Goal: Task Accomplishment & Management: Use online tool/utility

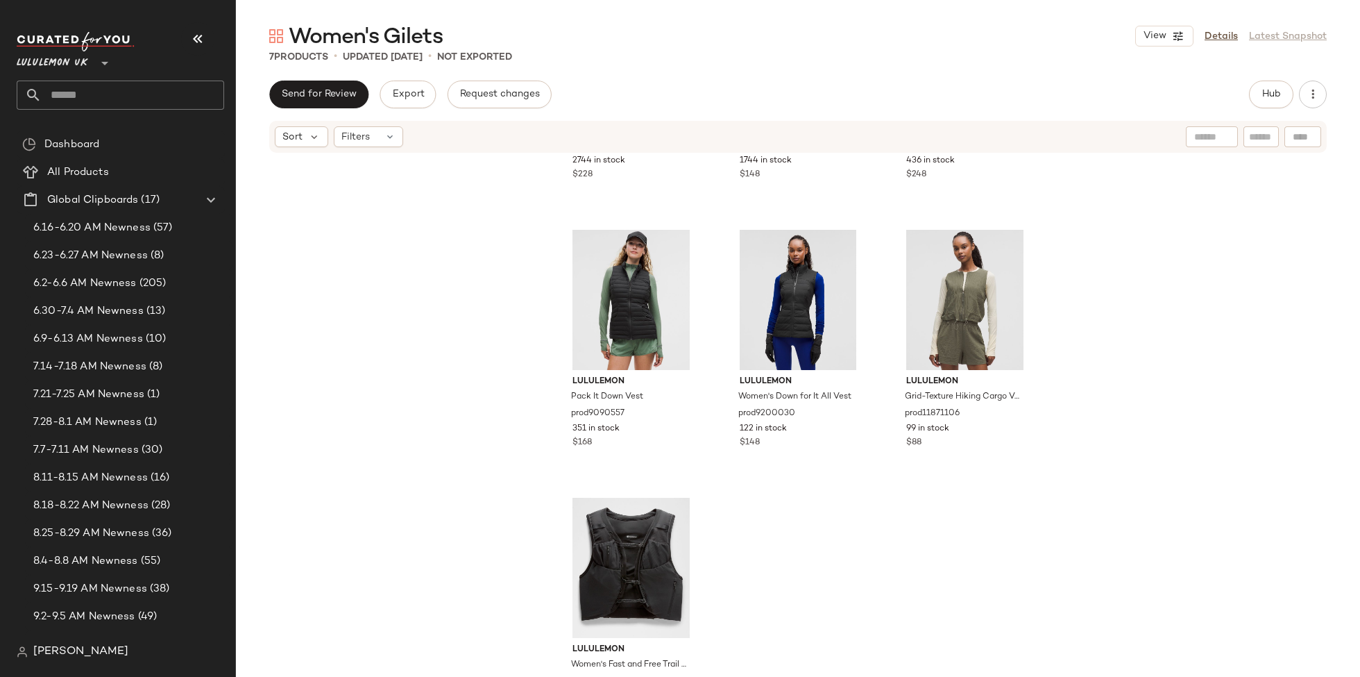
scroll to position [288, 0]
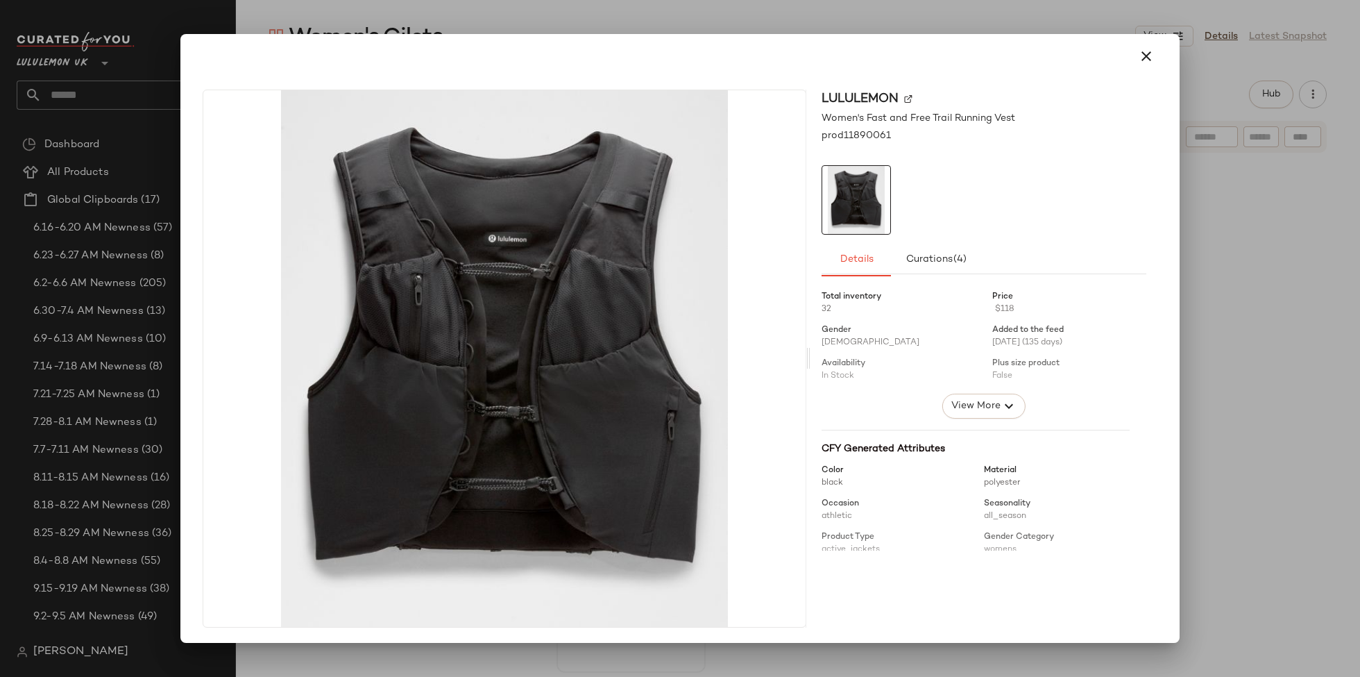
click at [704, 13] on div at bounding box center [680, 338] width 1360 height 677
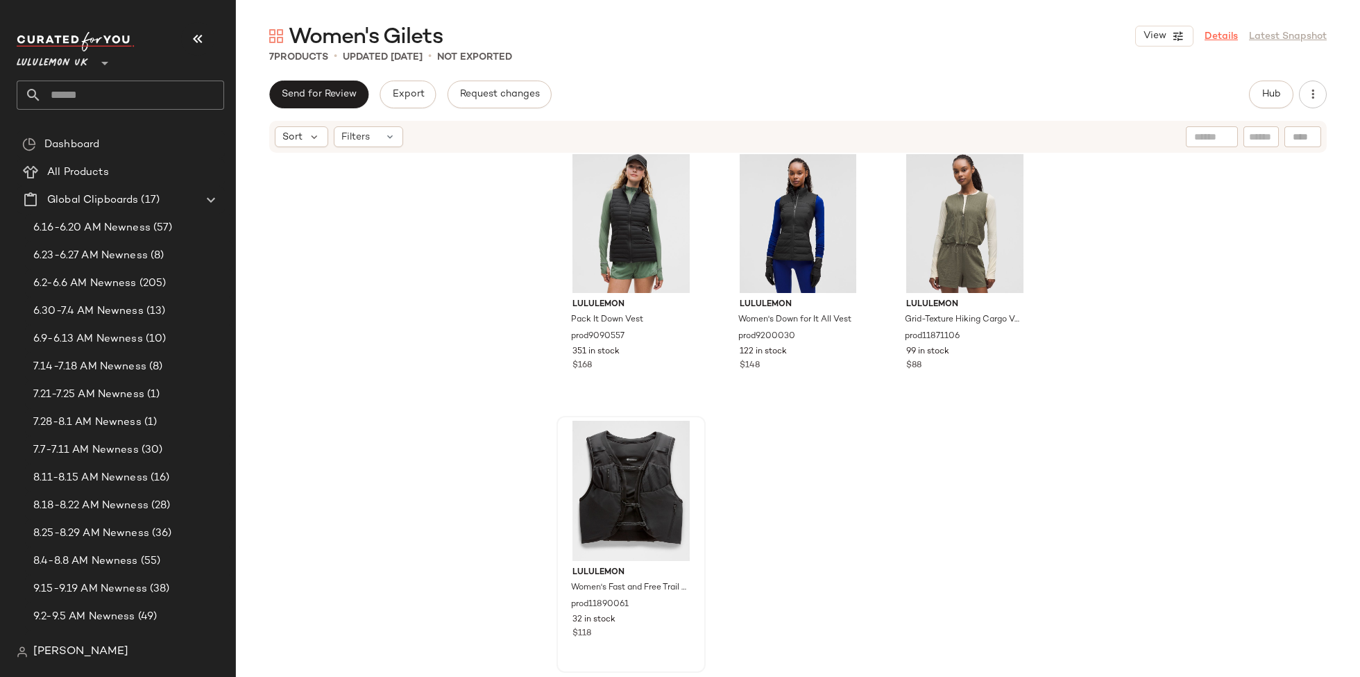
click at [1210, 35] on link "Details" at bounding box center [1221, 36] width 33 height 15
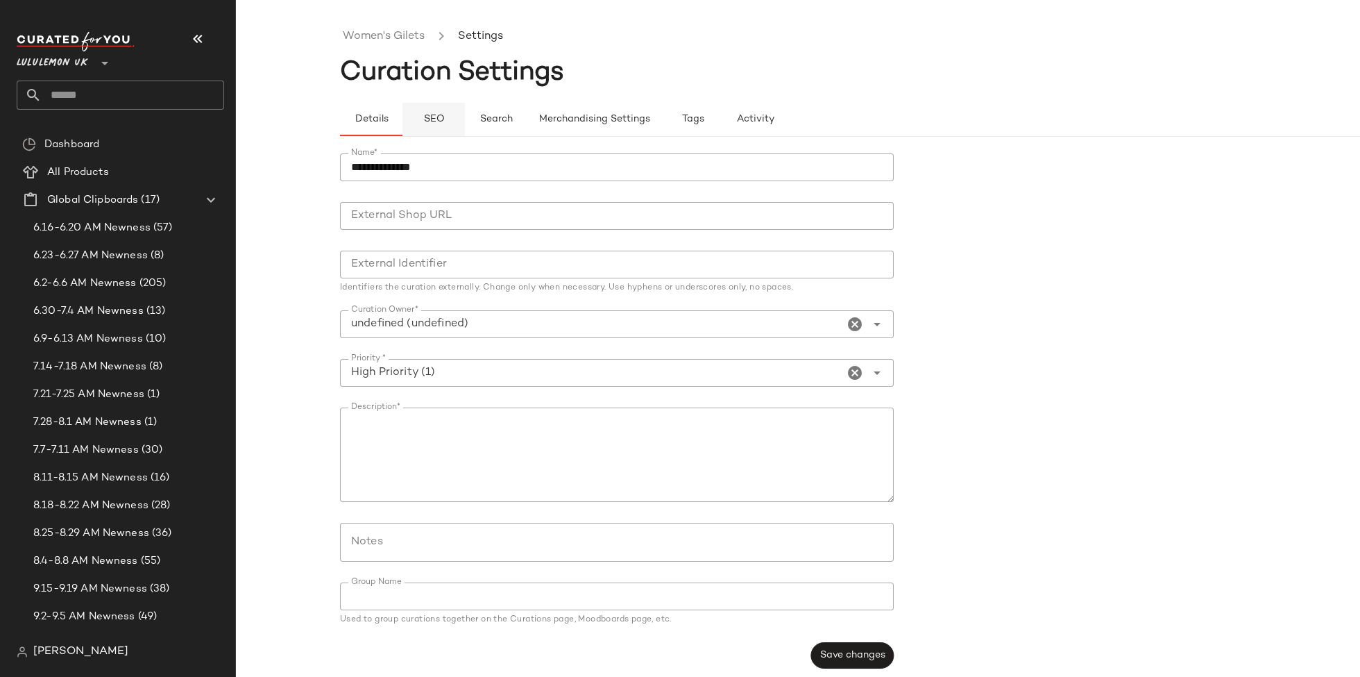
click at [429, 129] on button "SEO" at bounding box center [434, 119] width 62 height 33
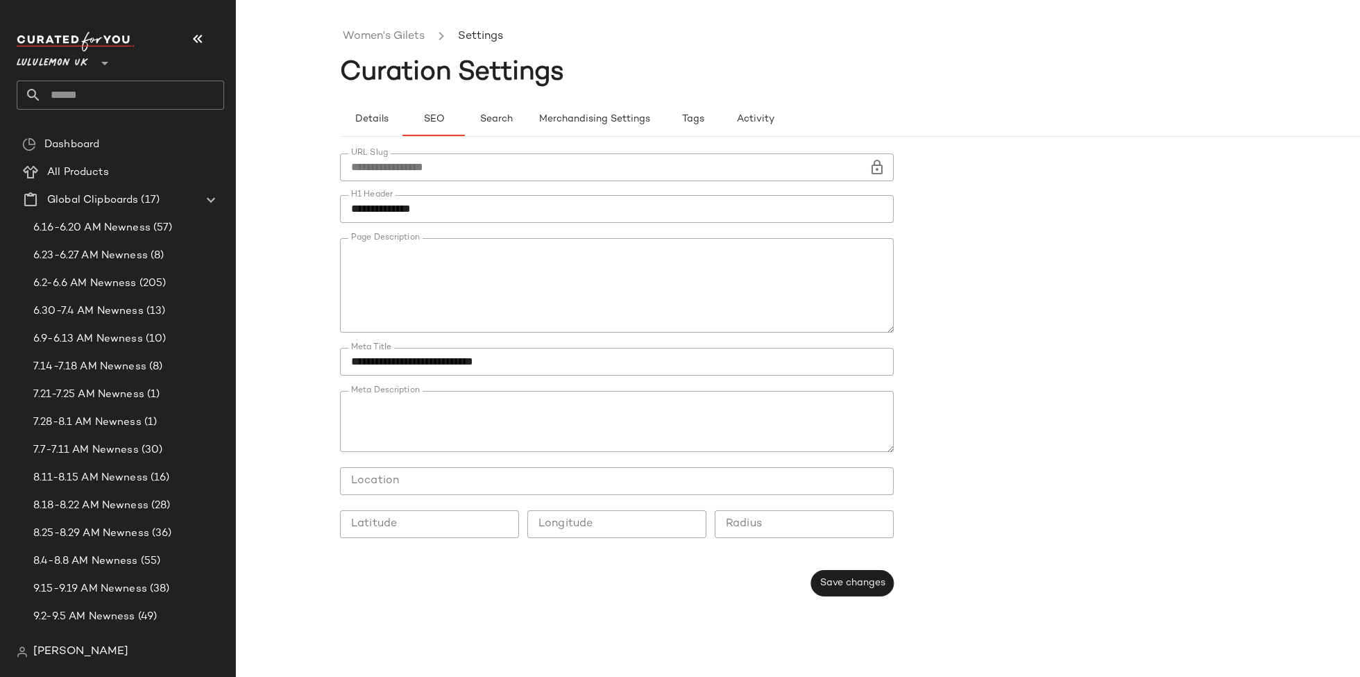
type button "seo"
click at [377, 40] on link "Women's Gilets" at bounding box center [384, 37] width 82 height 18
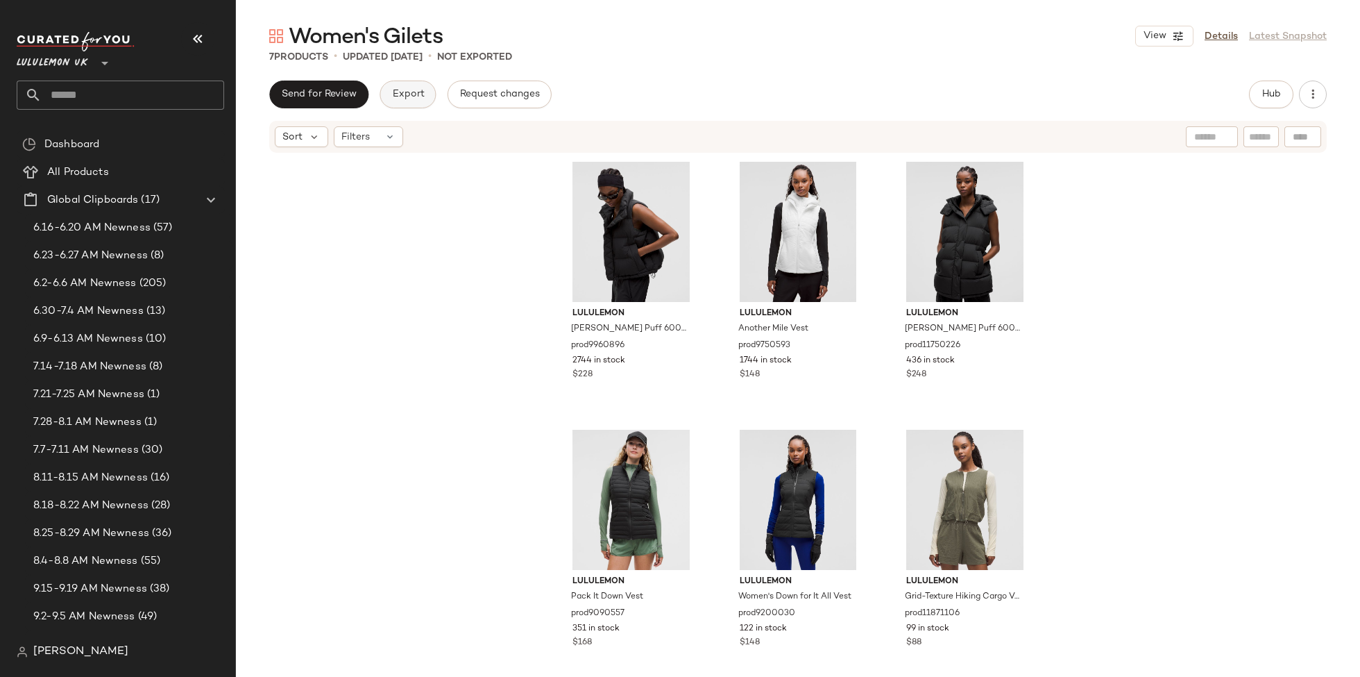
click at [424, 89] on button "Export" at bounding box center [408, 95] width 56 height 28
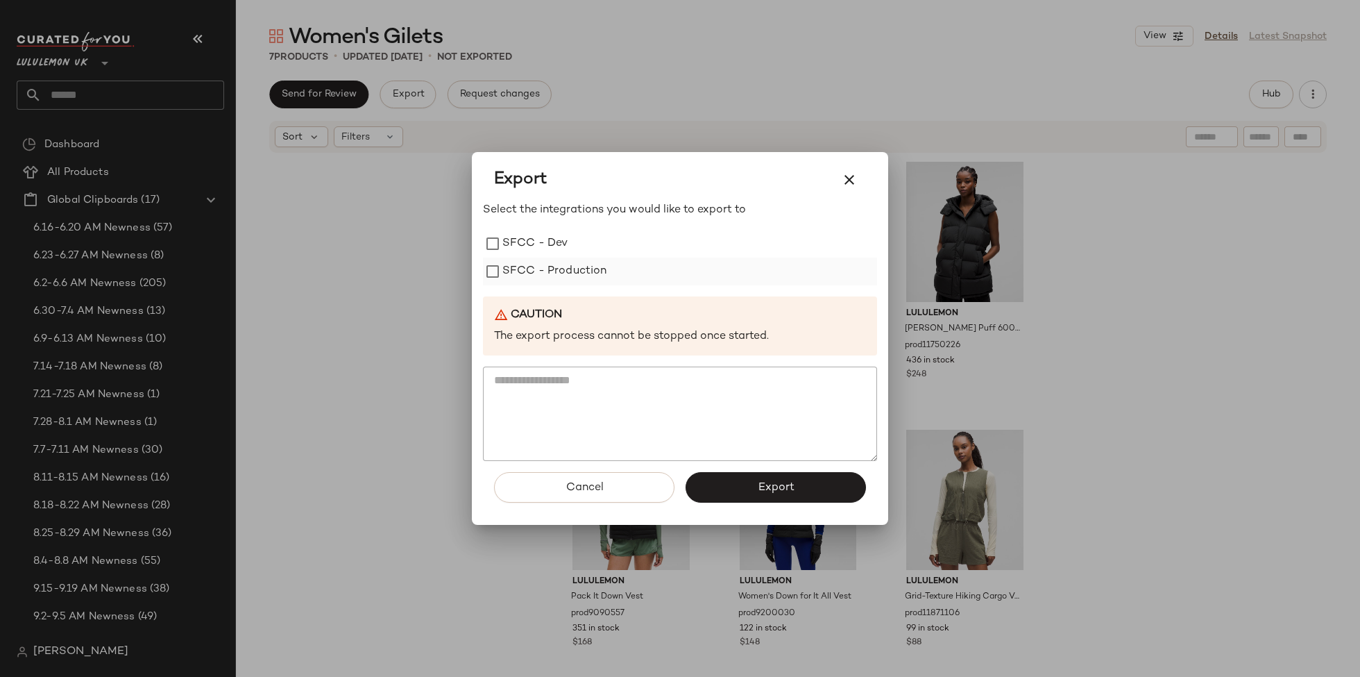
click at [525, 267] on label "SFCC - Production" at bounding box center [555, 272] width 105 height 28
click at [810, 494] on button "Export" at bounding box center [776, 487] width 180 height 31
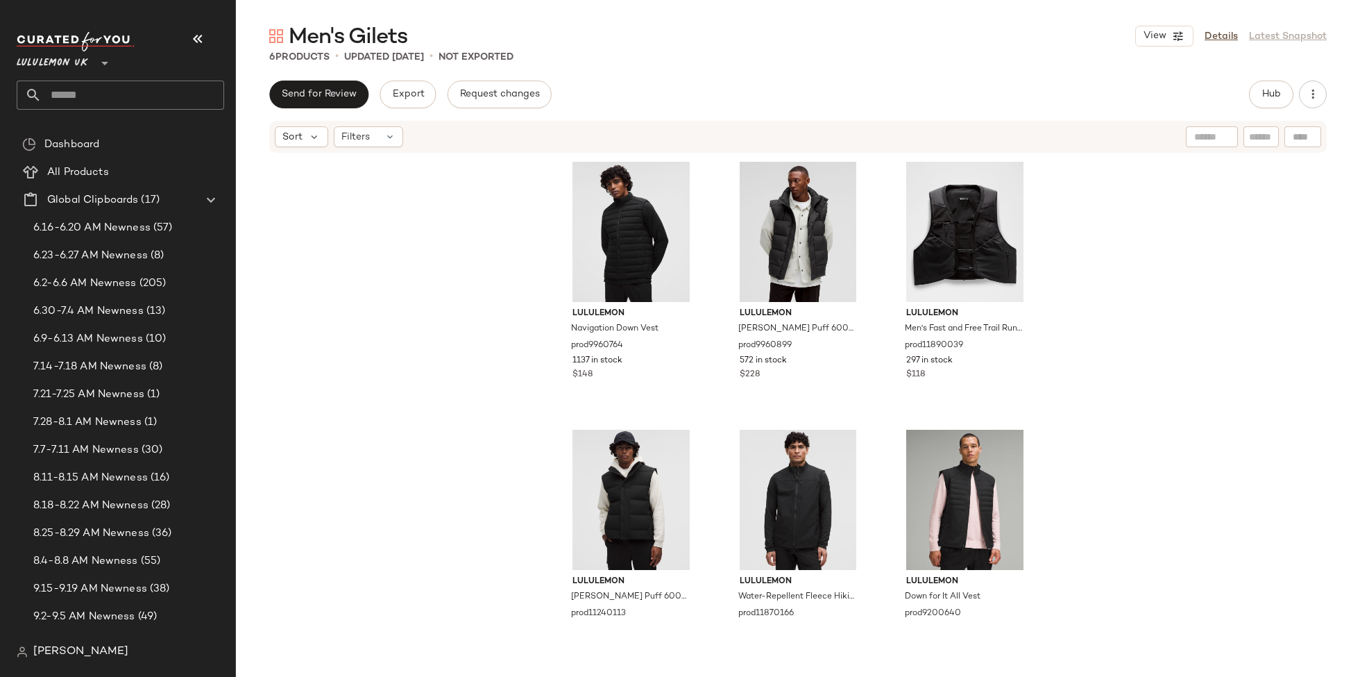
scroll to position [62, 0]
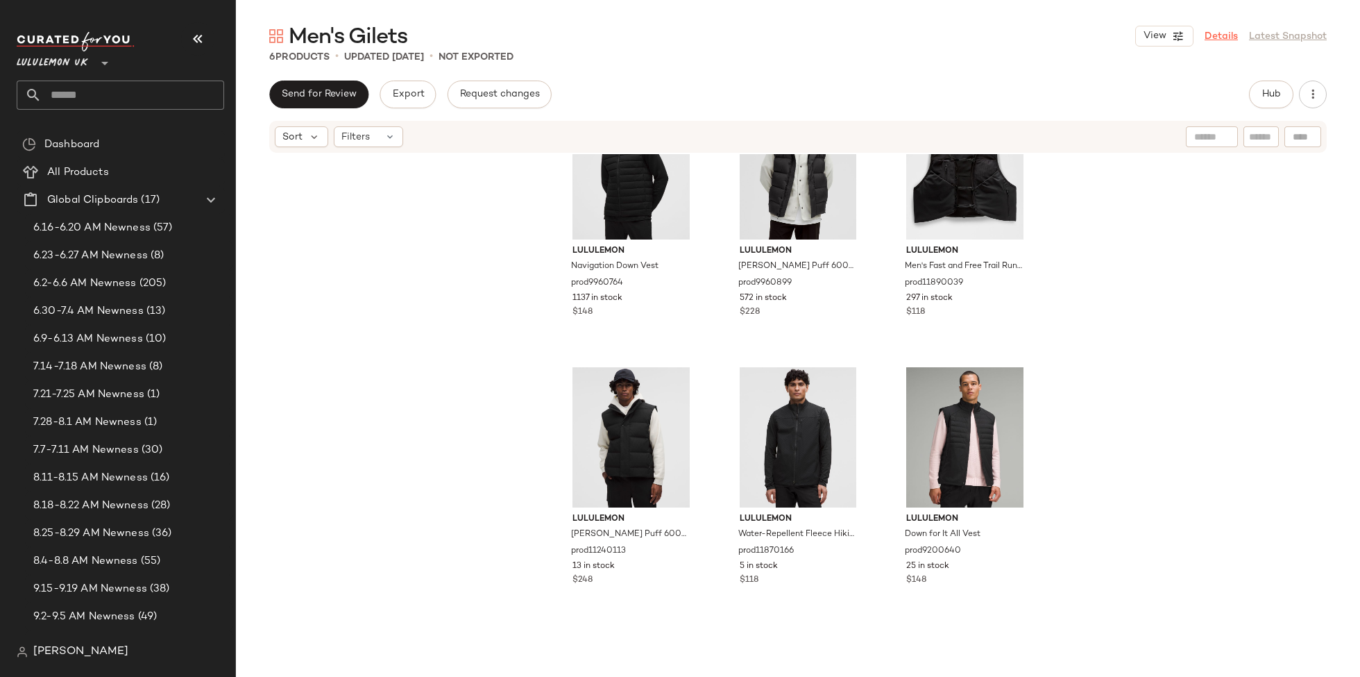
click at [1225, 34] on link "Details" at bounding box center [1221, 36] width 33 height 15
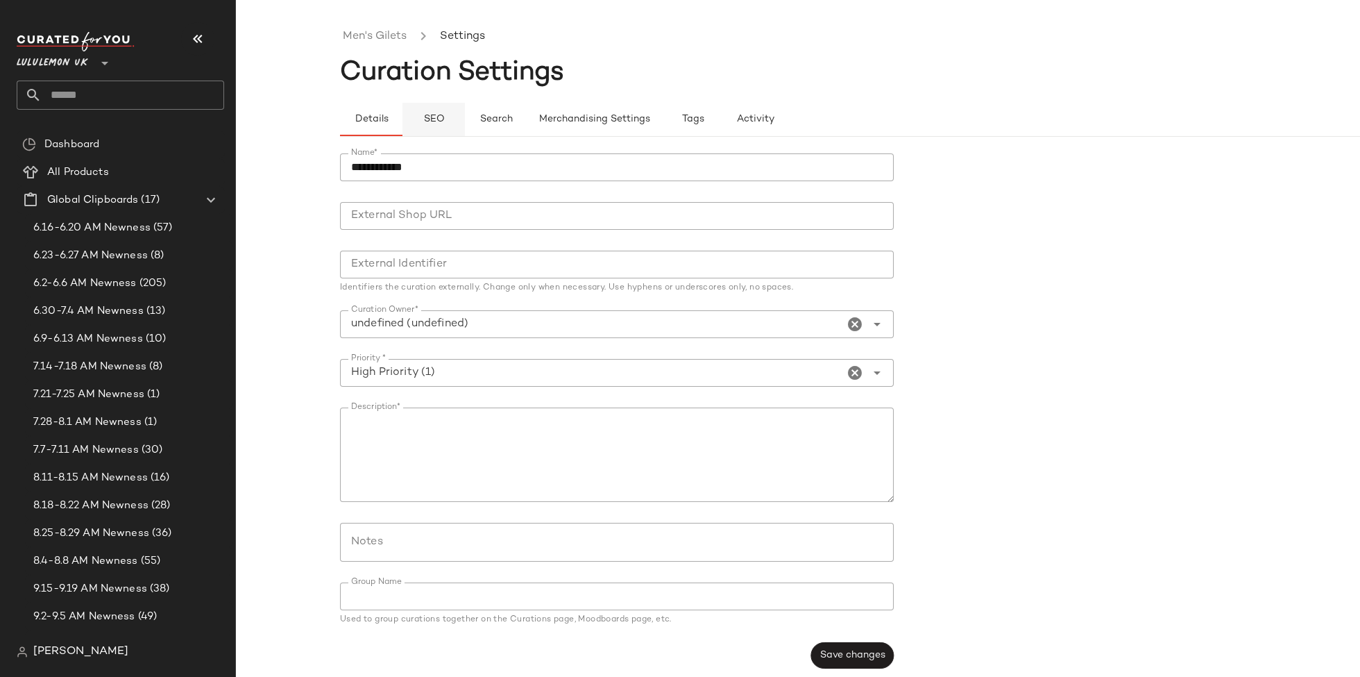
click at [430, 118] on span "SEO" at bounding box center [434, 119] width 22 height 11
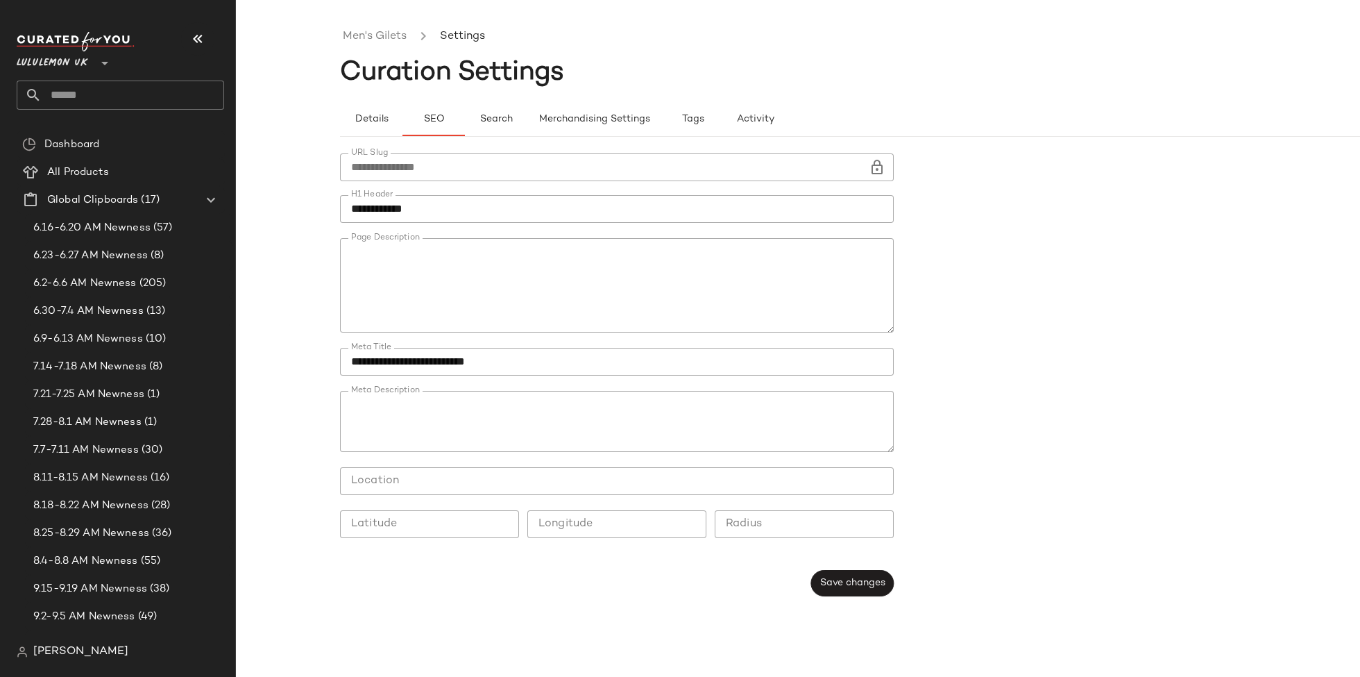
type button "seo"
click at [365, 34] on link "Men's Gilets" at bounding box center [375, 37] width 64 height 18
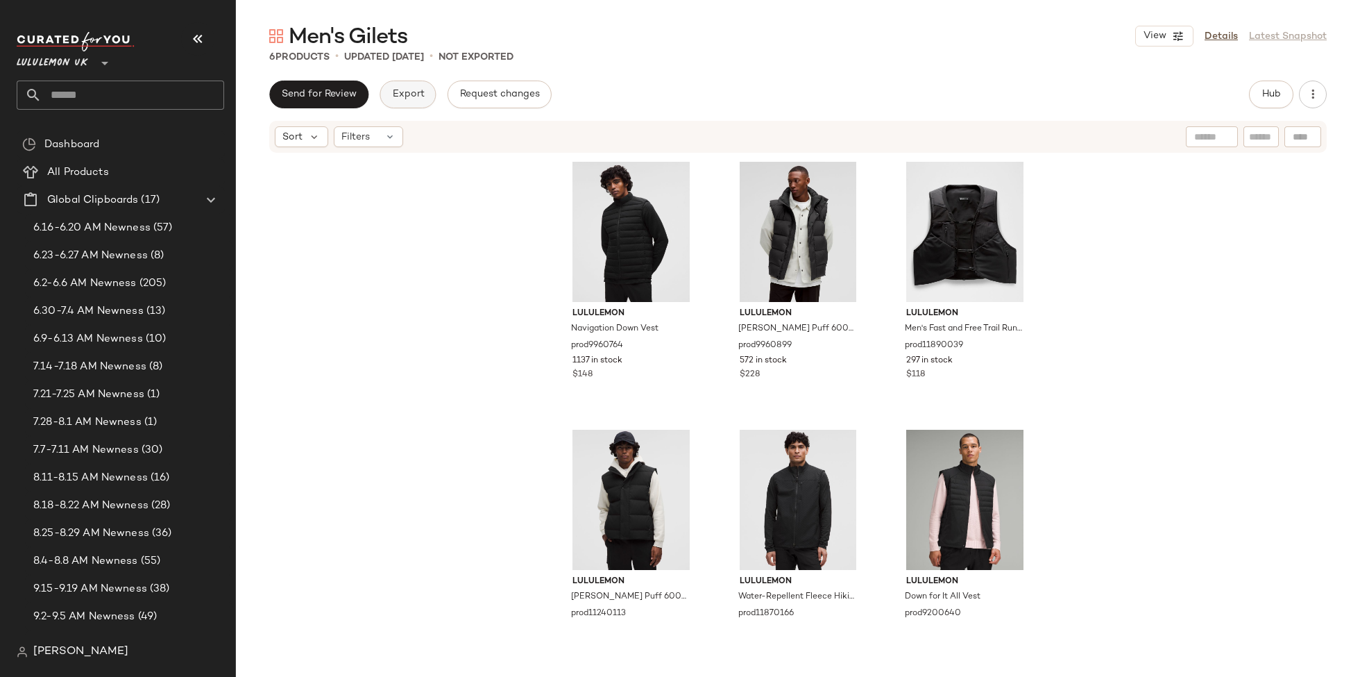
click at [415, 105] on button "Export" at bounding box center [408, 95] width 56 height 28
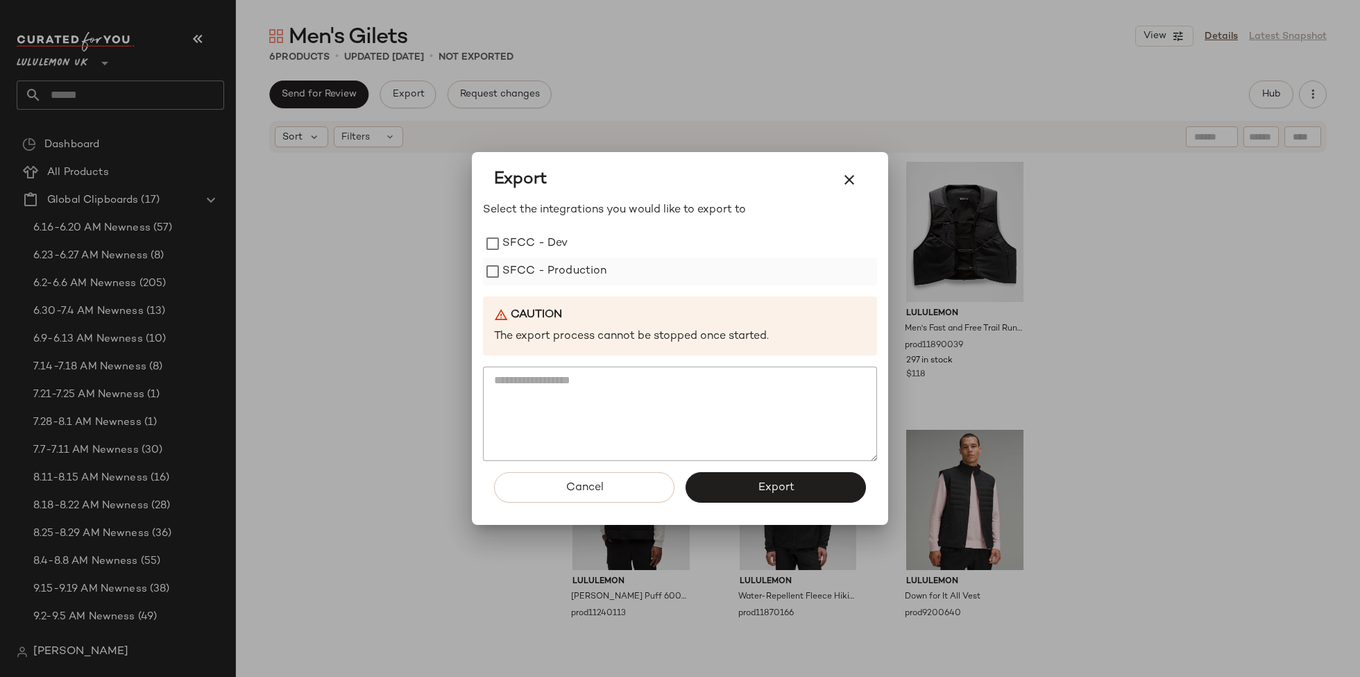
click at [536, 280] on label "SFCC - Production" at bounding box center [555, 272] width 105 height 28
click at [738, 487] on button "Export" at bounding box center [776, 487] width 180 height 31
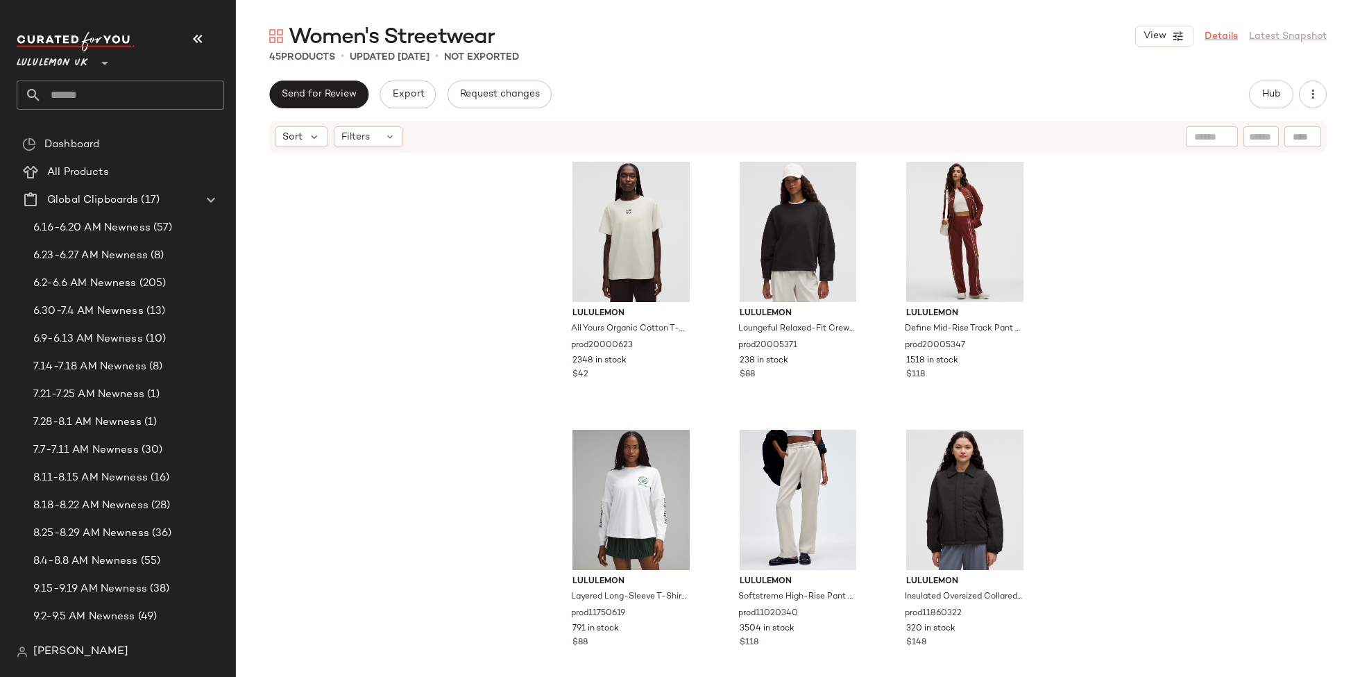
click at [1212, 41] on link "Details" at bounding box center [1221, 36] width 33 height 15
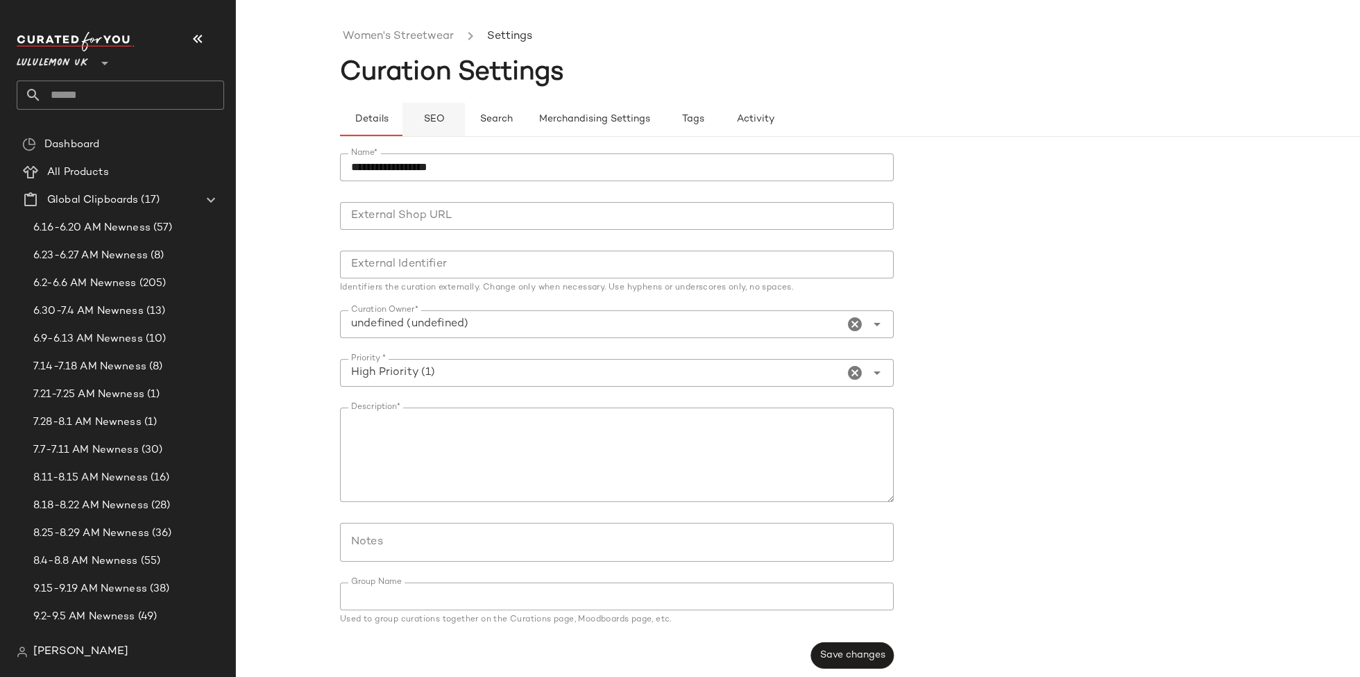
click at [424, 121] on span "SEO" at bounding box center [434, 119] width 22 height 11
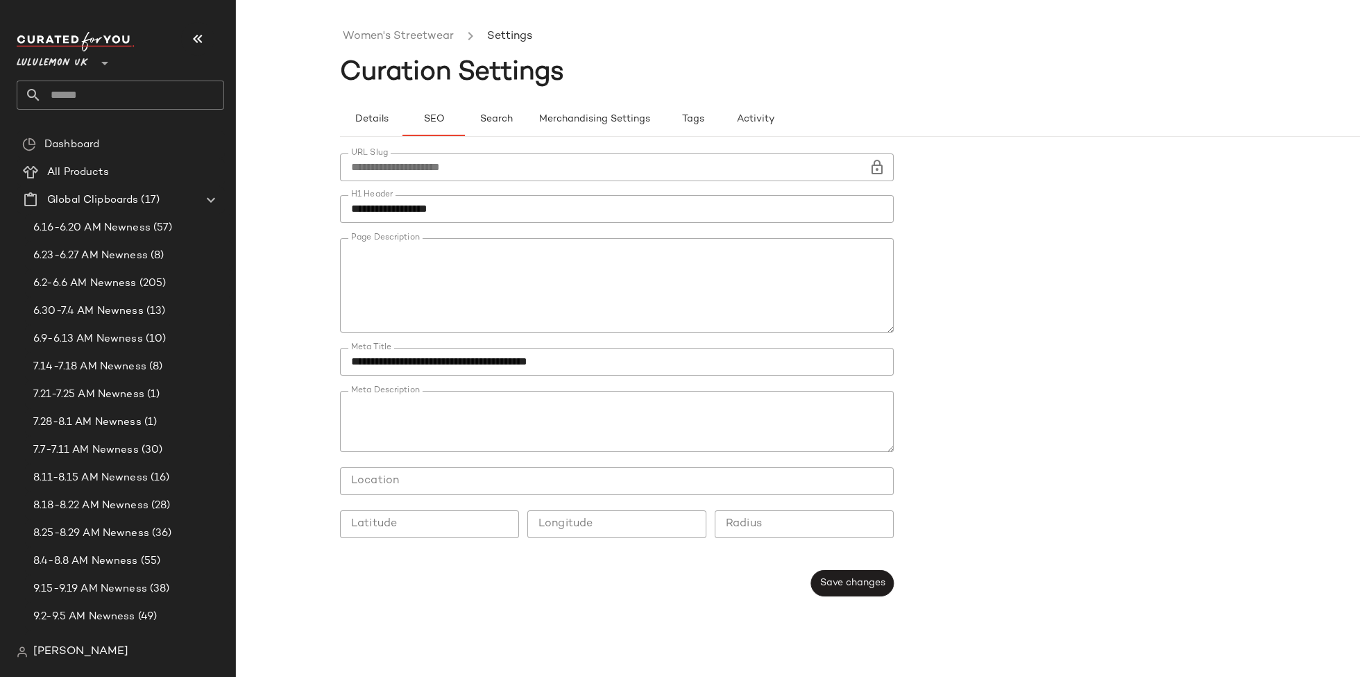
type button "seo"
click at [397, 26] on ul "Women's Streetwear Settings" at bounding box center [902, 37] width 1124 height 32
click at [407, 30] on link "Women's Streetwear" at bounding box center [398, 37] width 111 height 18
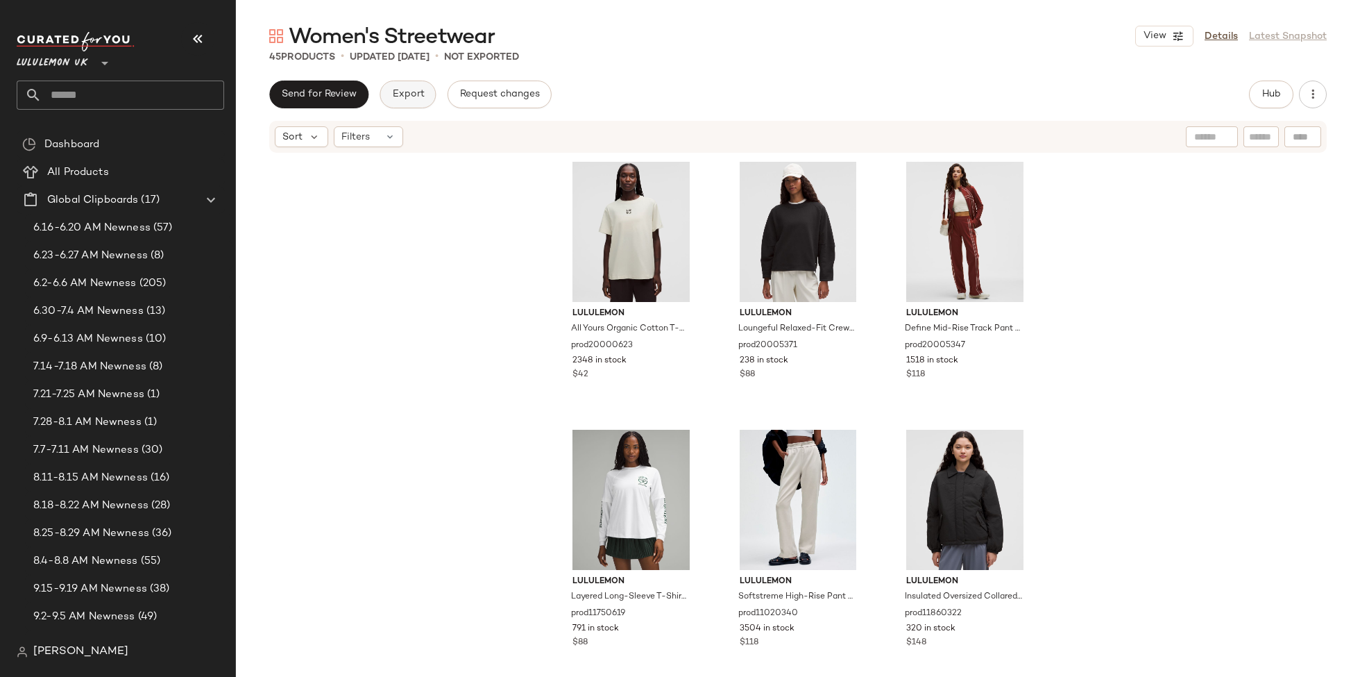
click at [409, 92] on span "Export" at bounding box center [407, 94] width 33 height 11
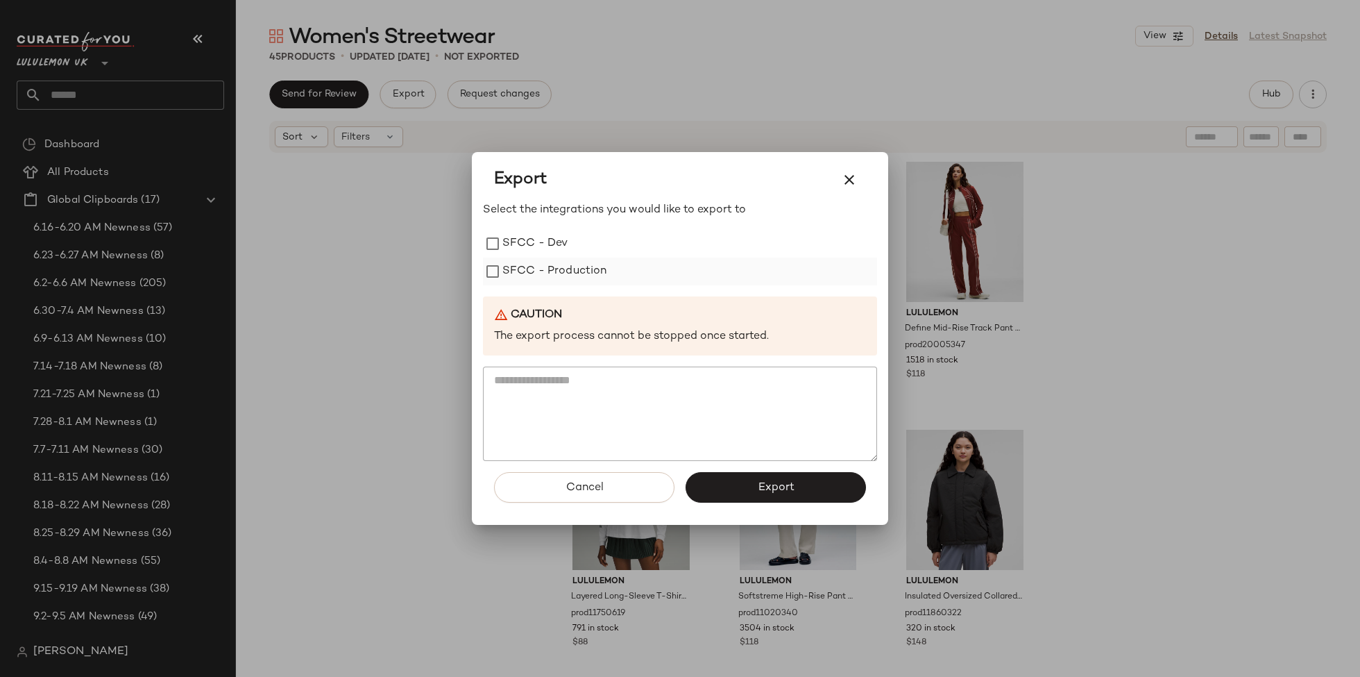
click at [572, 276] on label "SFCC - Production" at bounding box center [555, 272] width 105 height 28
click at [748, 493] on button "Export" at bounding box center [776, 487] width 180 height 31
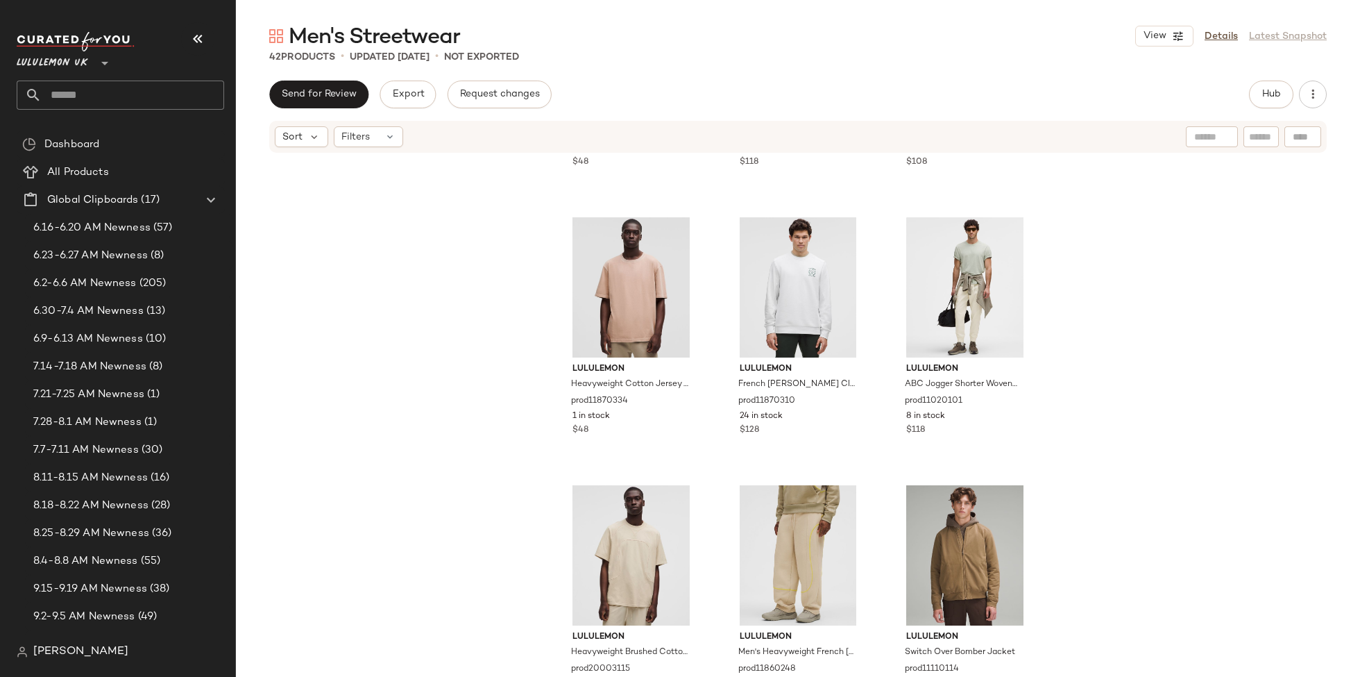
scroll to position [3235, 0]
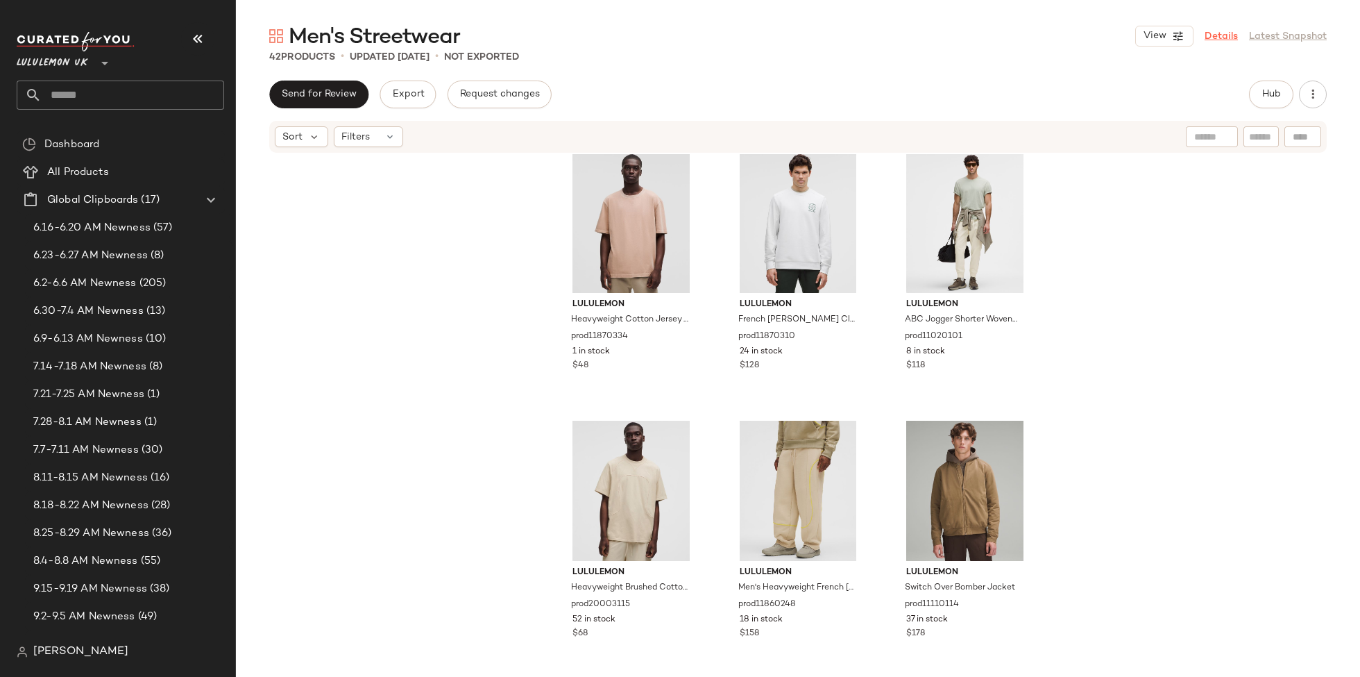
click at [1215, 29] on link "Details" at bounding box center [1221, 36] width 33 height 15
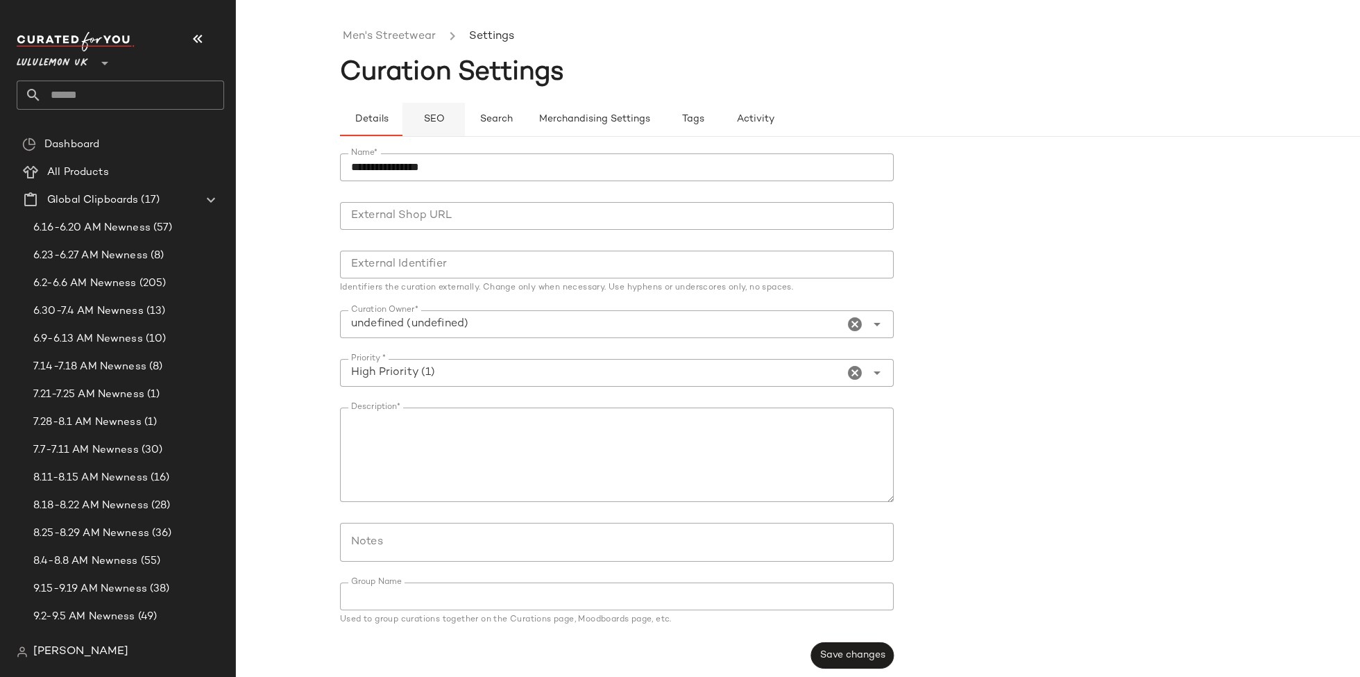
click at [432, 123] on span "SEO" at bounding box center [434, 119] width 22 height 11
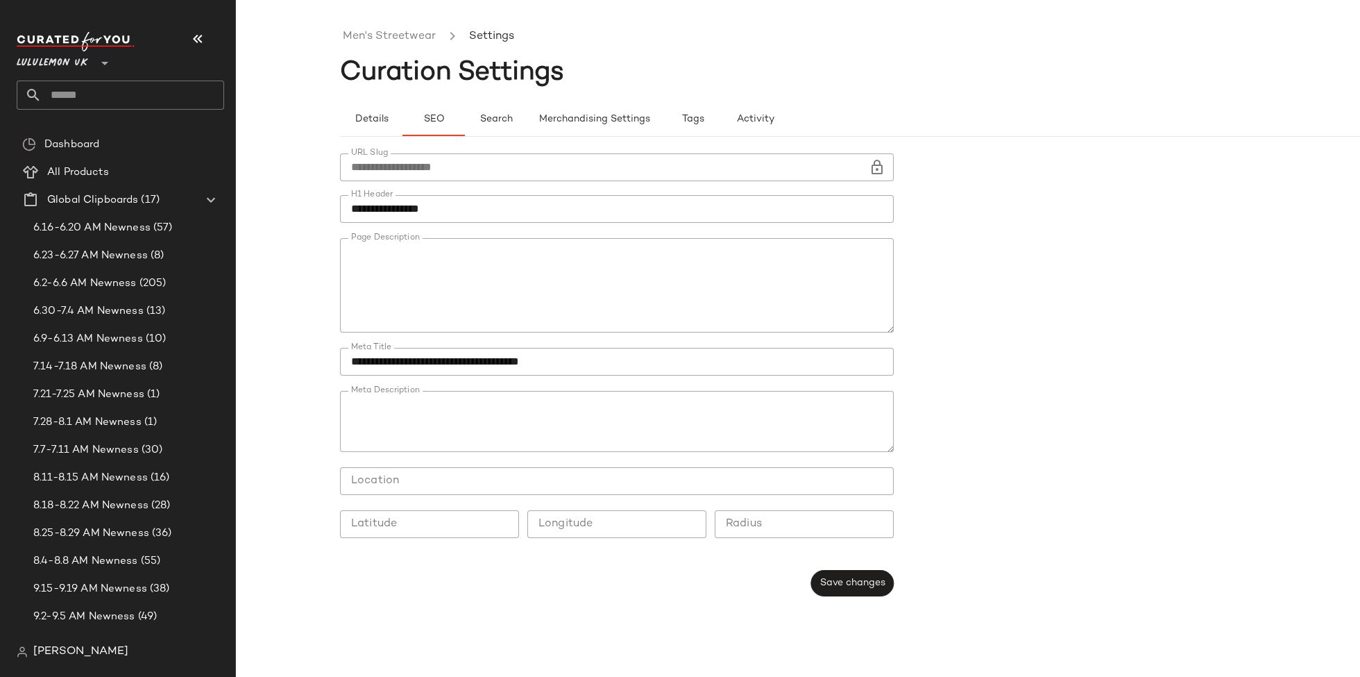
type button "seo"
click at [407, 42] on link "Men's Streetwear" at bounding box center [389, 37] width 93 height 18
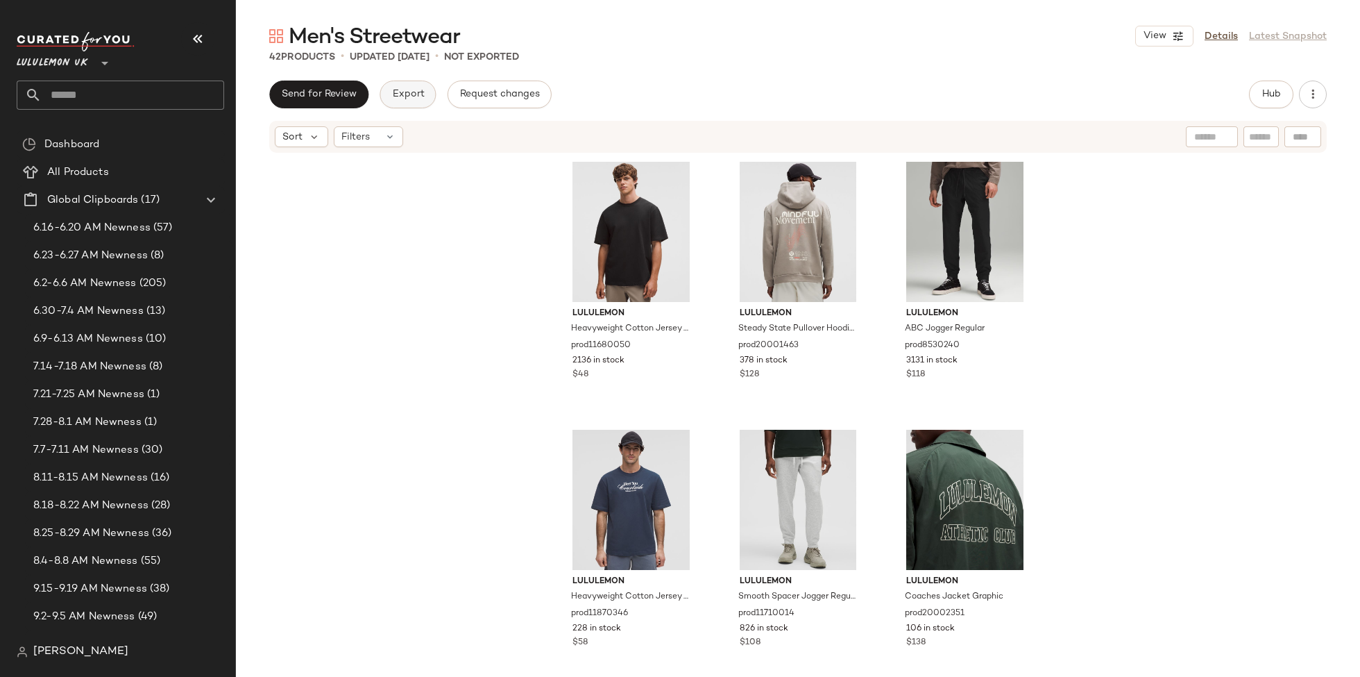
click at [411, 91] on span "Export" at bounding box center [407, 94] width 33 height 11
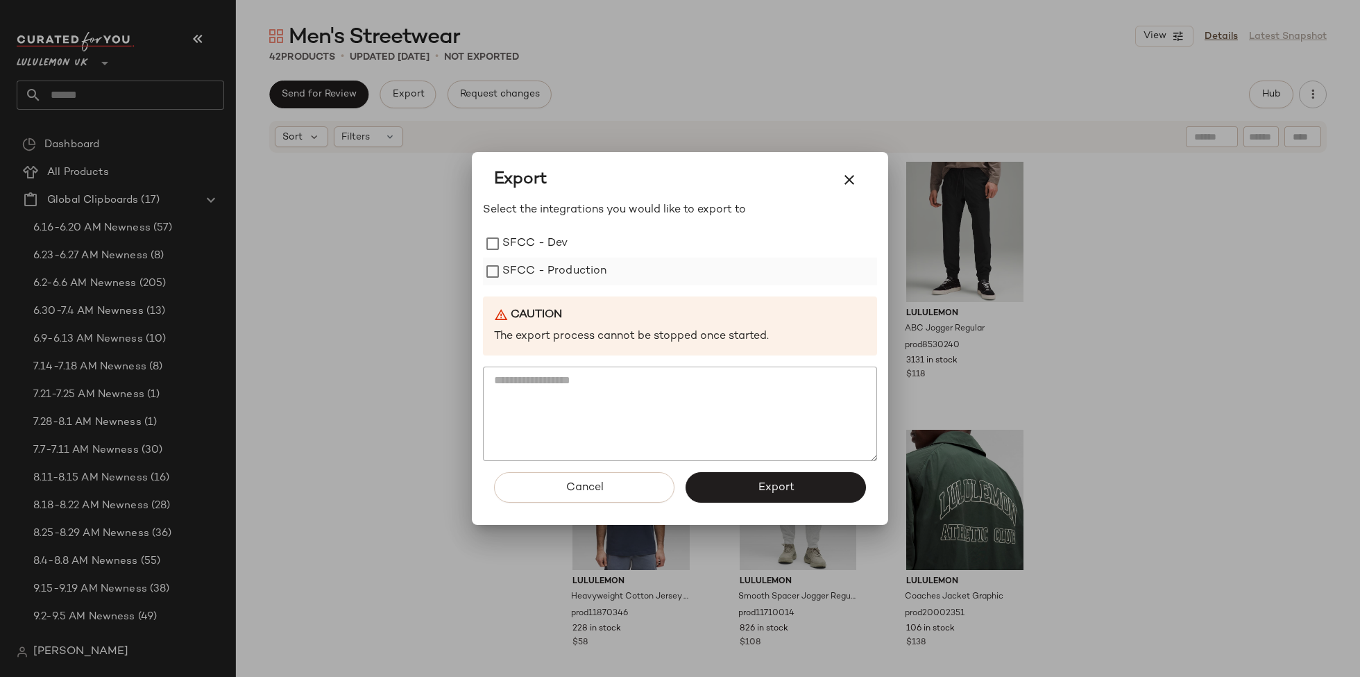
click at [553, 271] on label "SFCC - Production" at bounding box center [555, 272] width 105 height 28
click at [773, 491] on span "Export" at bounding box center [775, 487] width 37 height 13
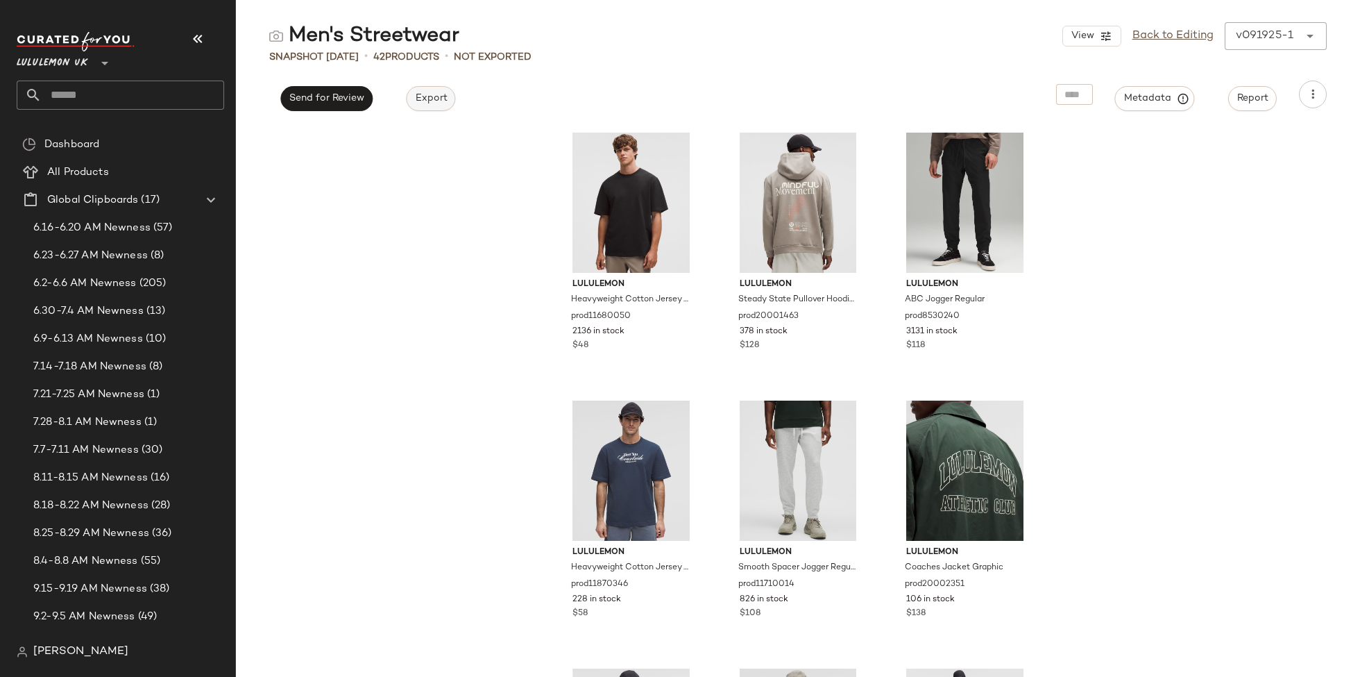
click at [421, 96] on span "Export" at bounding box center [430, 98] width 33 height 11
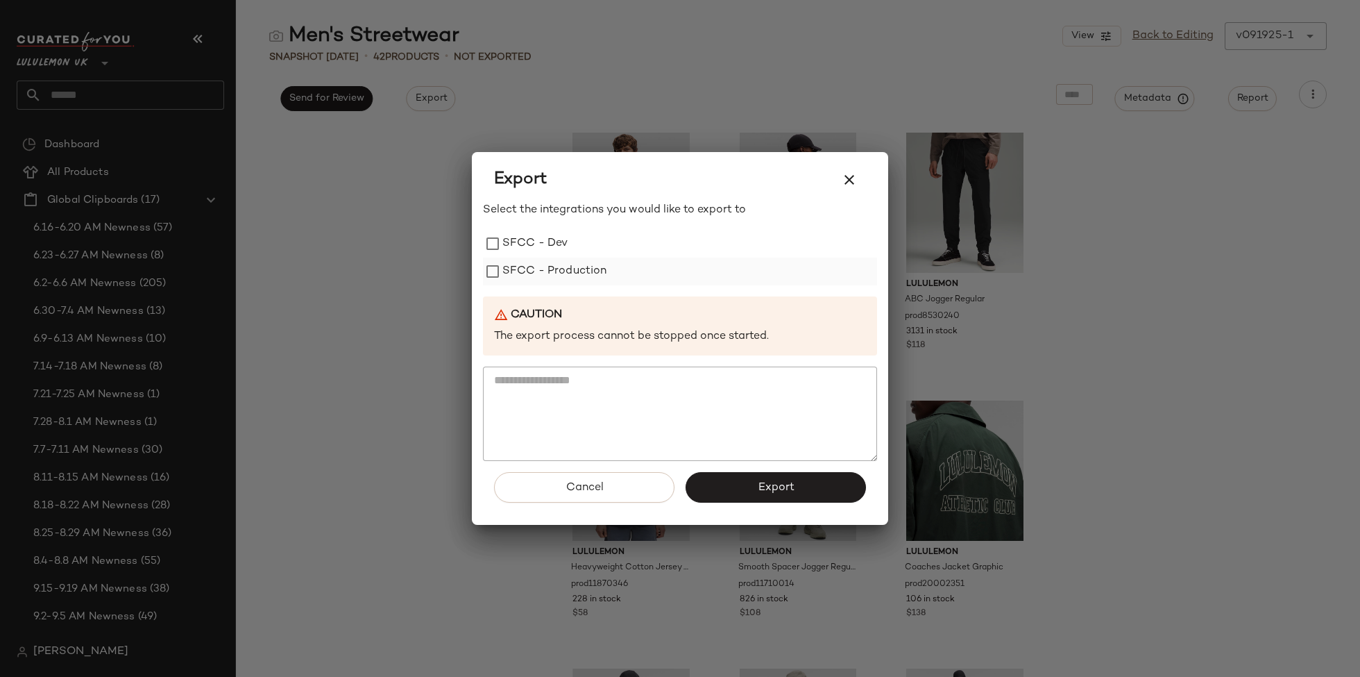
click at [566, 265] on label "SFCC - Production" at bounding box center [555, 272] width 105 height 28
click at [759, 487] on span "Export" at bounding box center [775, 487] width 37 height 13
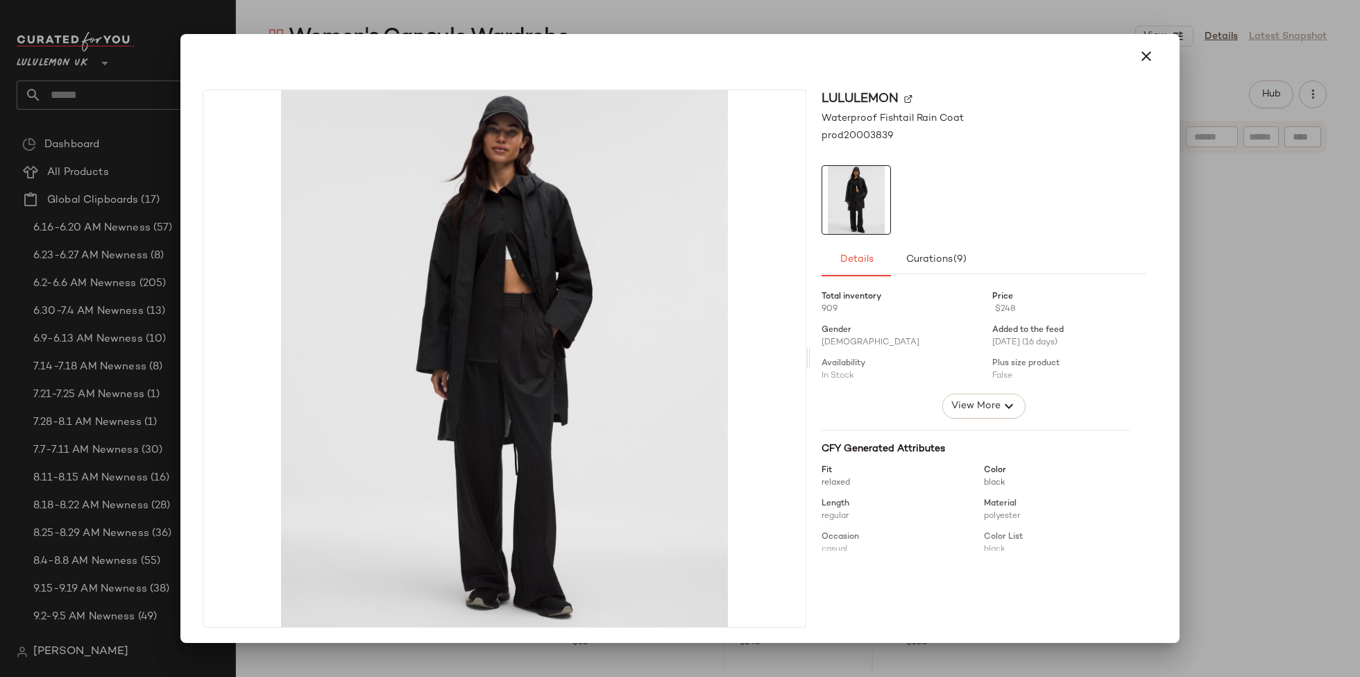
click at [1229, 389] on div at bounding box center [680, 338] width 1360 height 677
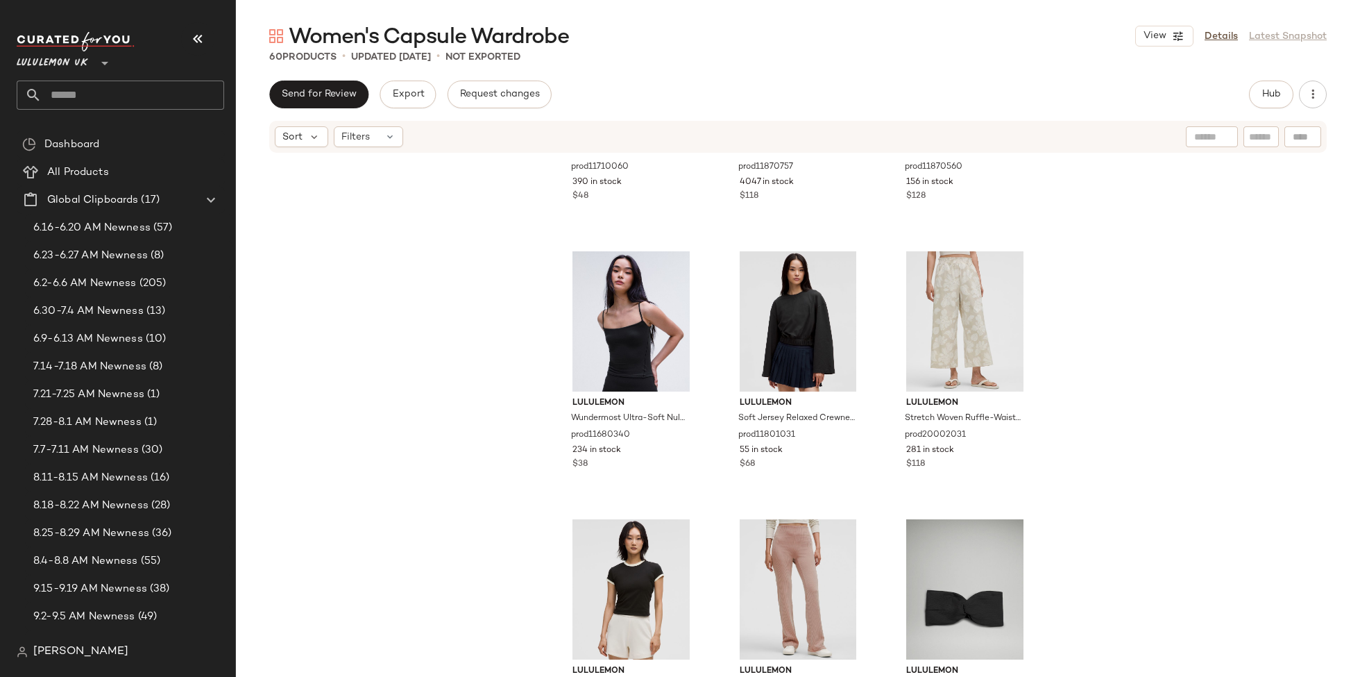
scroll to position [2330, 0]
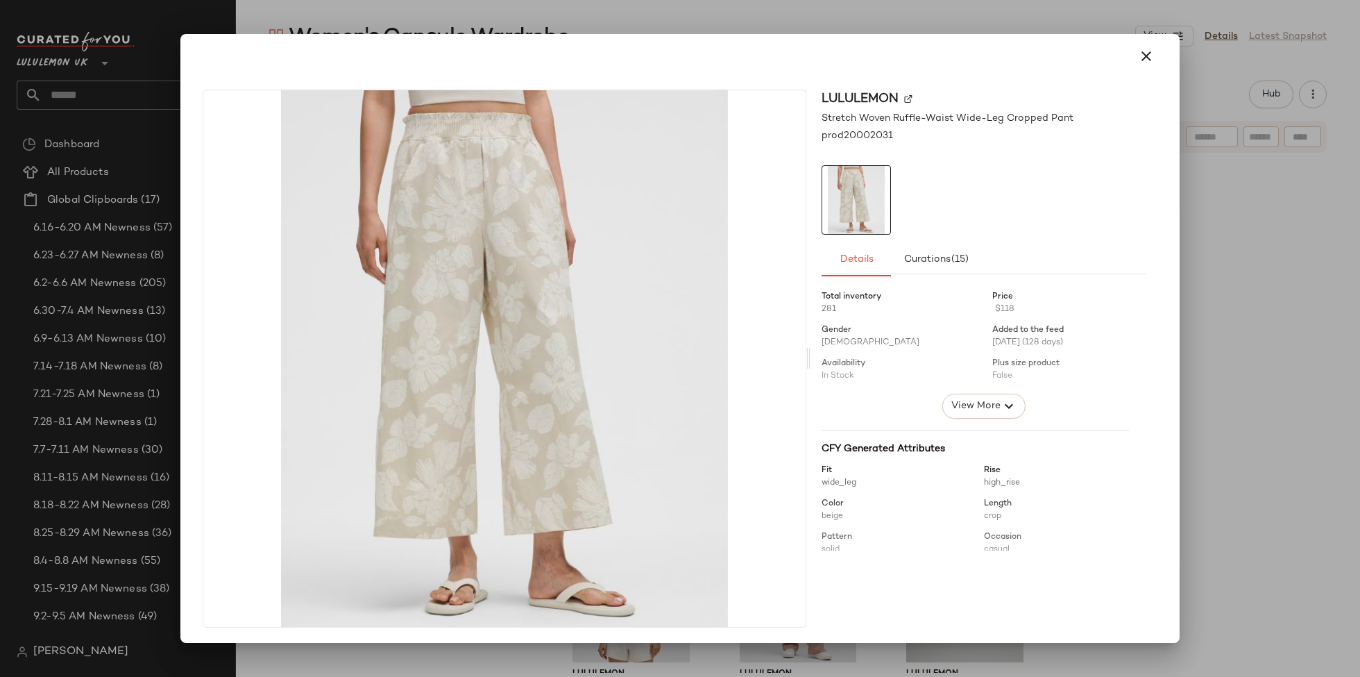
click at [1219, 226] on div at bounding box center [680, 338] width 1360 height 677
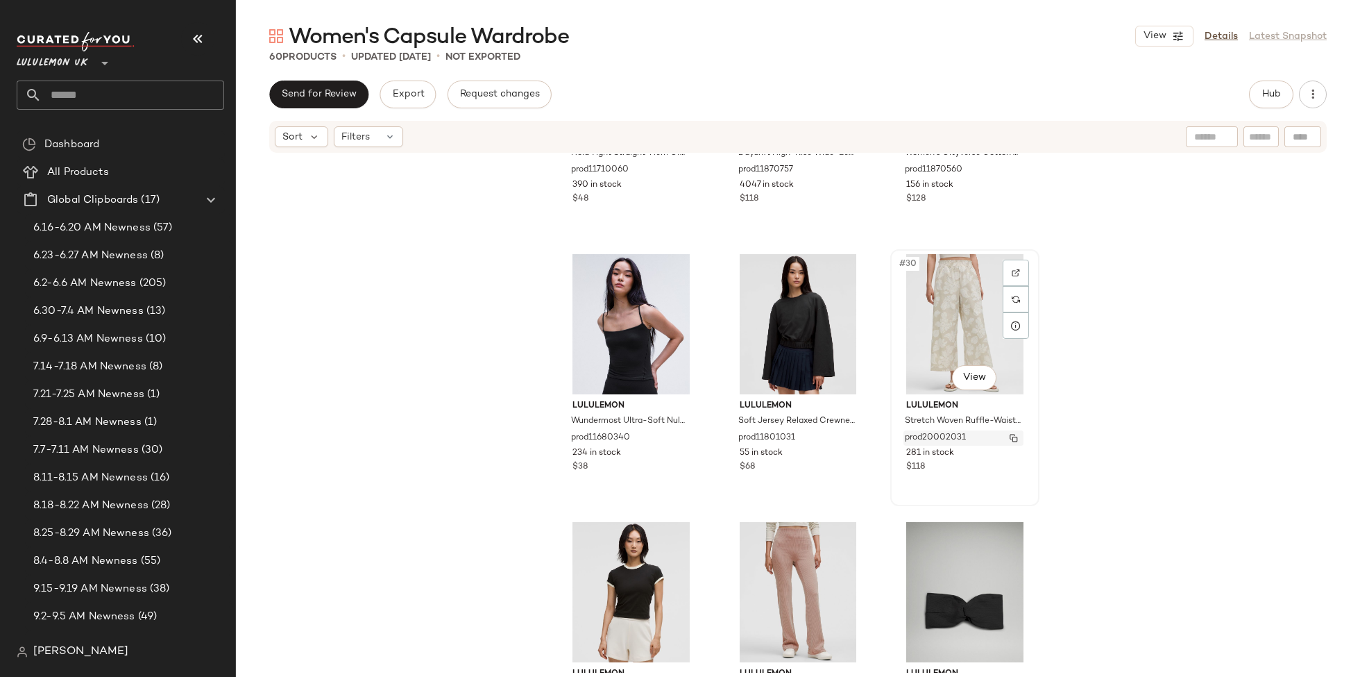
click at [1008, 443] on button "button" at bounding box center [1013, 438] width 19 height 12
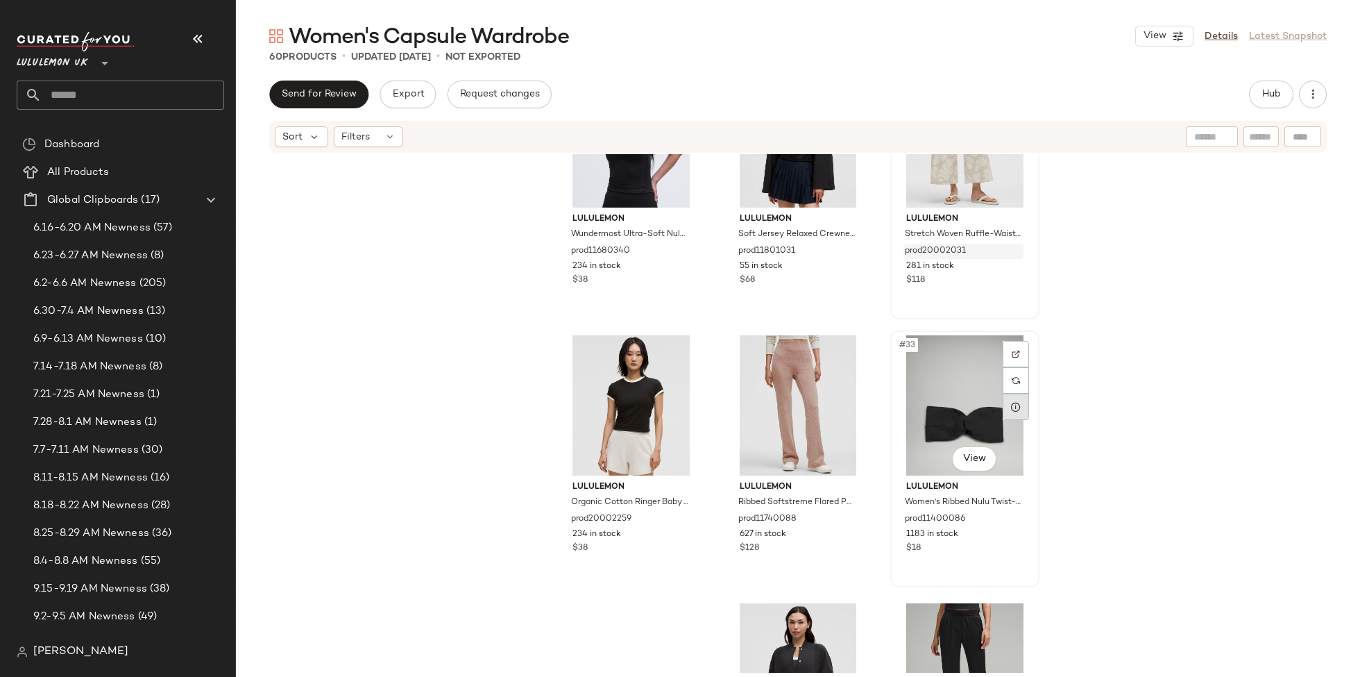
scroll to position [2533, 0]
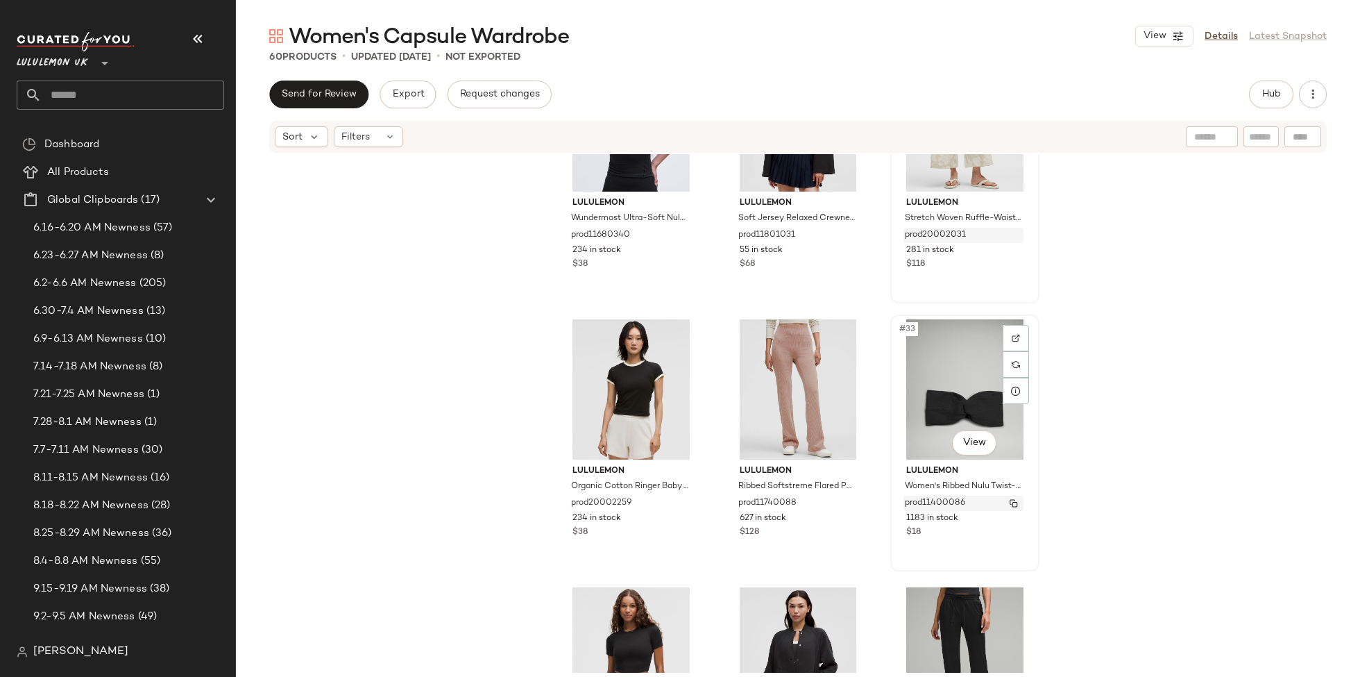
click at [1011, 507] on button "button" at bounding box center [1013, 503] width 19 height 12
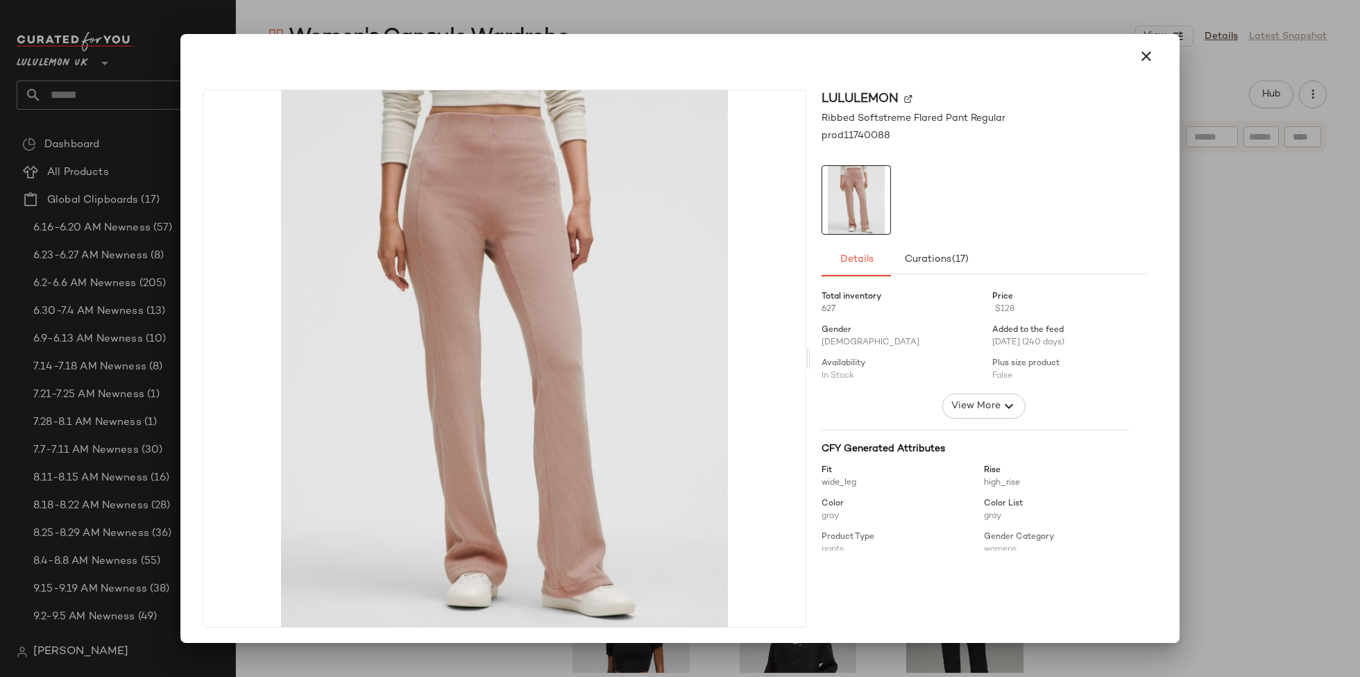
click at [1226, 279] on div at bounding box center [680, 338] width 1360 height 677
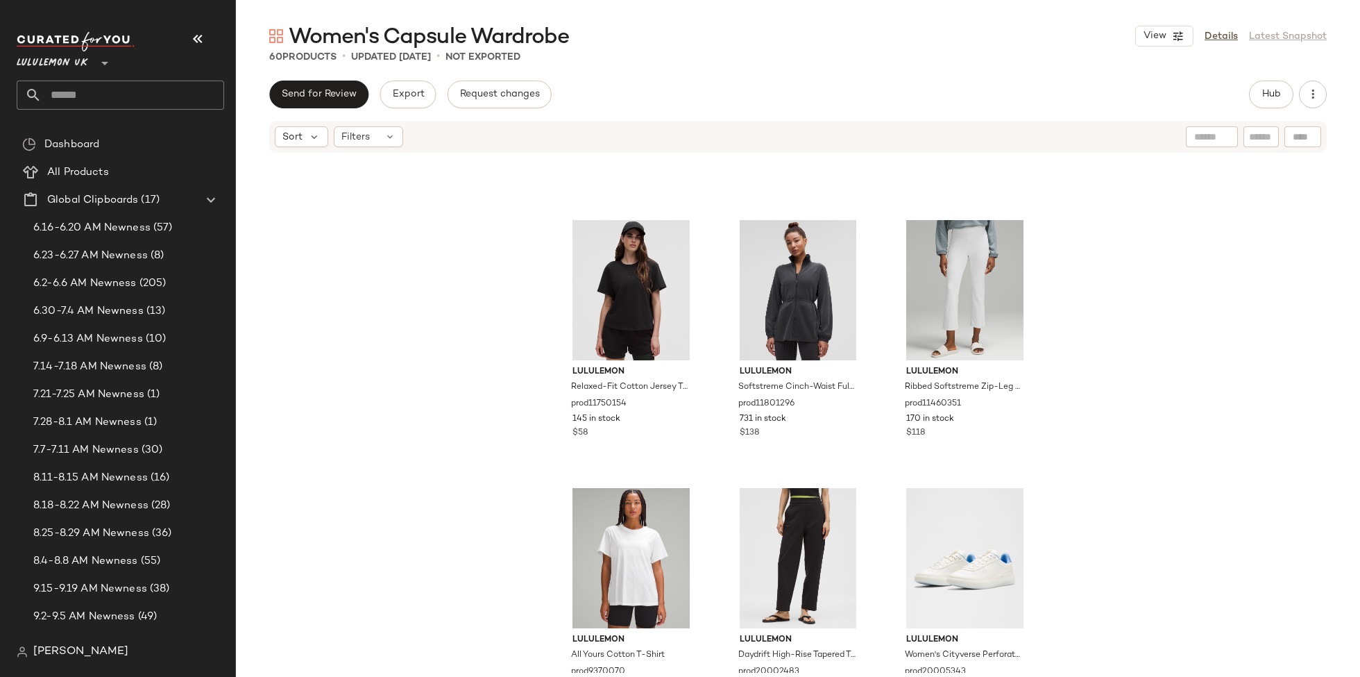
scroll to position [3912, 0]
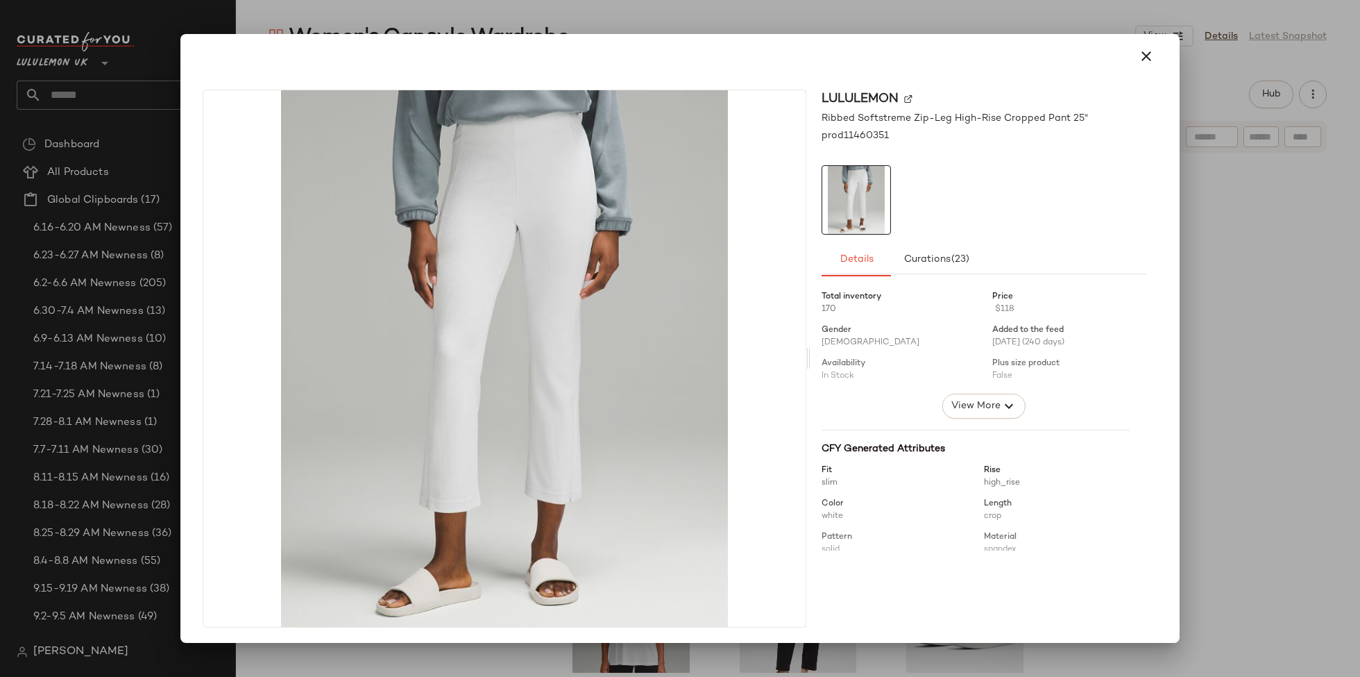
click at [1234, 321] on div at bounding box center [680, 338] width 1360 height 677
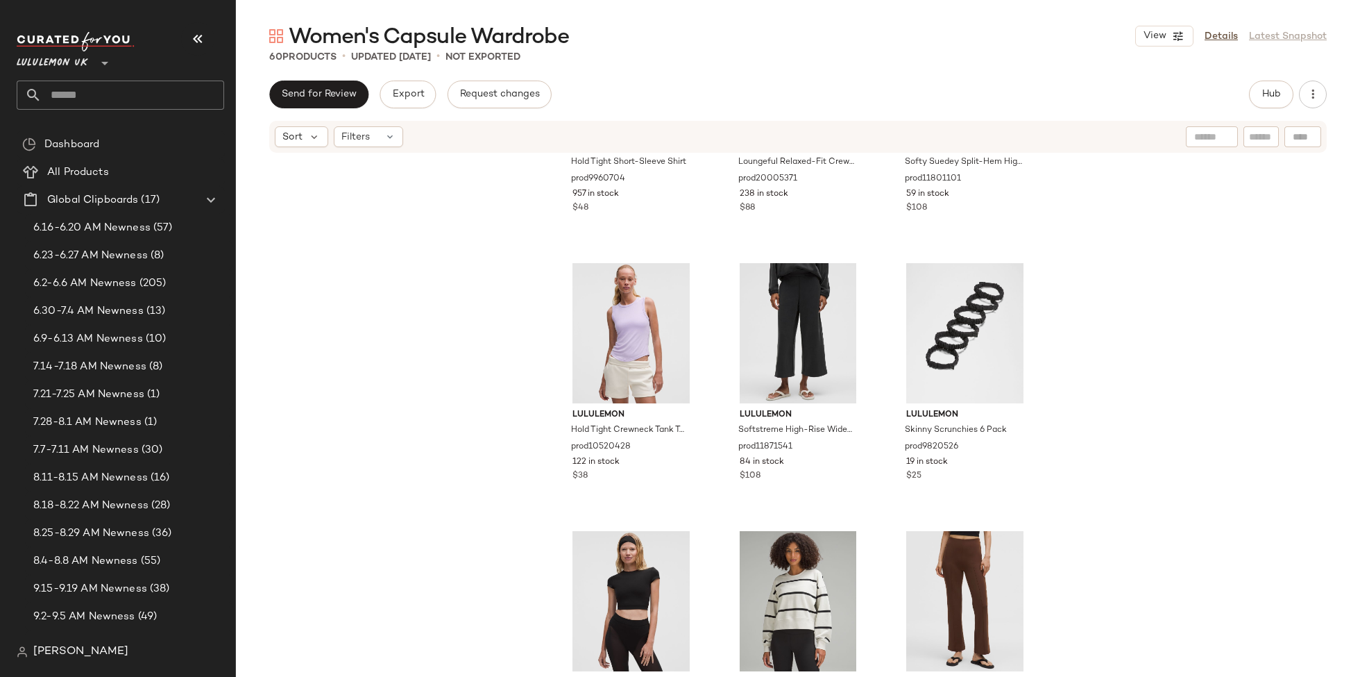
scroll to position [4771, 0]
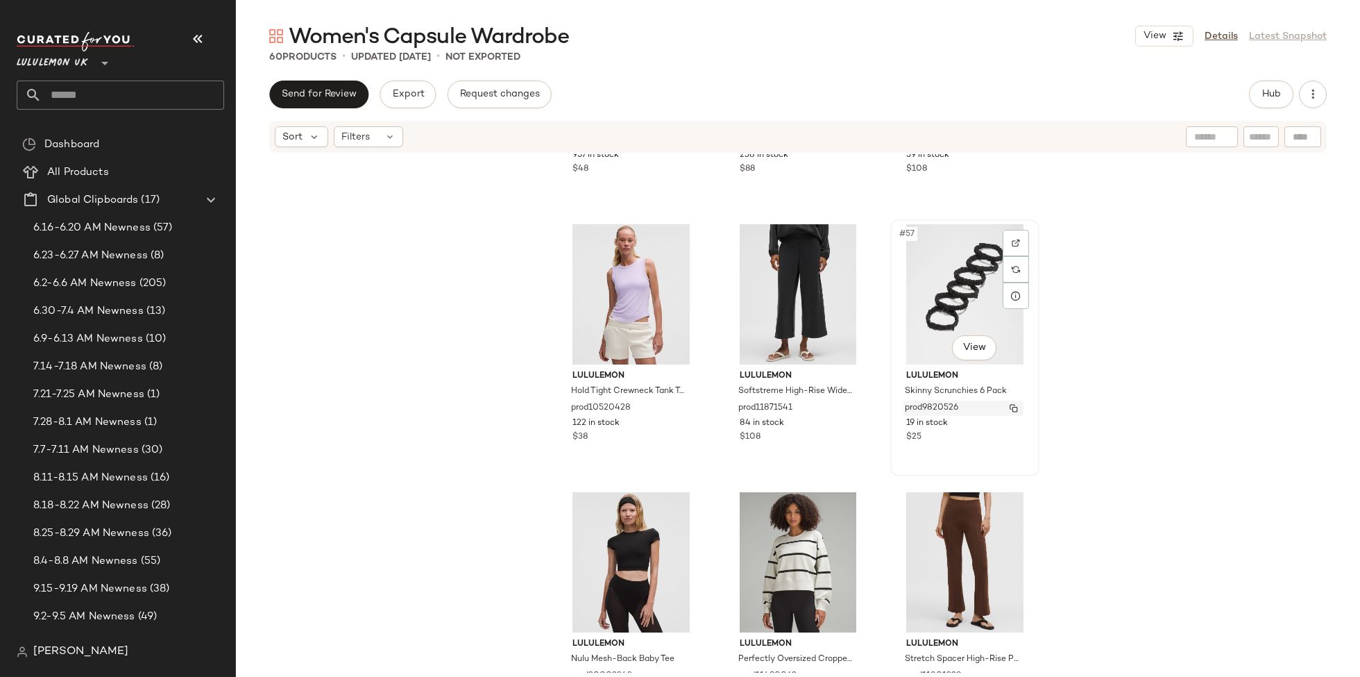
click at [1011, 408] on img "button" at bounding box center [1014, 408] width 8 height 8
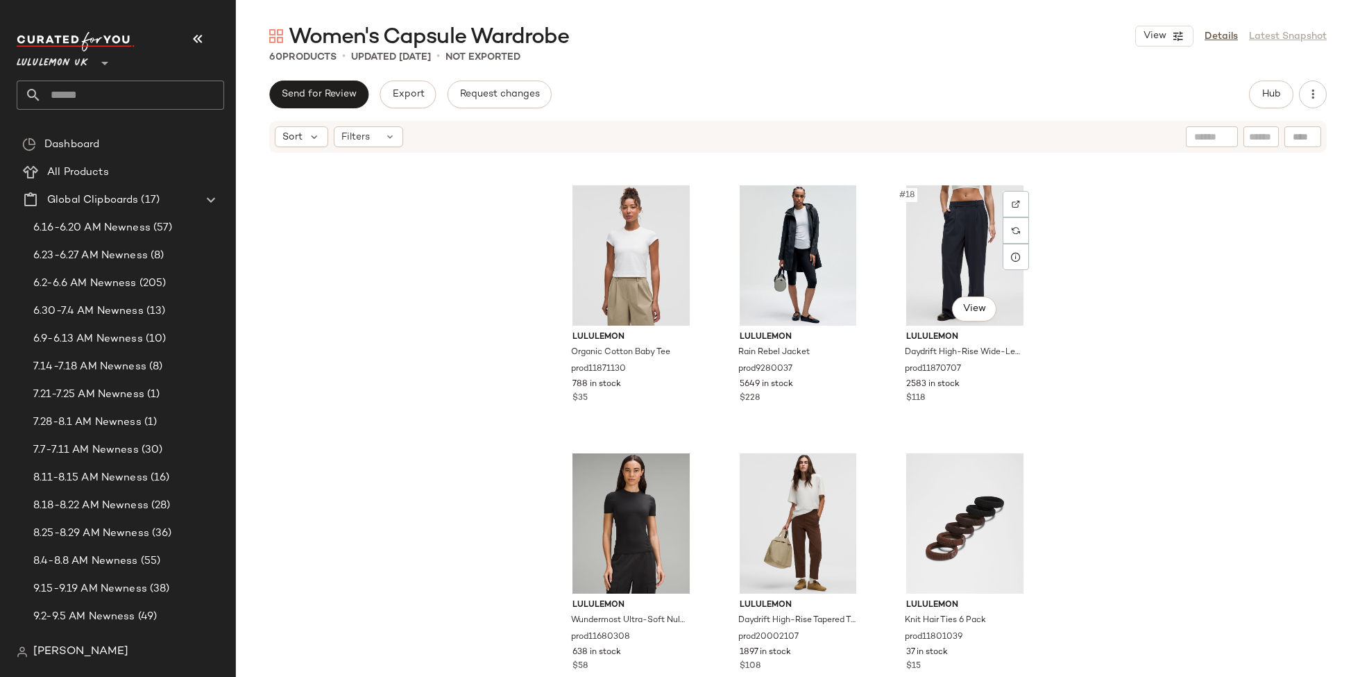
scroll to position [1394, 0]
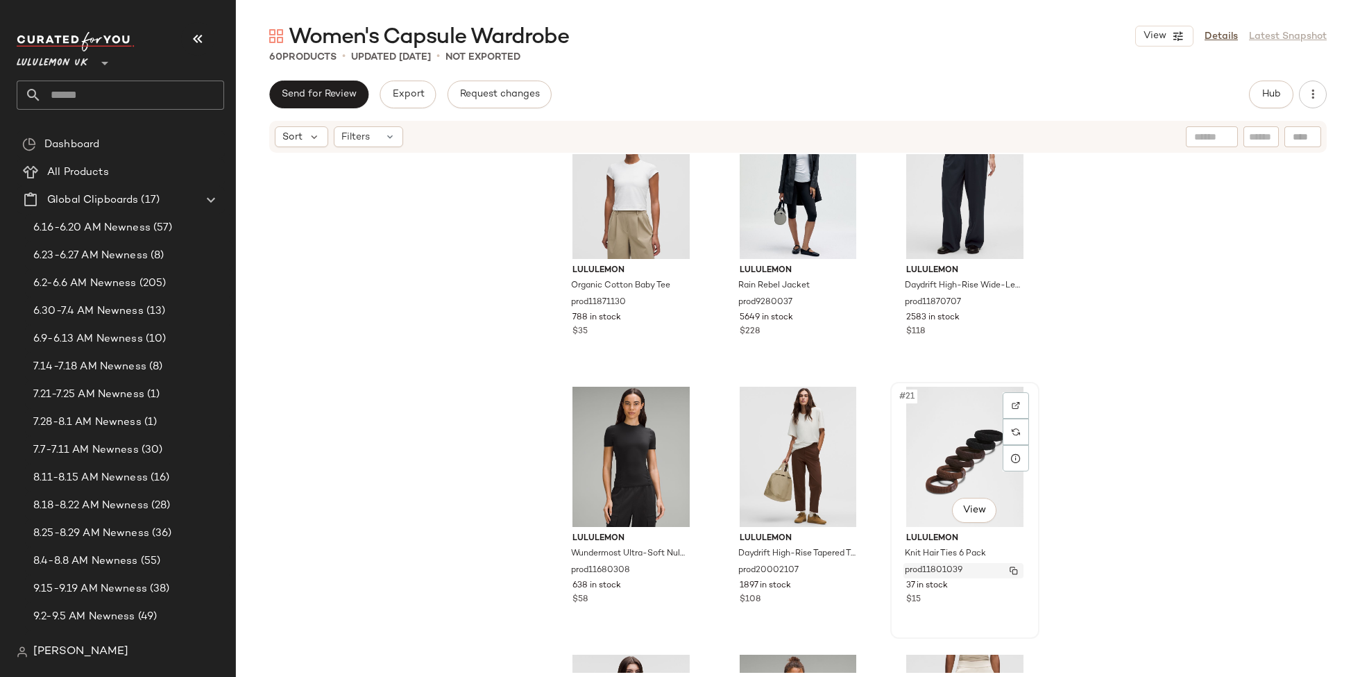
click at [1011, 571] on img "button" at bounding box center [1014, 570] width 8 height 8
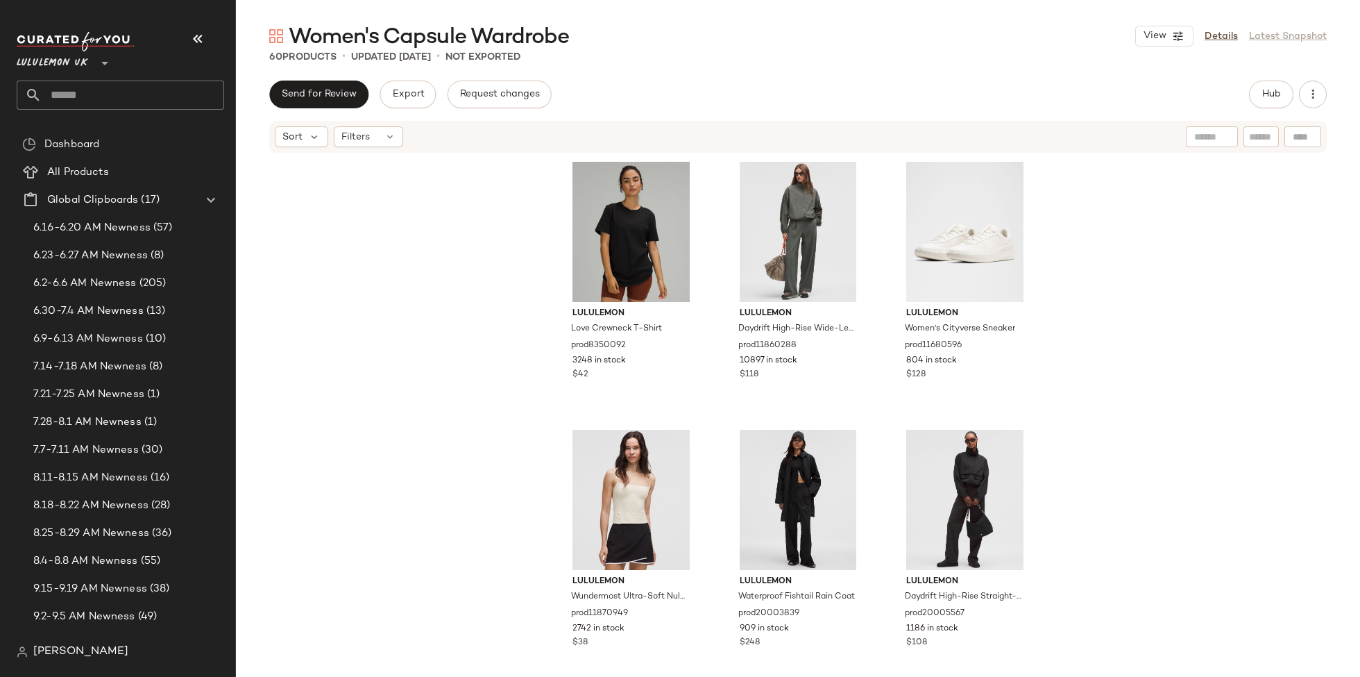
scroll to position [648, 0]
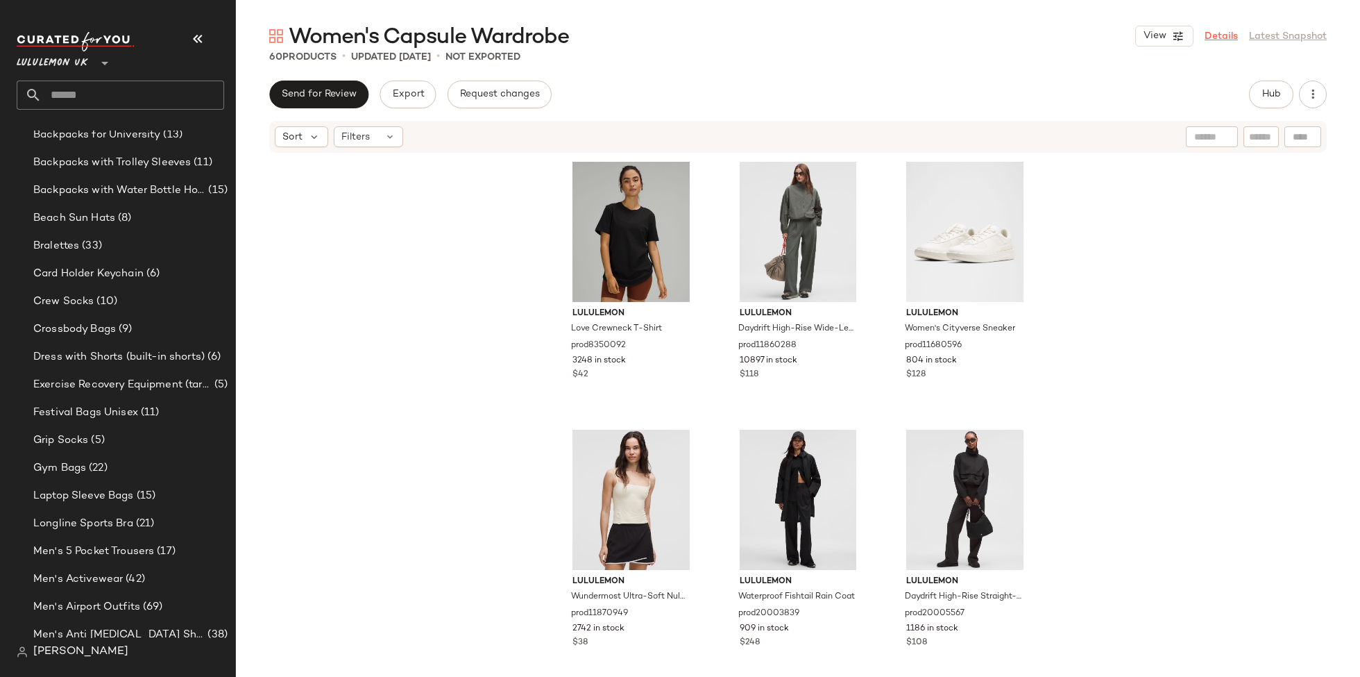
click at [1220, 33] on link "Details" at bounding box center [1221, 36] width 33 height 15
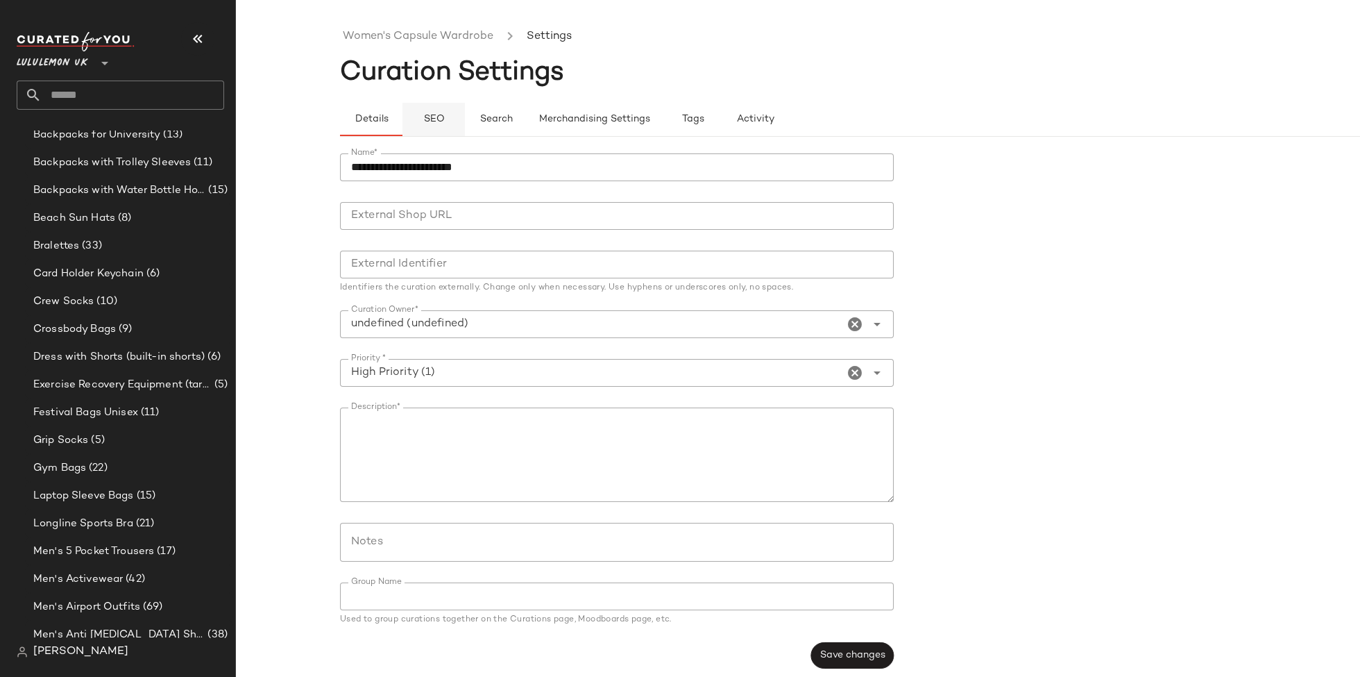
click at [430, 122] on span "SEO" at bounding box center [434, 119] width 22 height 11
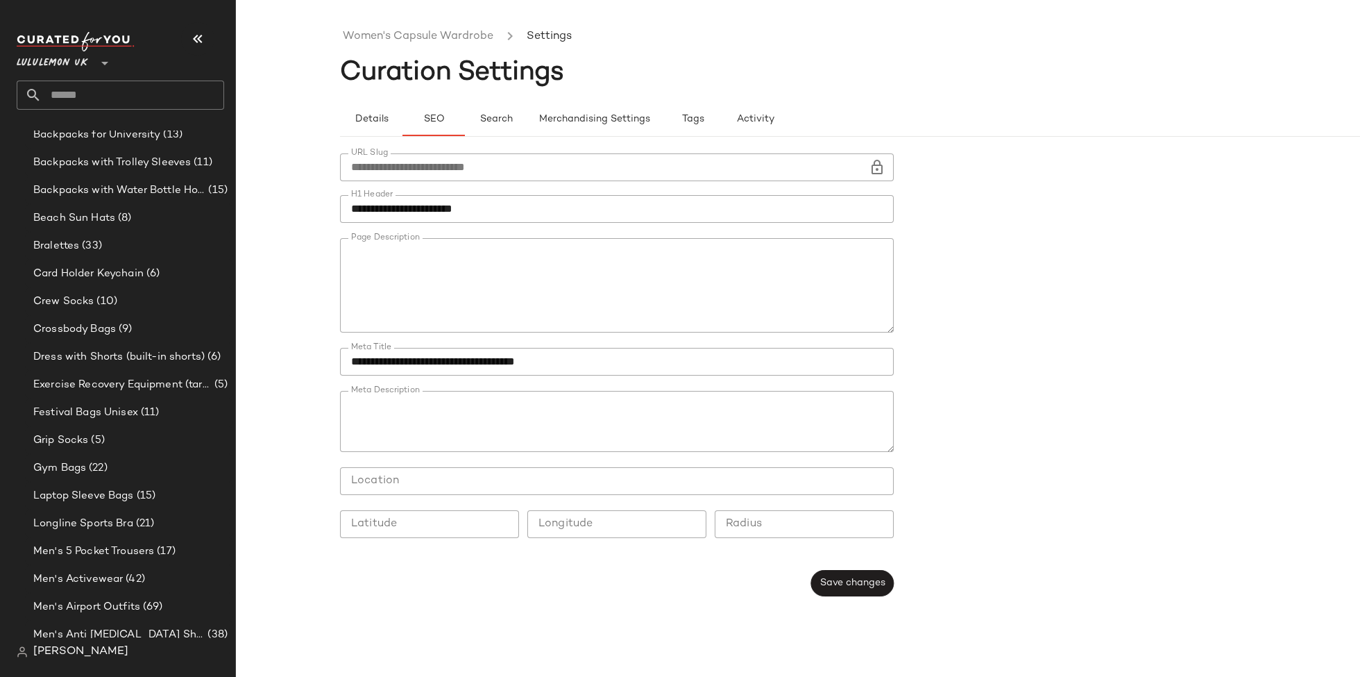
scroll to position [106, 0]
type button "seo"
click at [398, 33] on link "Women's Capsule Wardrobe" at bounding box center [418, 37] width 151 height 18
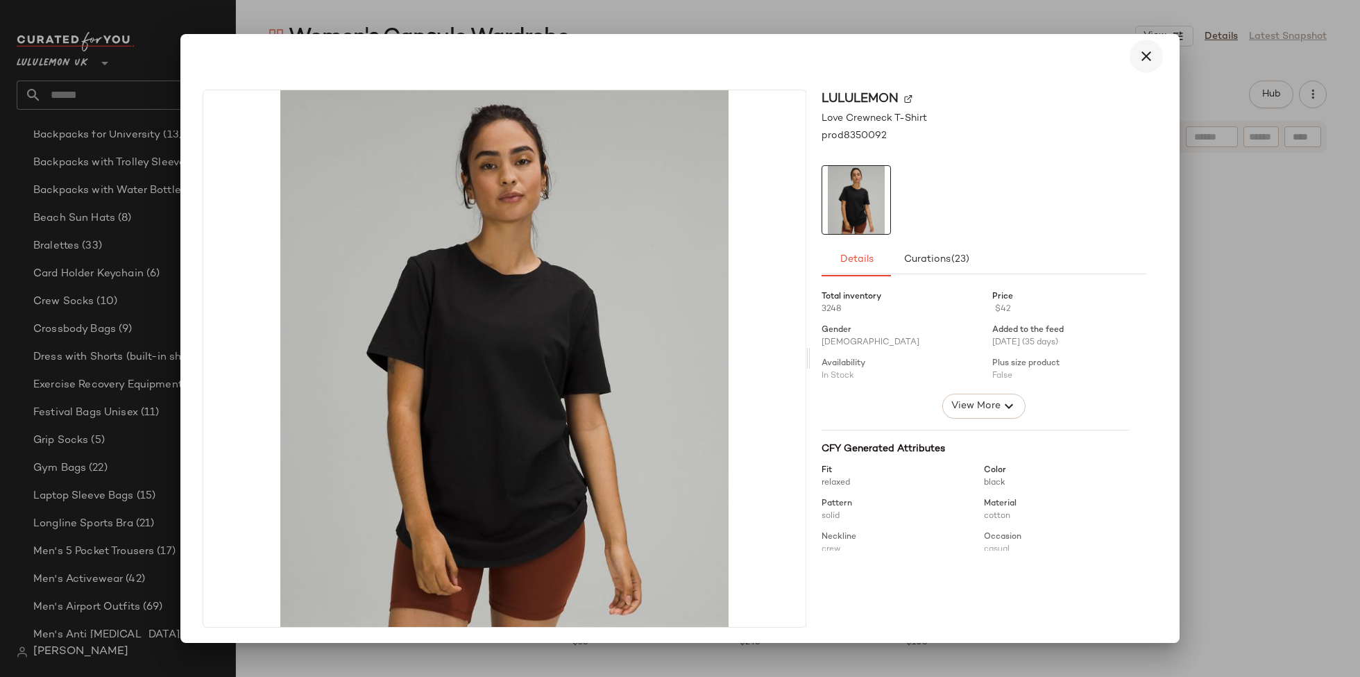
click at [1138, 49] on icon "button" at bounding box center [1146, 56] width 17 height 17
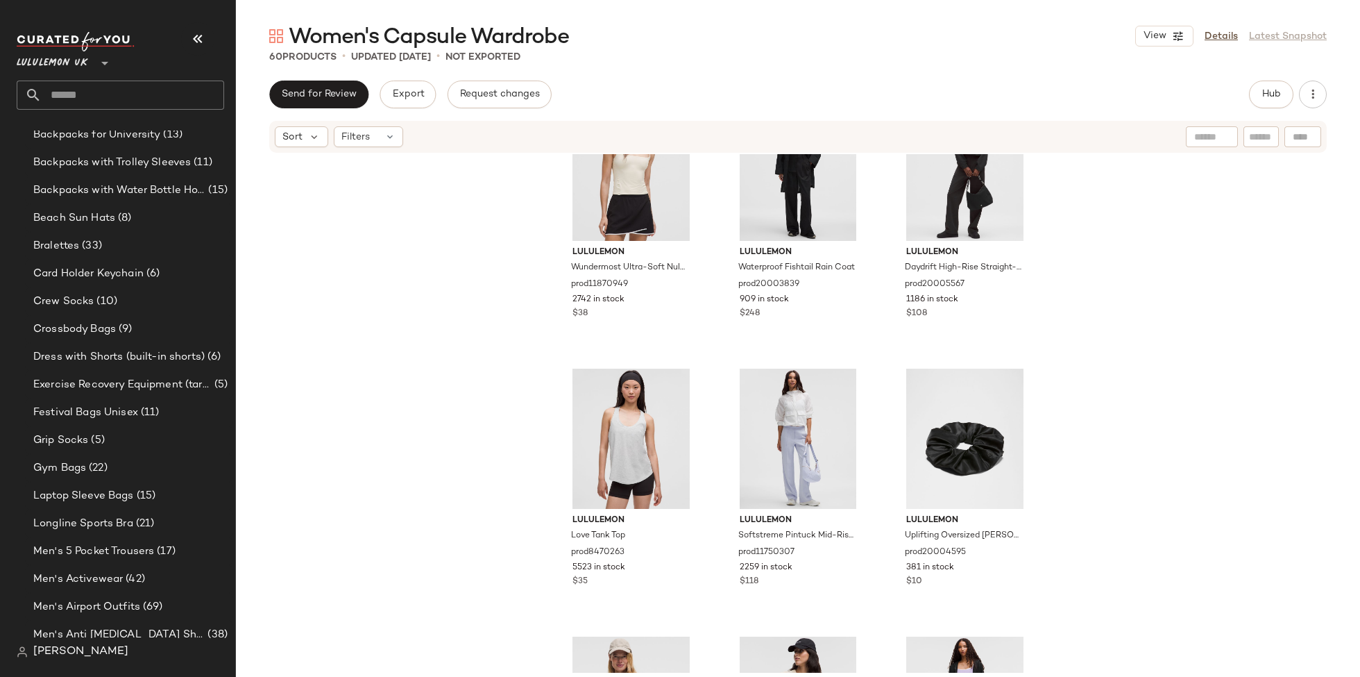
scroll to position [353, 0]
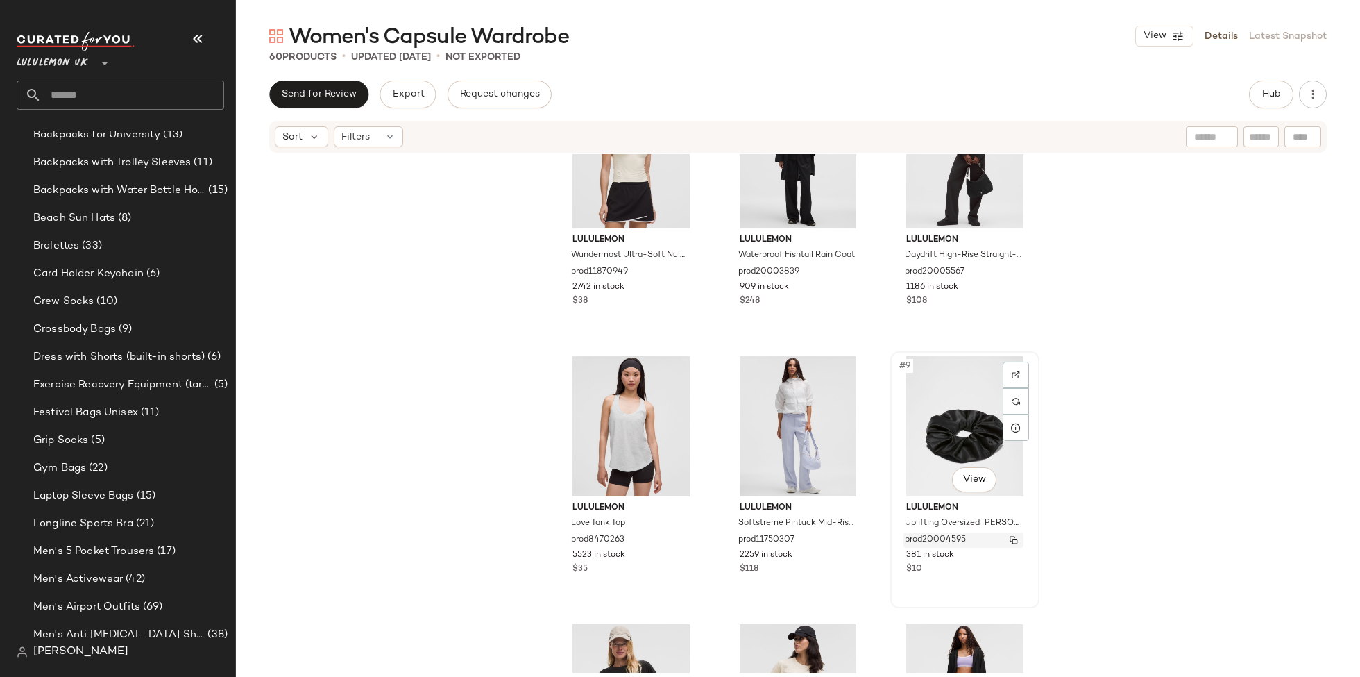
click at [1015, 543] on button "button" at bounding box center [1013, 540] width 19 height 12
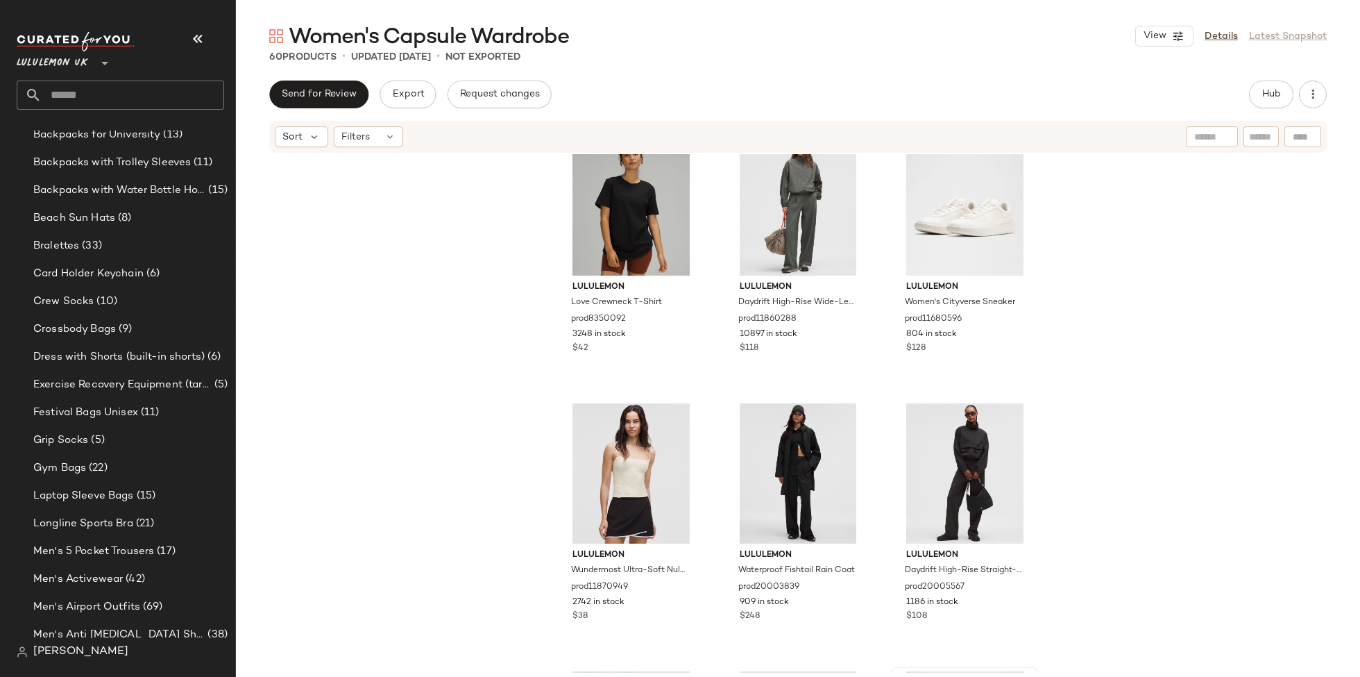
scroll to position [0, 0]
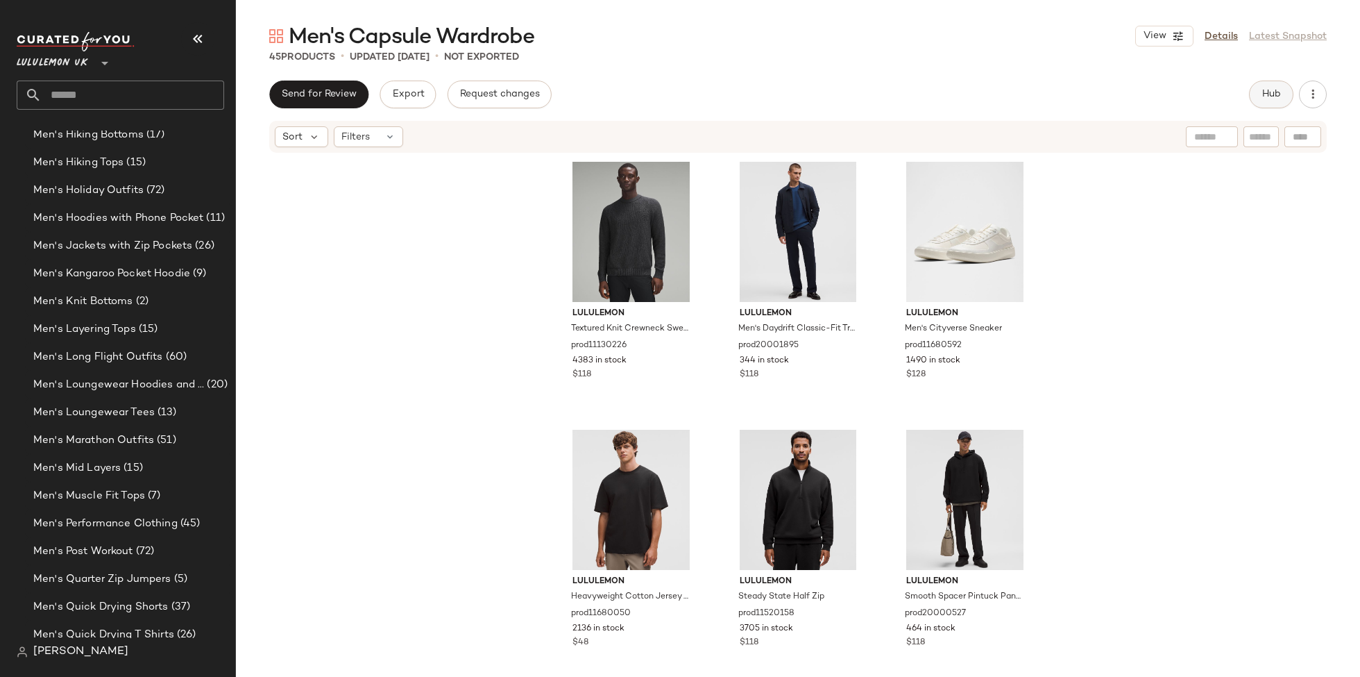
click at [1265, 92] on span "Hub" at bounding box center [1271, 94] width 19 height 11
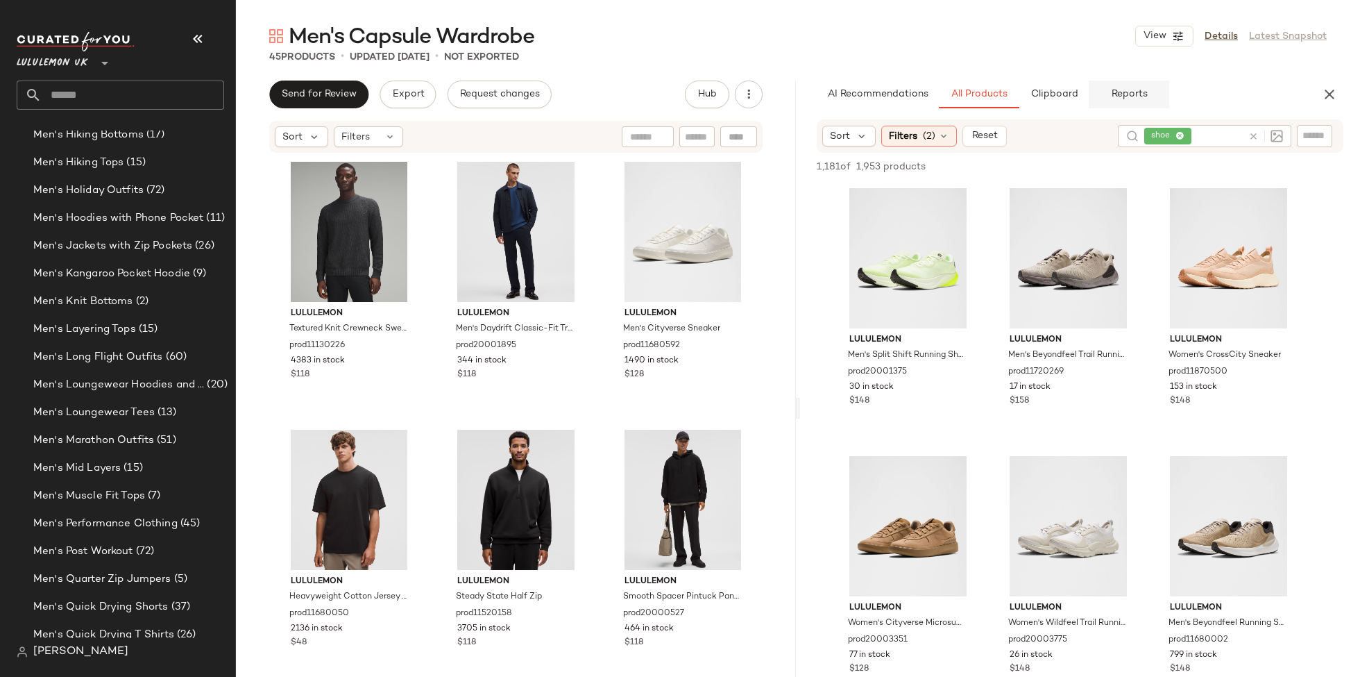
click at [1129, 84] on button "Reports" at bounding box center [1129, 95] width 81 height 28
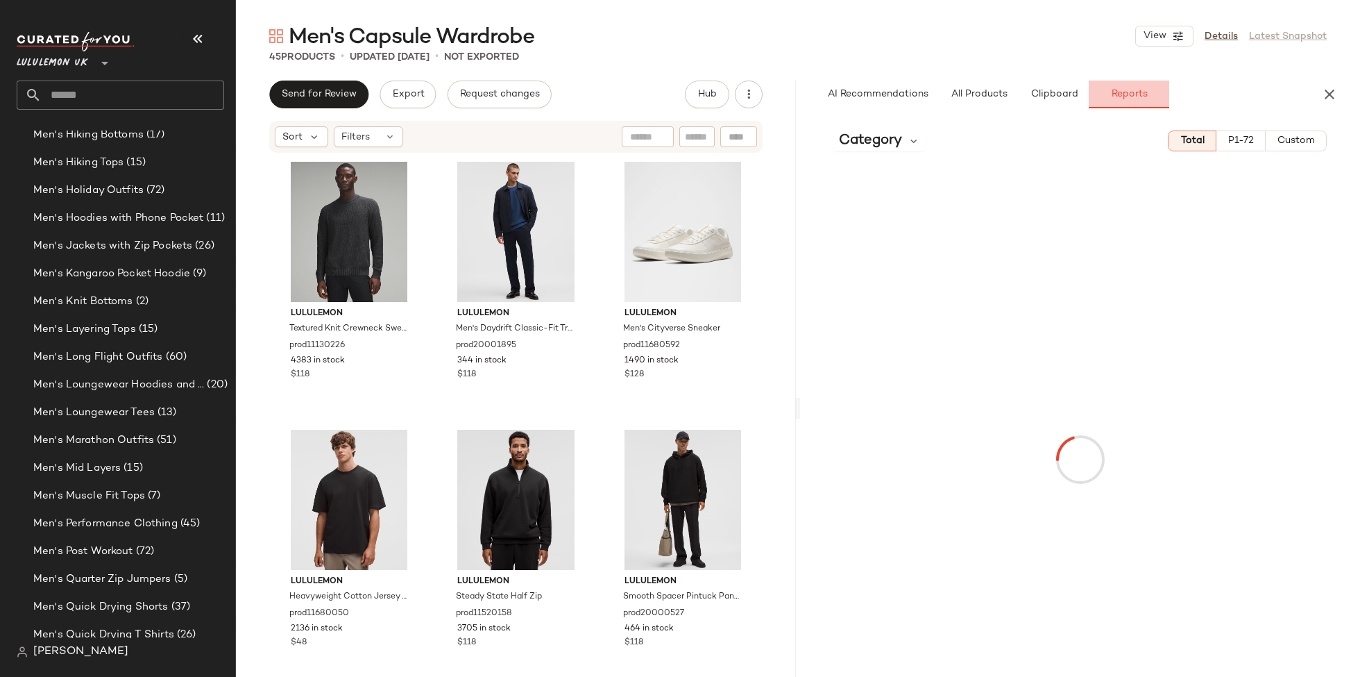
click at [1129, 84] on button "Reports" at bounding box center [1129, 95] width 81 height 28
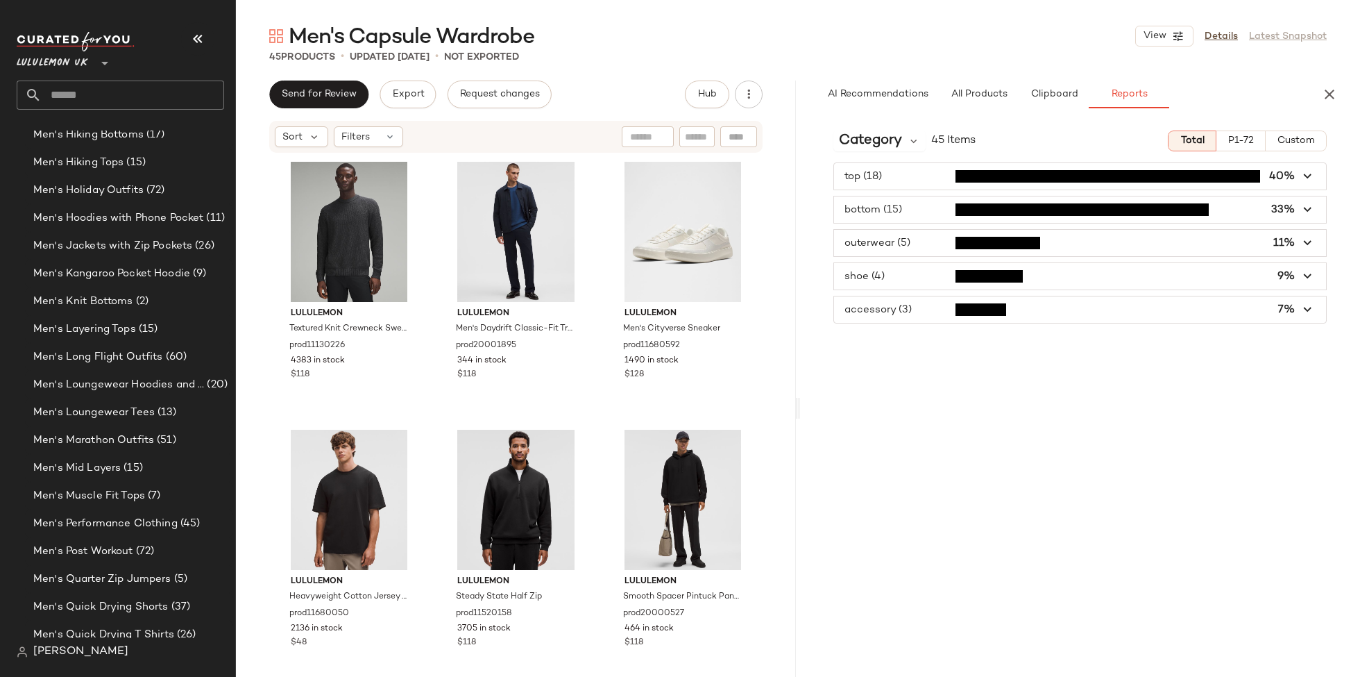
click at [975, 180] on span "button" at bounding box center [1080, 176] width 492 height 26
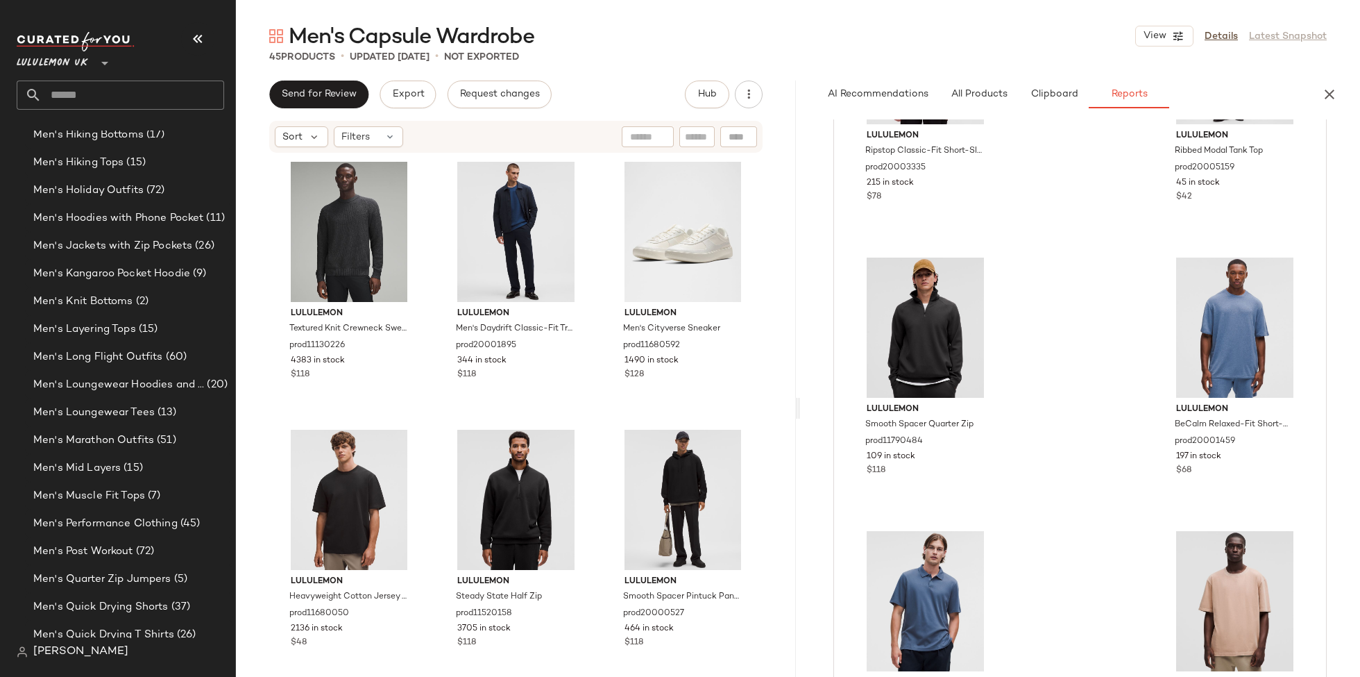
scroll to position [1840, 0]
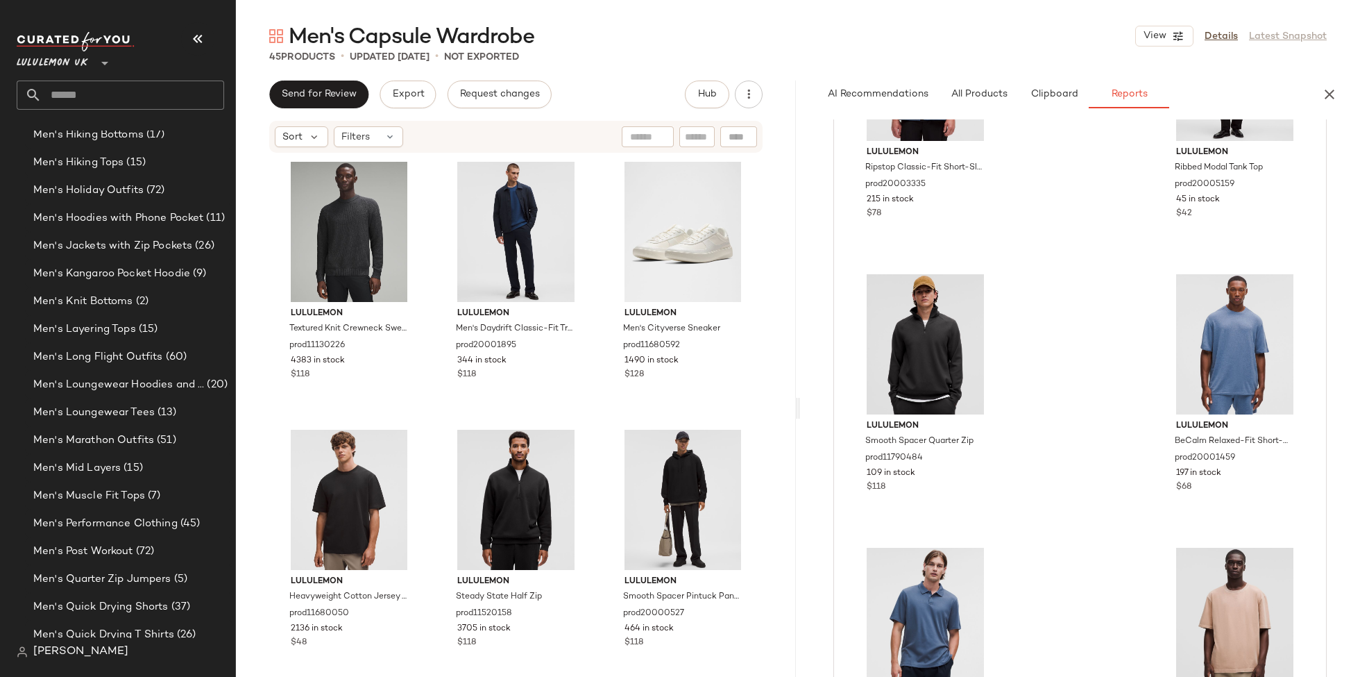
click at [1255, 62] on div "45 Products • updated Sep 17th • Not Exported" at bounding box center [798, 57] width 1124 height 14
click at [1203, 41] on div "View Details Latest Snapshot" at bounding box center [1232, 36] width 192 height 21
click at [1212, 35] on link "Details" at bounding box center [1221, 36] width 33 height 15
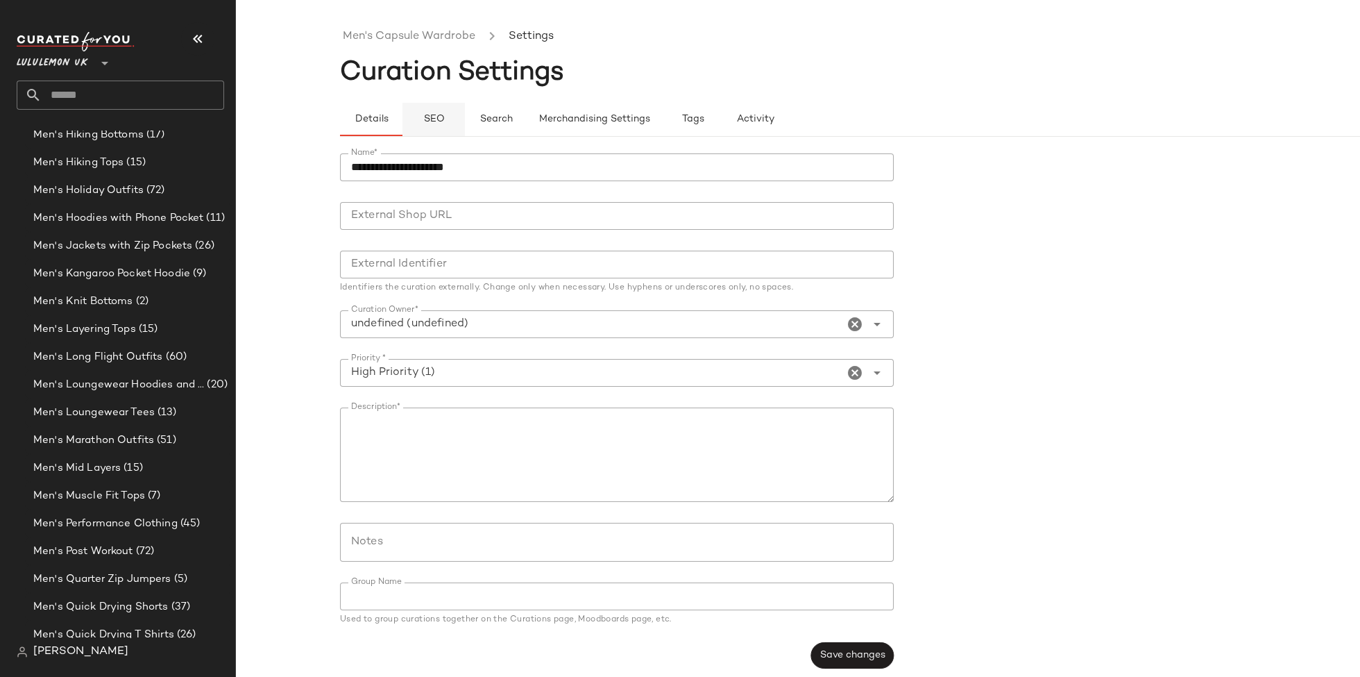
click at [444, 119] on button "SEO" at bounding box center [434, 119] width 62 height 33
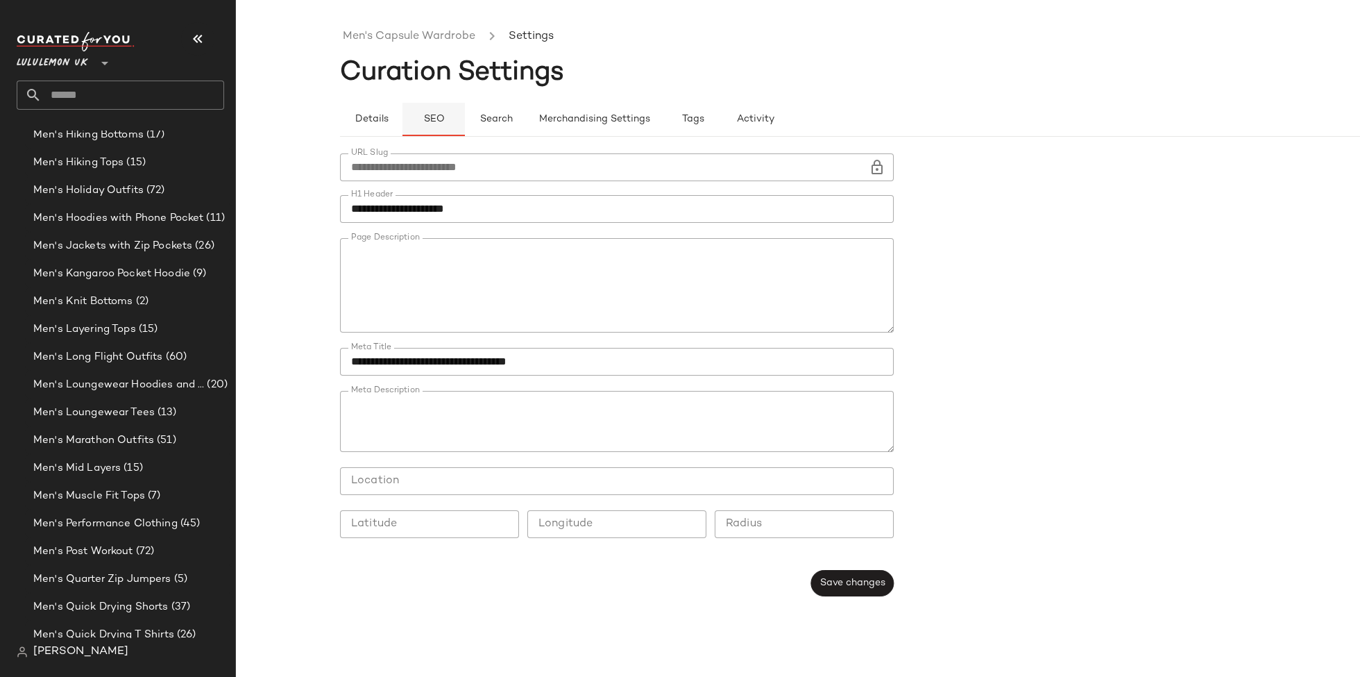
type button "seo"
click at [419, 37] on link "Men's Capsule Wardrobe" at bounding box center [409, 37] width 133 height 18
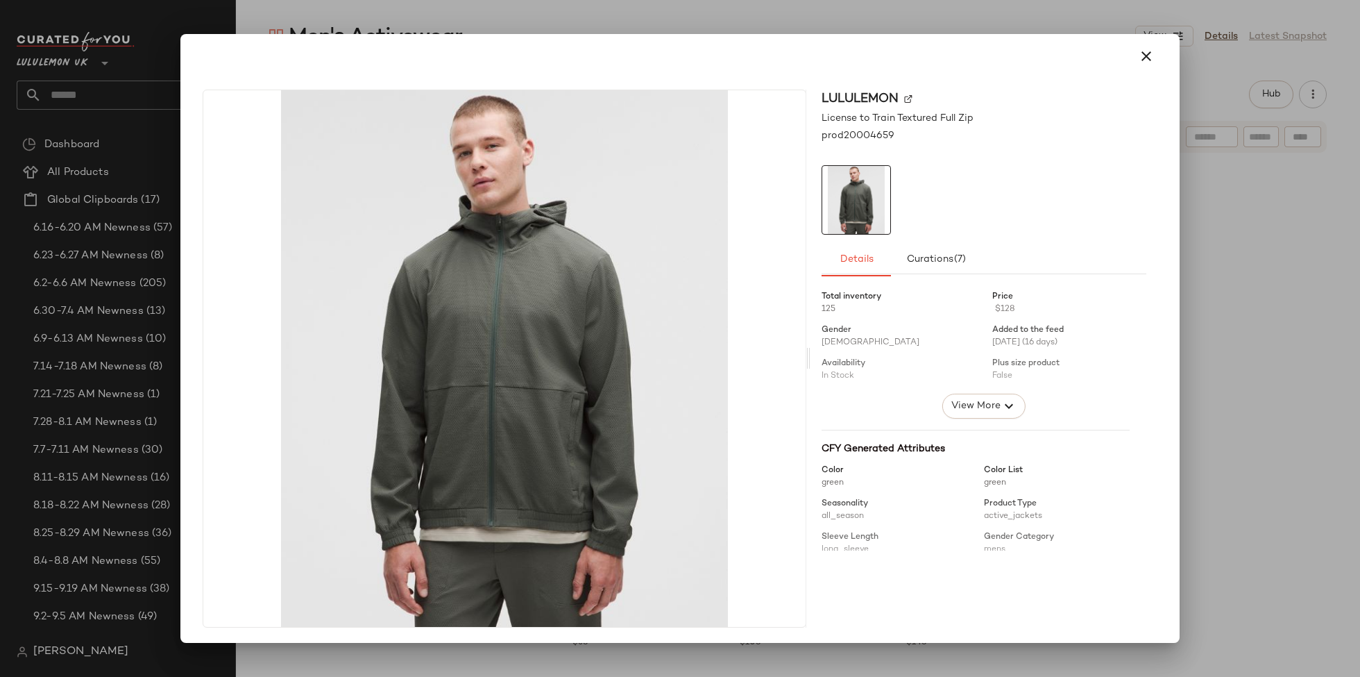
click at [736, 25] on div at bounding box center [680, 338] width 1360 height 677
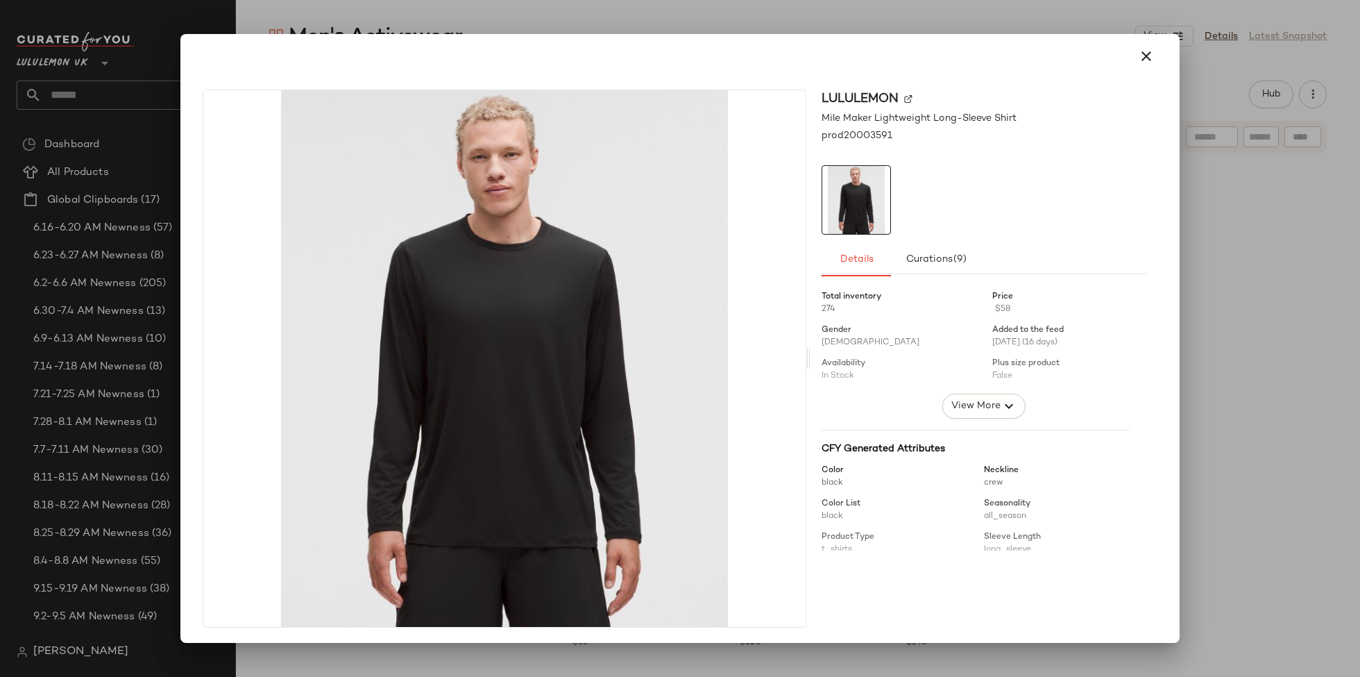
click at [825, 26] on div at bounding box center [680, 338] width 1360 height 677
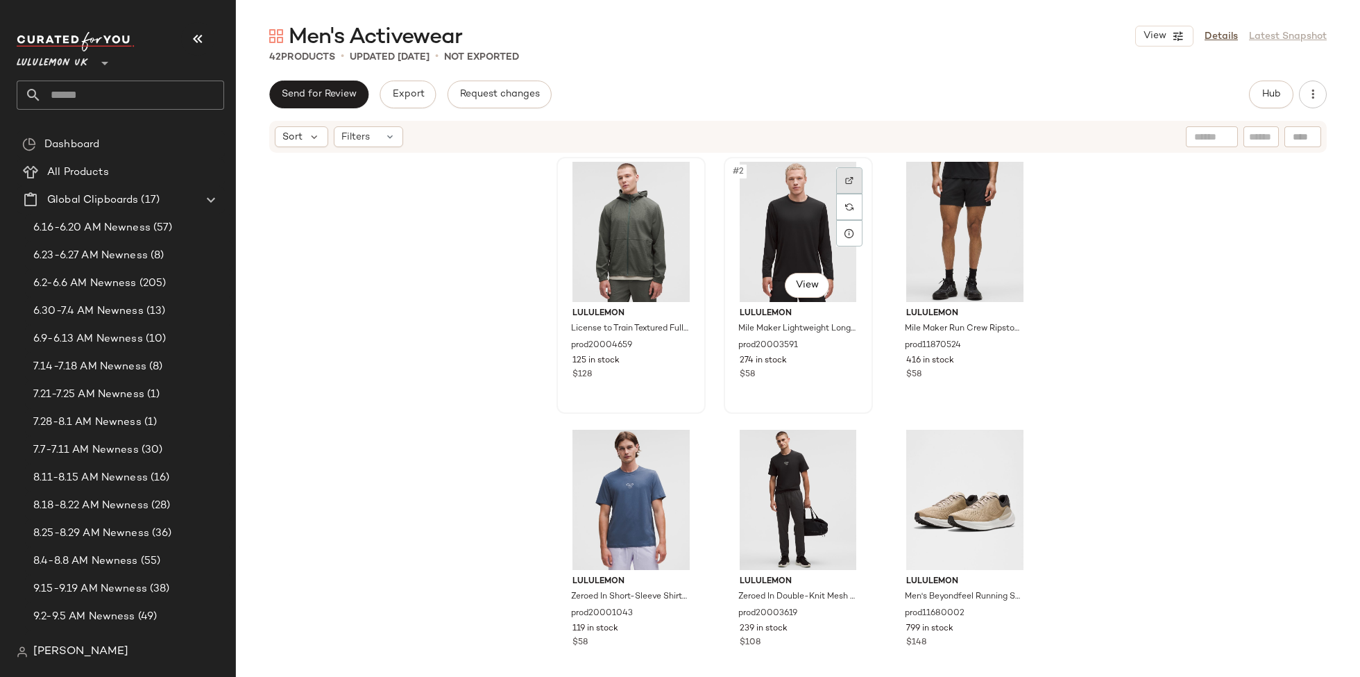
click at [845, 178] on img at bounding box center [849, 180] width 8 height 8
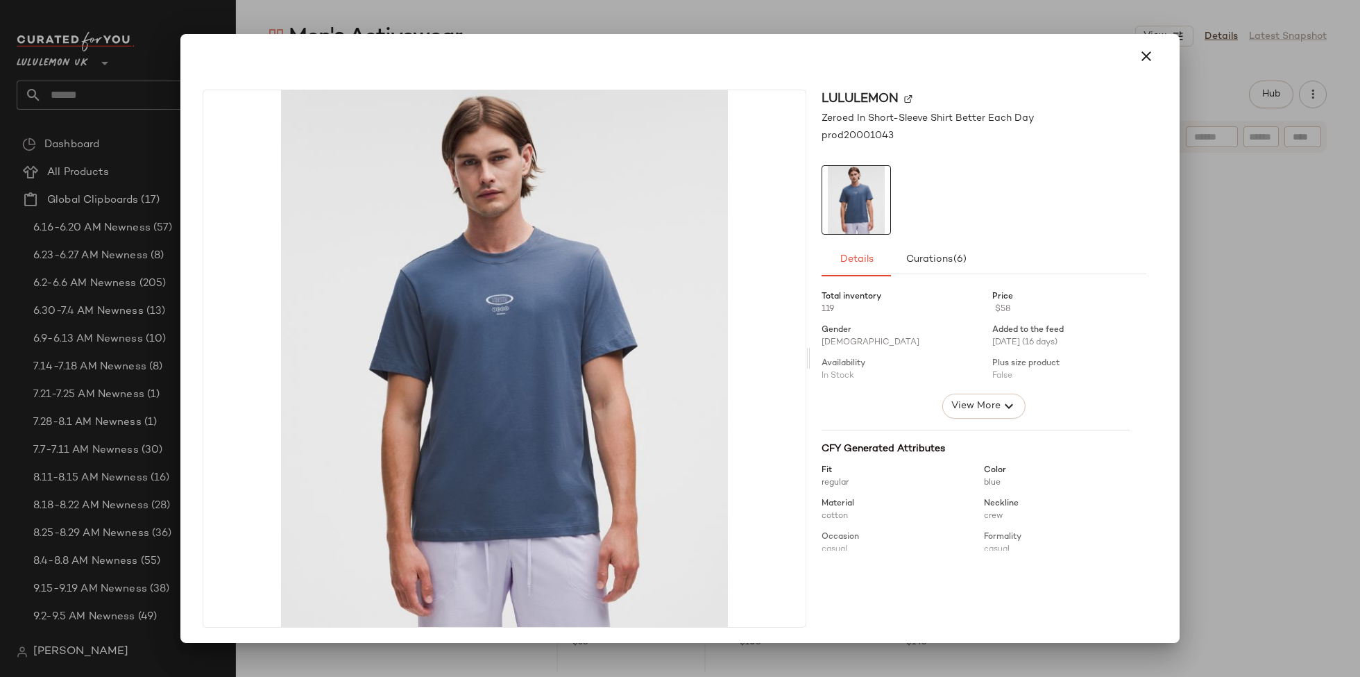
click at [687, 19] on div at bounding box center [680, 338] width 1360 height 677
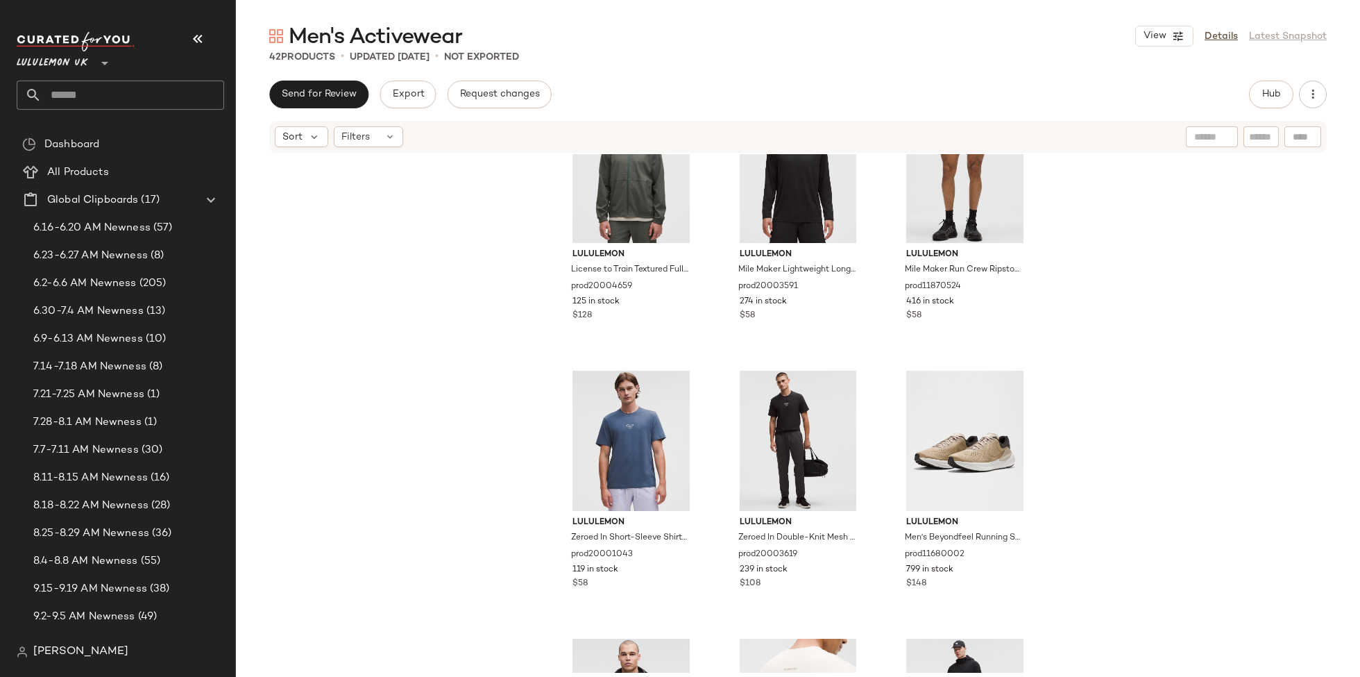
scroll to position [61, 0]
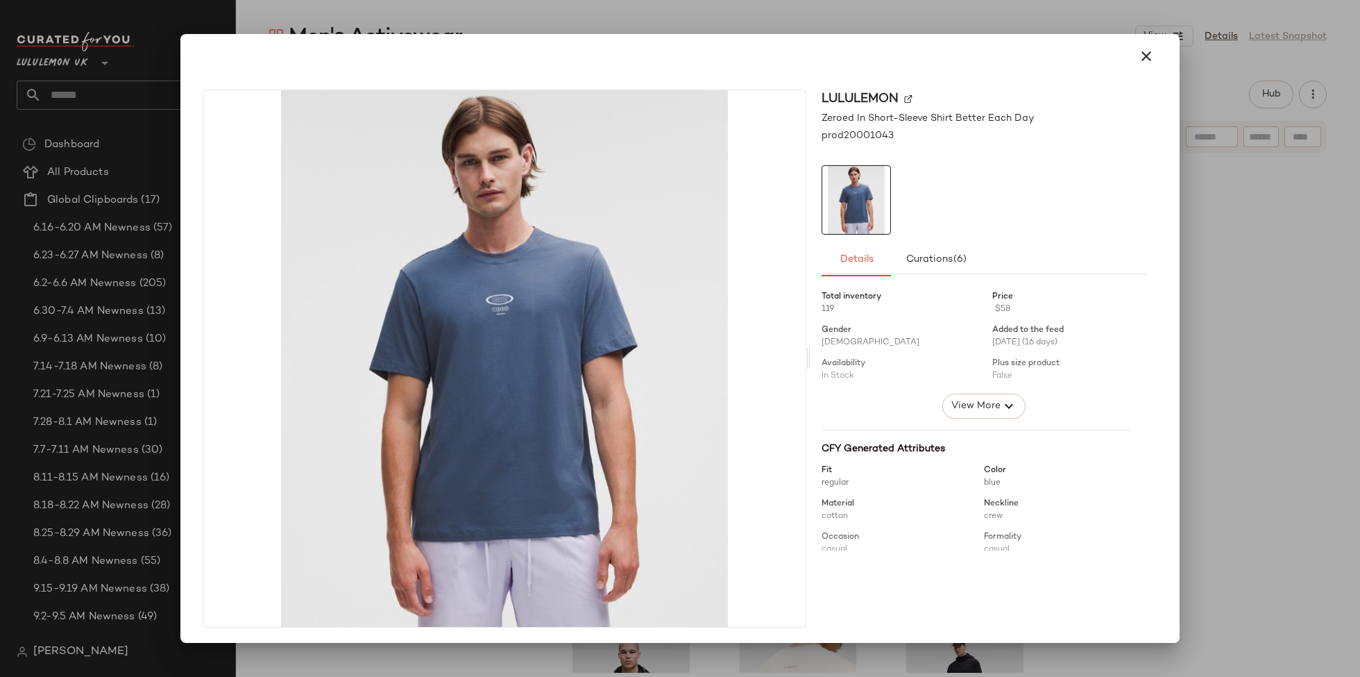
click at [734, 19] on div at bounding box center [680, 338] width 1360 height 677
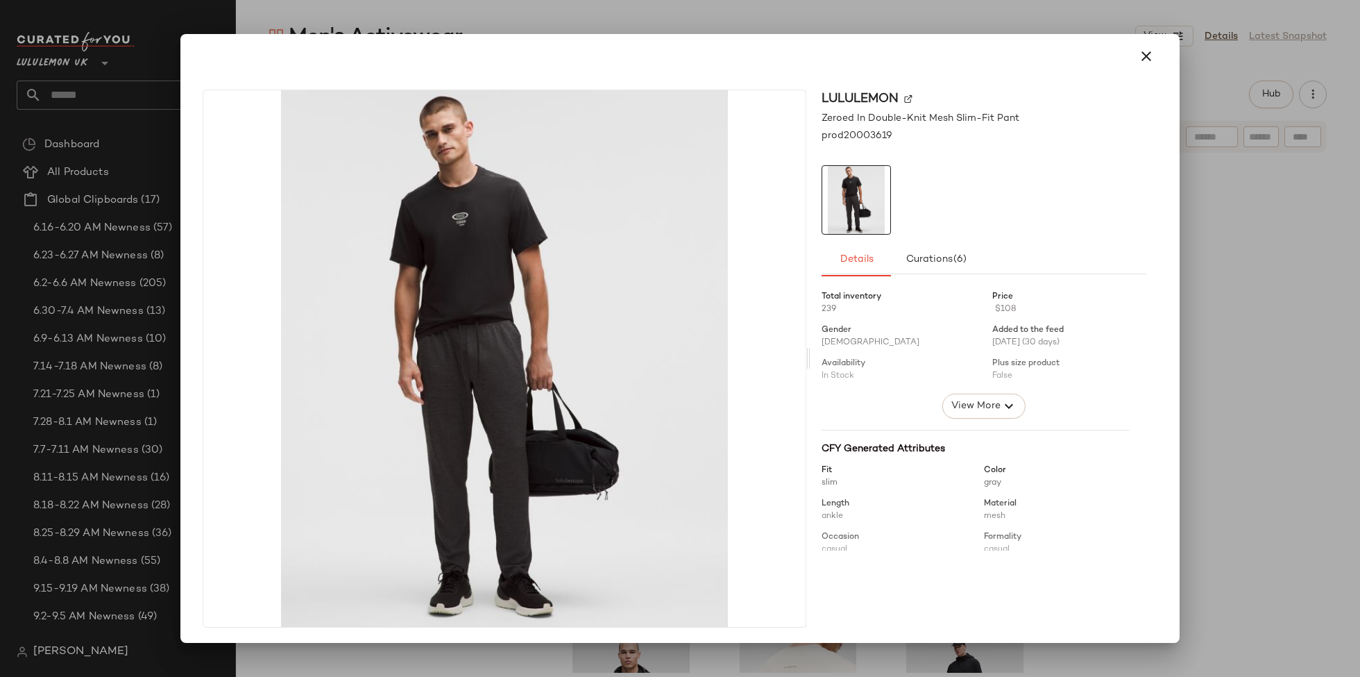
click at [834, 33] on div at bounding box center [680, 338] width 1360 height 677
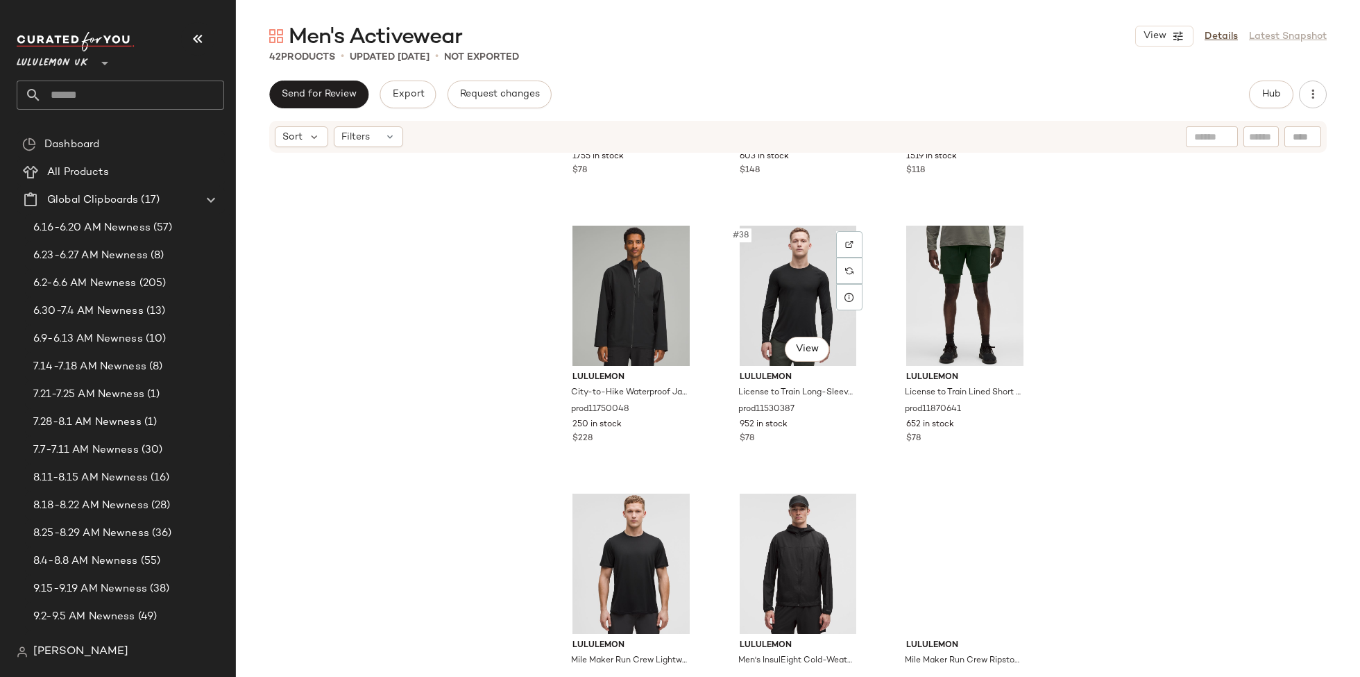
scroll to position [3235, 0]
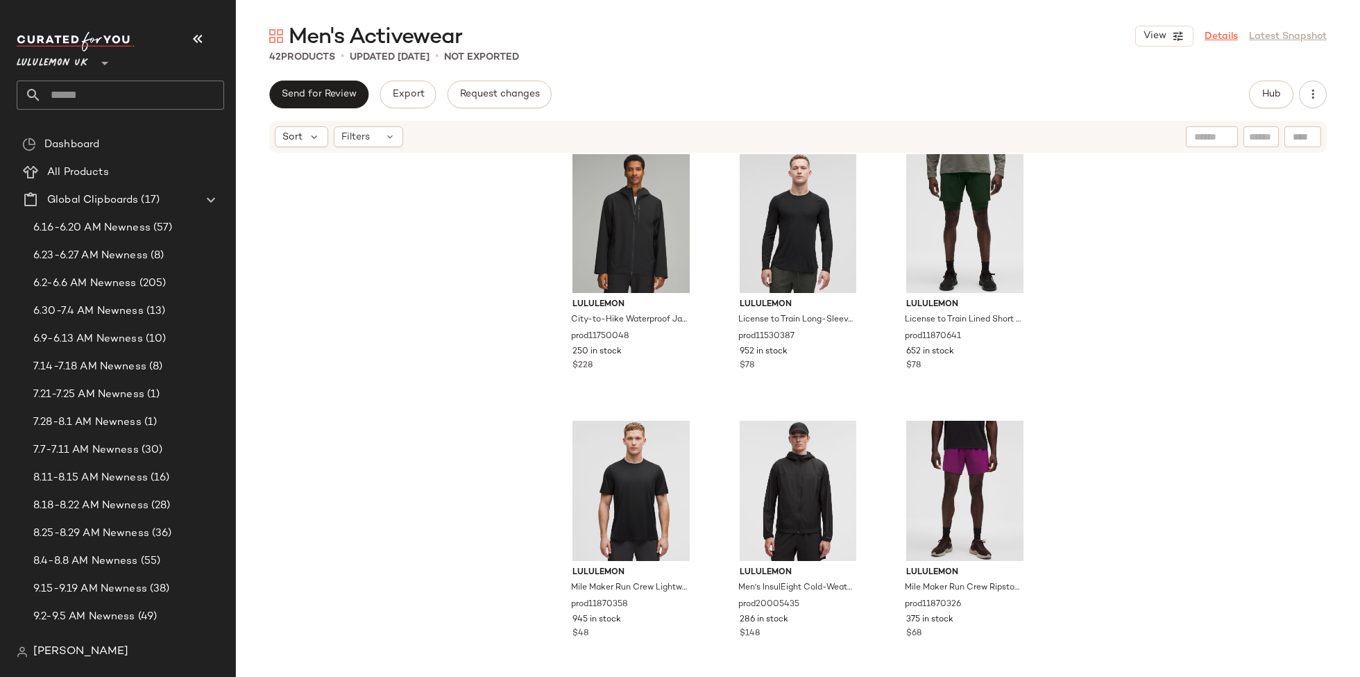
click at [1224, 35] on link "Details" at bounding box center [1221, 36] width 33 height 15
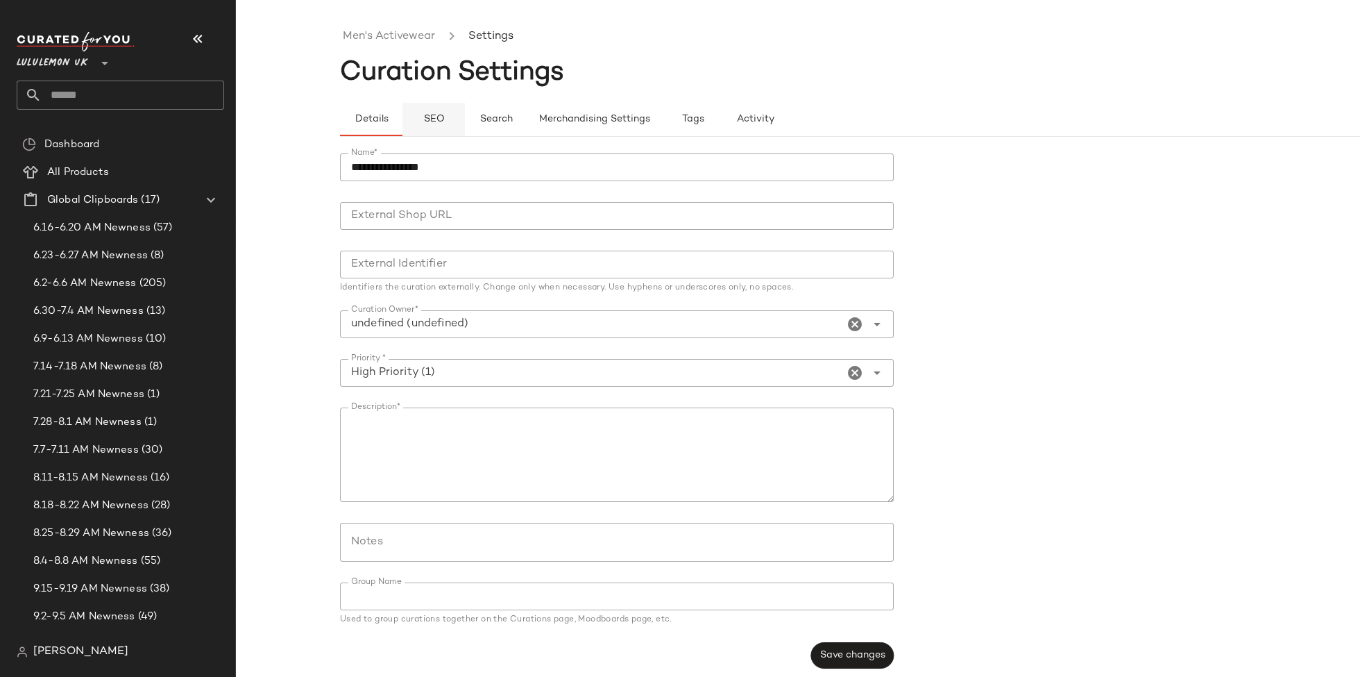
click at [449, 106] on button "SEO" at bounding box center [434, 119] width 62 height 33
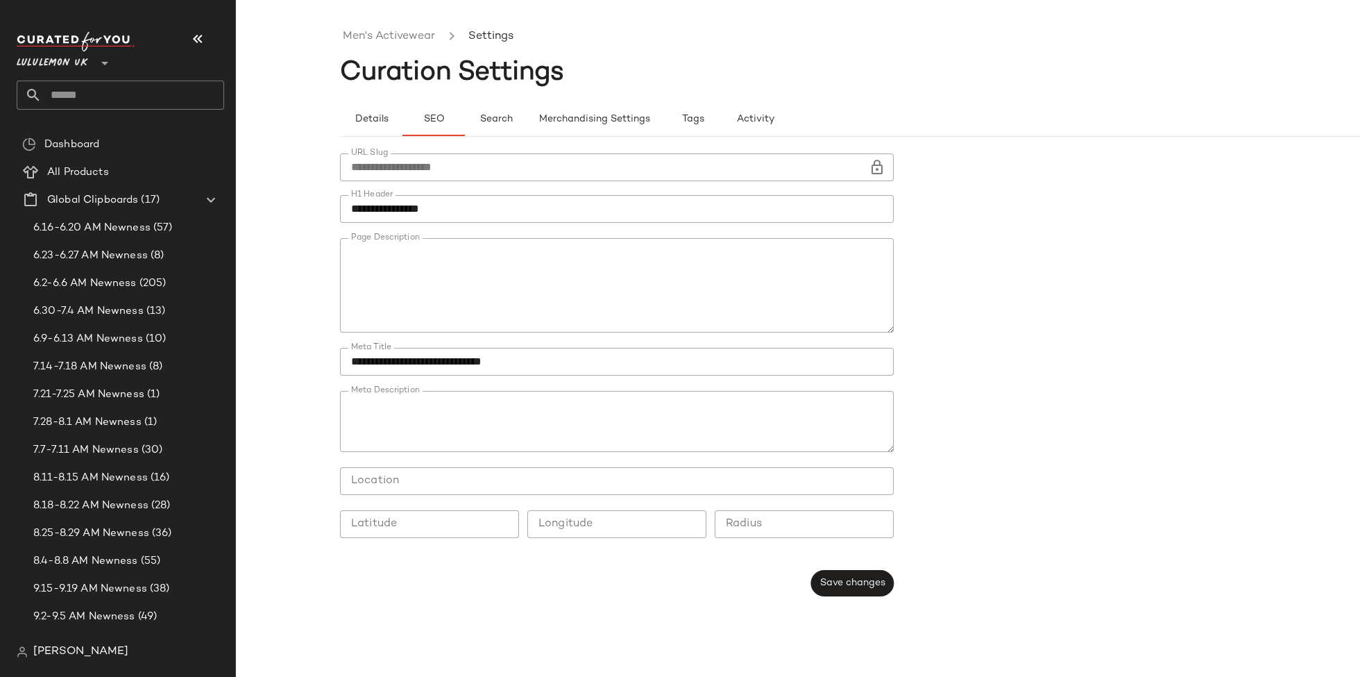
type button "seo"
click at [364, 40] on link "Men's Activewear" at bounding box center [389, 37] width 92 height 18
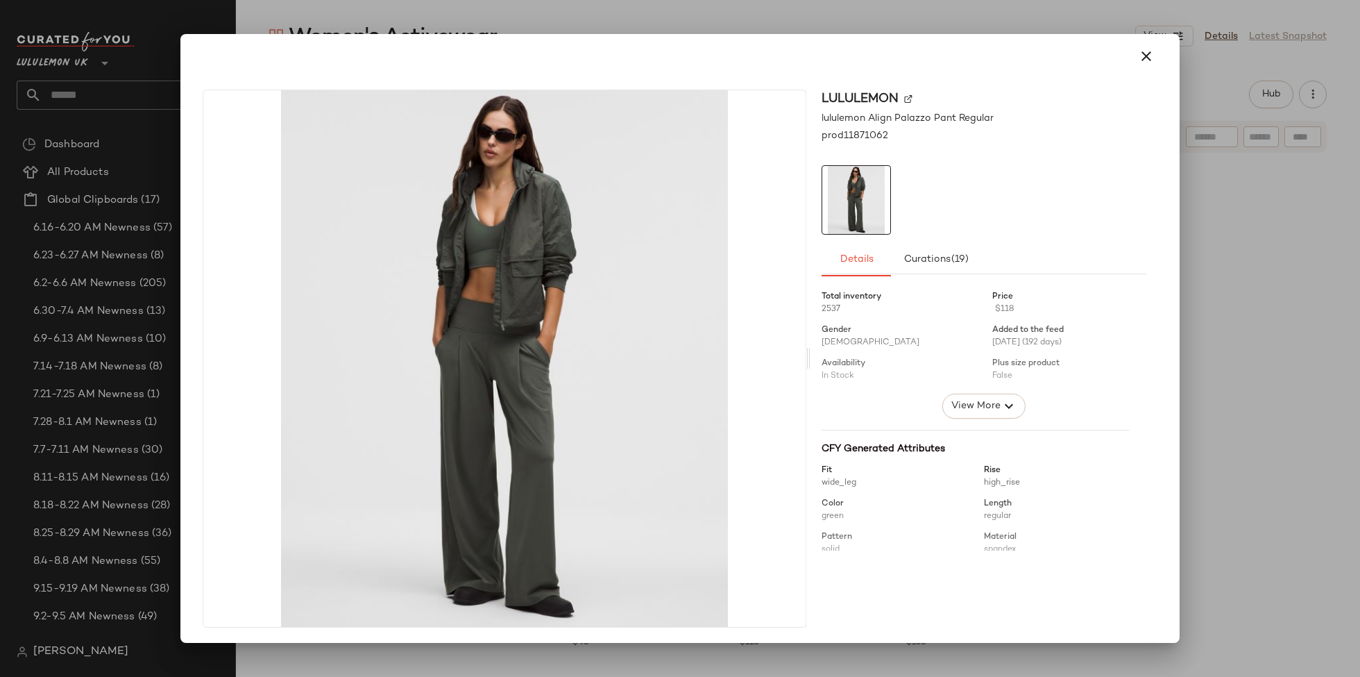
click at [935, 12] on div at bounding box center [680, 338] width 1360 height 677
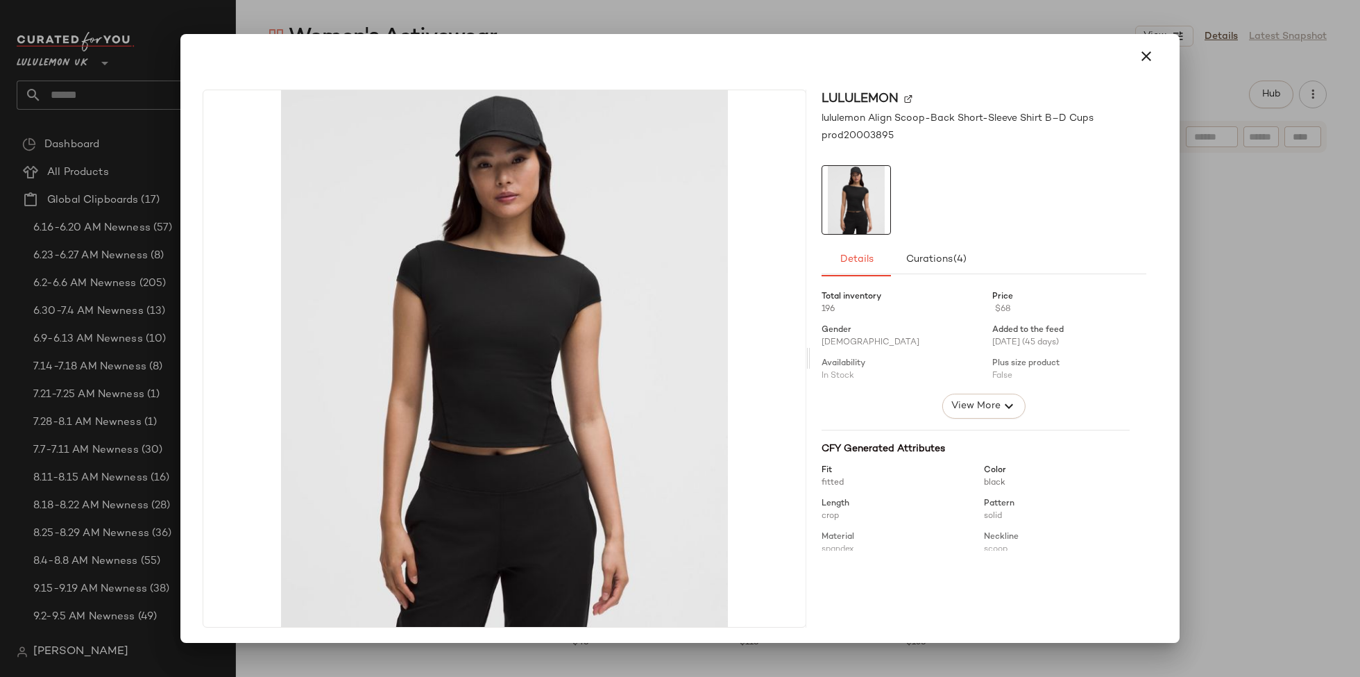
click at [691, 40] on div at bounding box center [680, 56] width 966 height 33
click at [697, 29] on div at bounding box center [680, 338] width 1360 height 677
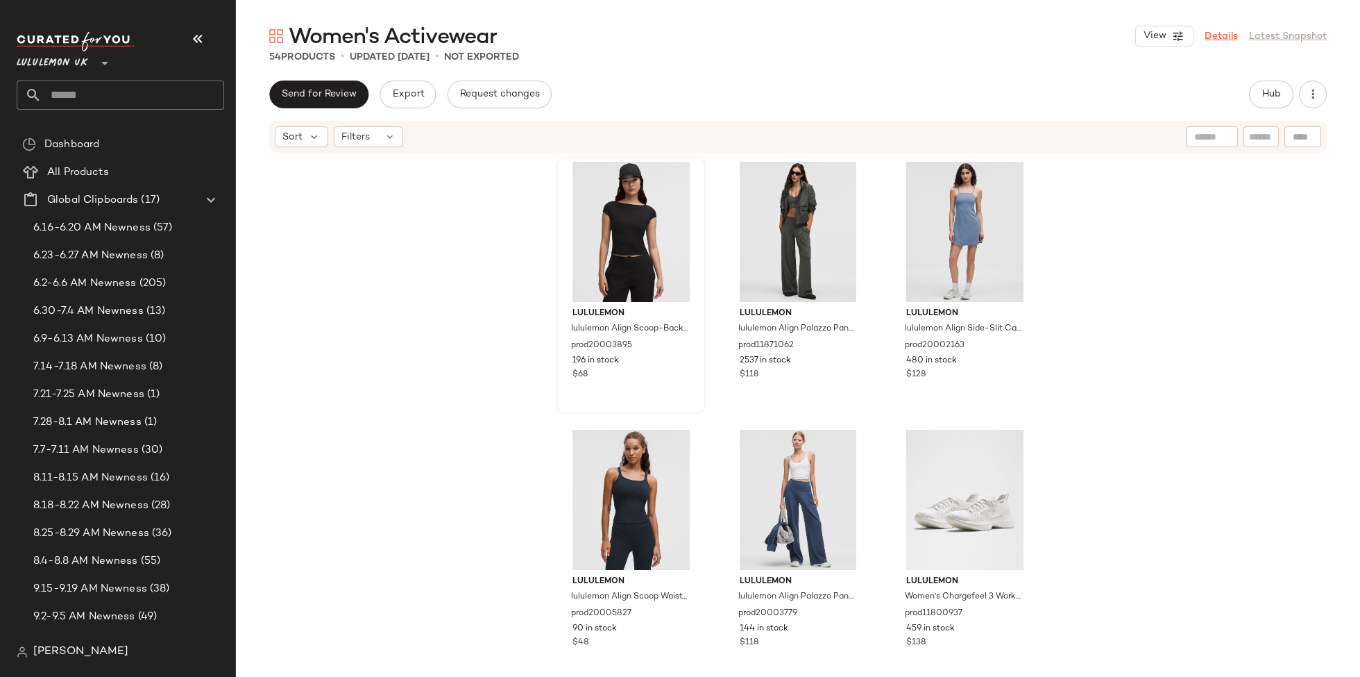
click at [1222, 31] on link "Details" at bounding box center [1221, 36] width 33 height 15
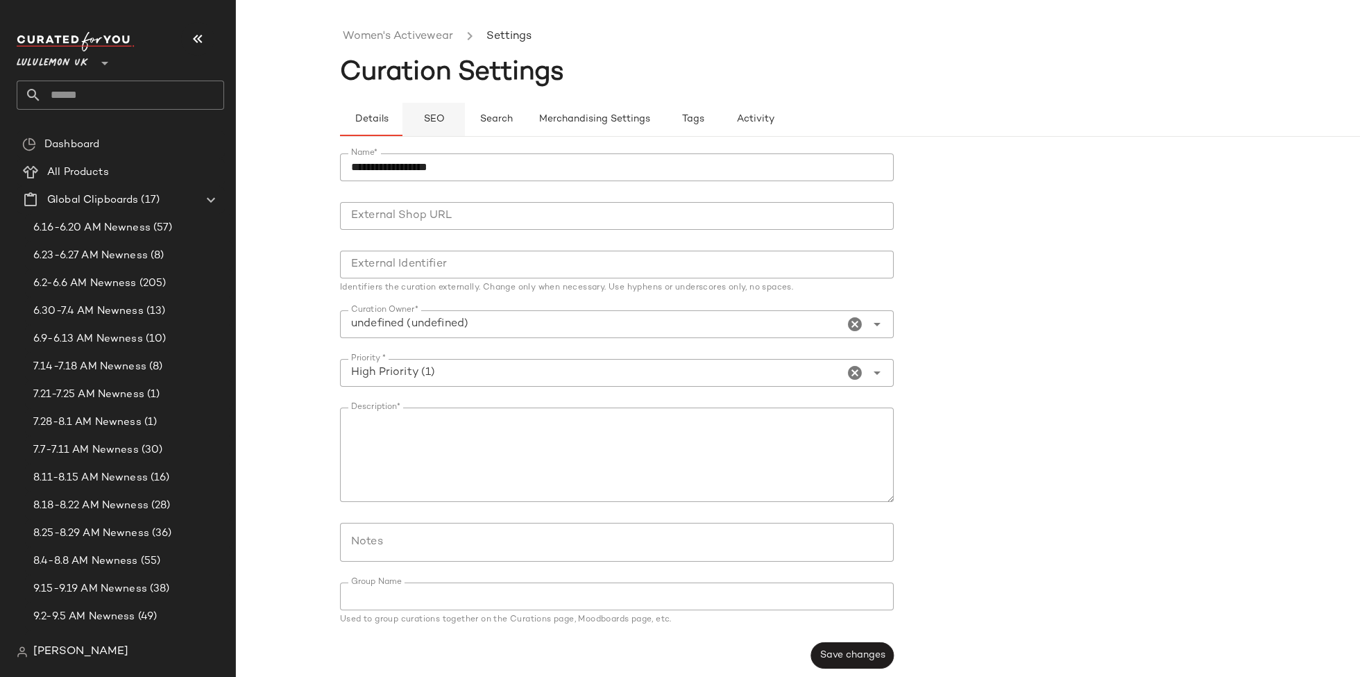
click at [425, 123] on span "SEO" at bounding box center [434, 119] width 22 height 11
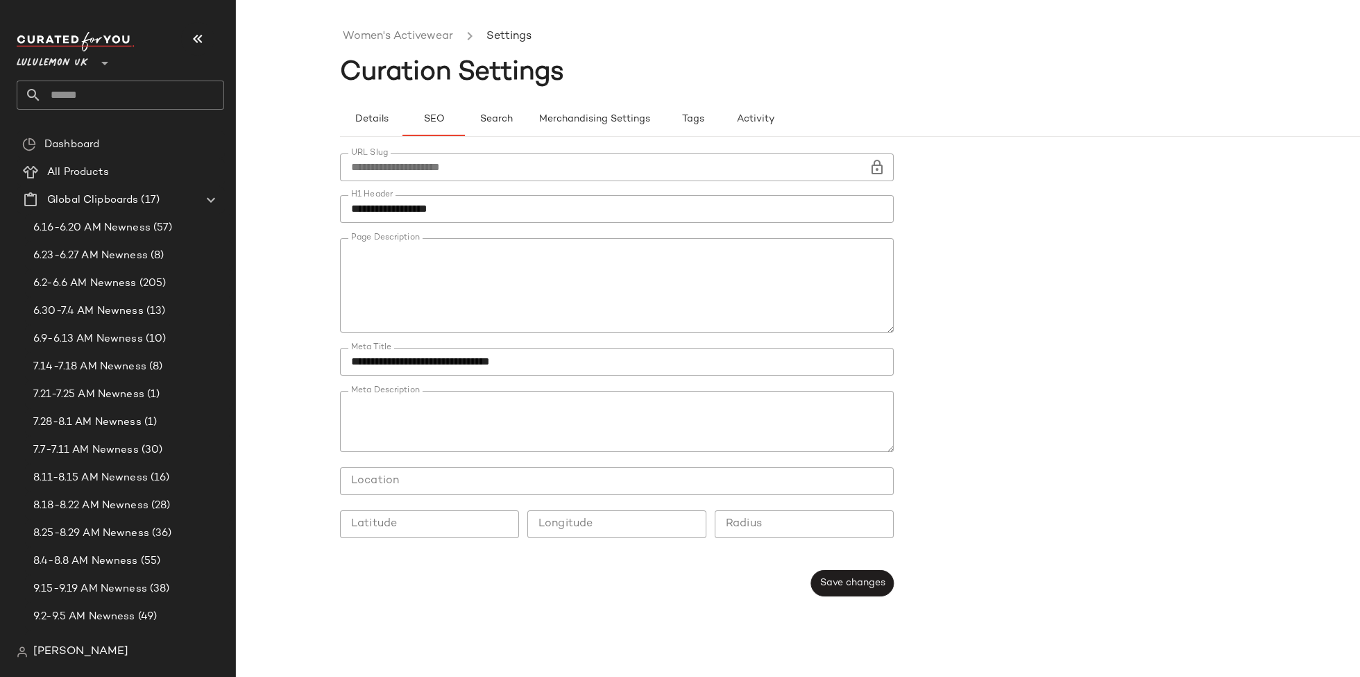
type button "seo"
click at [371, 46] on ul "Women's Activewear Settings" at bounding box center [902, 37] width 1124 height 32
click at [372, 44] on link "Women's Activewear" at bounding box center [398, 37] width 110 height 18
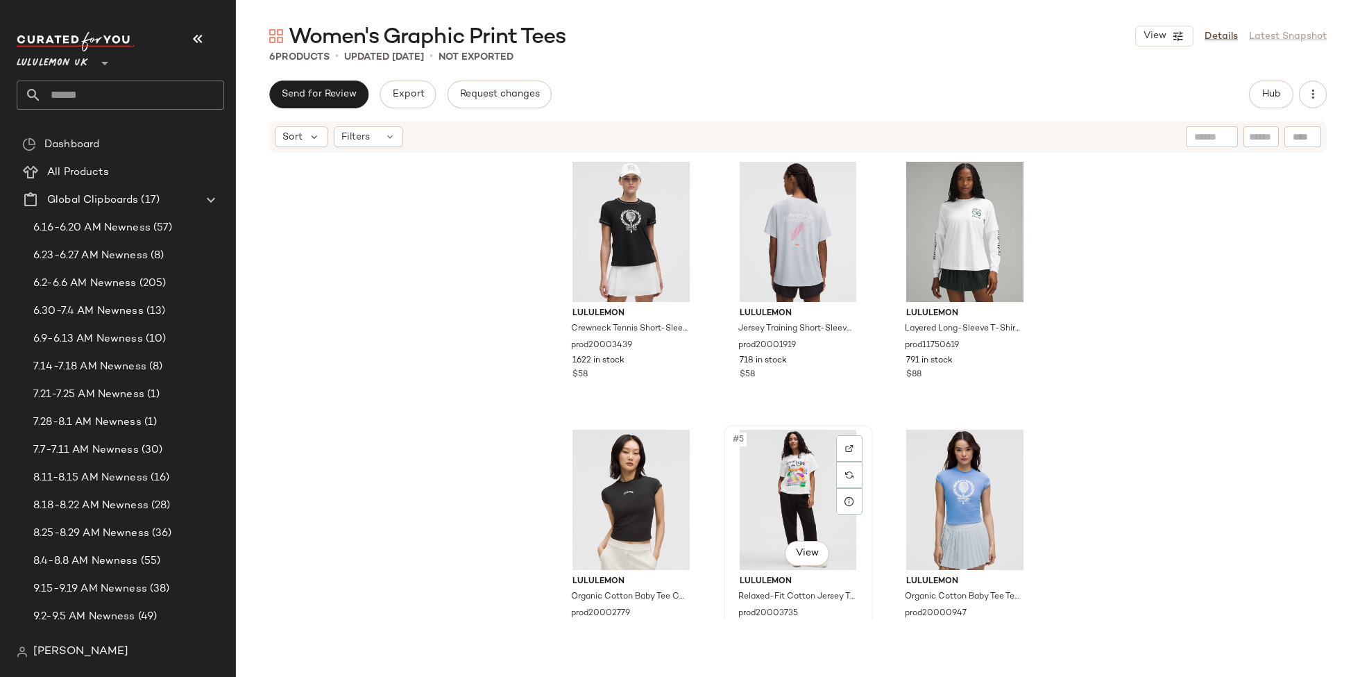
scroll to position [62, 0]
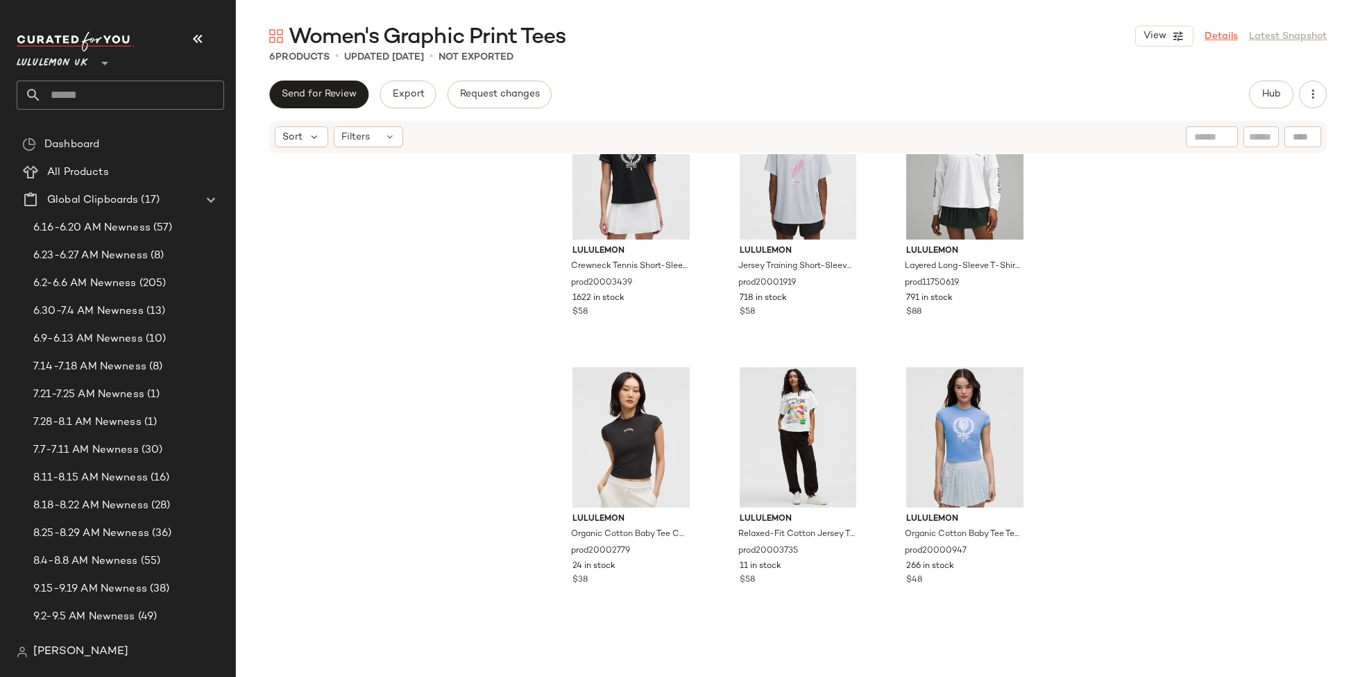
click at [1222, 33] on link "Details" at bounding box center [1221, 36] width 33 height 15
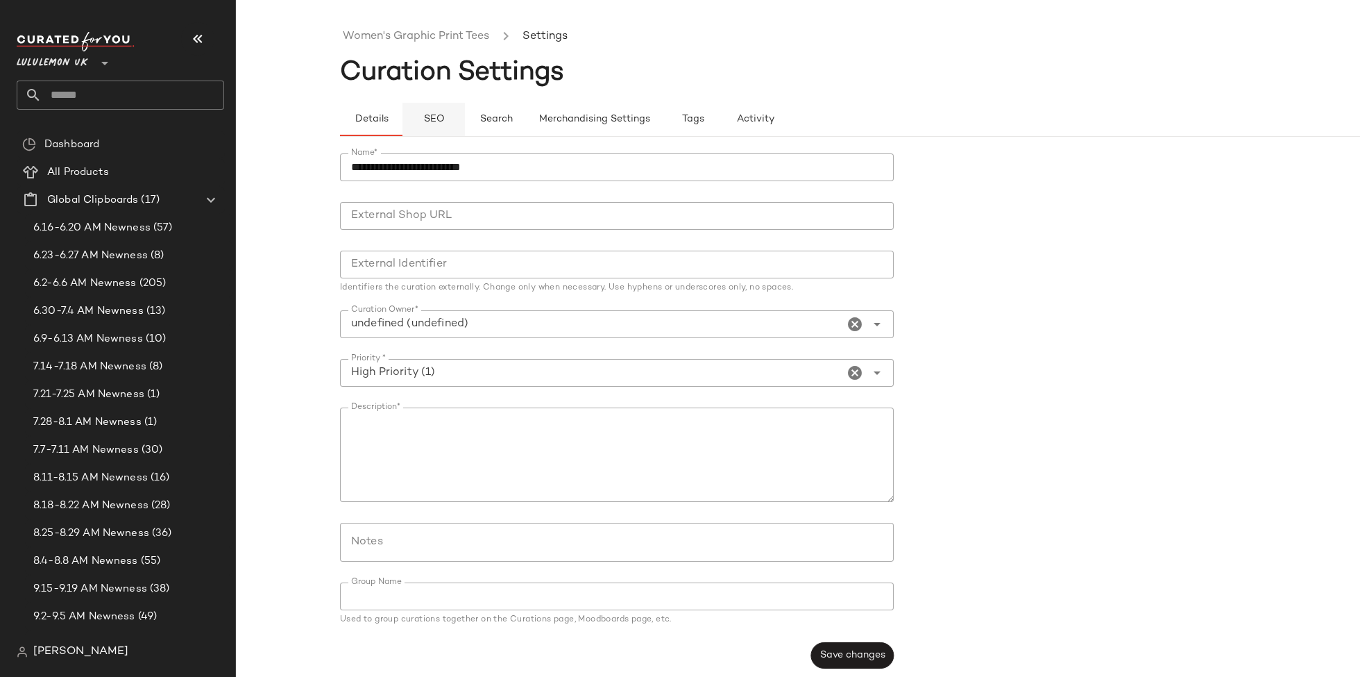
click at [434, 125] on button "SEO" at bounding box center [434, 119] width 62 height 33
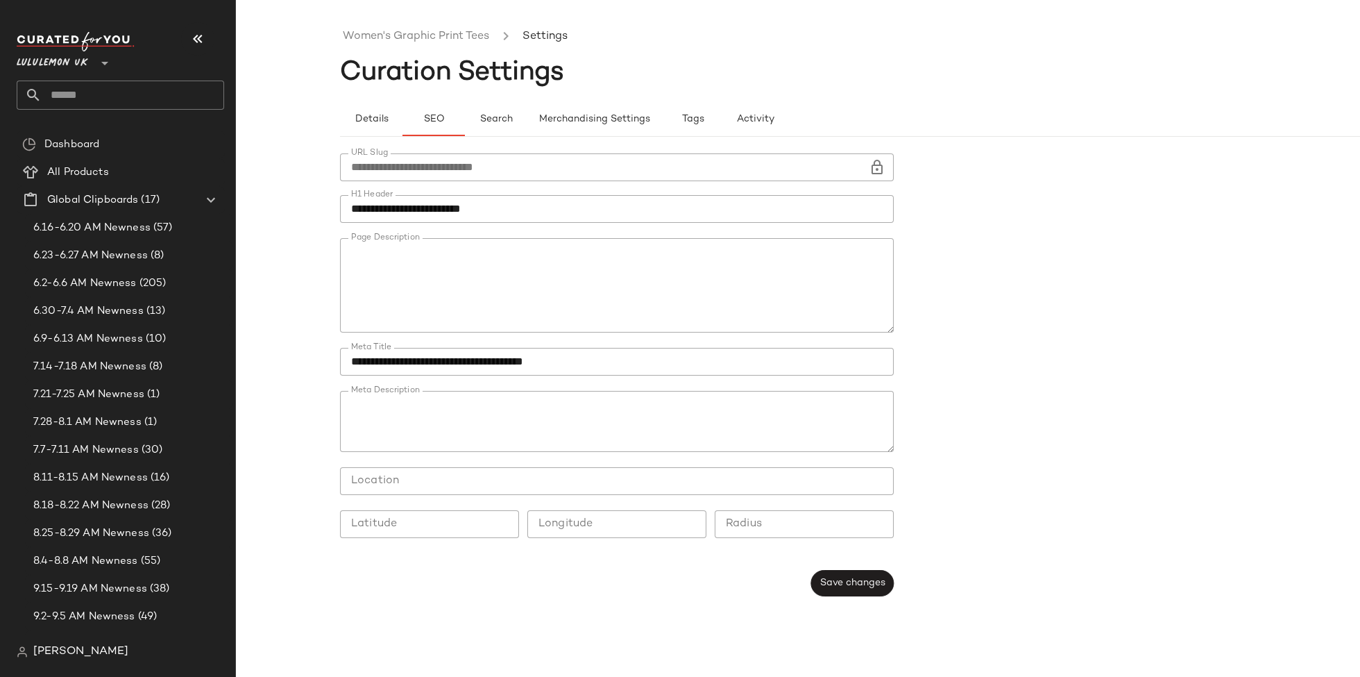
type button "seo"
click at [384, 40] on link "Women's Graphic Print Tees" at bounding box center [416, 37] width 146 height 18
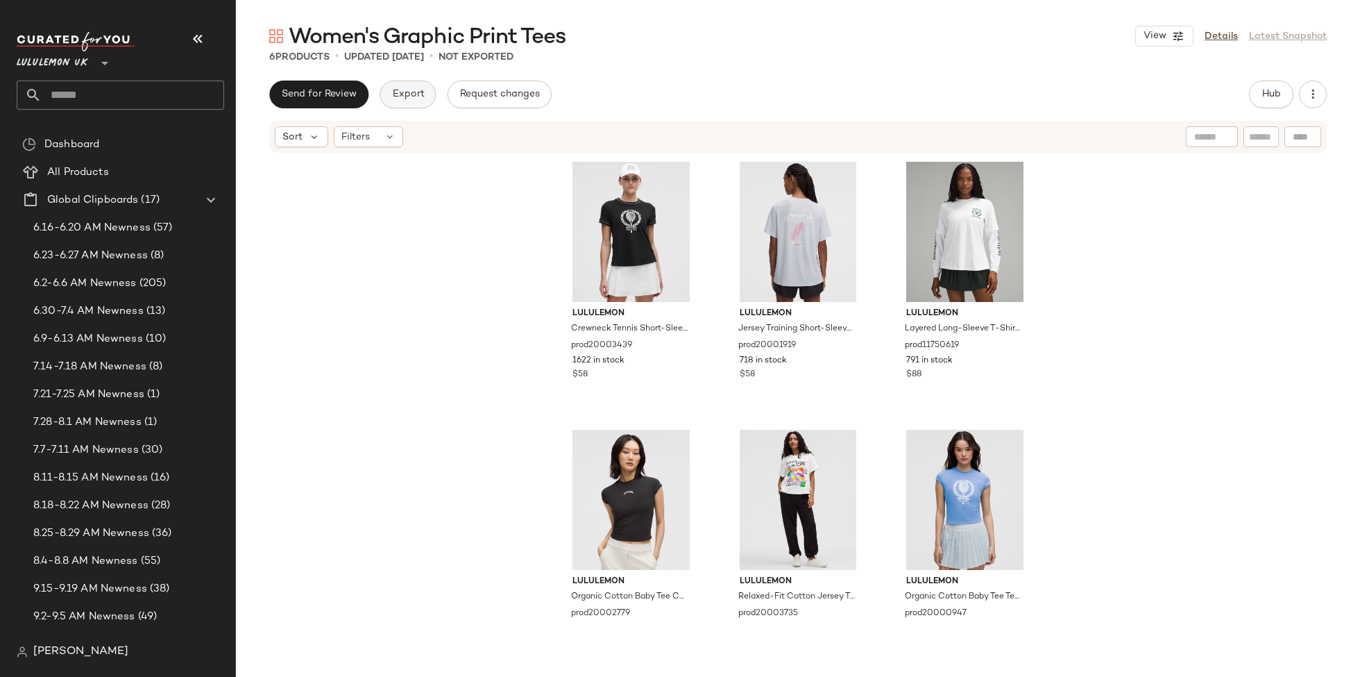
click at [404, 94] on span "Export" at bounding box center [407, 94] width 33 height 11
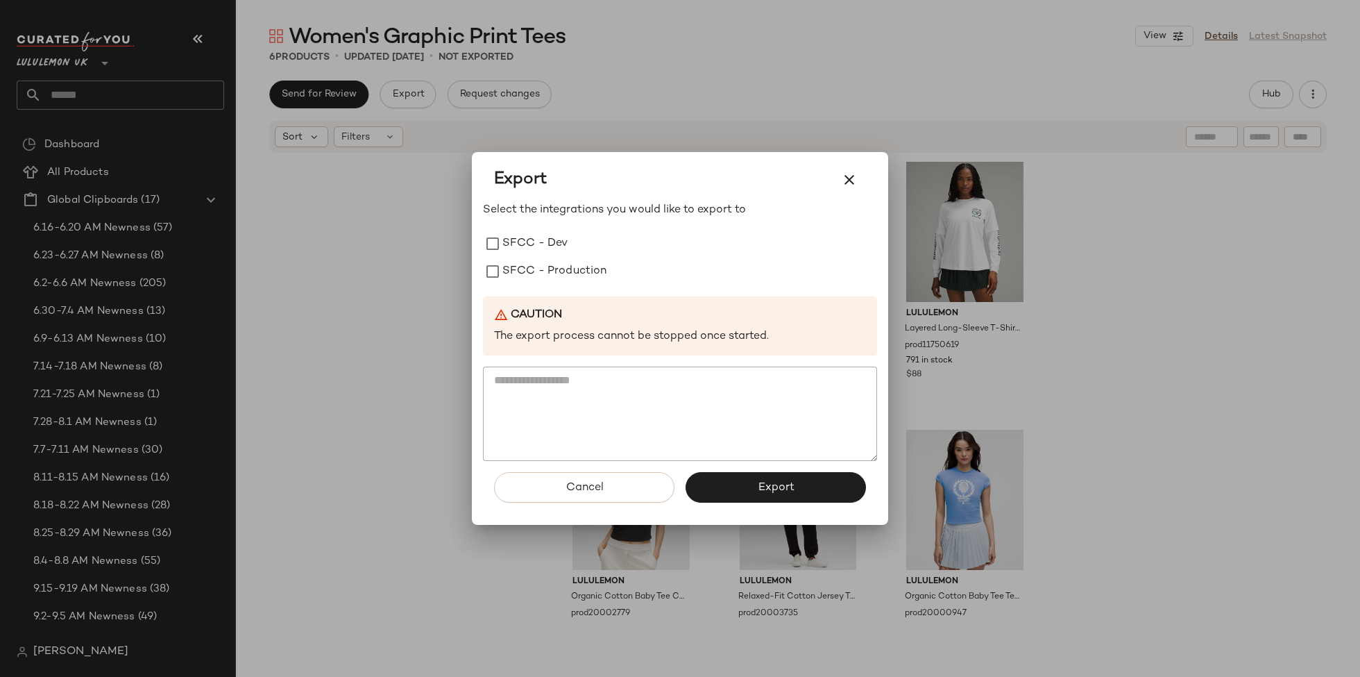
click at [520, 285] on div "Select the integrations you would like to export to SFCC - Dev SFCC - Productio…" at bounding box center [680, 332] width 394 height 260
click at [534, 269] on label "SFCC - Production" at bounding box center [555, 272] width 105 height 28
click at [725, 494] on button "Export" at bounding box center [776, 487] width 180 height 31
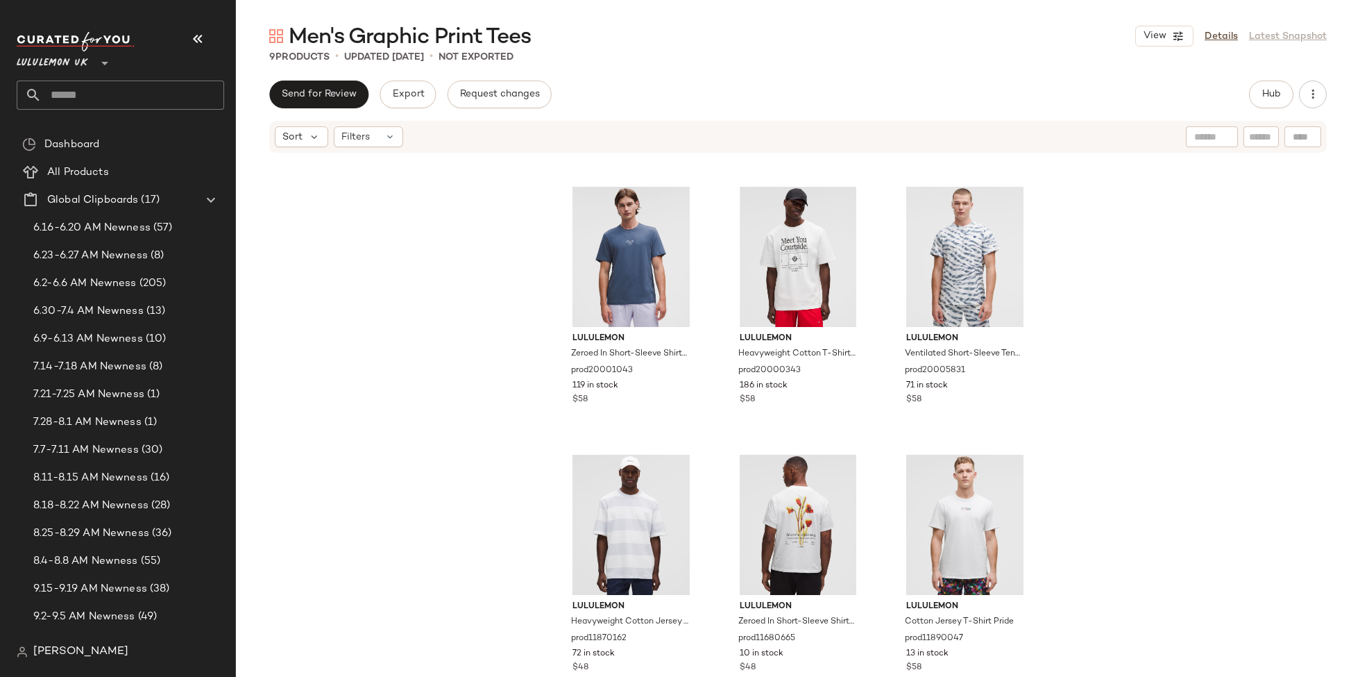
scroll to position [277, 0]
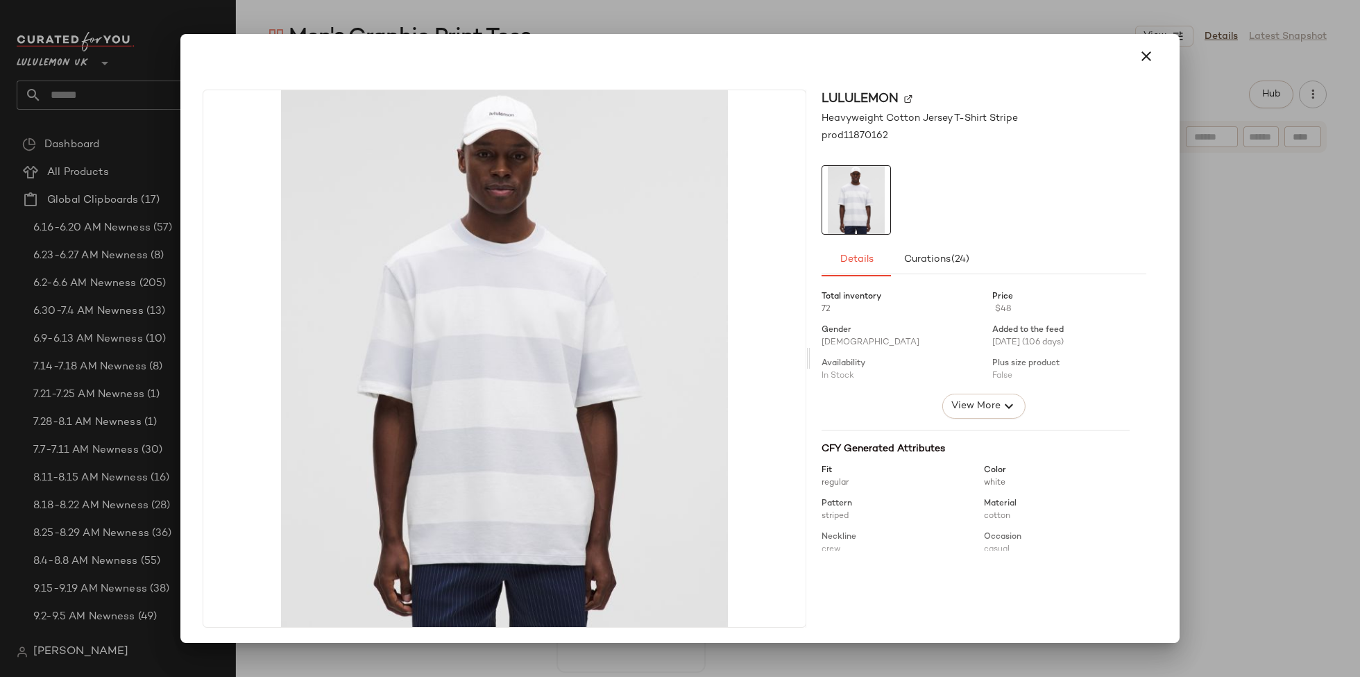
click at [841, 44] on div at bounding box center [680, 56] width 966 height 33
click at [1130, 56] on button "button" at bounding box center [1146, 56] width 33 height 33
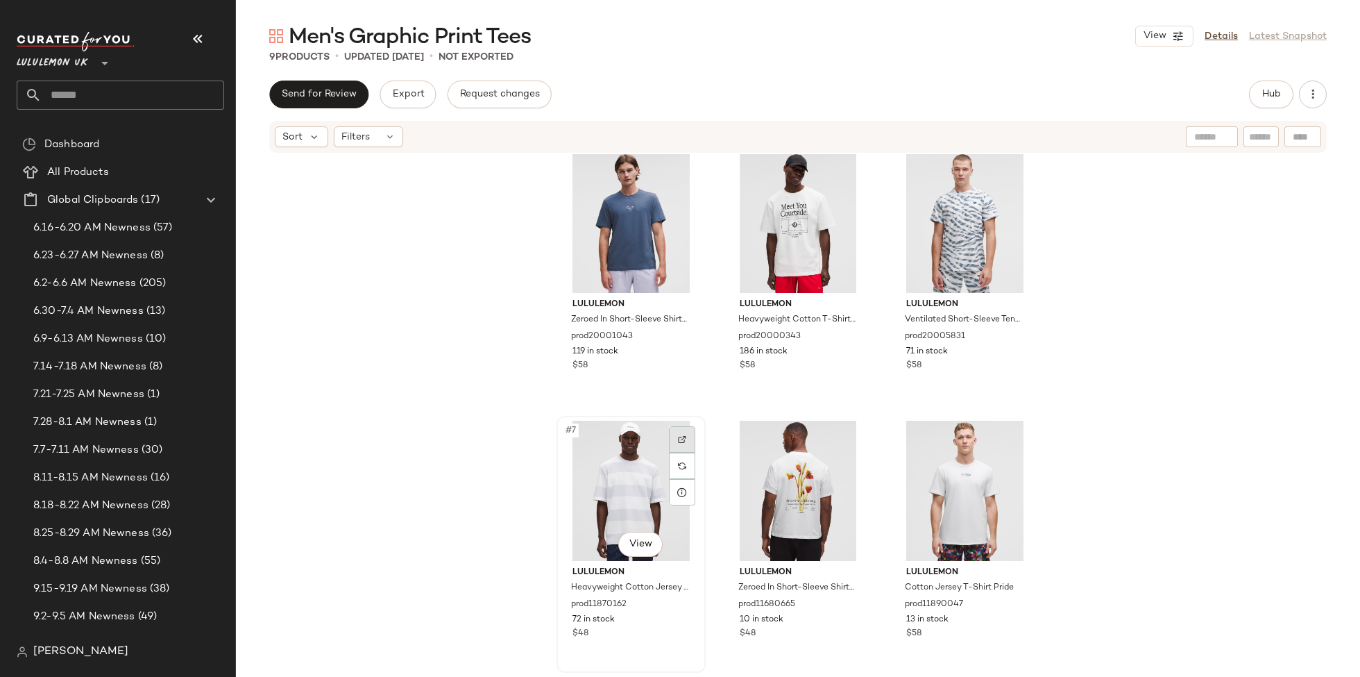
click at [685, 436] on div at bounding box center [682, 439] width 26 height 26
click at [607, 510] on div "#7 View" at bounding box center [632, 491] width 140 height 140
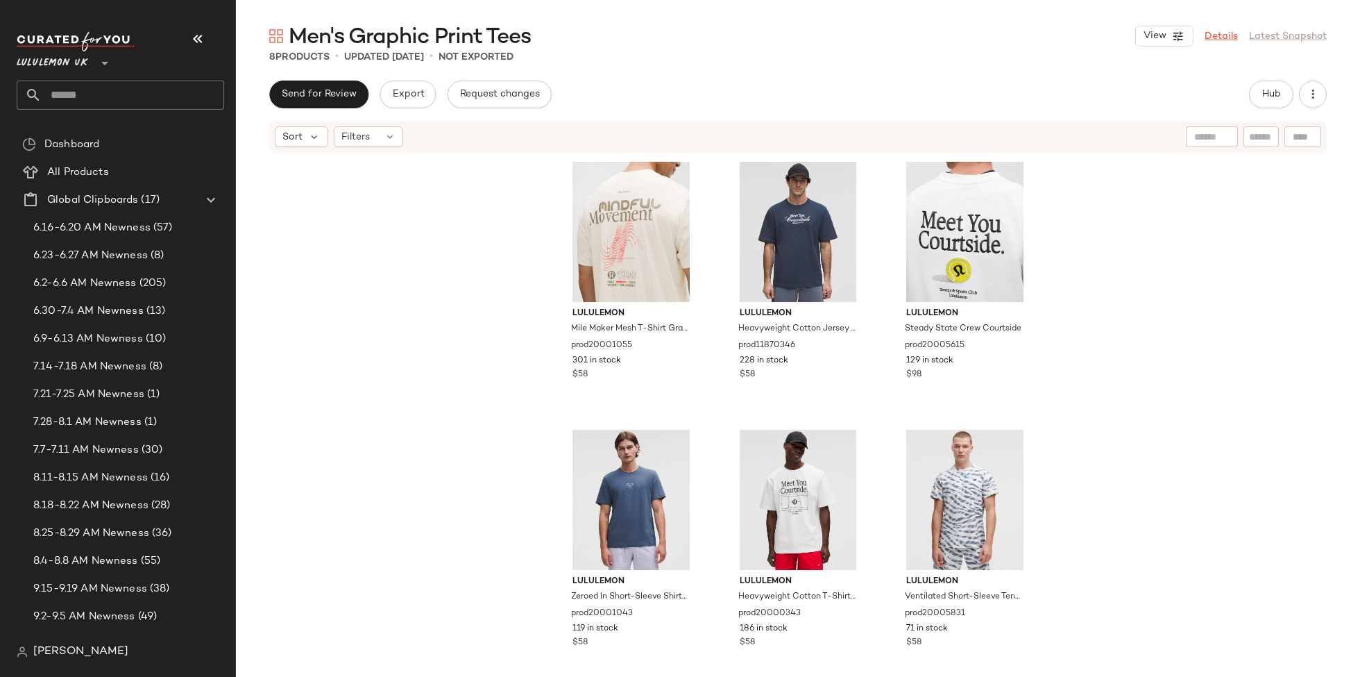
click at [1208, 36] on link "Details" at bounding box center [1221, 36] width 33 height 15
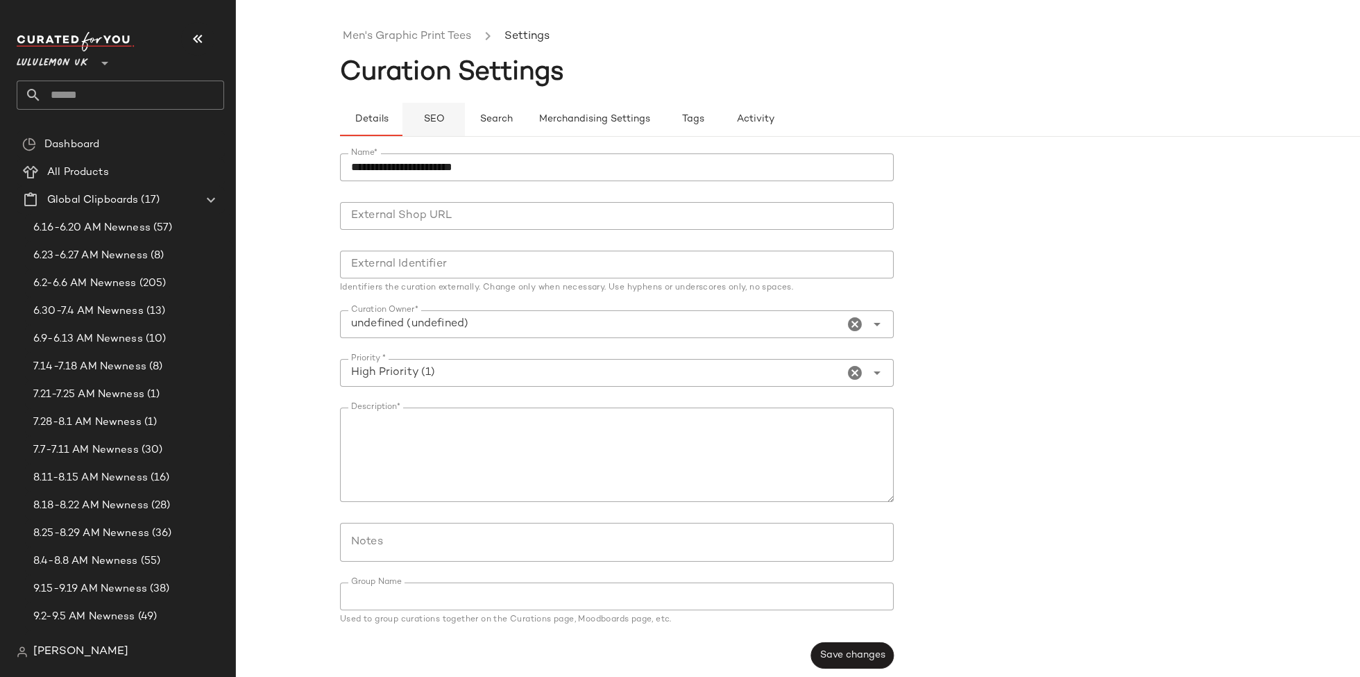
click at [435, 119] on span "SEO" at bounding box center [434, 119] width 22 height 11
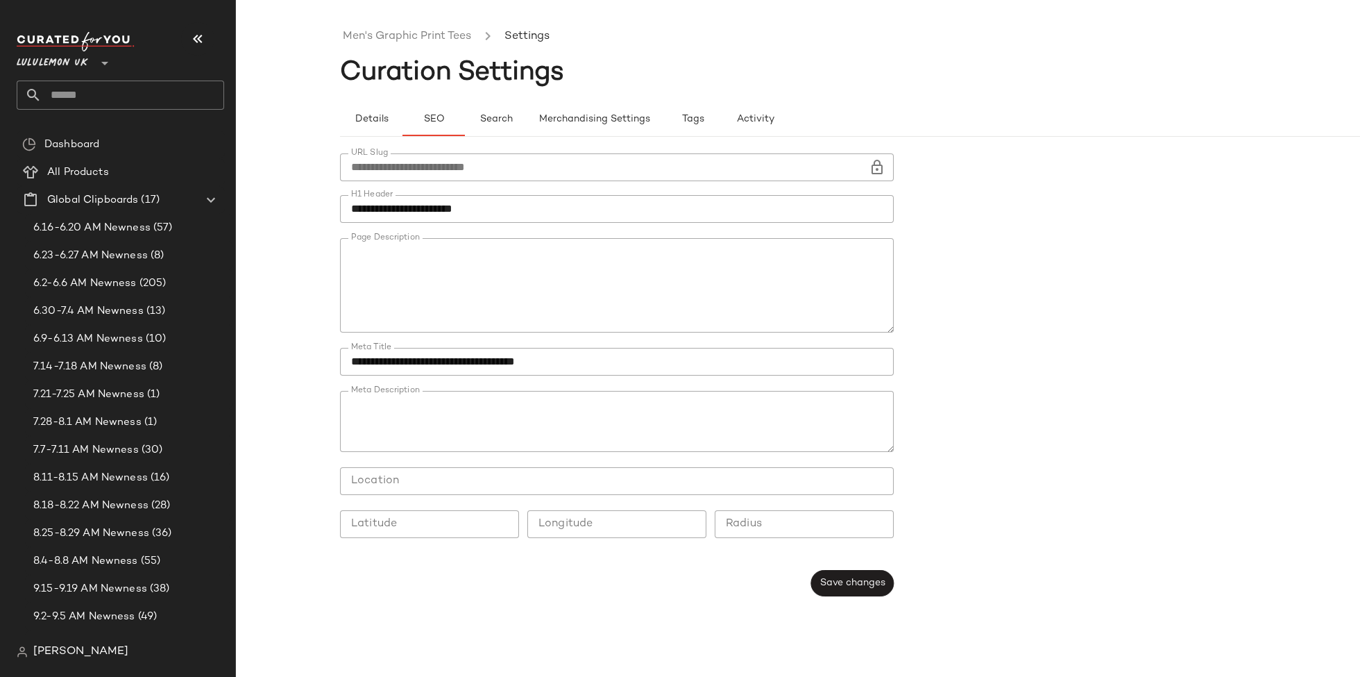
type button "seo"
click at [396, 33] on link "Men's Graphic Print Tees" at bounding box center [407, 37] width 128 height 18
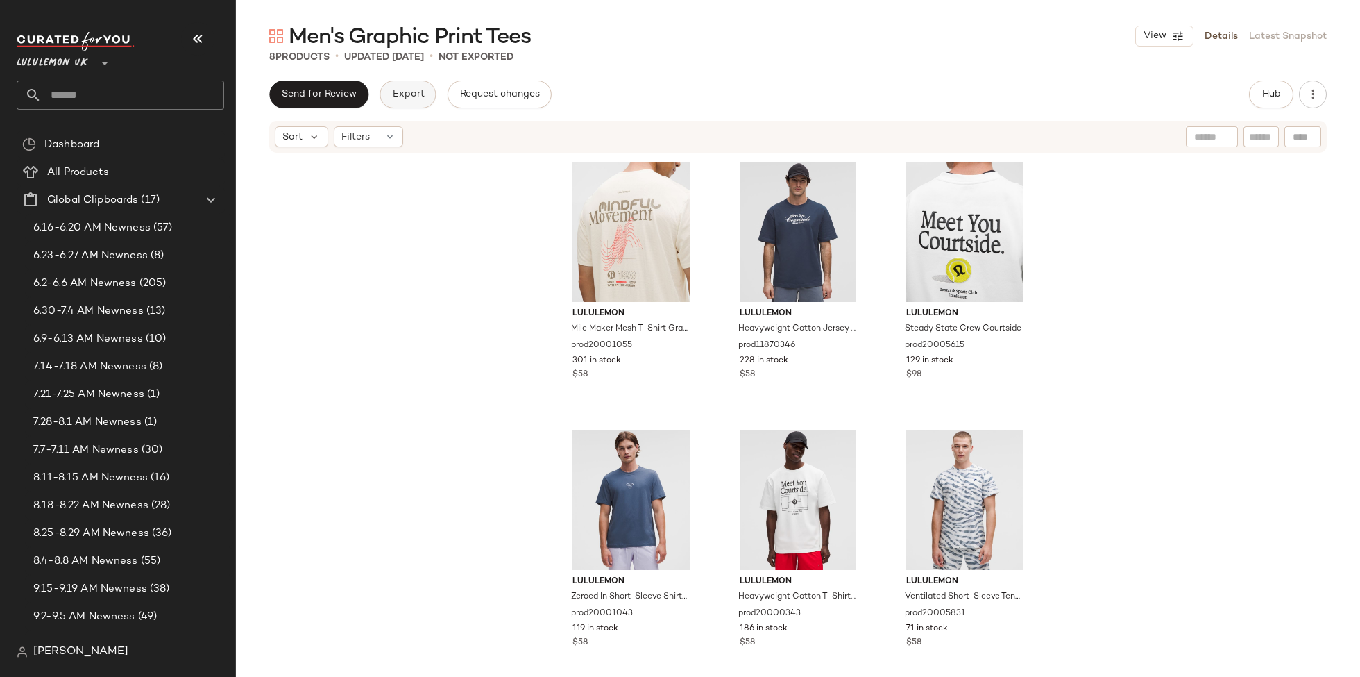
click at [414, 102] on button "Export" at bounding box center [408, 95] width 56 height 28
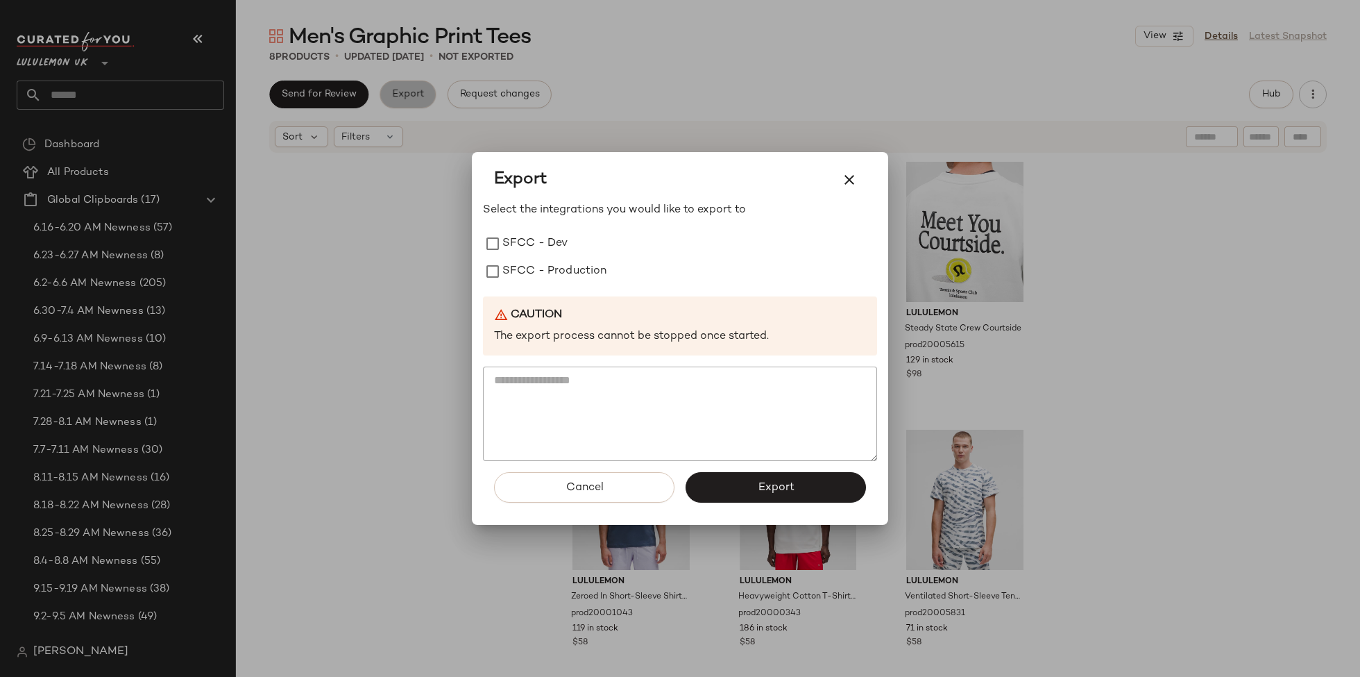
click at [414, 102] on div at bounding box center [680, 338] width 1360 height 677
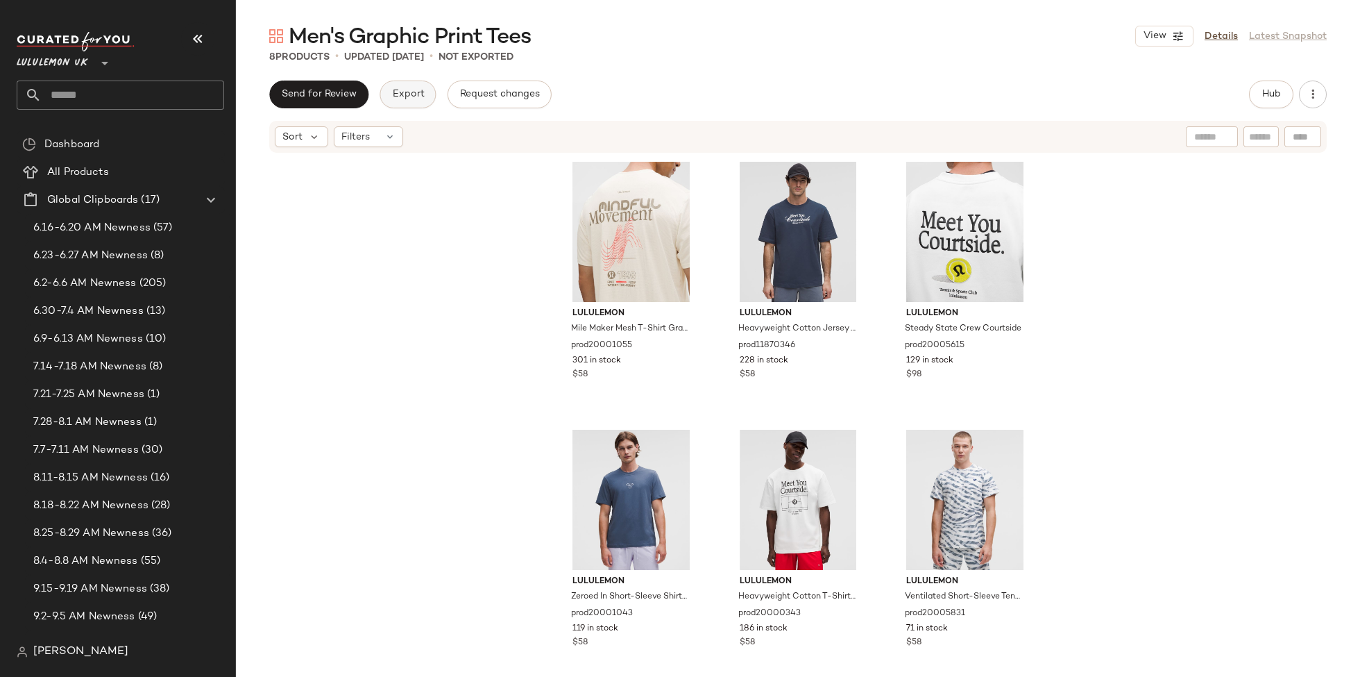
click at [414, 102] on button "Export" at bounding box center [408, 95] width 56 height 28
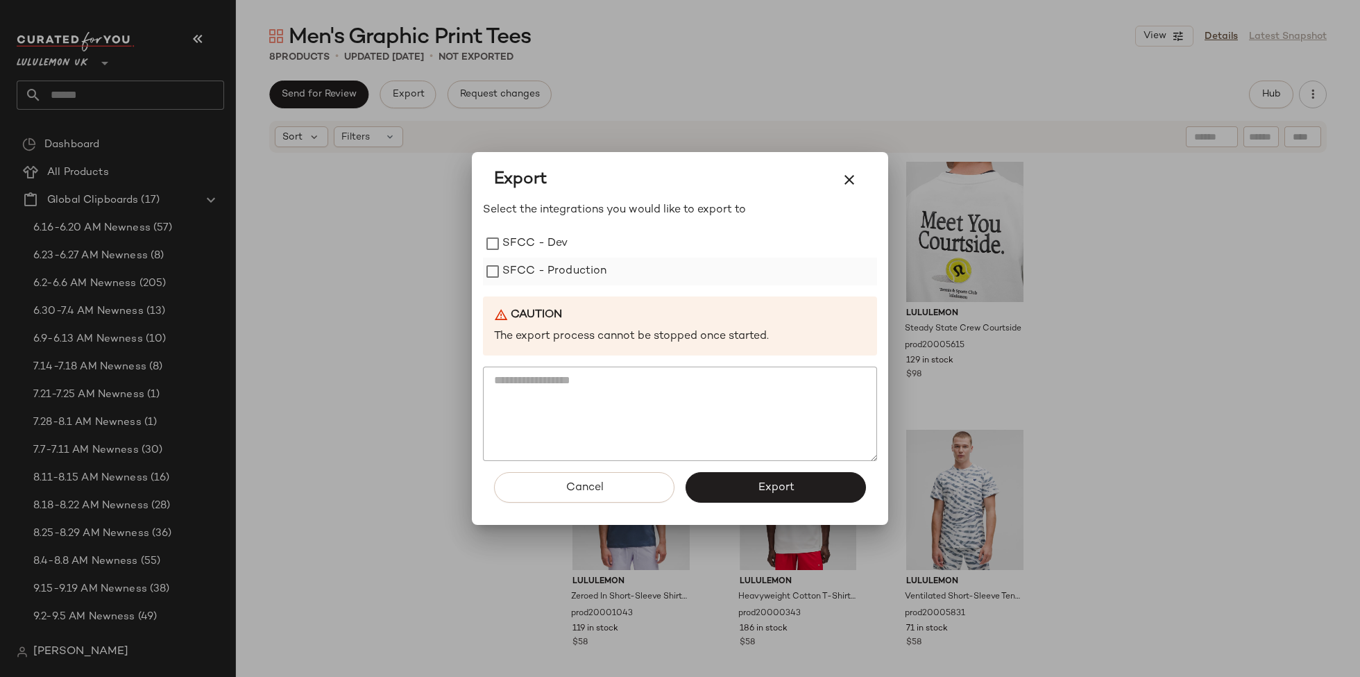
click at [609, 272] on div "SFCC - Production" at bounding box center [680, 272] width 394 height 28
click at [590, 268] on label "SFCC - Production" at bounding box center [555, 272] width 105 height 28
click at [783, 485] on span "Export" at bounding box center [775, 487] width 37 height 13
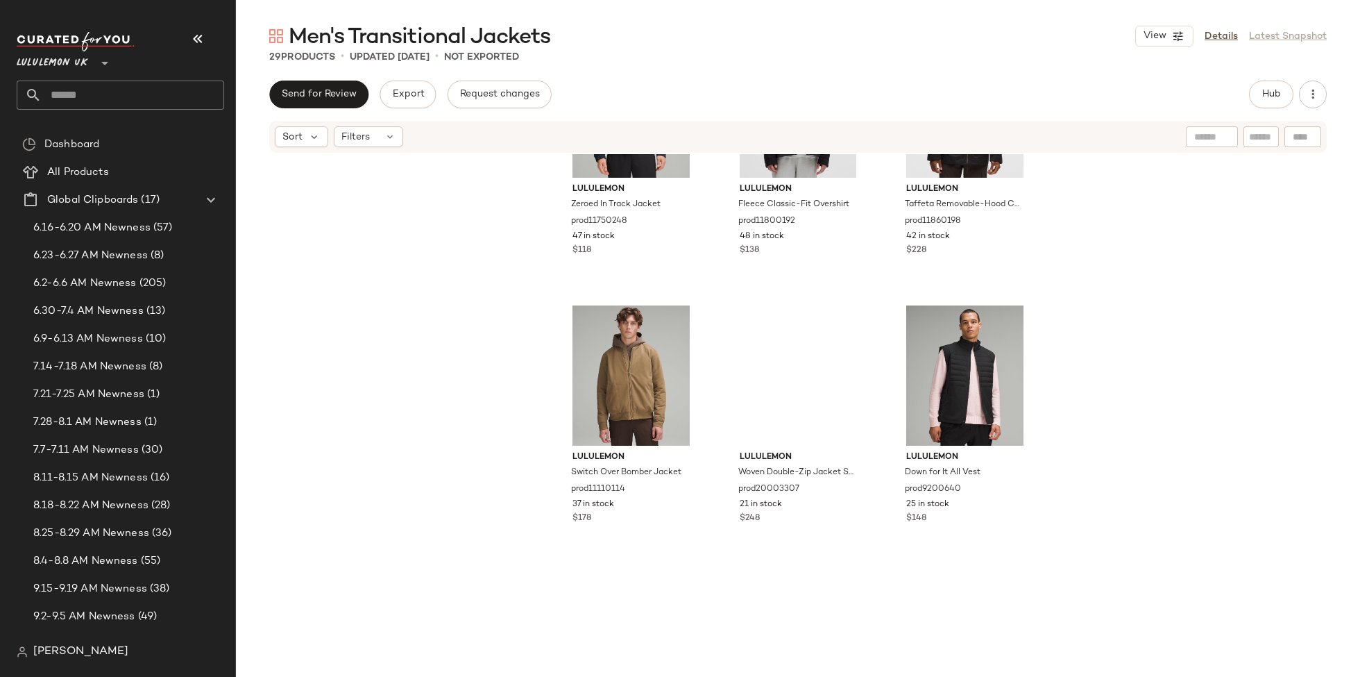
scroll to position [2163, 0]
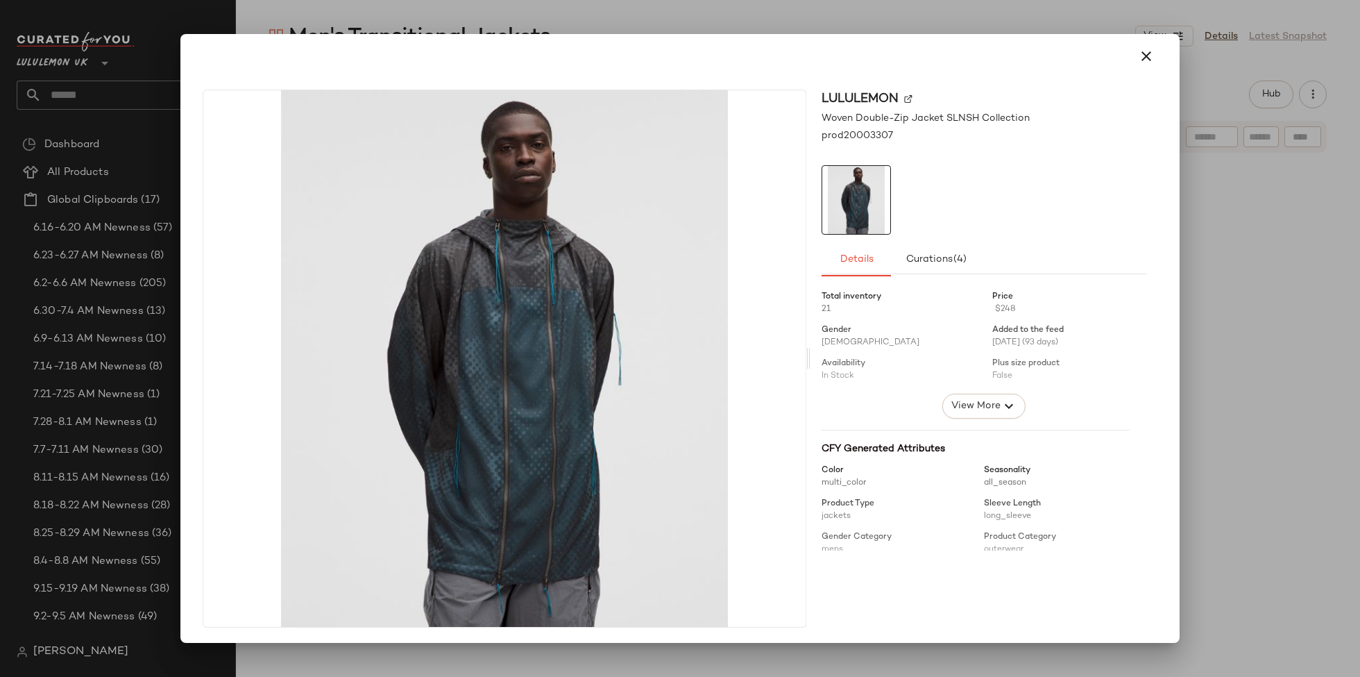
click at [853, 49] on div at bounding box center [680, 56] width 966 height 33
click at [1138, 55] on icon "button" at bounding box center [1146, 56] width 17 height 17
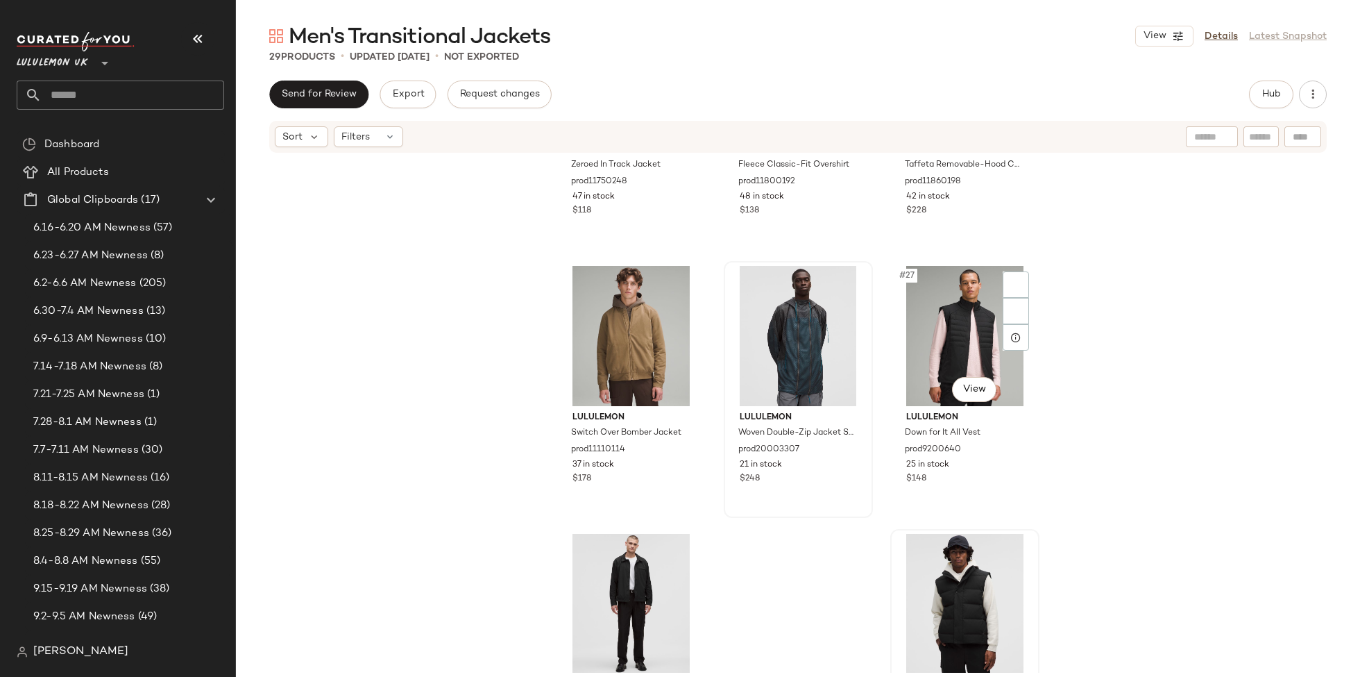
scroll to position [2047, 0]
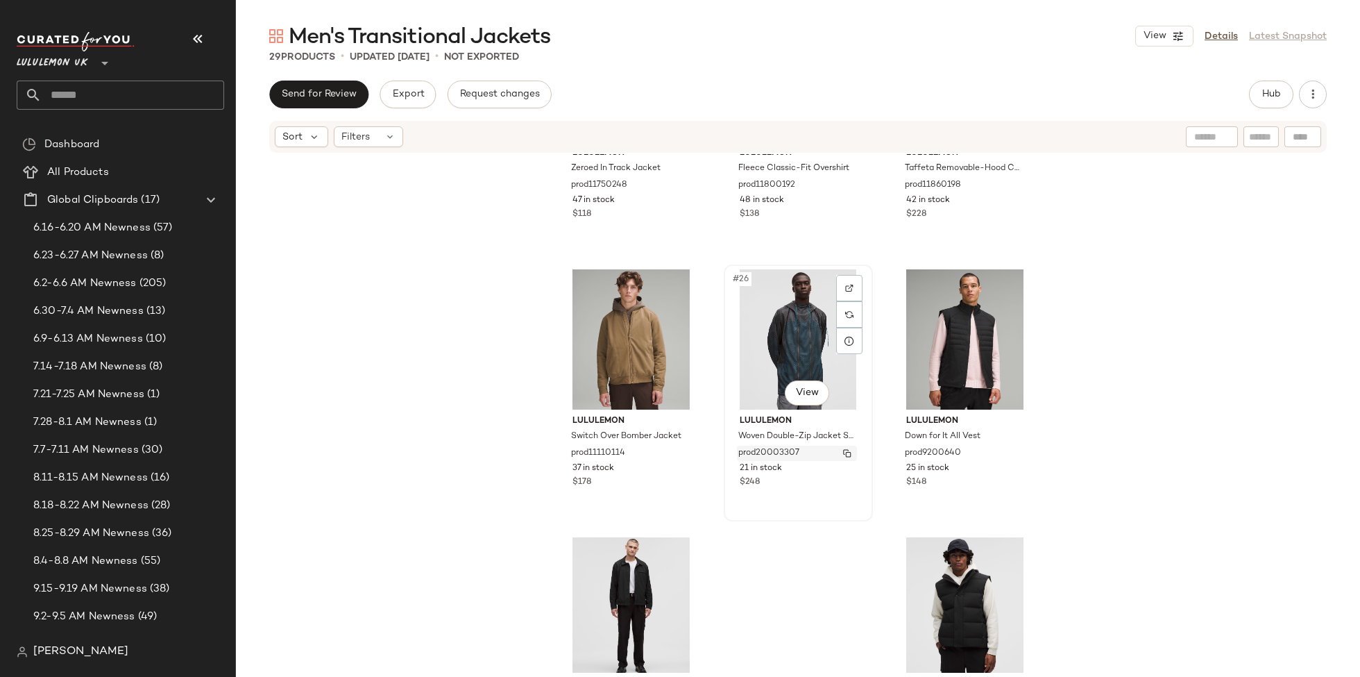
click at [845, 451] on img "button" at bounding box center [847, 453] width 8 height 8
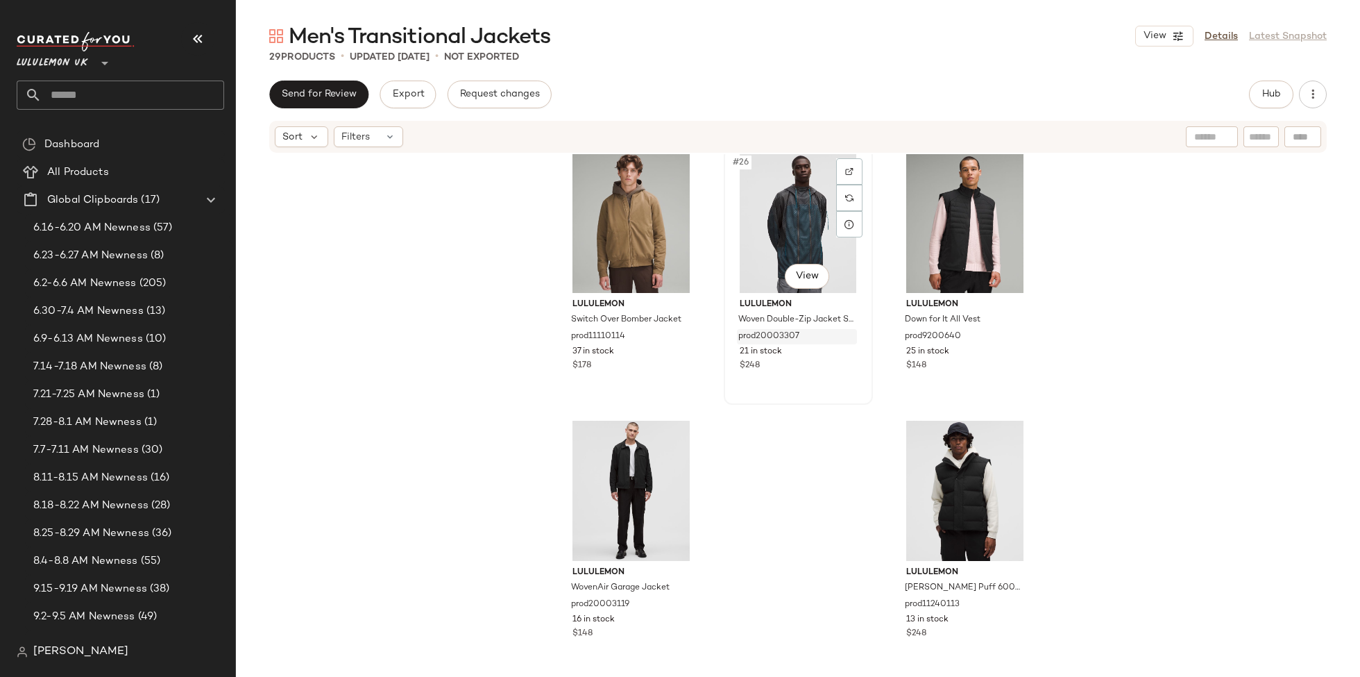
click at [803, 201] on div "#26 View" at bounding box center [799, 223] width 140 height 140
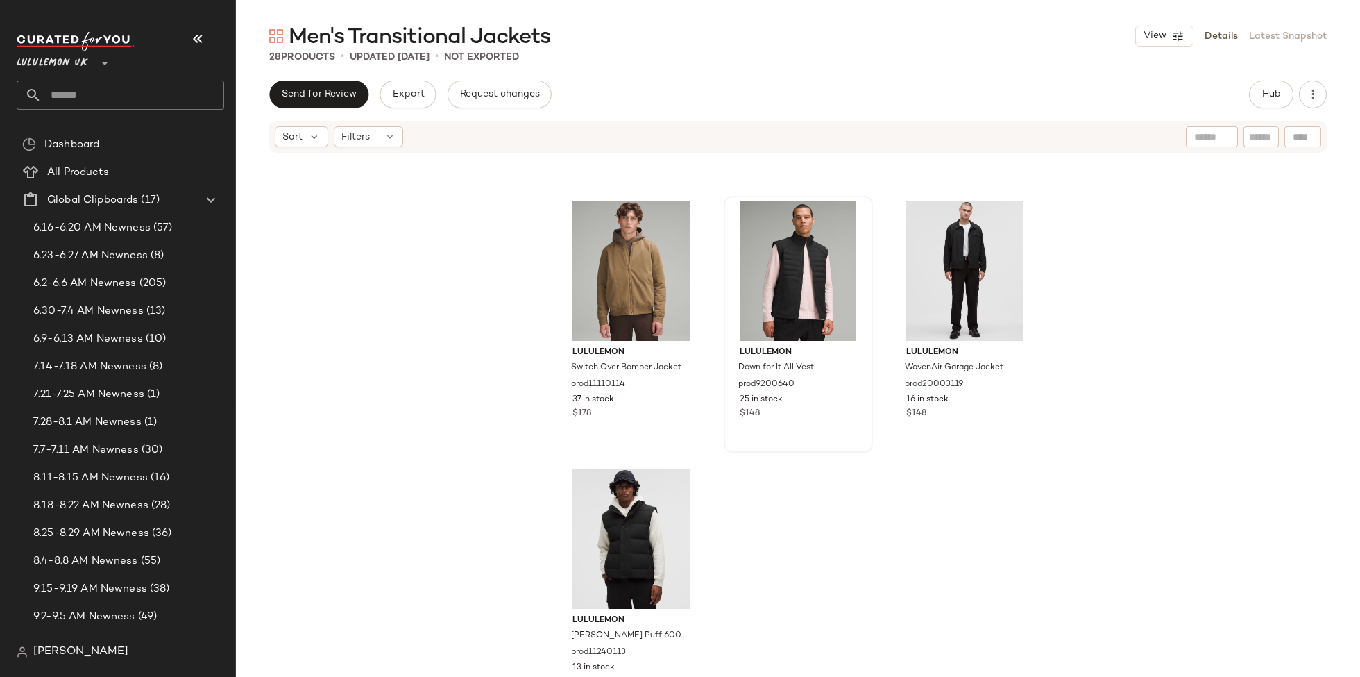
scroll to position [2109, 0]
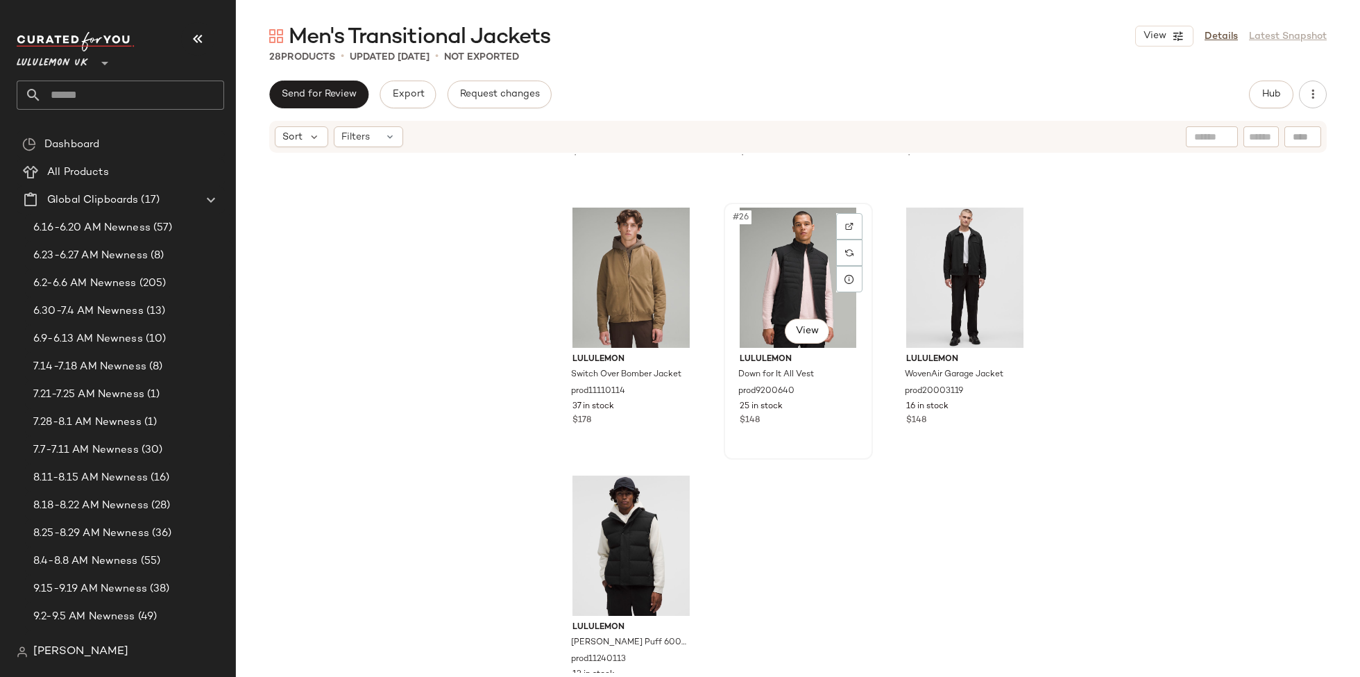
click at [773, 270] on div "#26 View" at bounding box center [799, 278] width 140 height 140
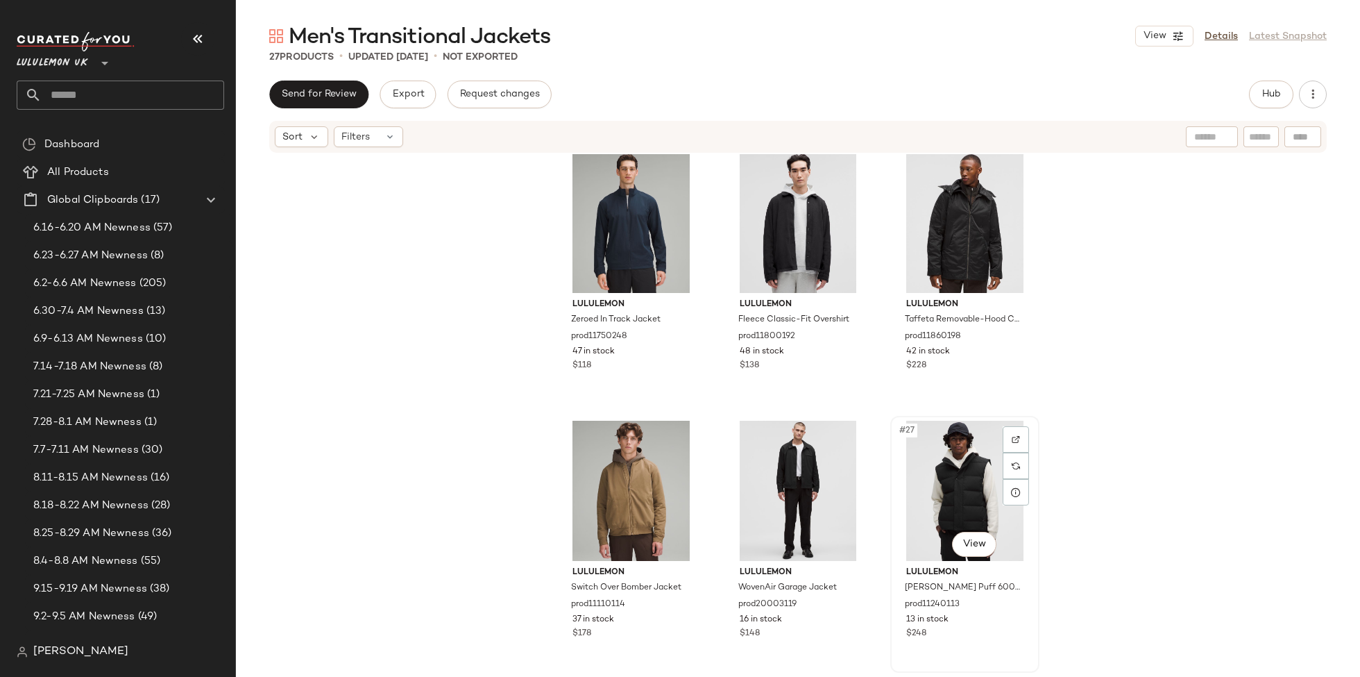
click at [972, 457] on div "#27 View" at bounding box center [965, 491] width 140 height 140
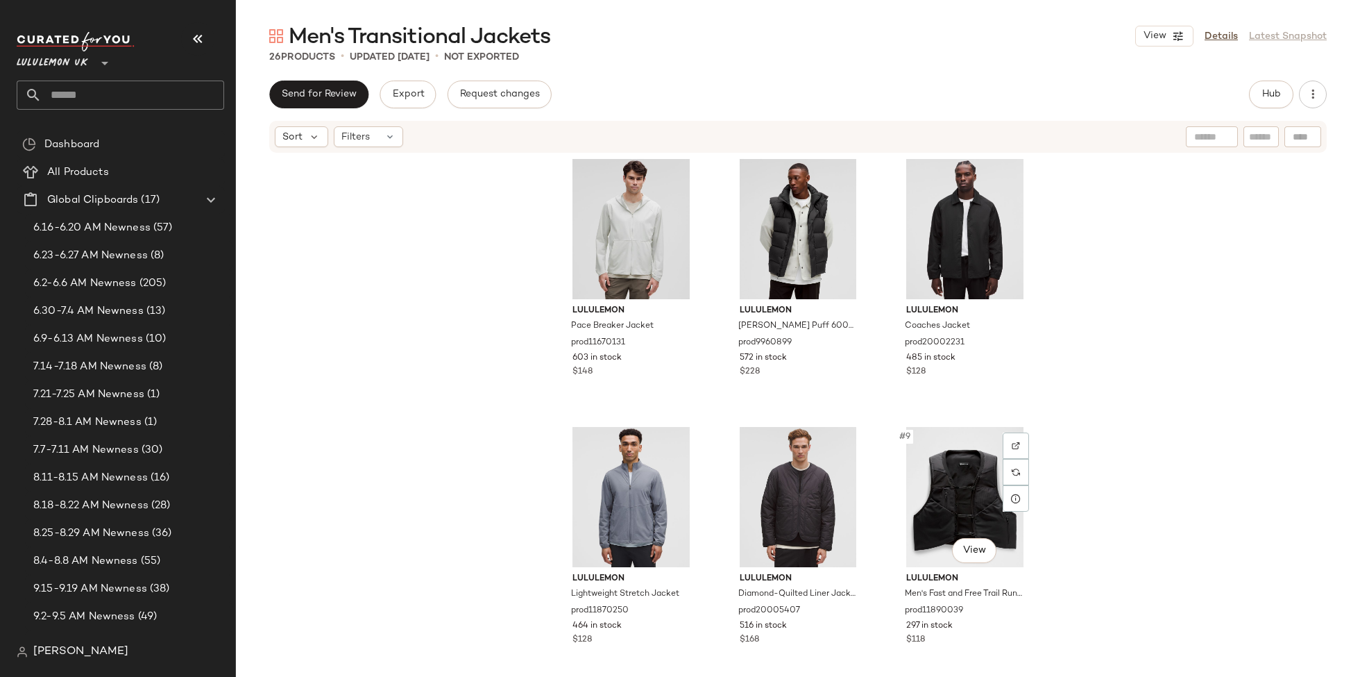
scroll to position [243, 0]
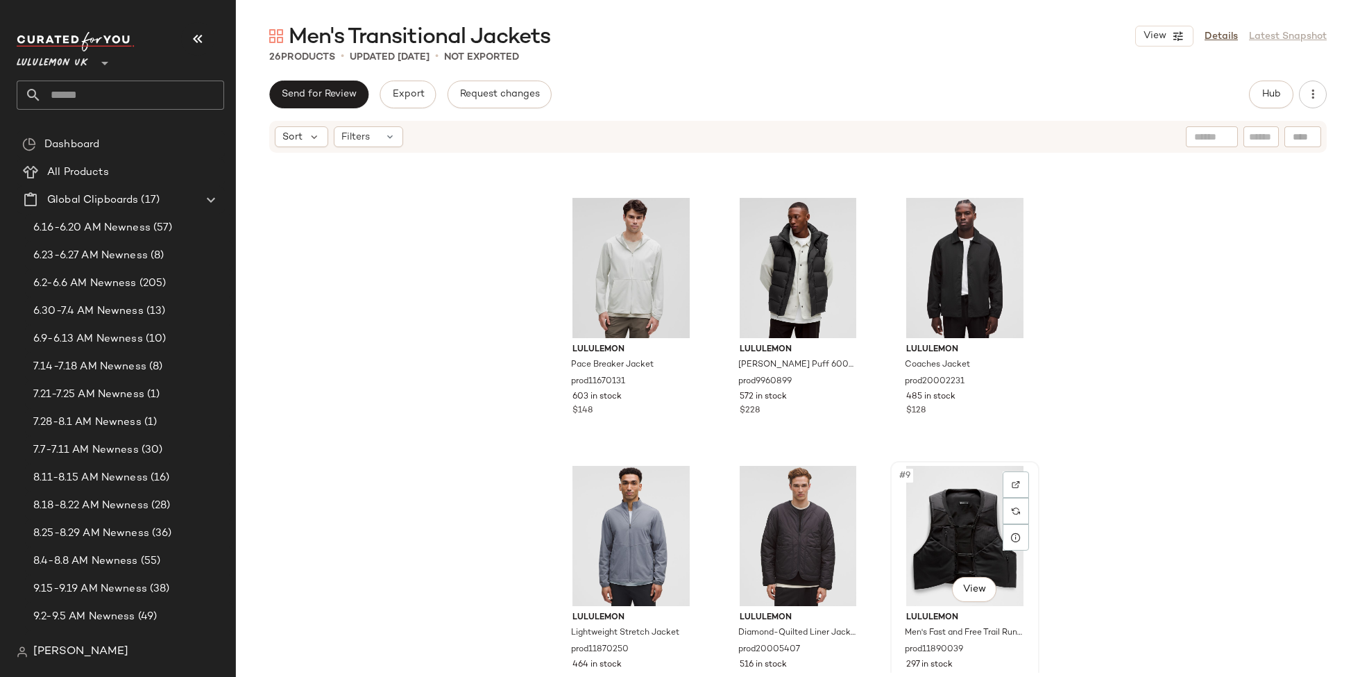
click at [964, 500] on div "#9 View" at bounding box center [965, 536] width 140 height 140
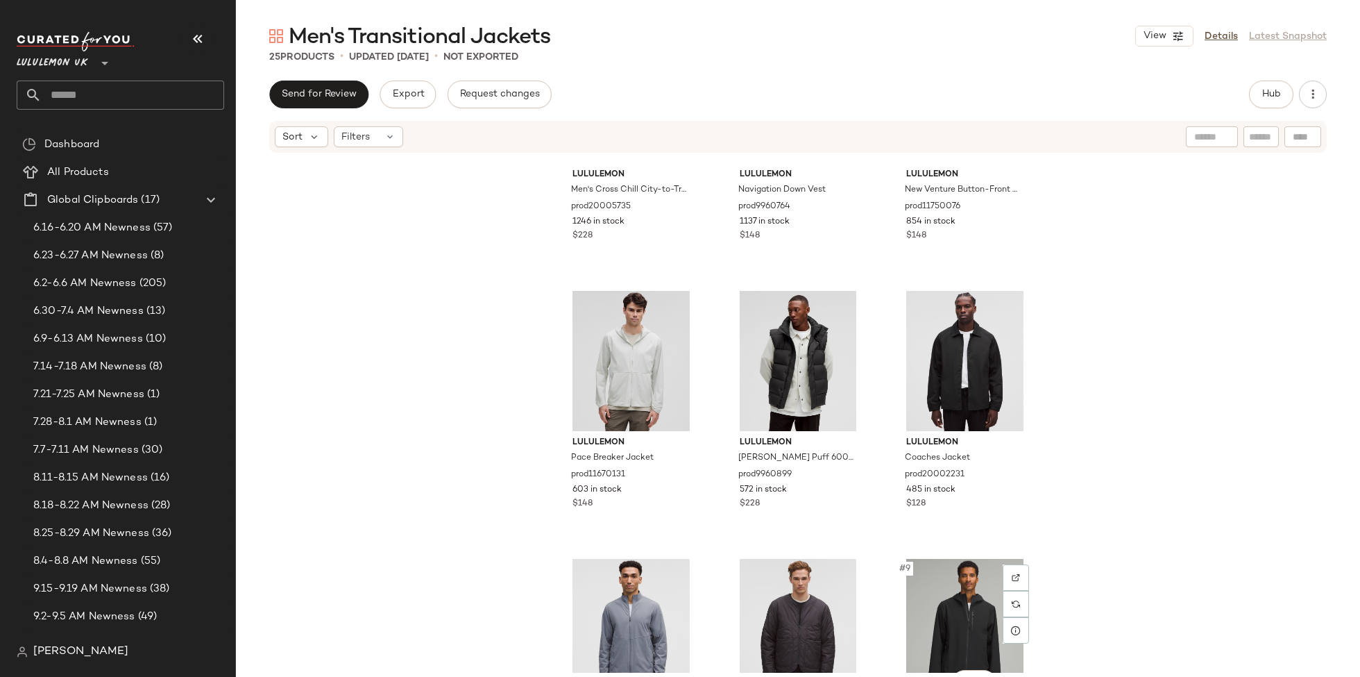
scroll to position [93, 0]
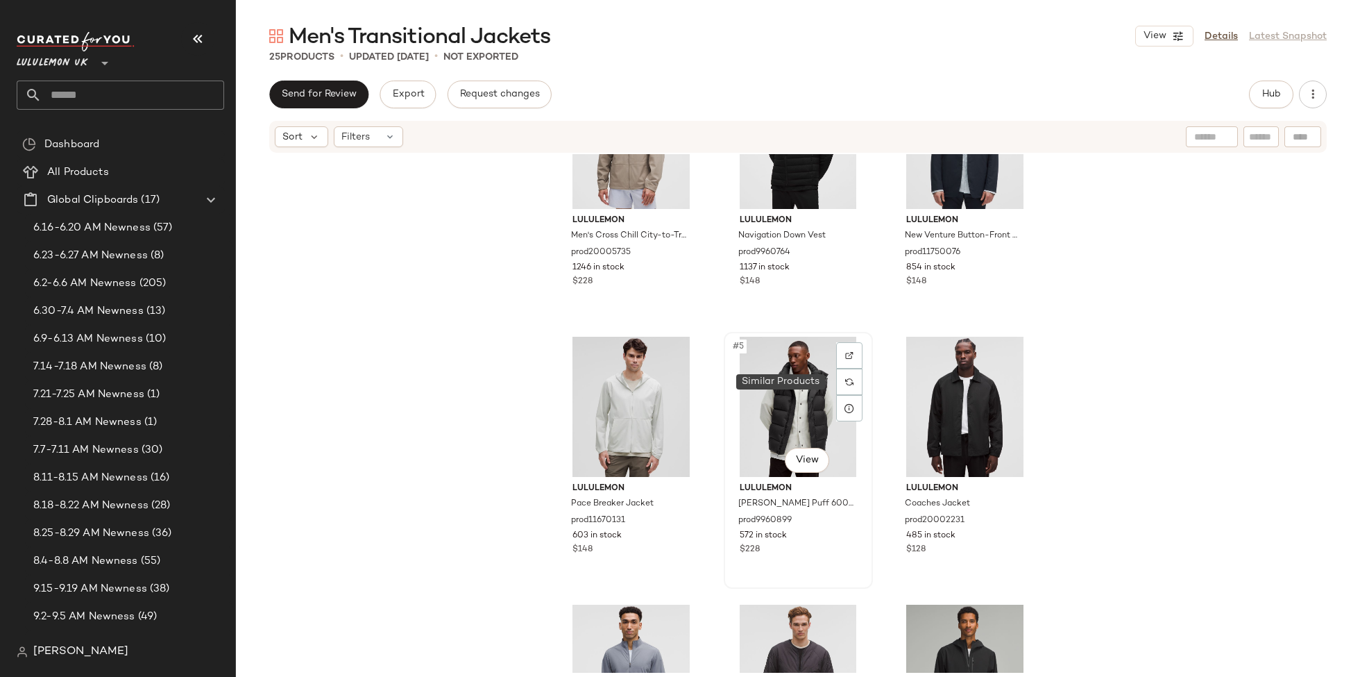
click at [847, 389] on div at bounding box center [849, 382] width 26 height 26
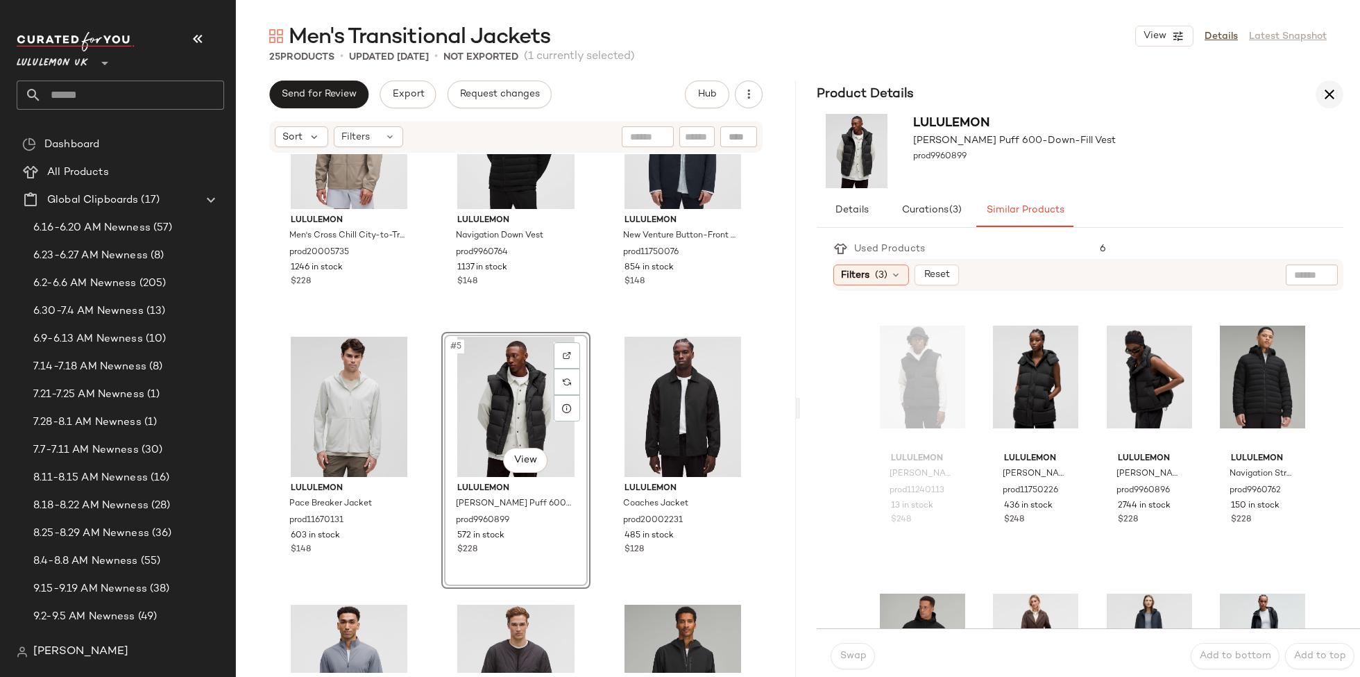
click at [1333, 96] on icon "button" at bounding box center [1330, 94] width 17 height 17
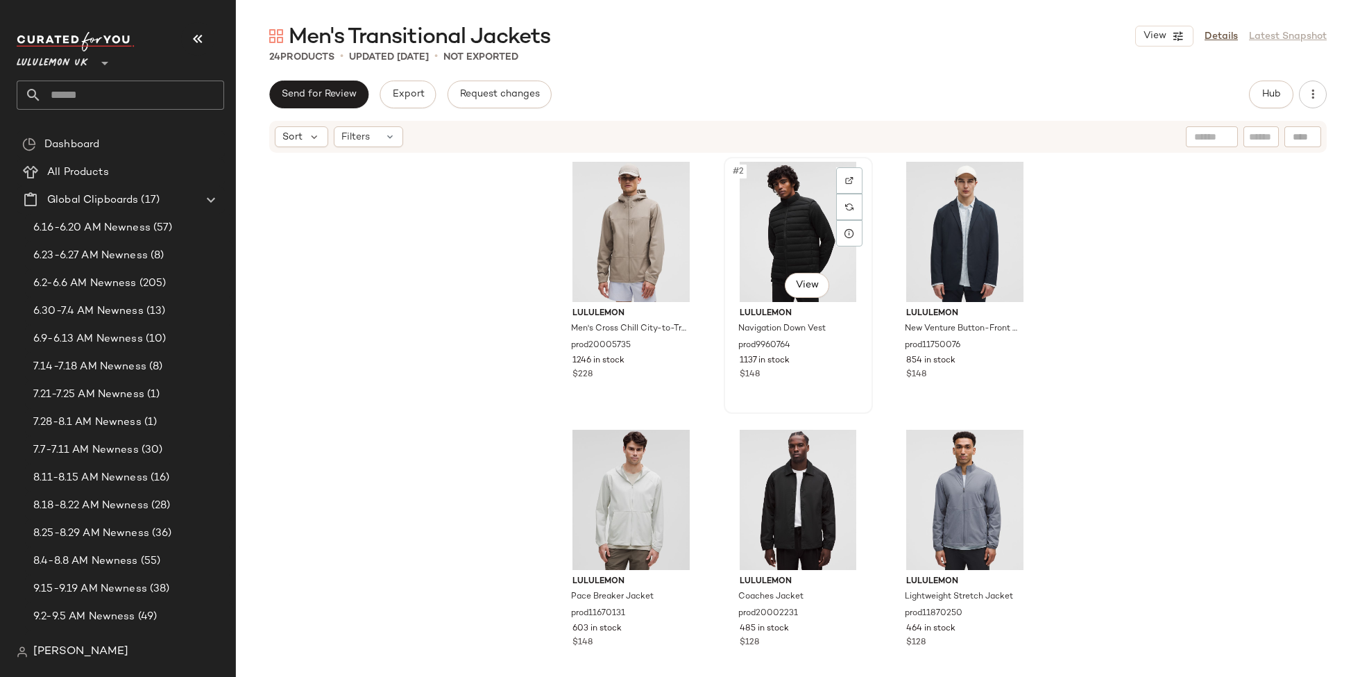
click at [797, 249] on div "#2 View" at bounding box center [799, 232] width 140 height 140
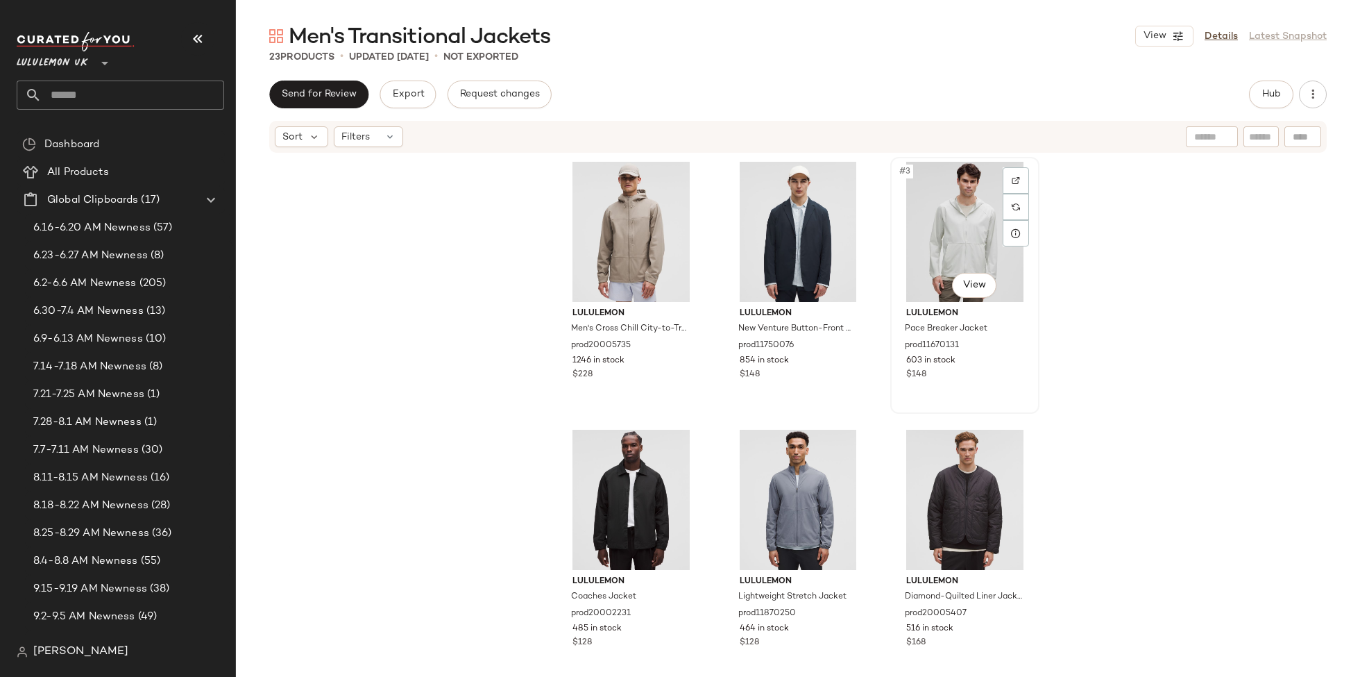
click at [920, 267] on div "#3 View" at bounding box center [965, 232] width 140 height 140
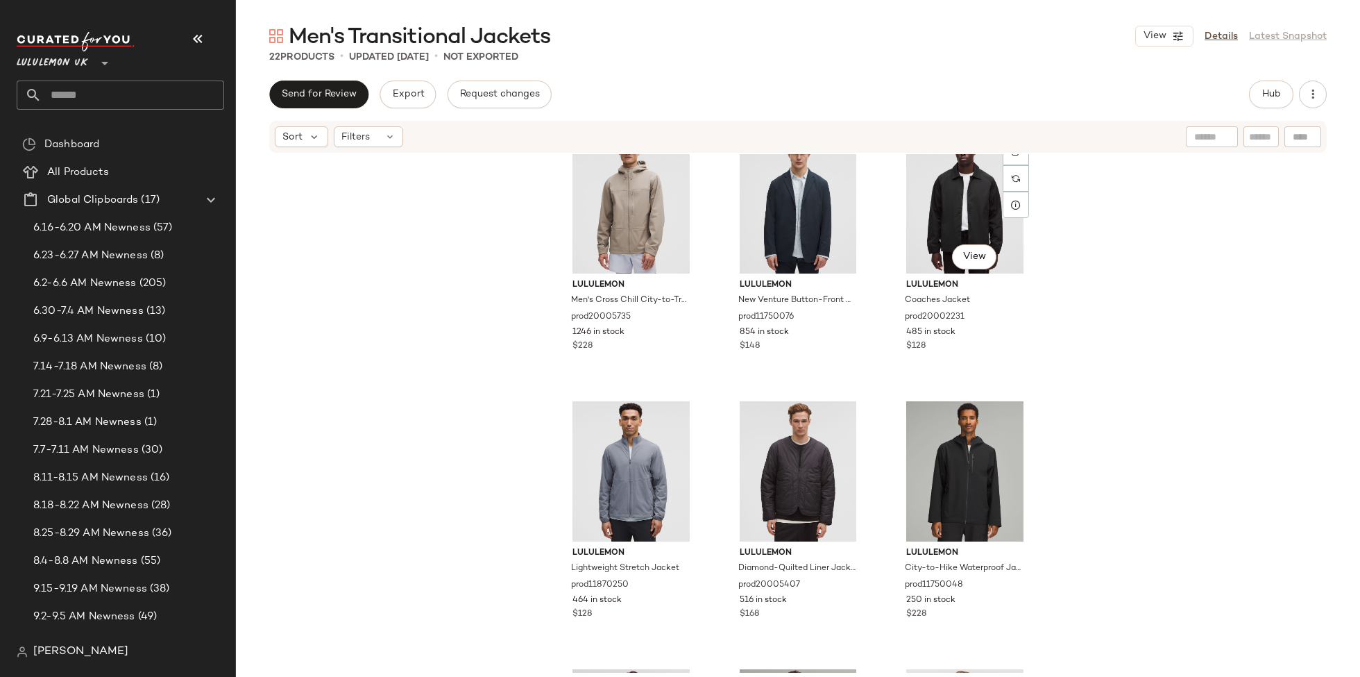
scroll to position [50, 0]
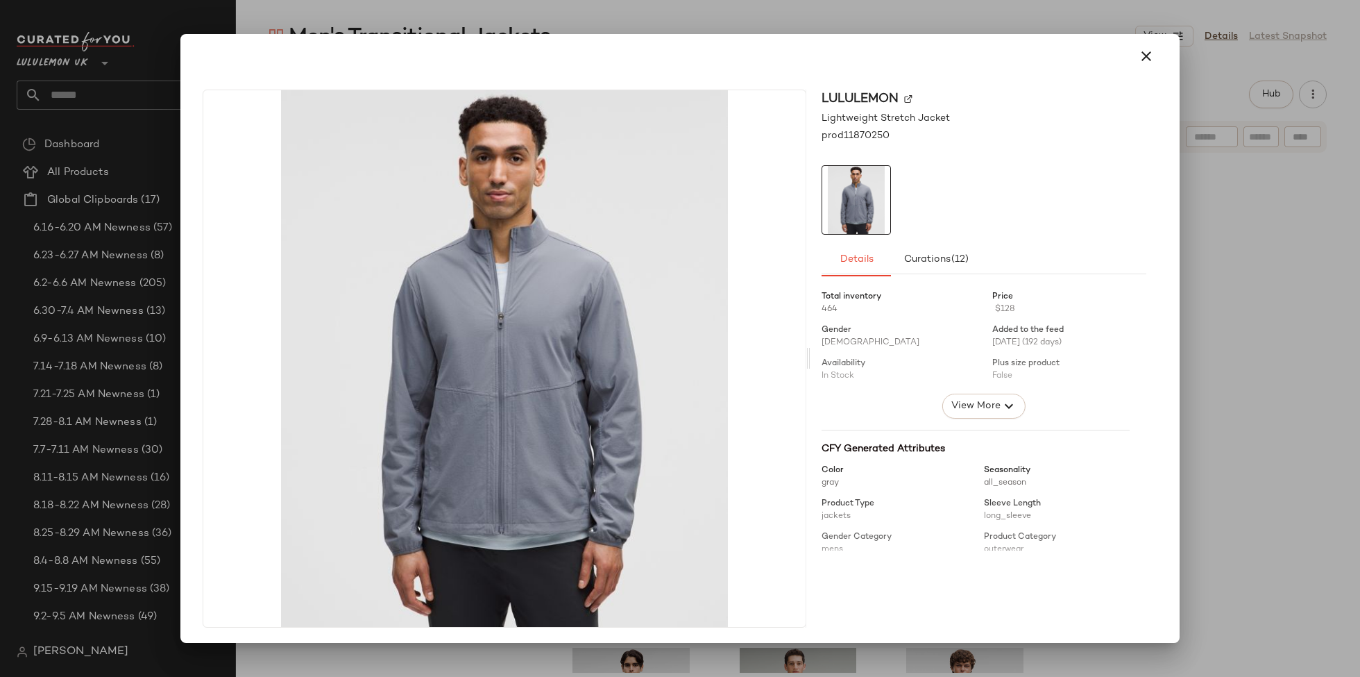
click at [509, 667] on div at bounding box center [680, 338] width 1360 height 677
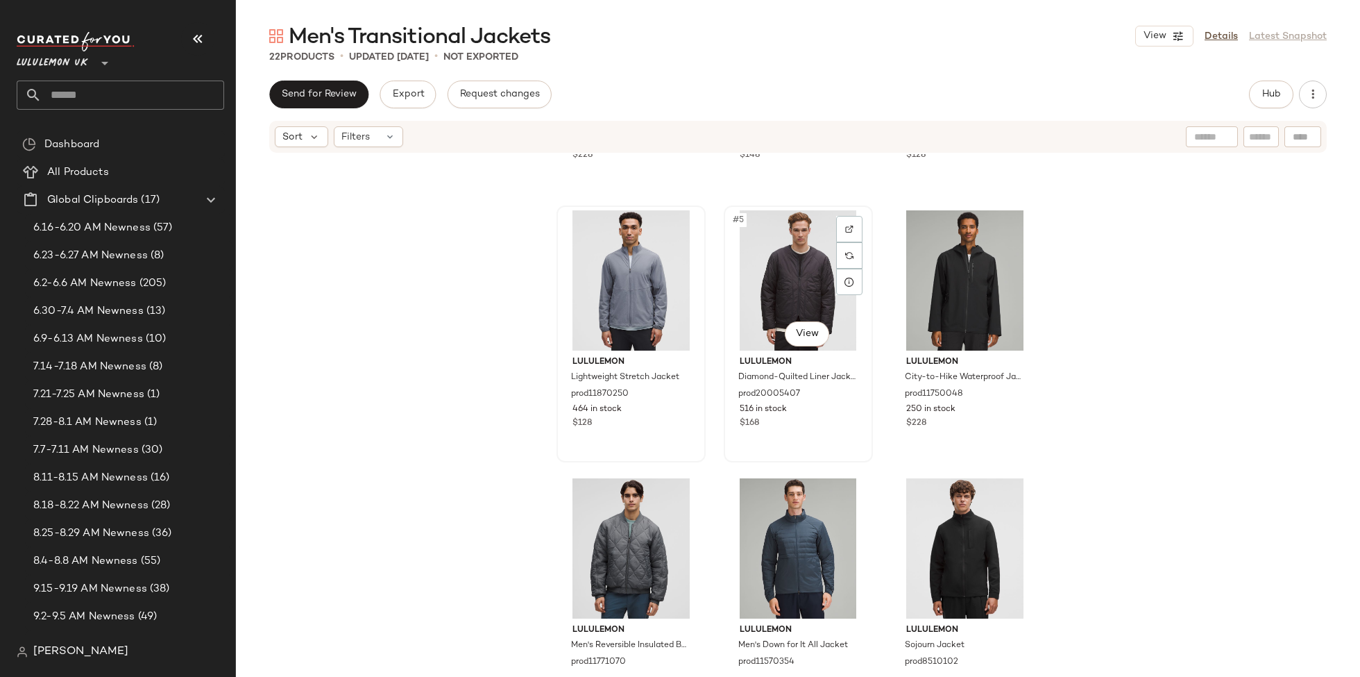
scroll to position [221, 0]
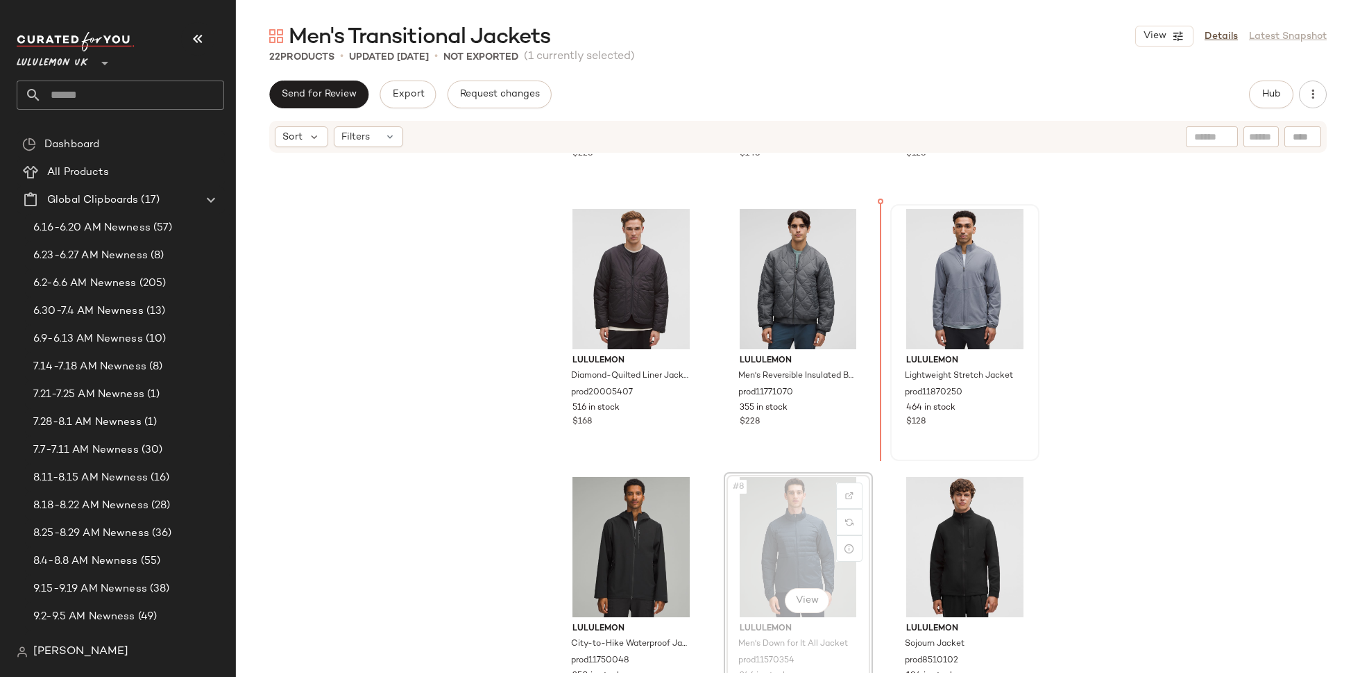
scroll to position [222, 0]
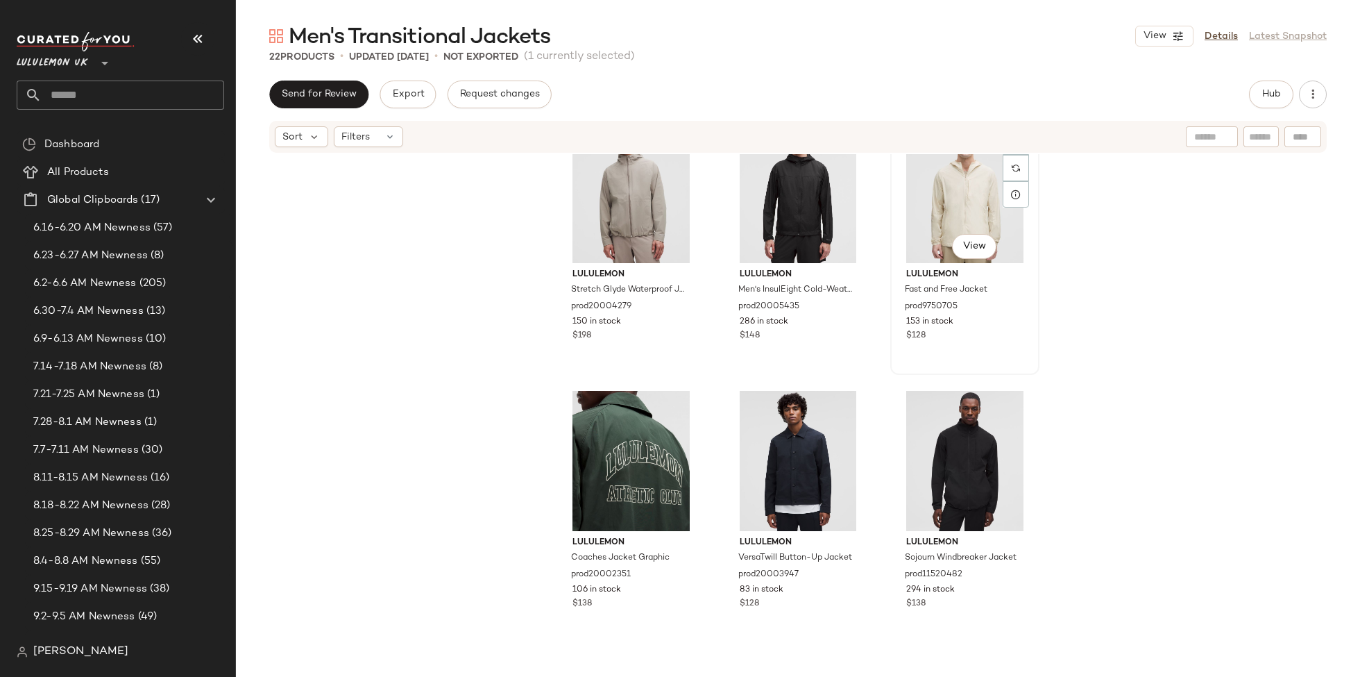
scroll to position [1044, 0]
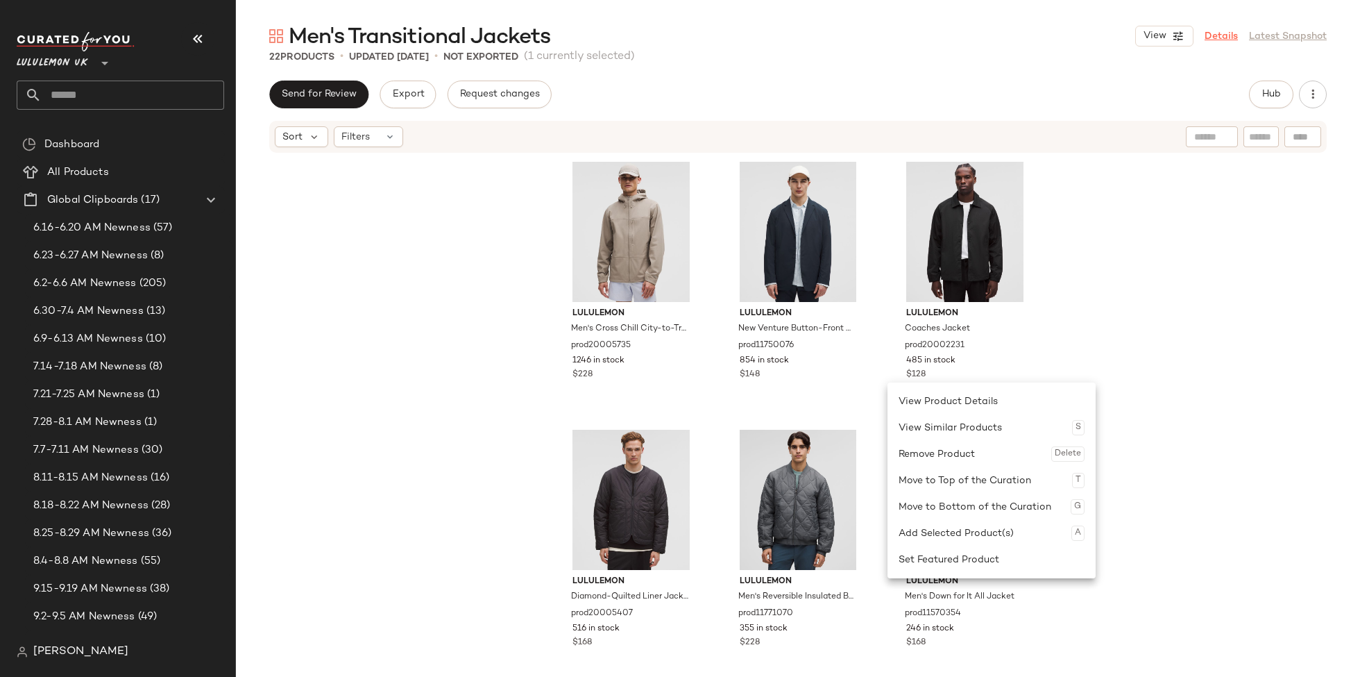
click at [1225, 33] on link "Details" at bounding box center [1221, 36] width 33 height 15
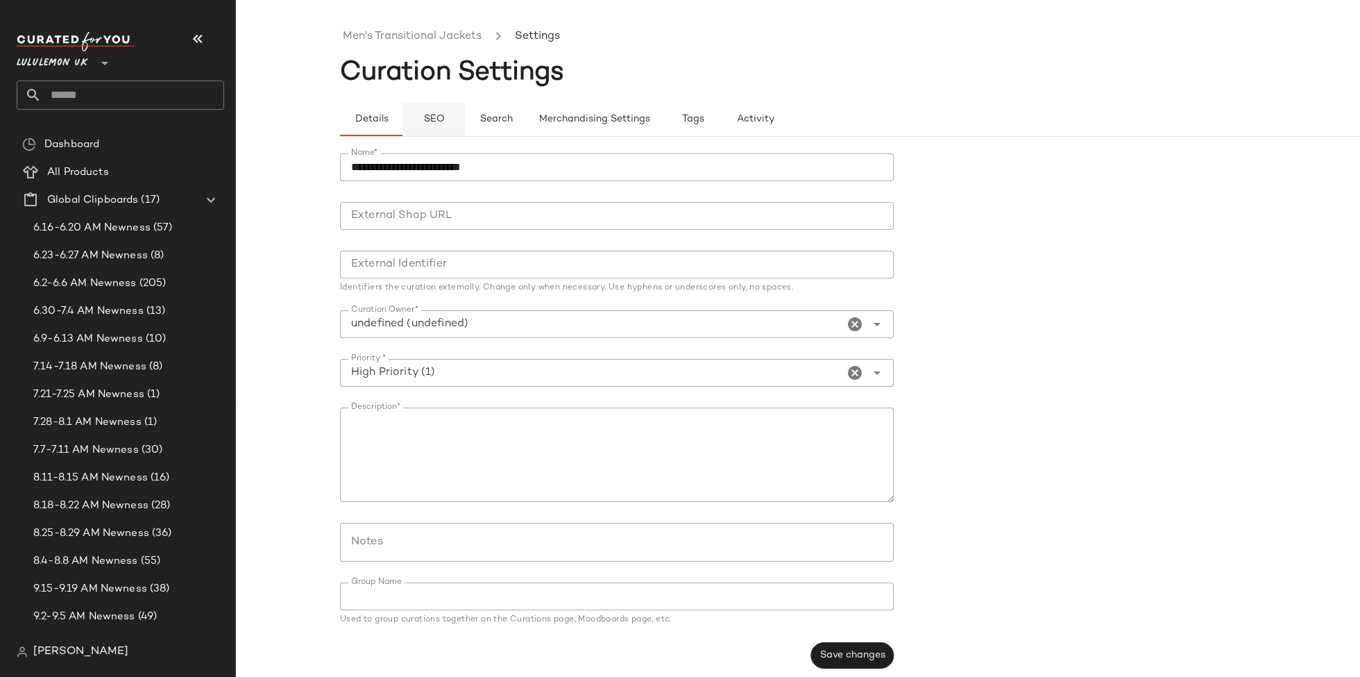
click at [428, 120] on span "SEO" at bounding box center [434, 119] width 22 height 11
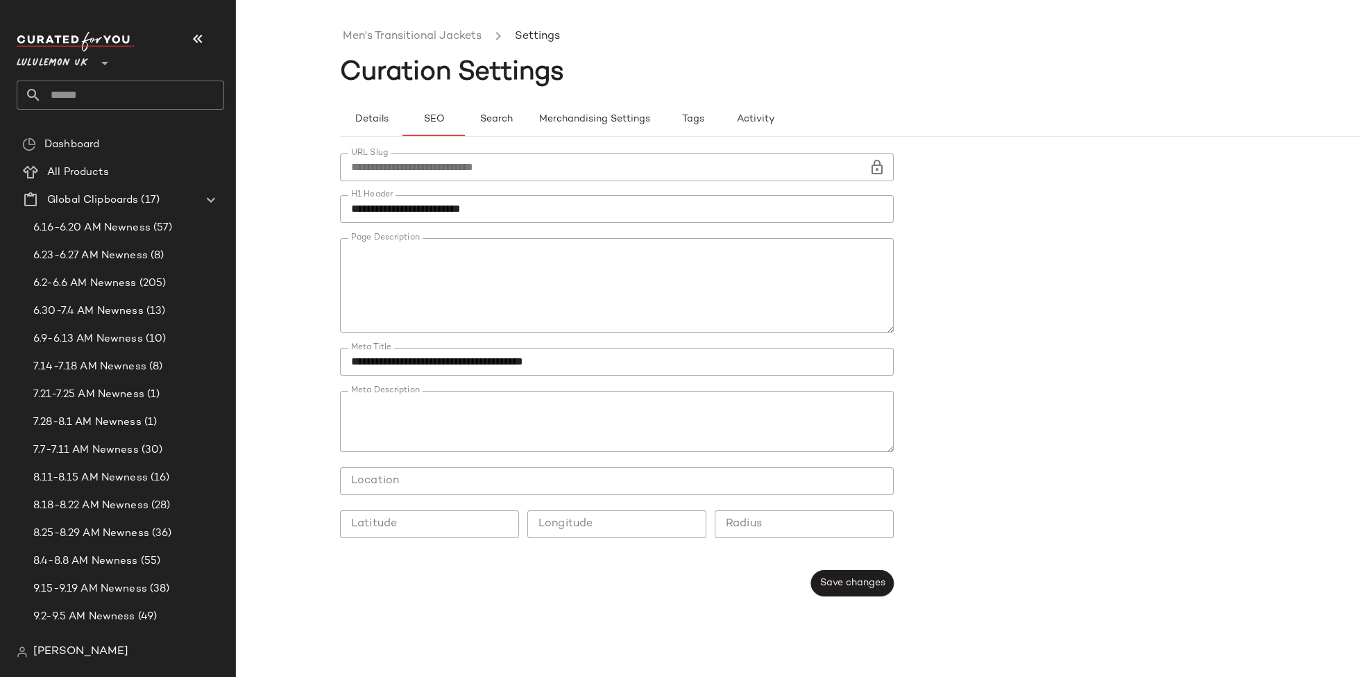
type button "seo"
click at [401, 35] on link "Men's Transitional Jackets" at bounding box center [412, 37] width 139 height 18
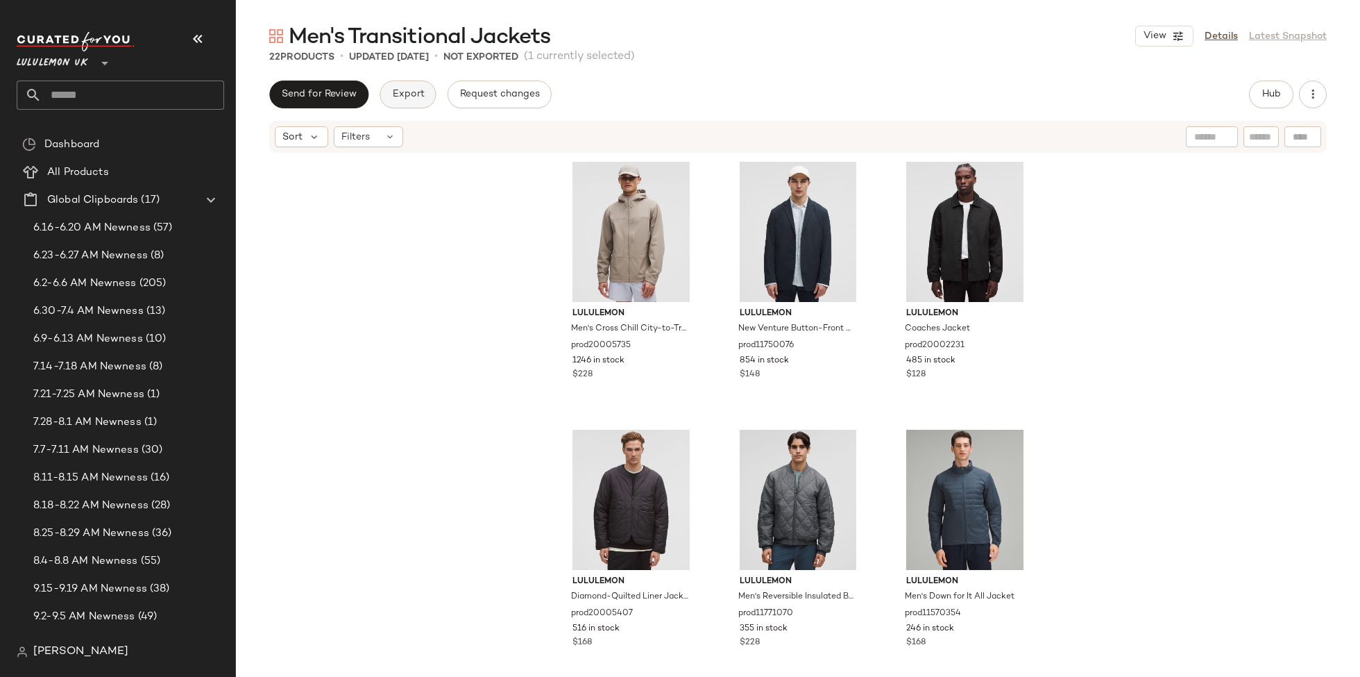
click at [399, 93] on span "Export" at bounding box center [407, 94] width 33 height 11
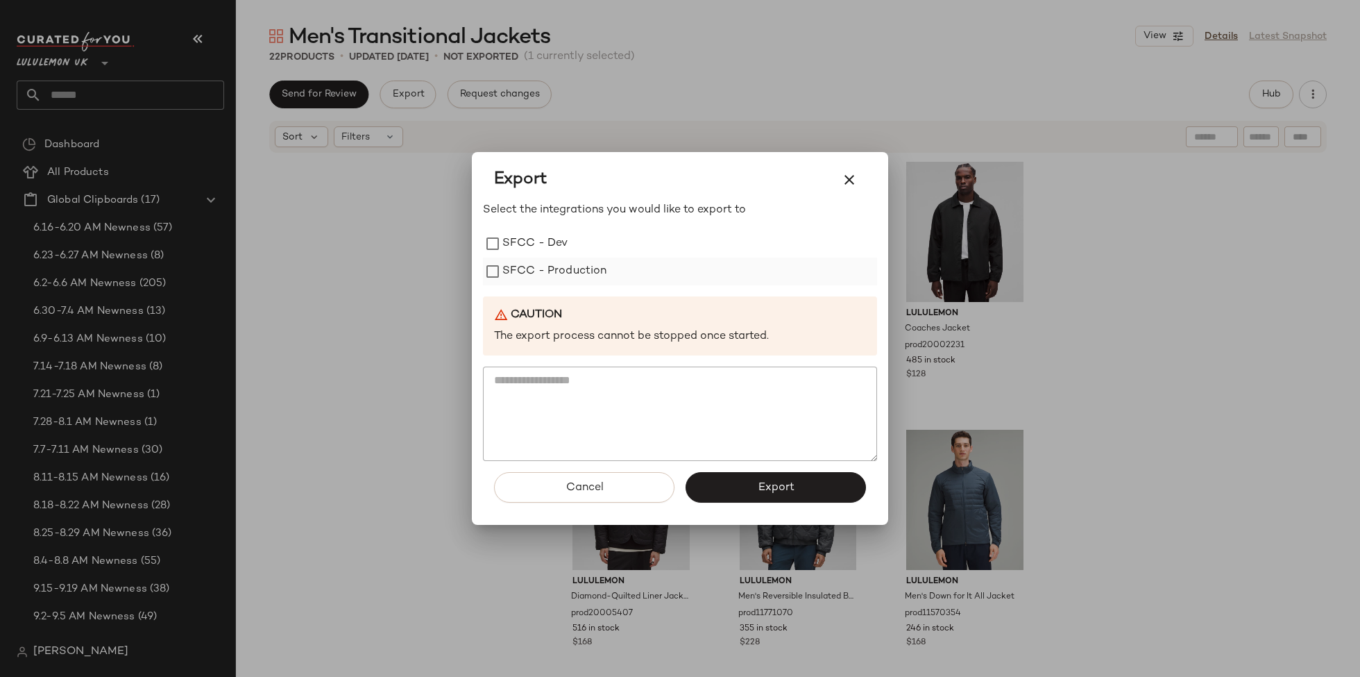
click at [550, 276] on label "SFCC - Production" at bounding box center [555, 272] width 105 height 28
click at [757, 483] on button "Export" at bounding box center [776, 487] width 180 height 31
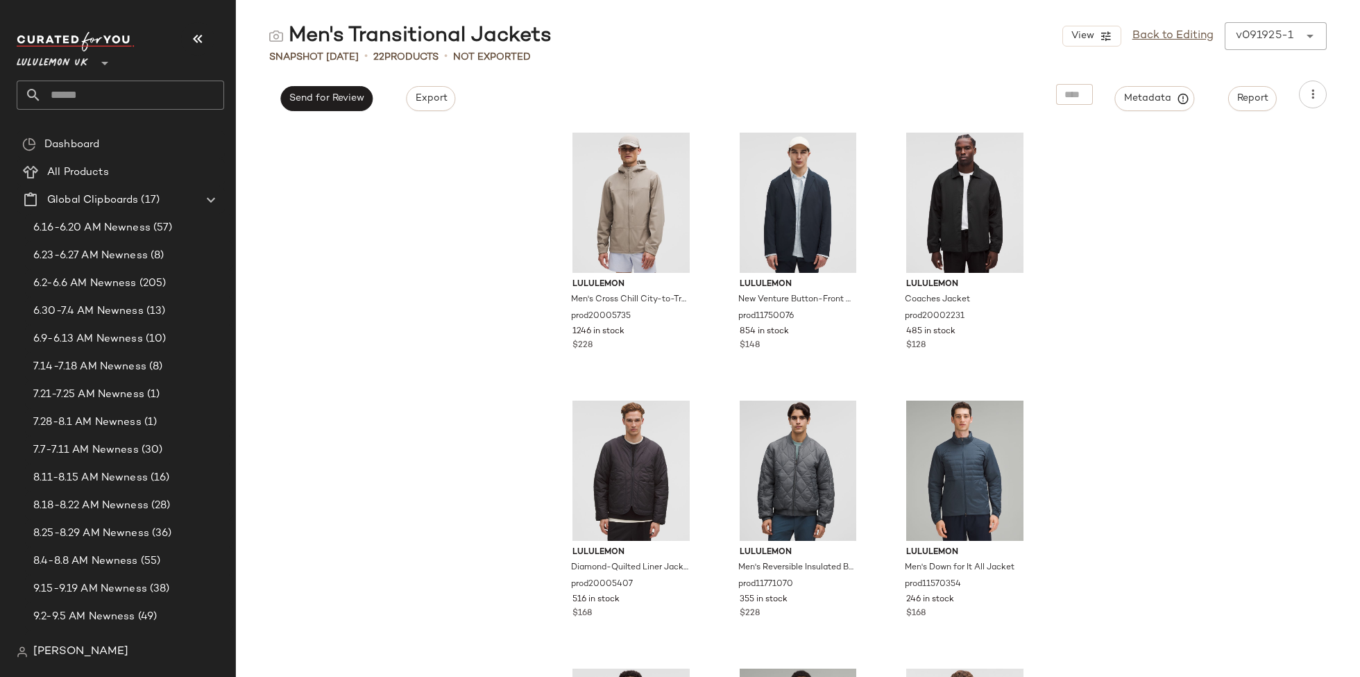
click at [450, 262] on div "lululemon Men's Cross Chill City-to-Trail Jacket prod20005735 1246 in stock $22…" at bounding box center [798, 401] width 1124 height 552
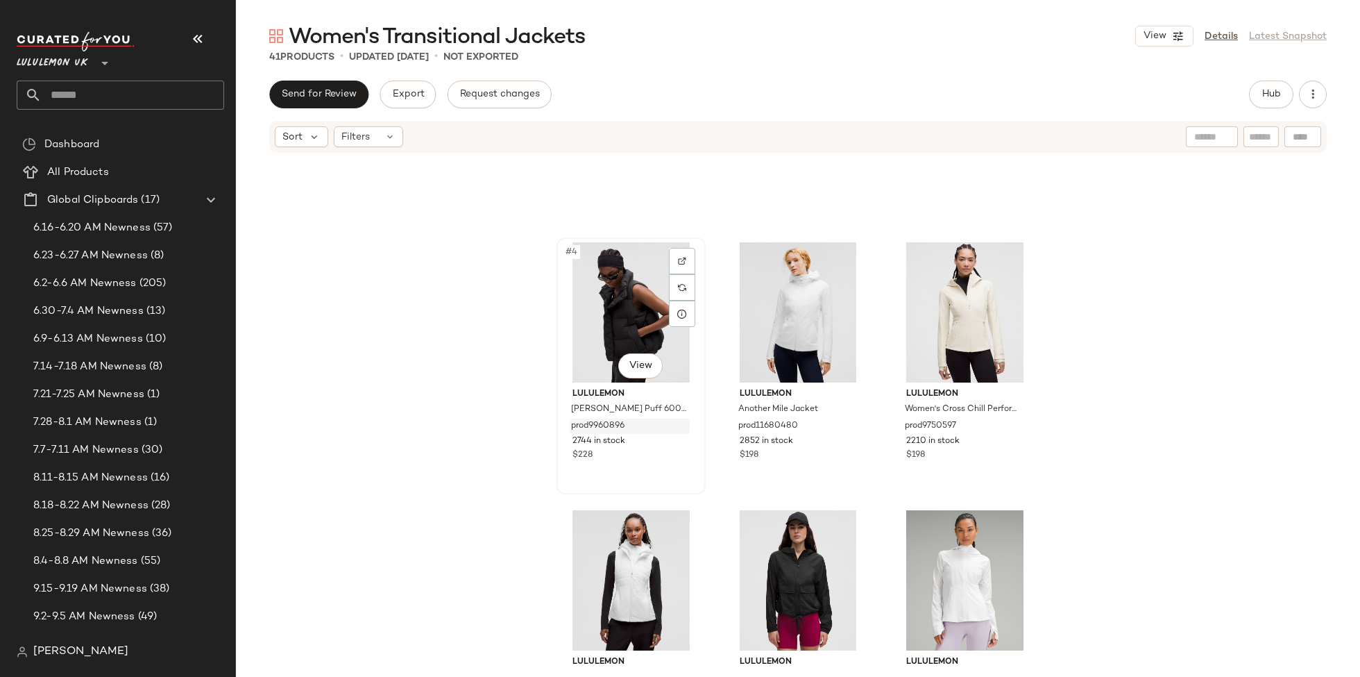
scroll to position [187, 0]
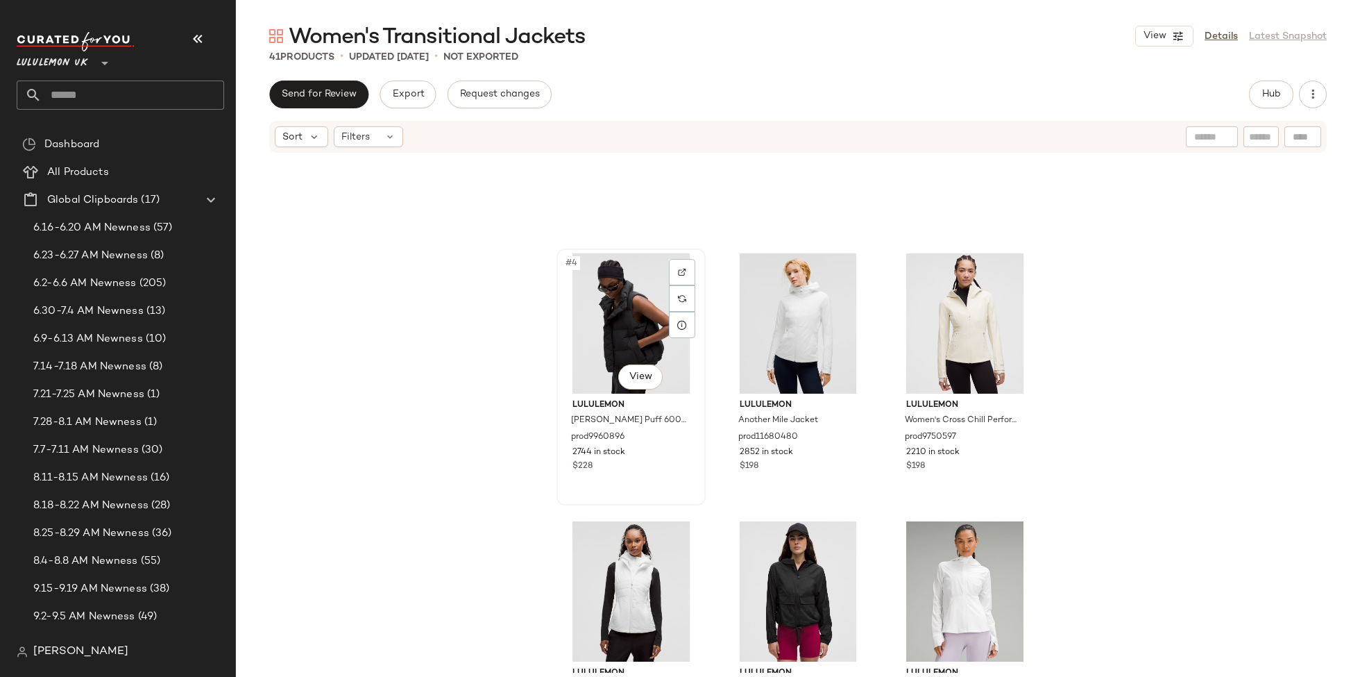
click at [617, 280] on div "#4 View" at bounding box center [632, 323] width 140 height 140
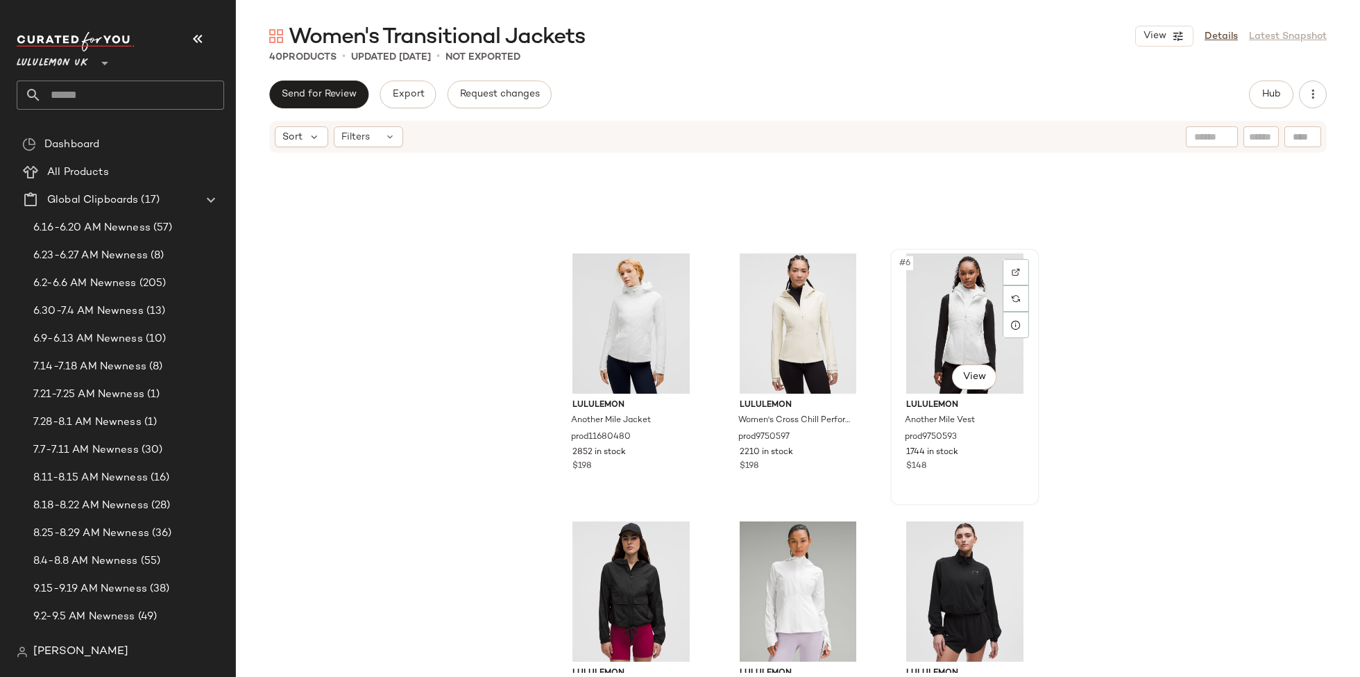
click at [918, 296] on div "#6 View" at bounding box center [965, 323] width 140 height 140
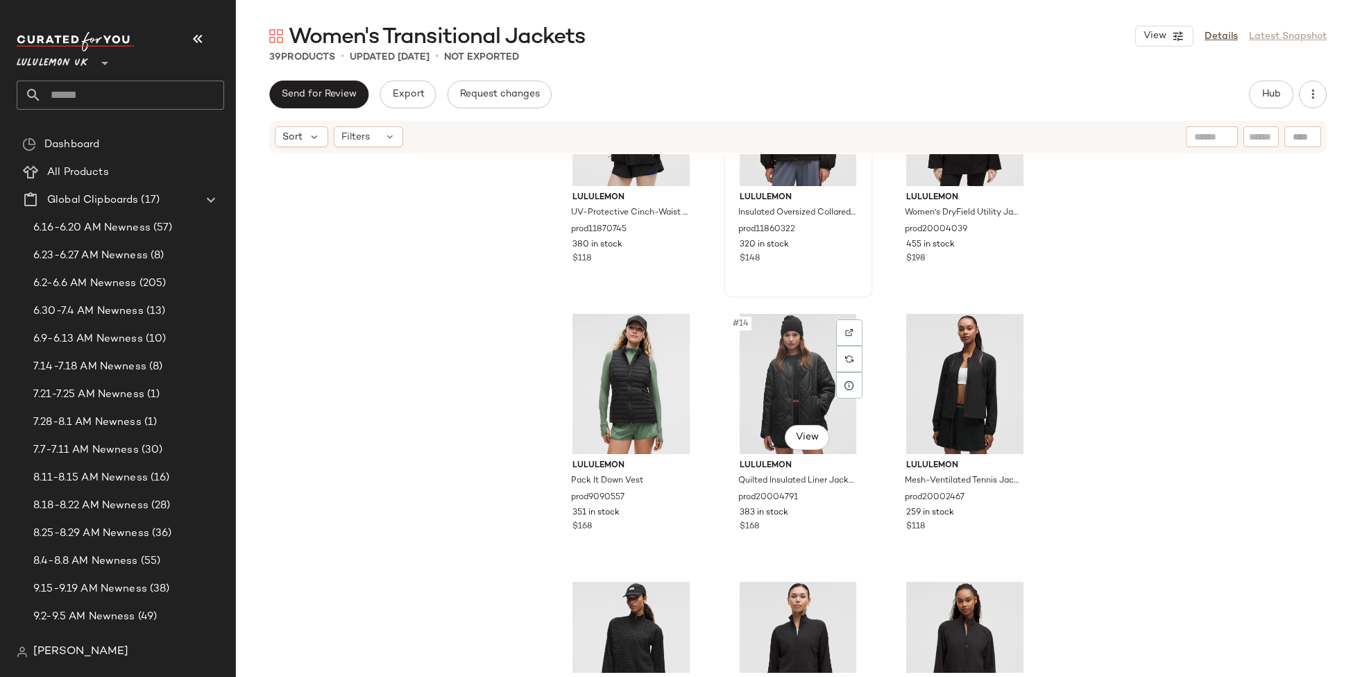
scroll to position [947, 0]
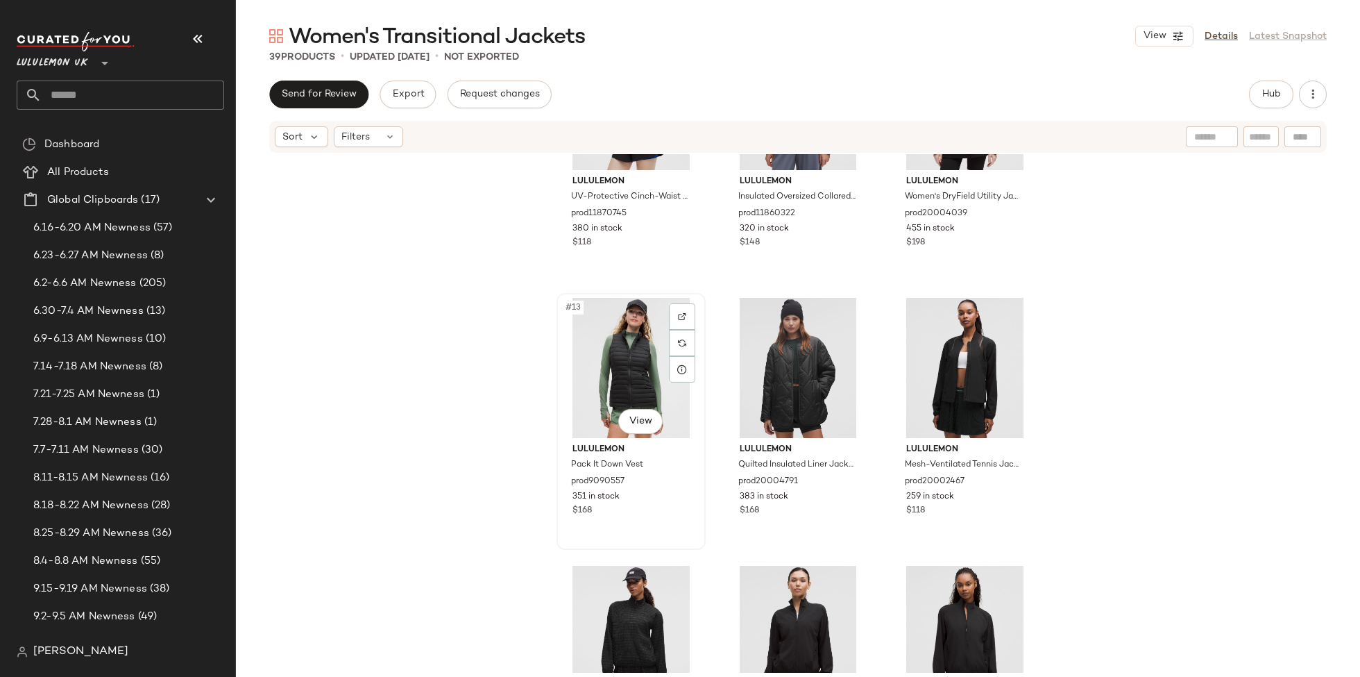
click at [638, 357] on div "#13 View" at bounding box center [632, 368] width 140 height 140
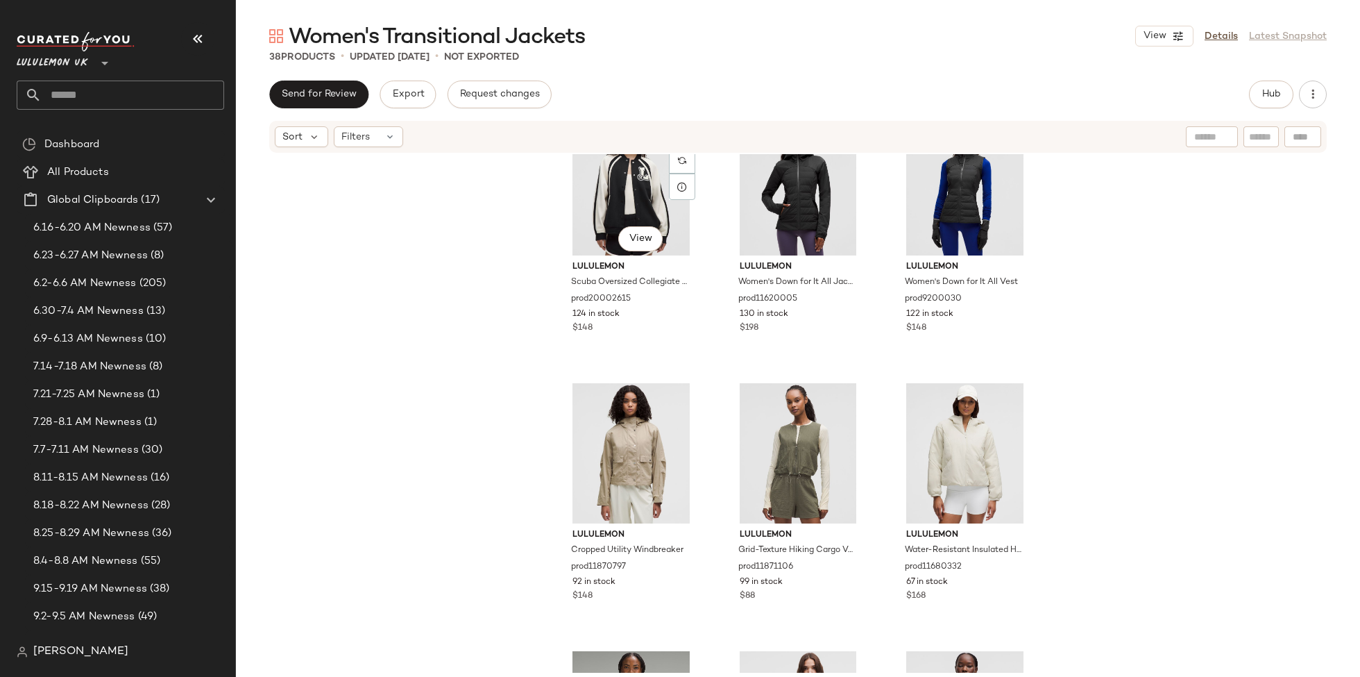
scroll to position [1810, 0]
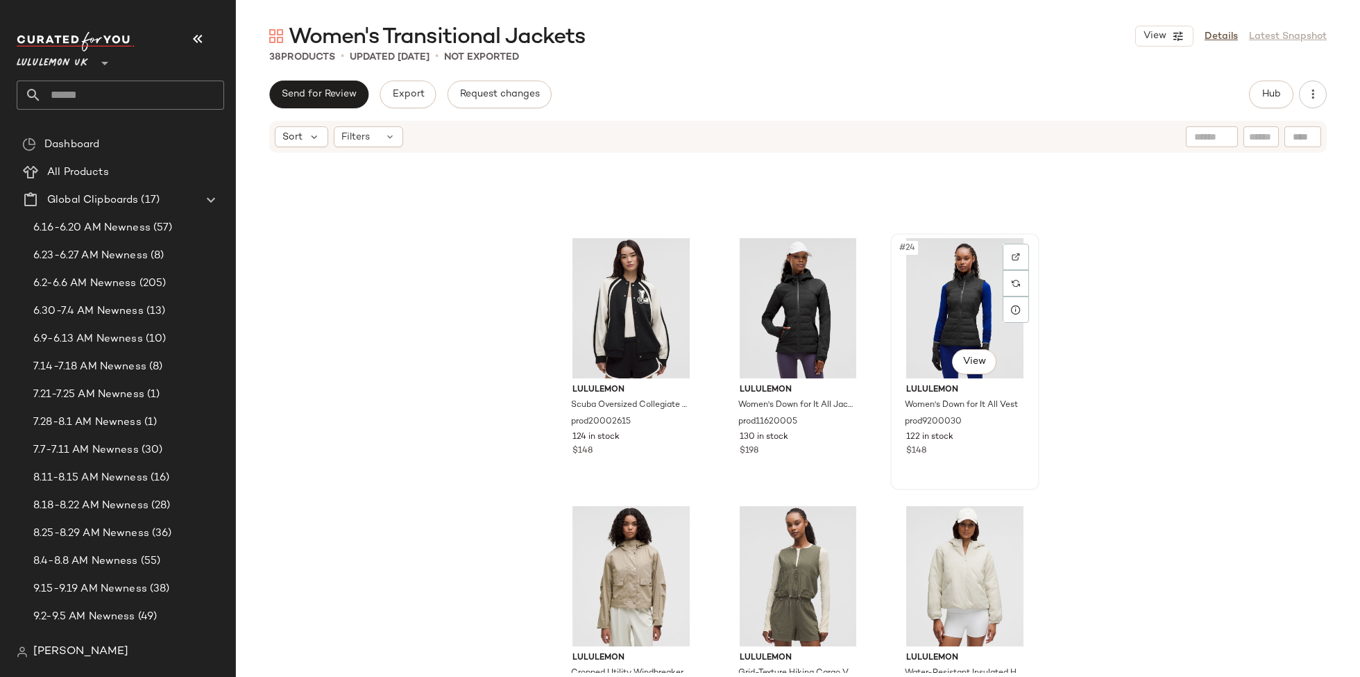
click at [924, 284] on div "#24 View" at bounding box center [965, 308] width 140 height 140
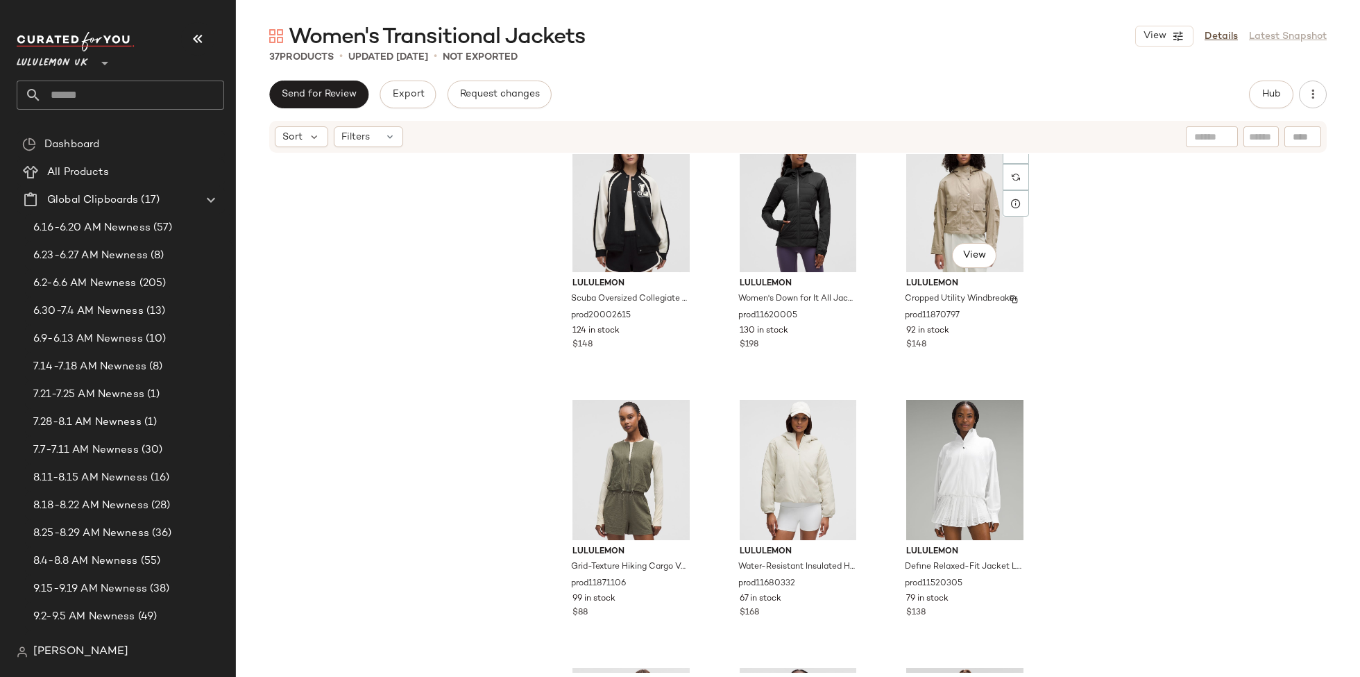
scroll to position [1927, 0]
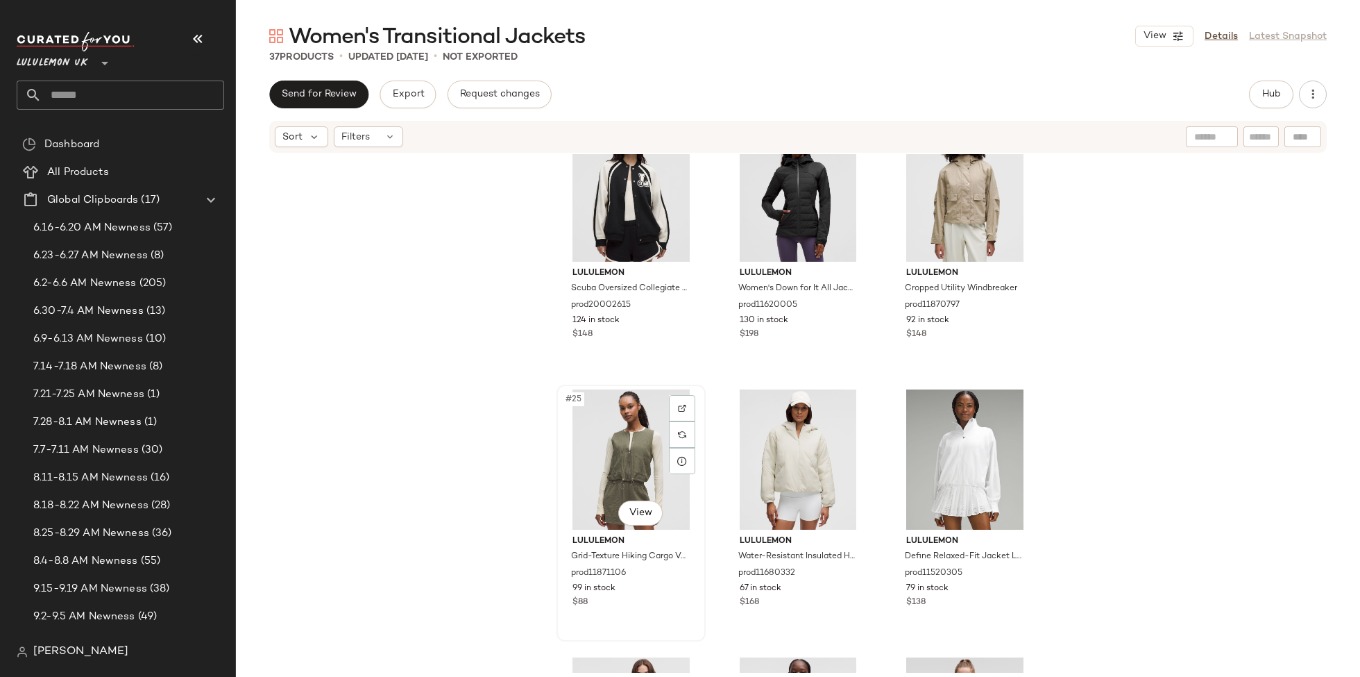
click at [620, 416] on div "#25 View" at bounding box center [632, 459] width 140 height 140
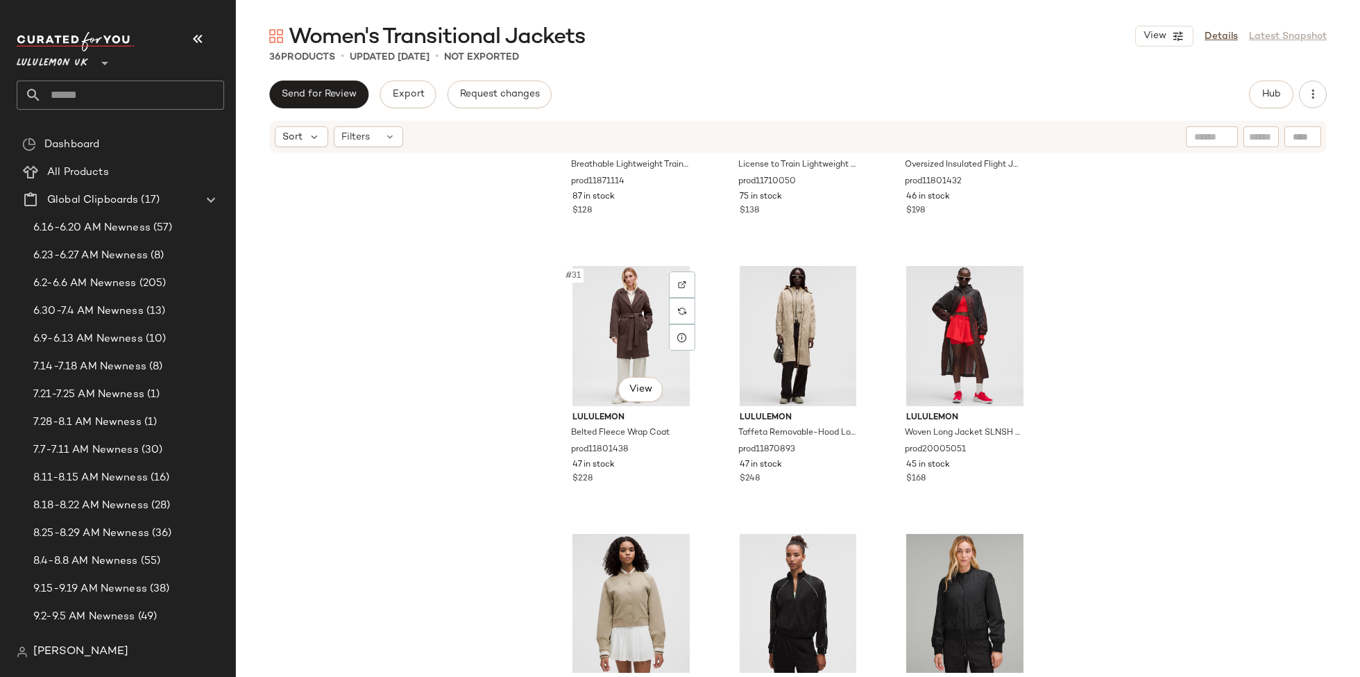
scroll to position [2699, 0]
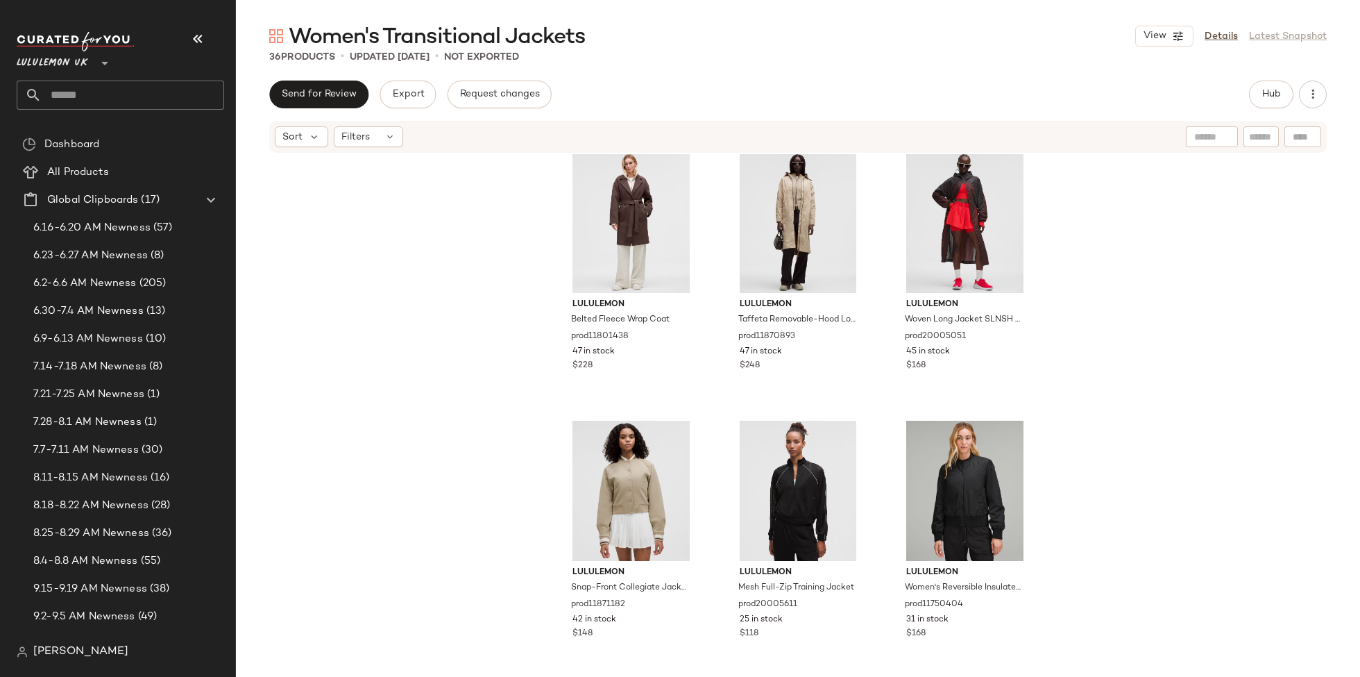
click at [1201, 142] on input "text" at bounding box center [1212, 137] width 35 height 15
type input "*"
type input "****"
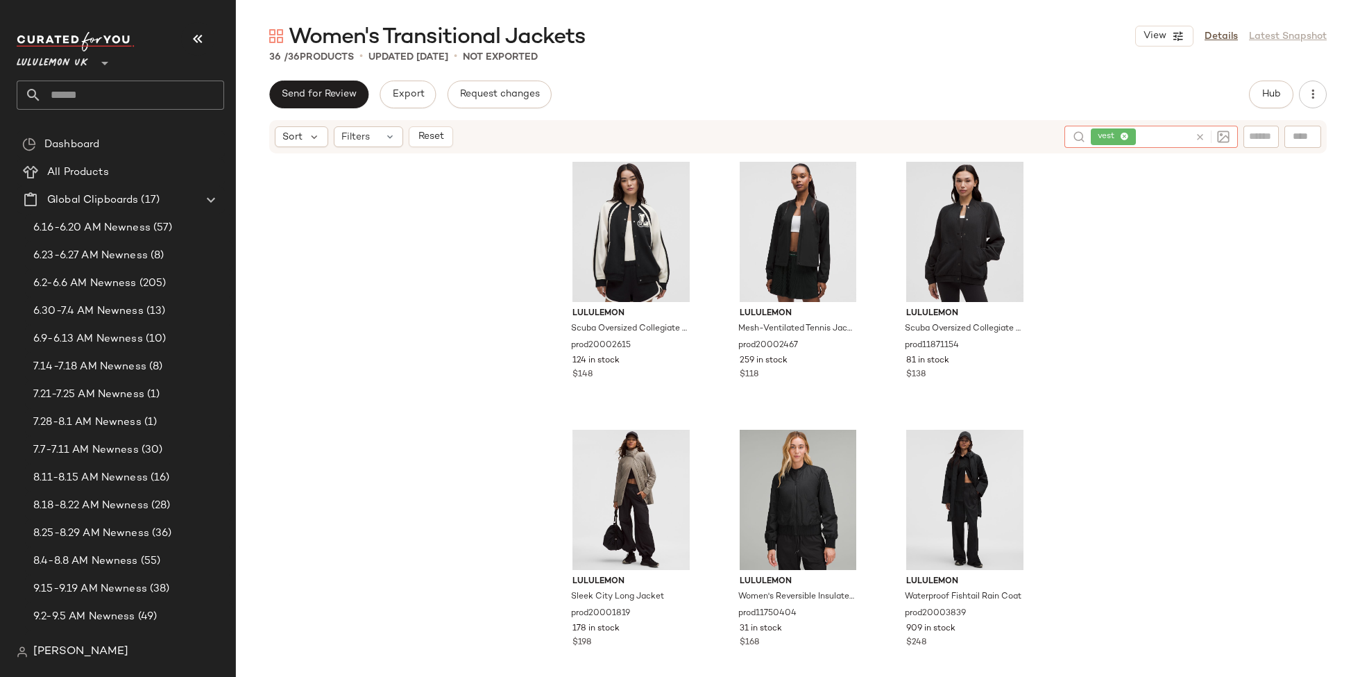
click at [1128, 135] on icon at bounding box center [1125, 137] width 9 height 9
click at [1111, 111] on div "Send for Review Export Request changes Hub Sort Filters lululemon Scuba Oversiz…" at bounding box center [798, 408] width 1124 height 655
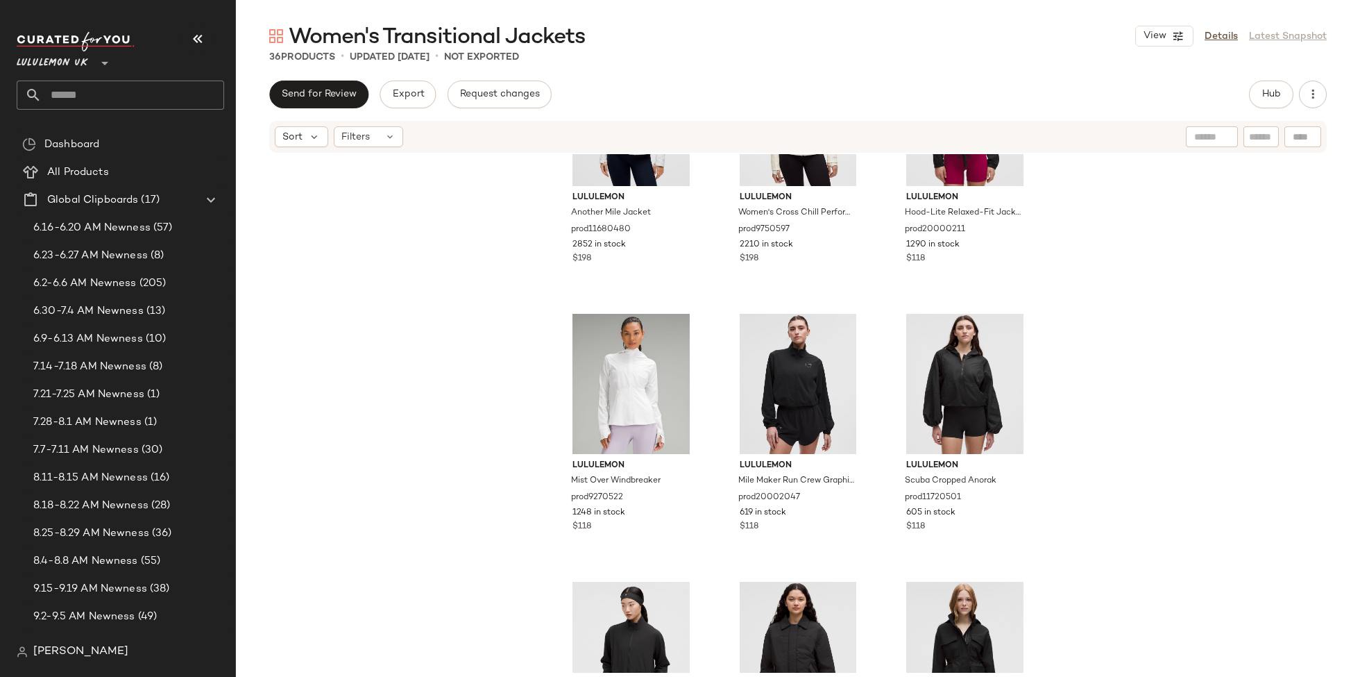
scroll to position [423, 0]
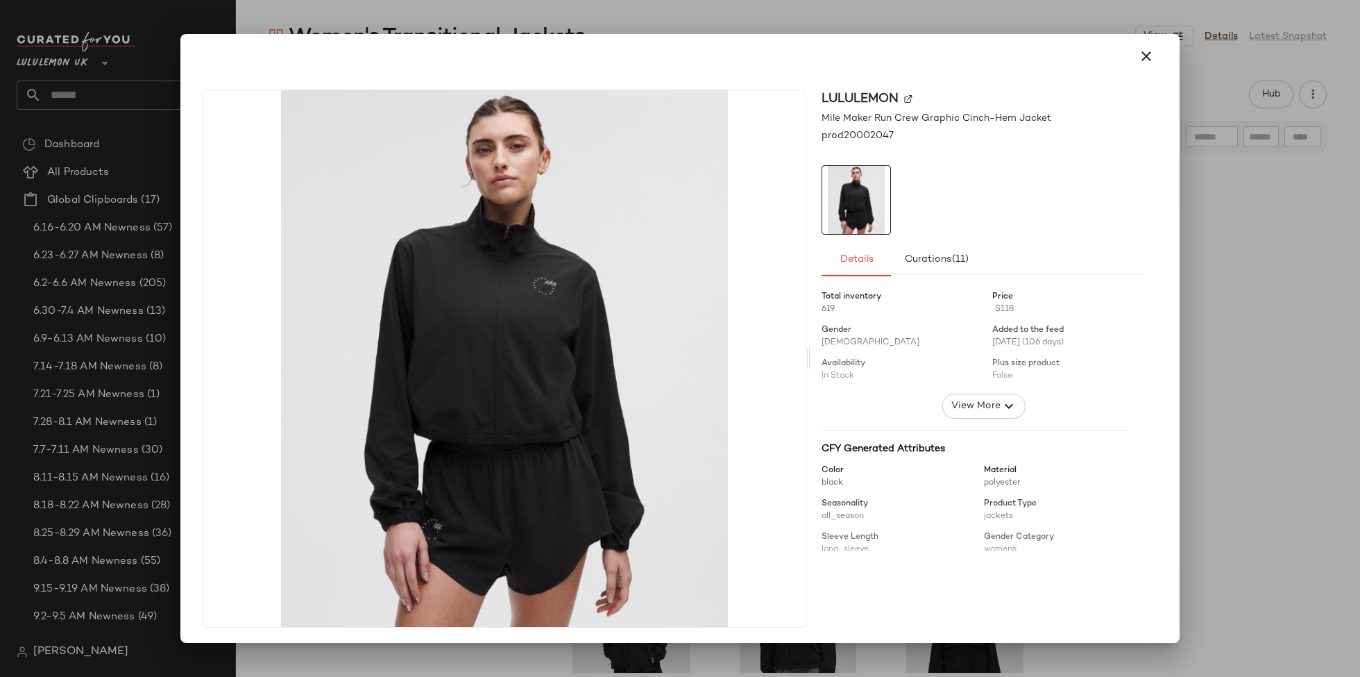
click at [1259, 398] on div at bounding box center [680, 338] width 1360 height 677
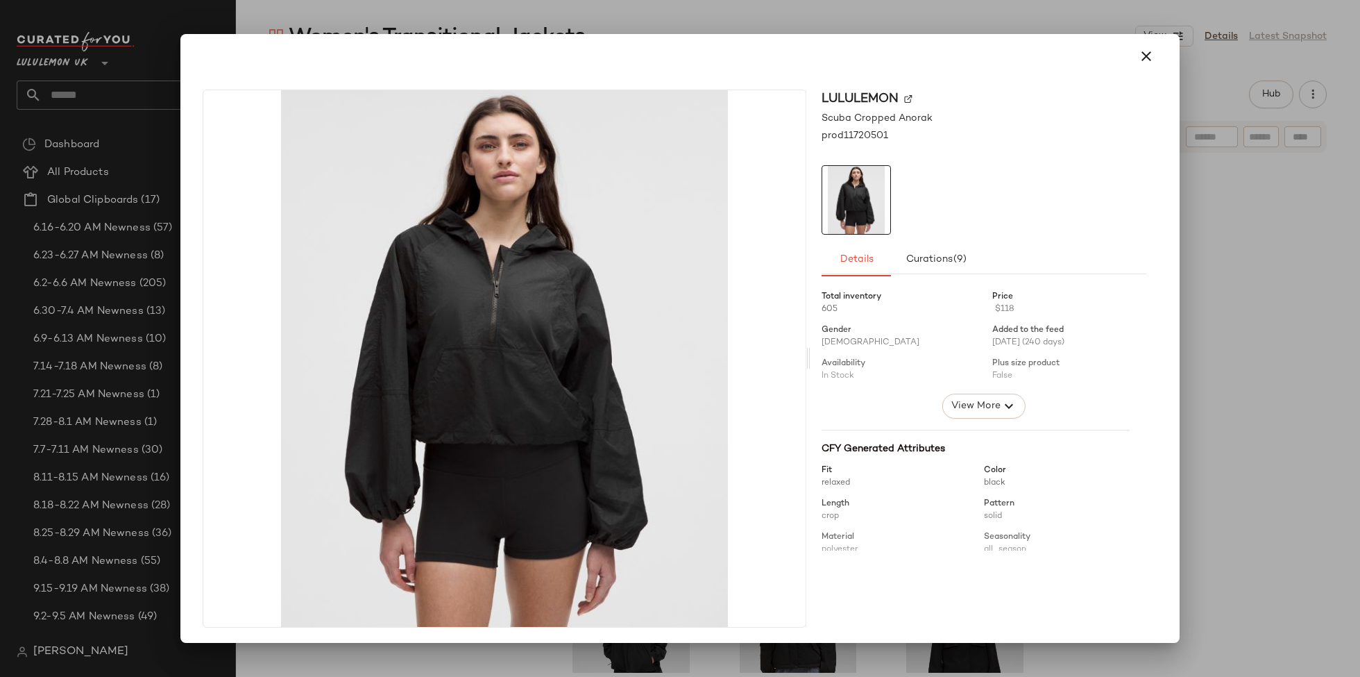
click at [1233, 366] on div at bounding box center [680, 338] width 1360 height 677
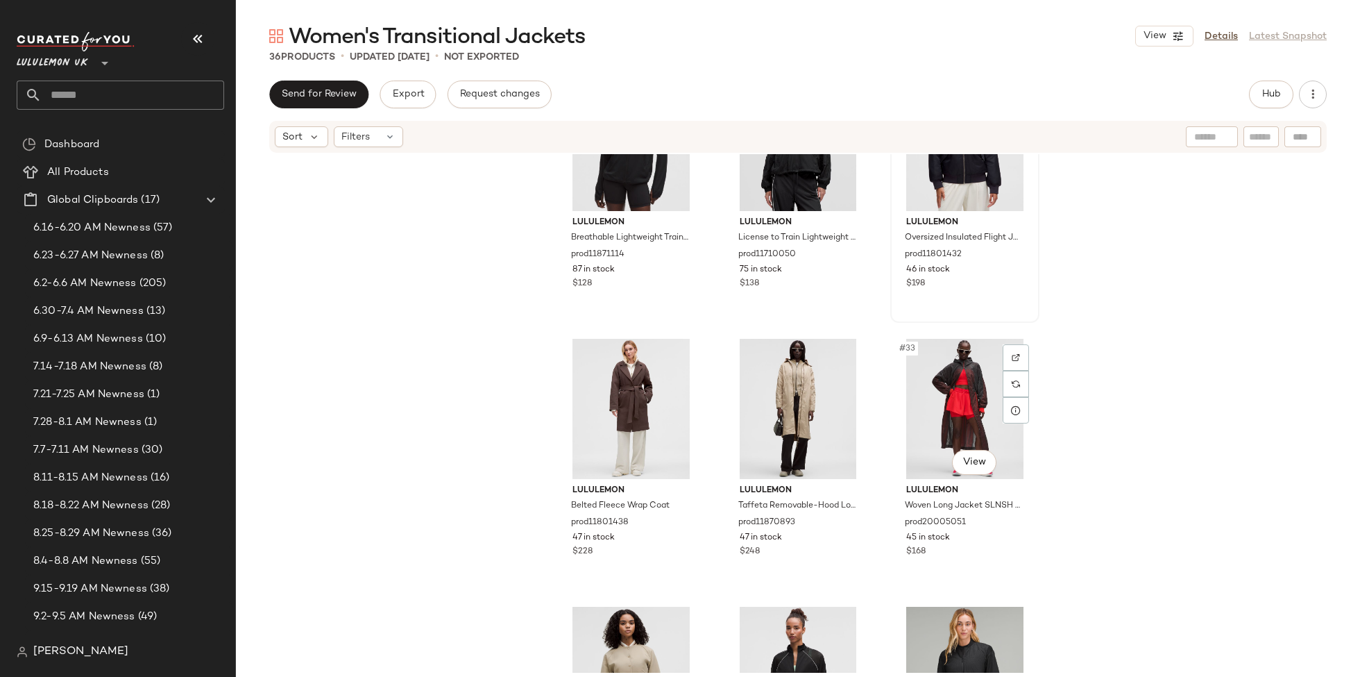
scroll to position [2464, 0]
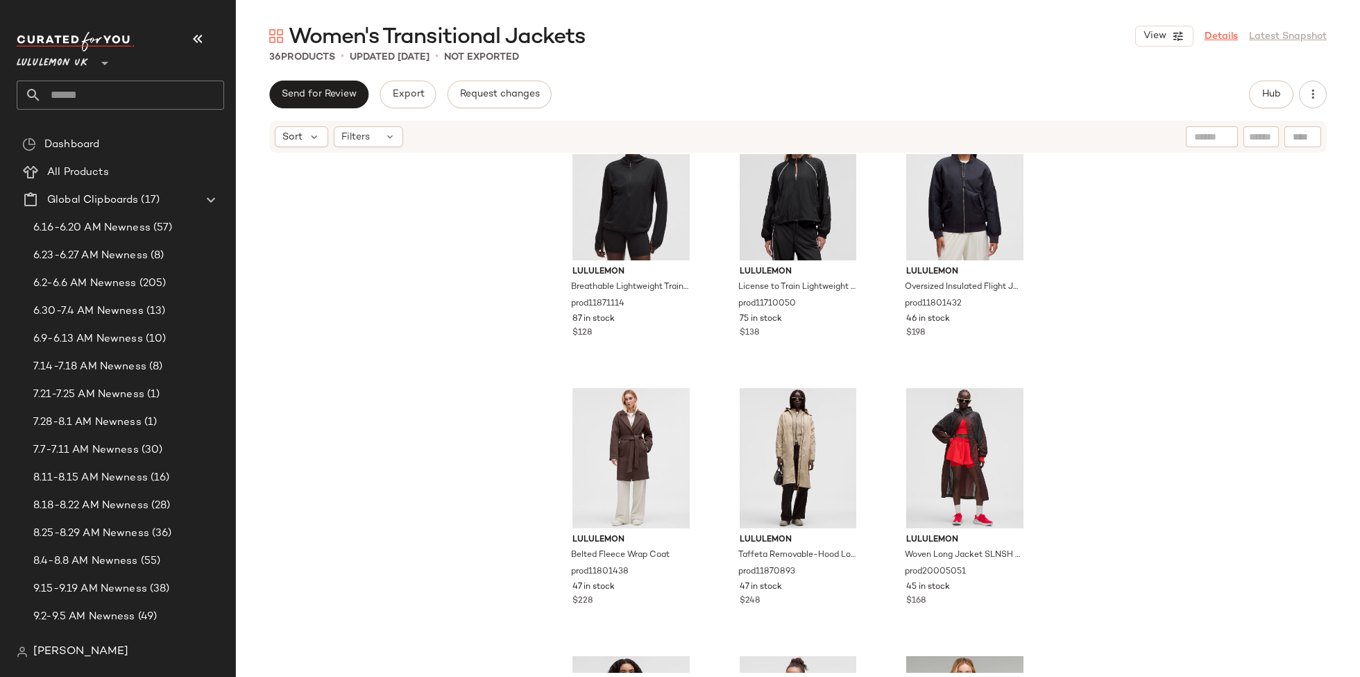
click at [1224, 34] on link "Details" at bounding box center [1221, 36] width 33 height 15
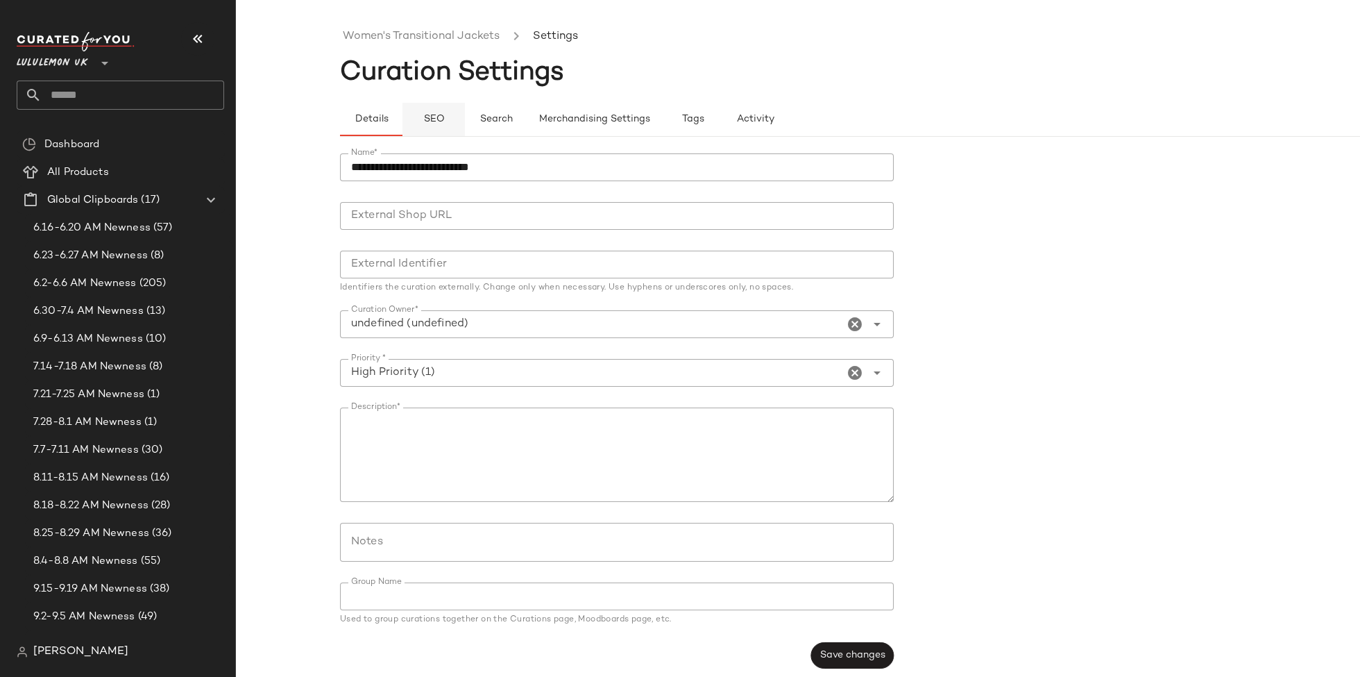
click at [419, 126] on button "SEO" at bounding box center [434, 119] width 62 height 33
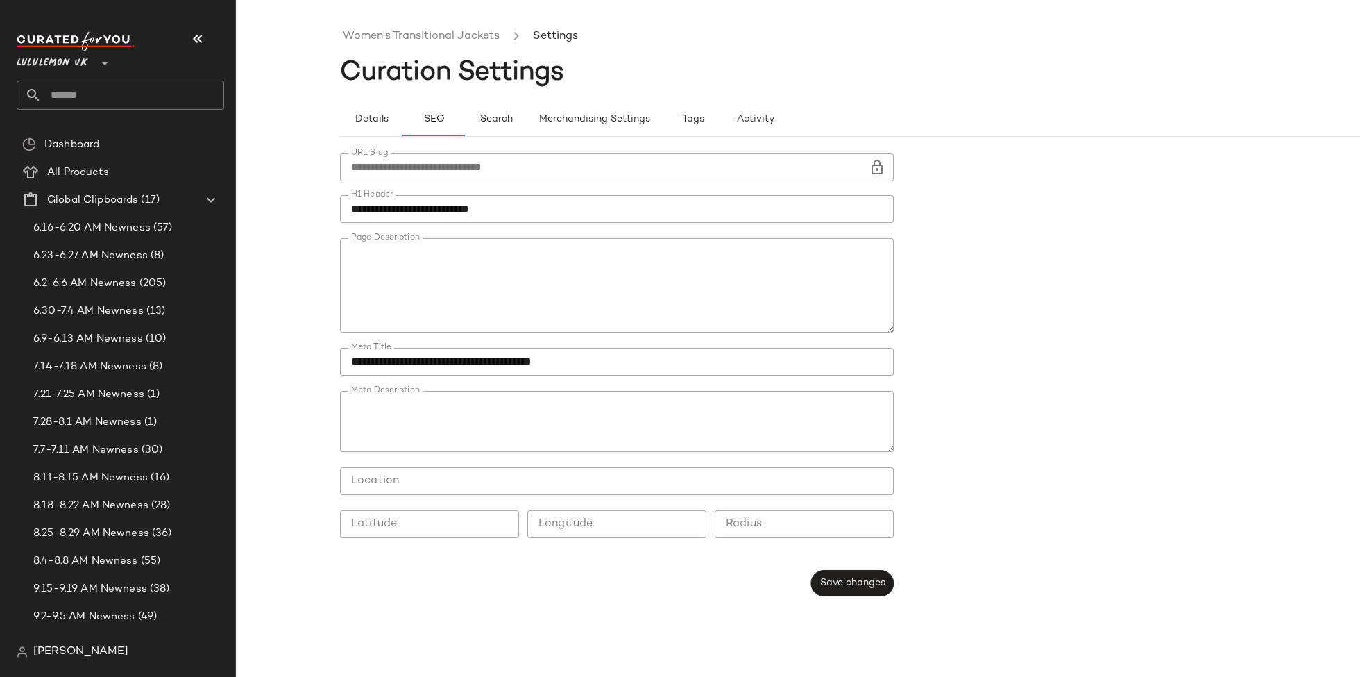
type button "seo"
click at [408, 37] on link "Women's Transitional Jackets" at bounding box center [421, 37] width 157 height 18
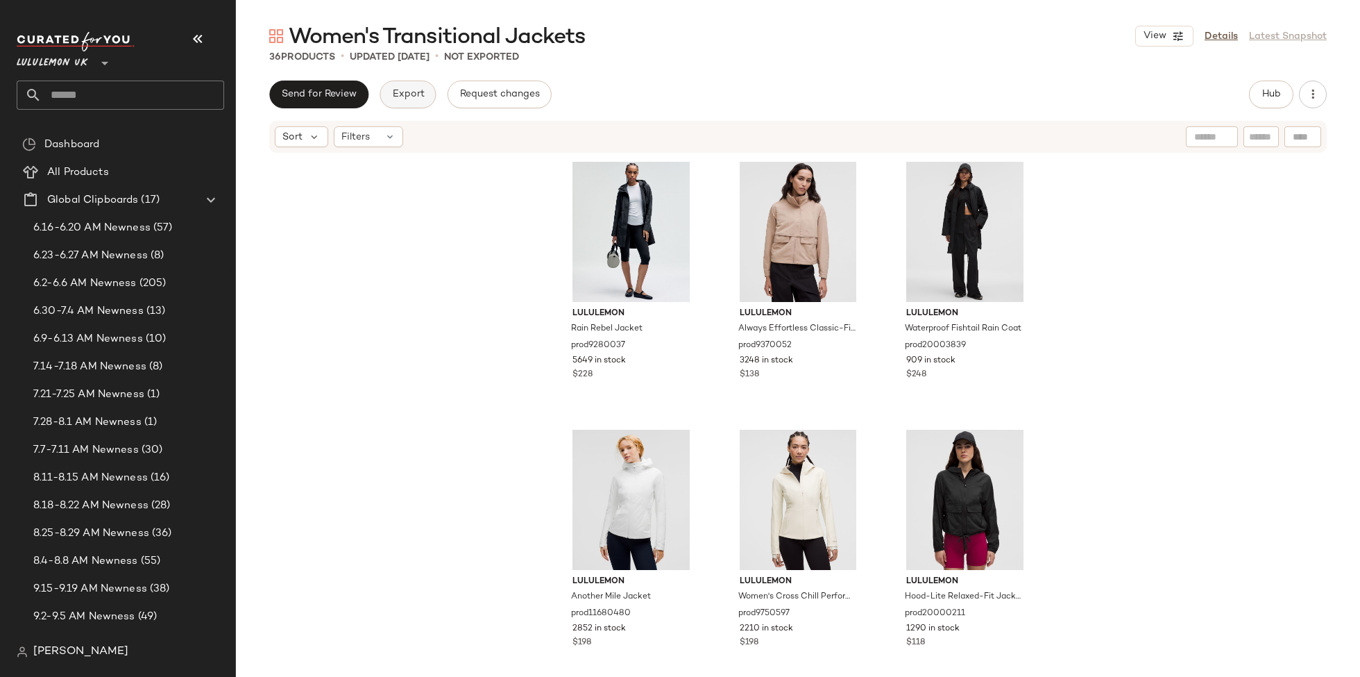
click at [393, 105] on button "Export" at bounding box center [408, 95] width 56 height 28
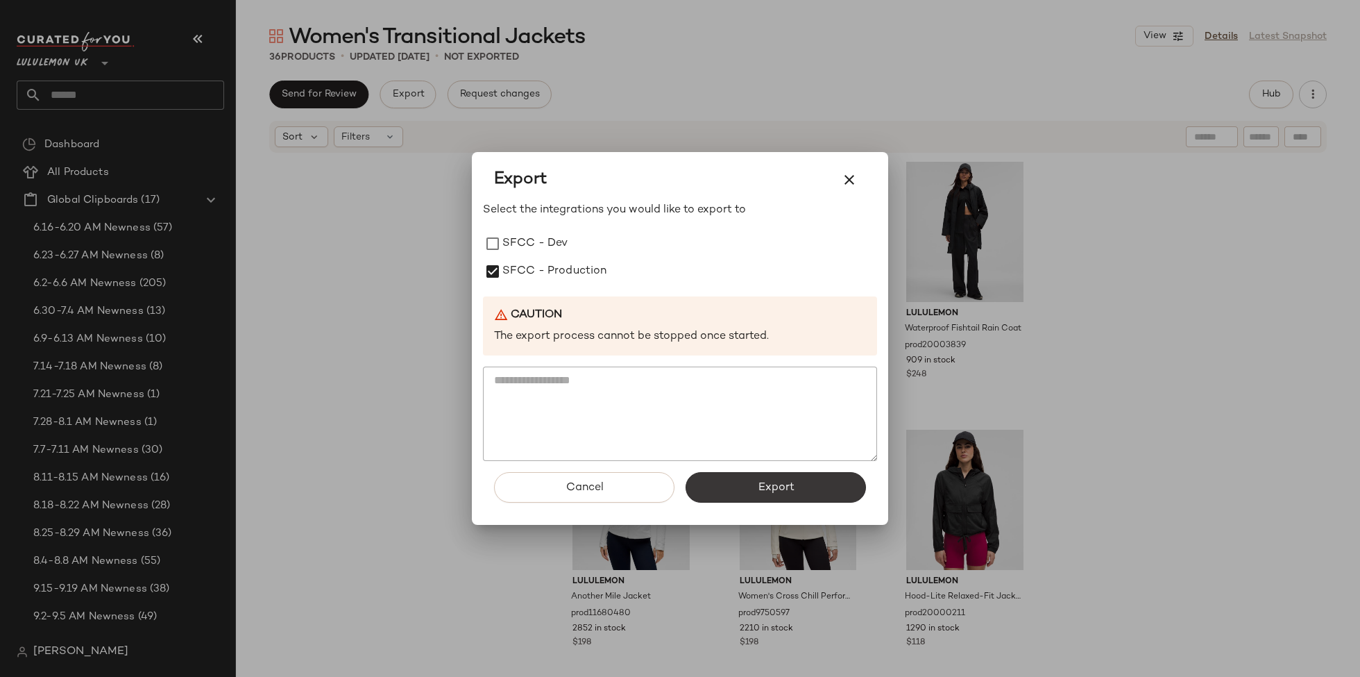
click at [817, 487] on button "Export" at bounding box center [776, 487] width 180 height 31
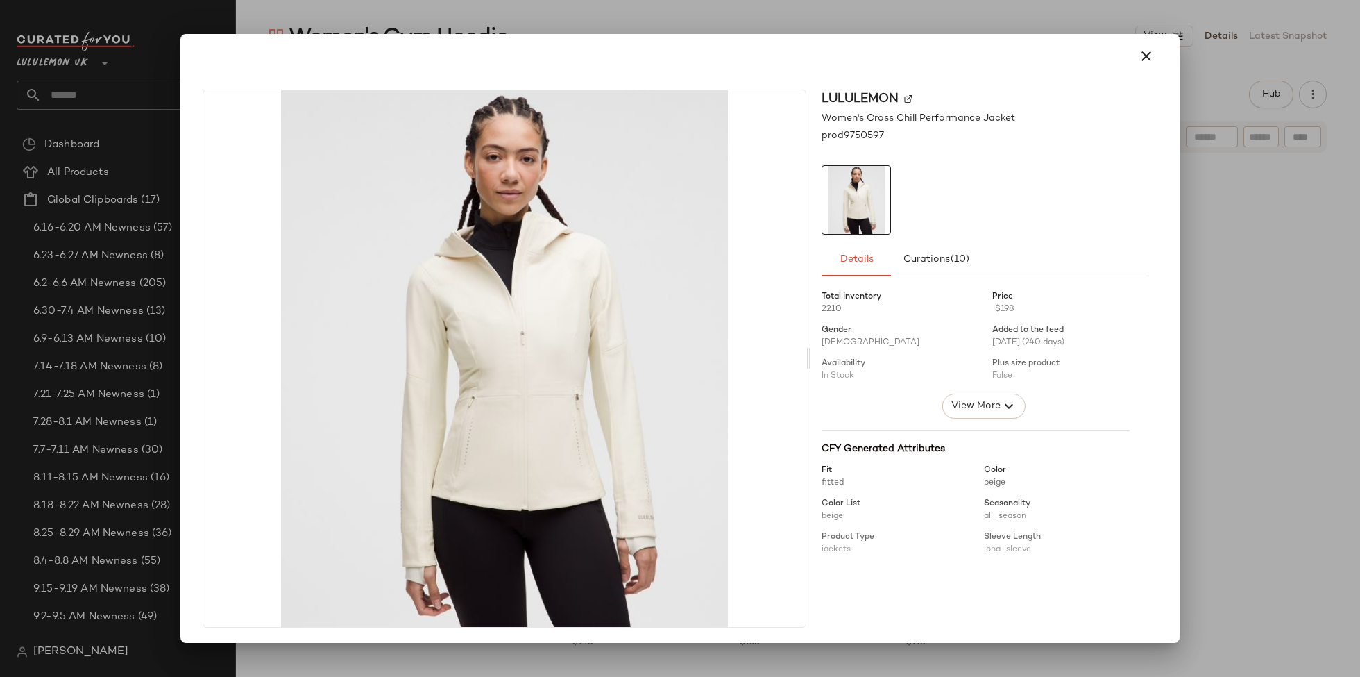
click at [754, 10] on div at bounding box center [680, 338] width 1360 height 677
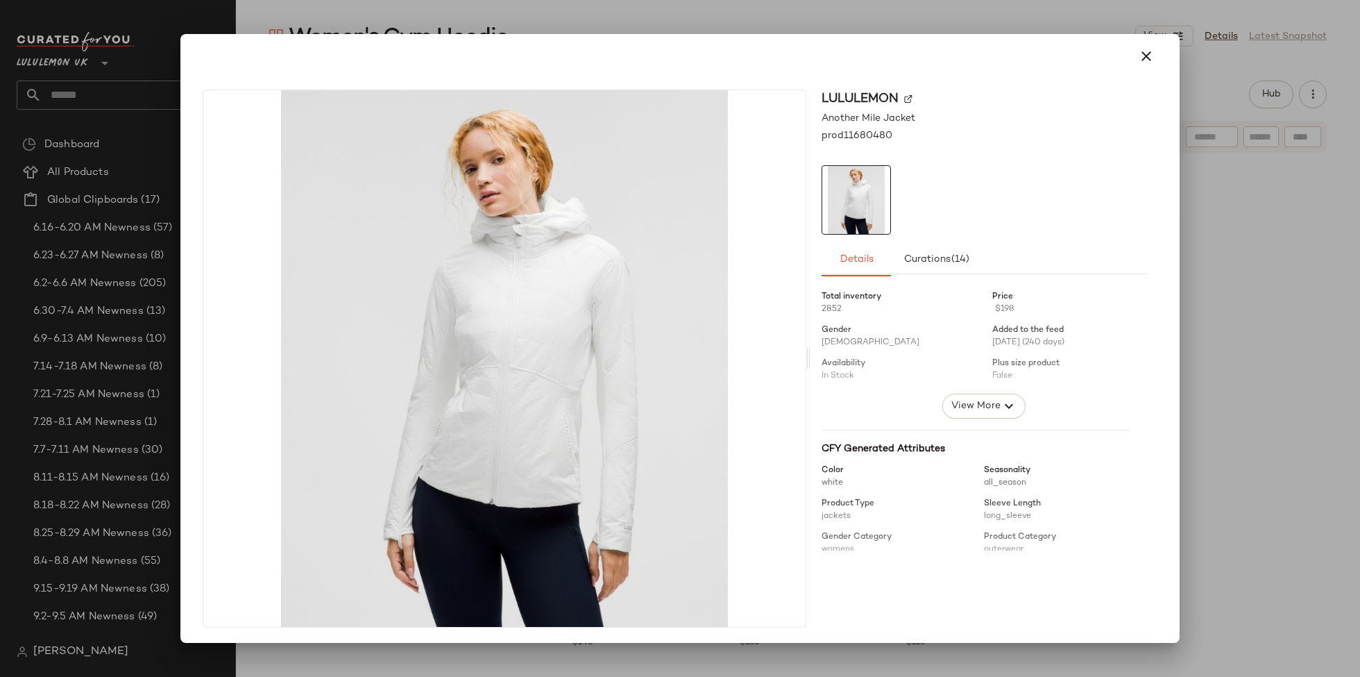
click at [832, 24] on div at bounding box center [680, 338] width 1360 height 677
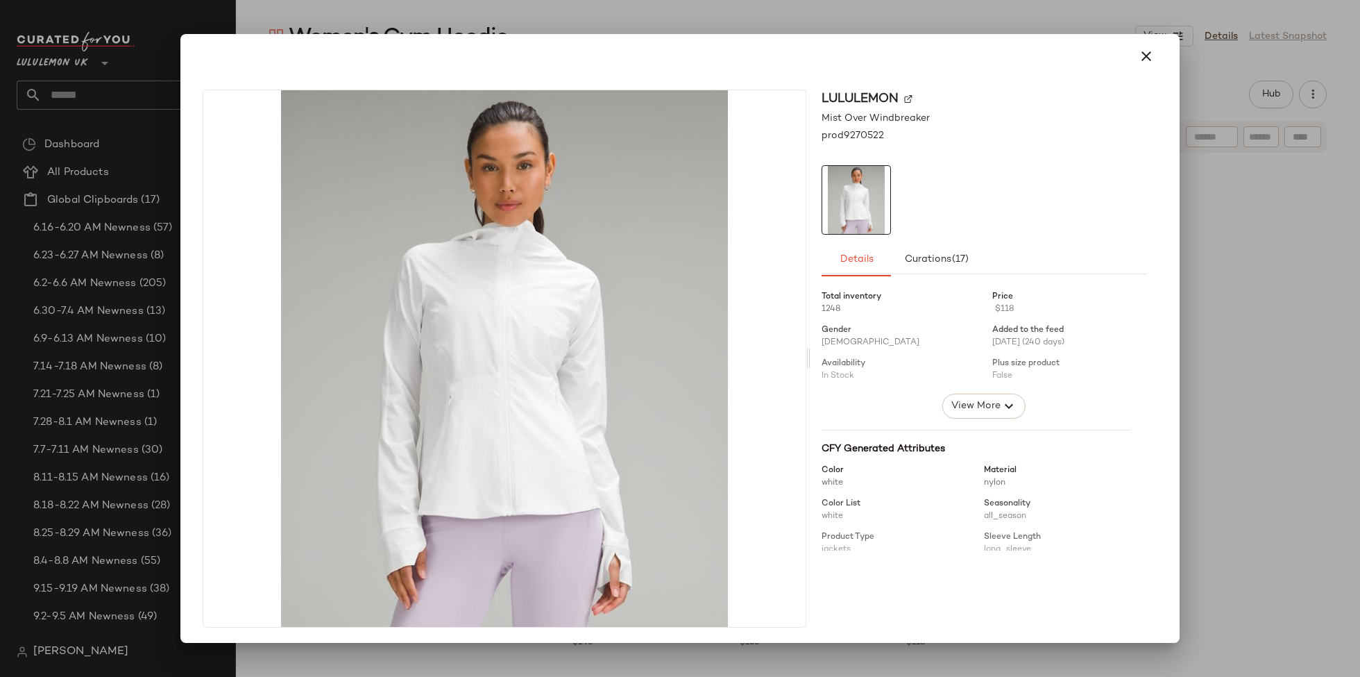
click at [956, 20] on div at bounding box center [680, 338] width 1360 height 677
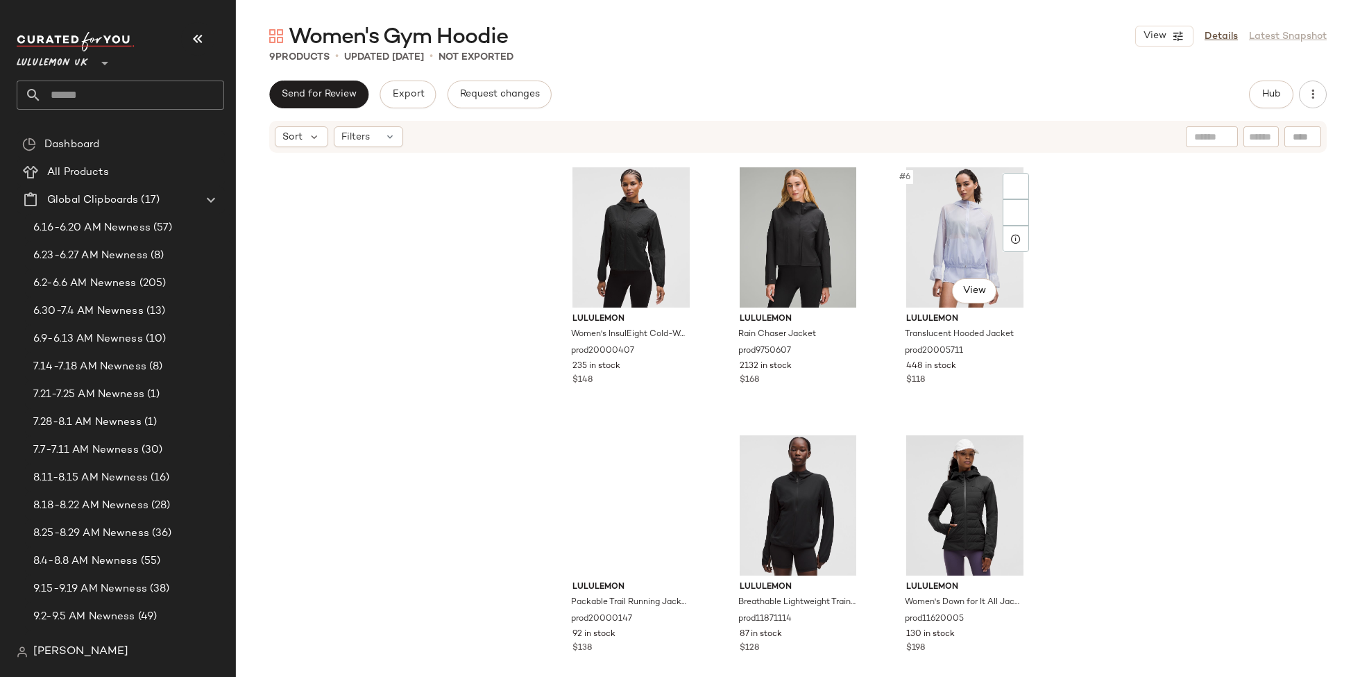
scroll to position [275, 0]
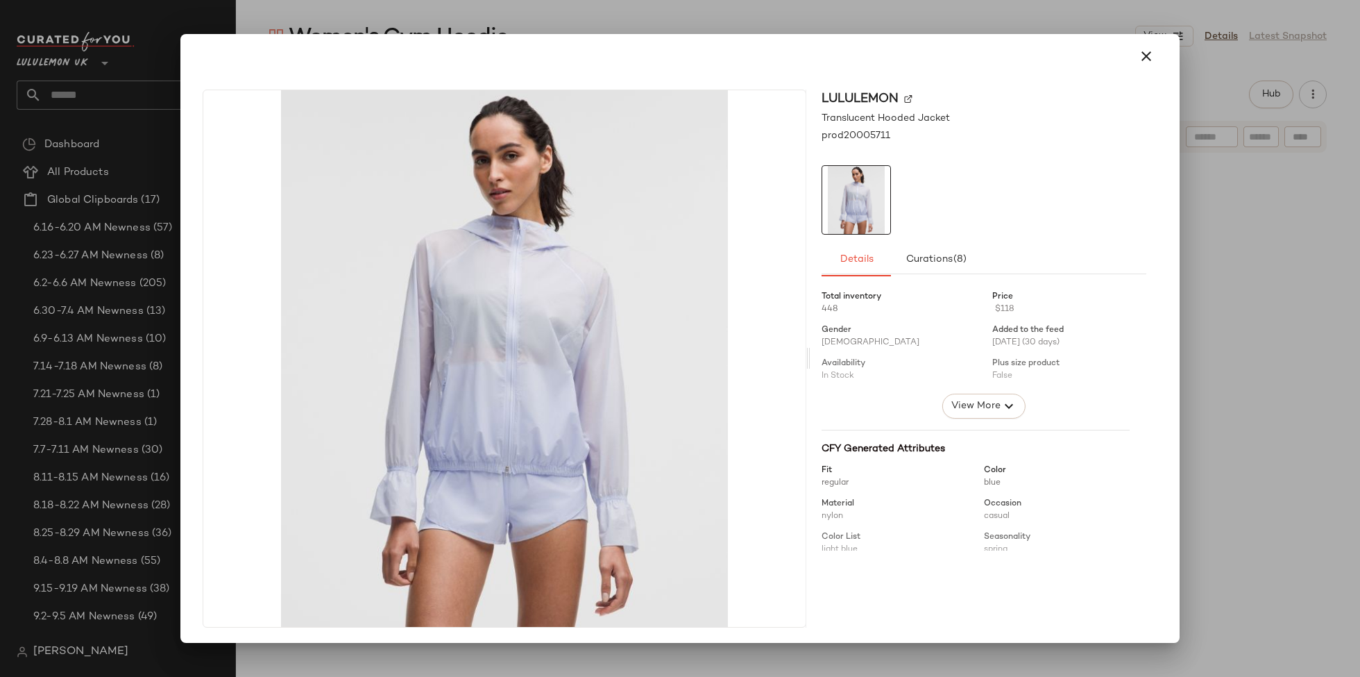
click at [979, 28] on div at bounding box center [680, 338] width 1360 height 677
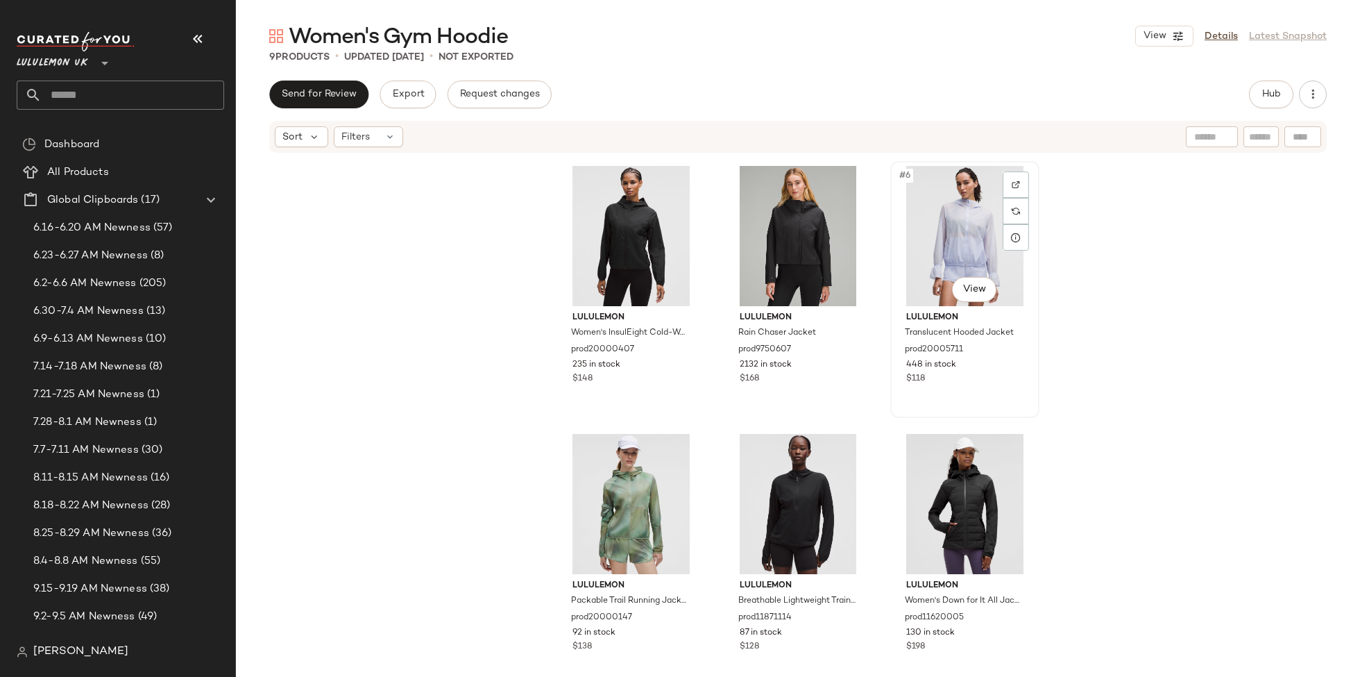
scroll to position [288, 0]
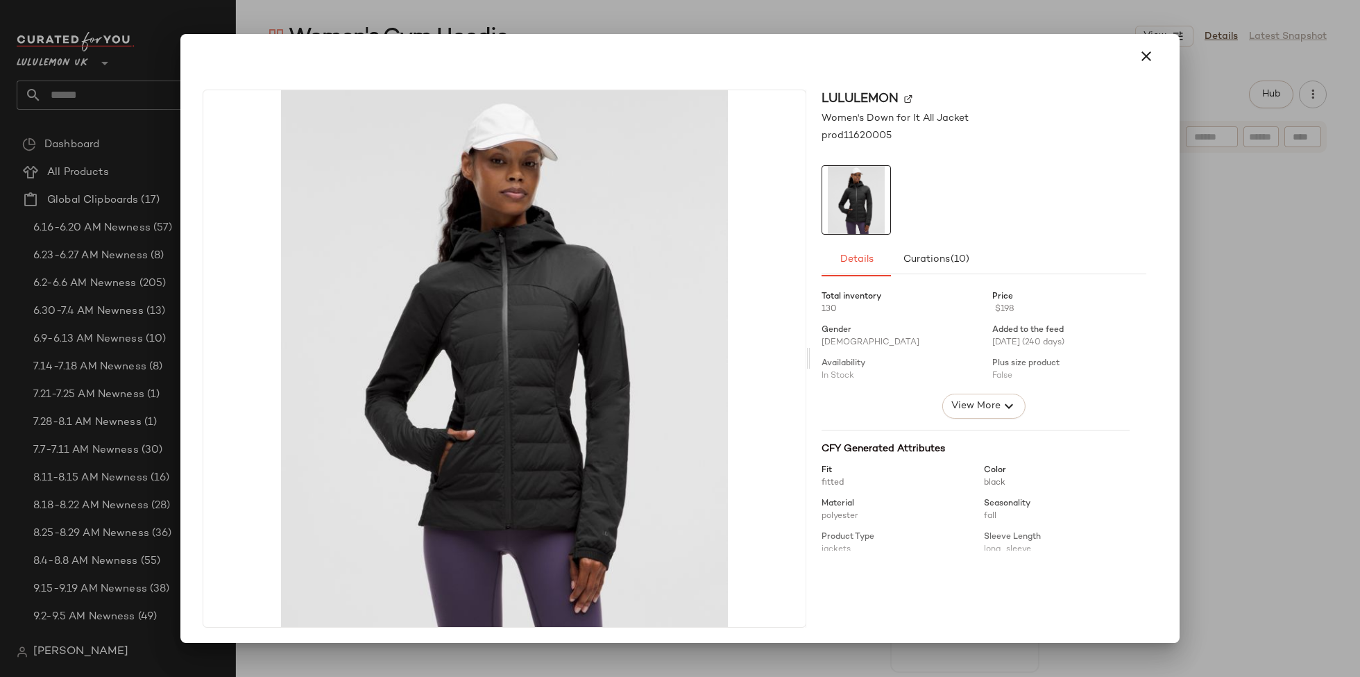
click at [912, 661] on div at bounding box center [680, 338] width 1360 height 677
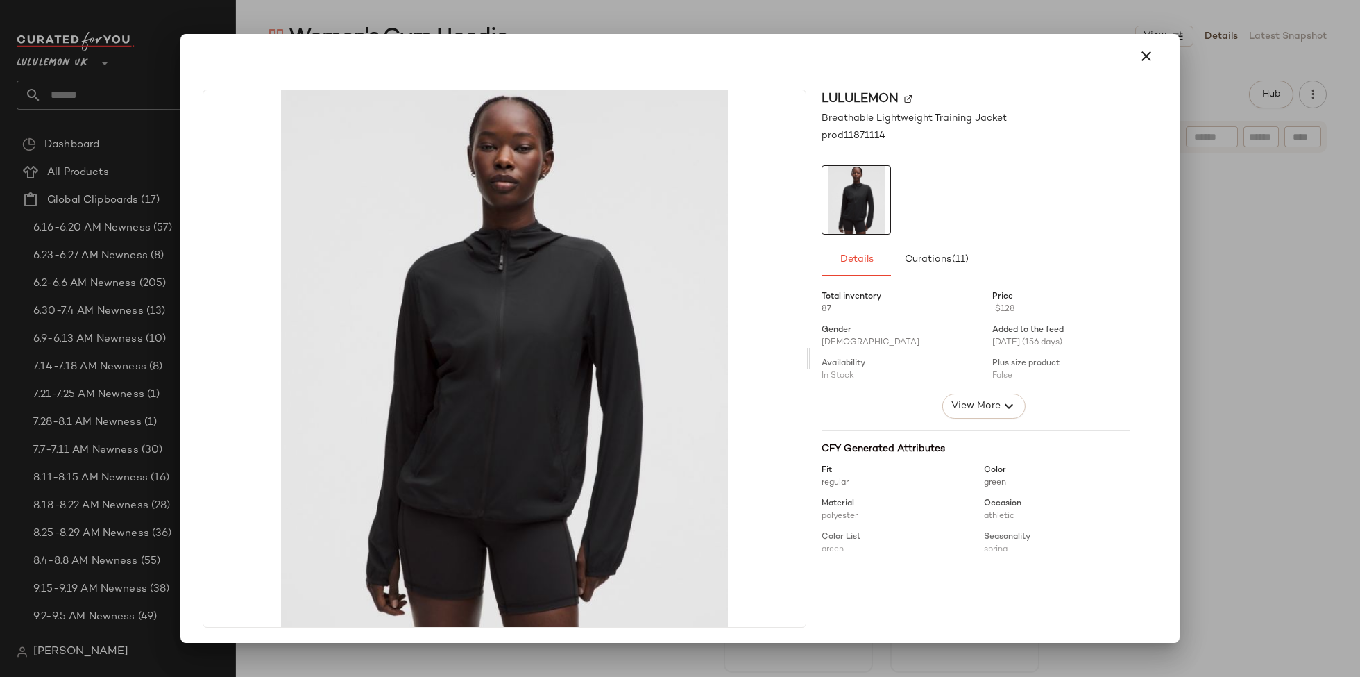
click at [776, 616] on img at bounding box center [504, 358] width 602 height 537
click at [813, 659] on div at bounding box center [680, 338] width 1360 height 677
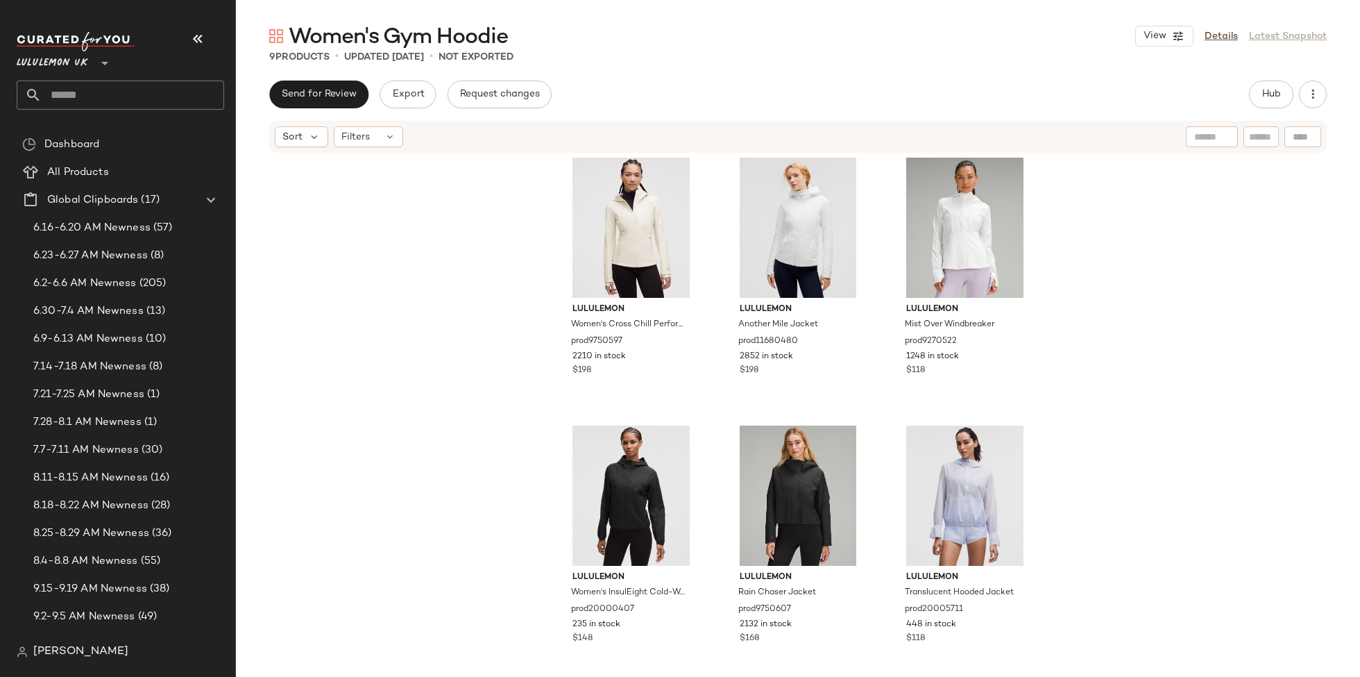
scroll to position [0, 0]
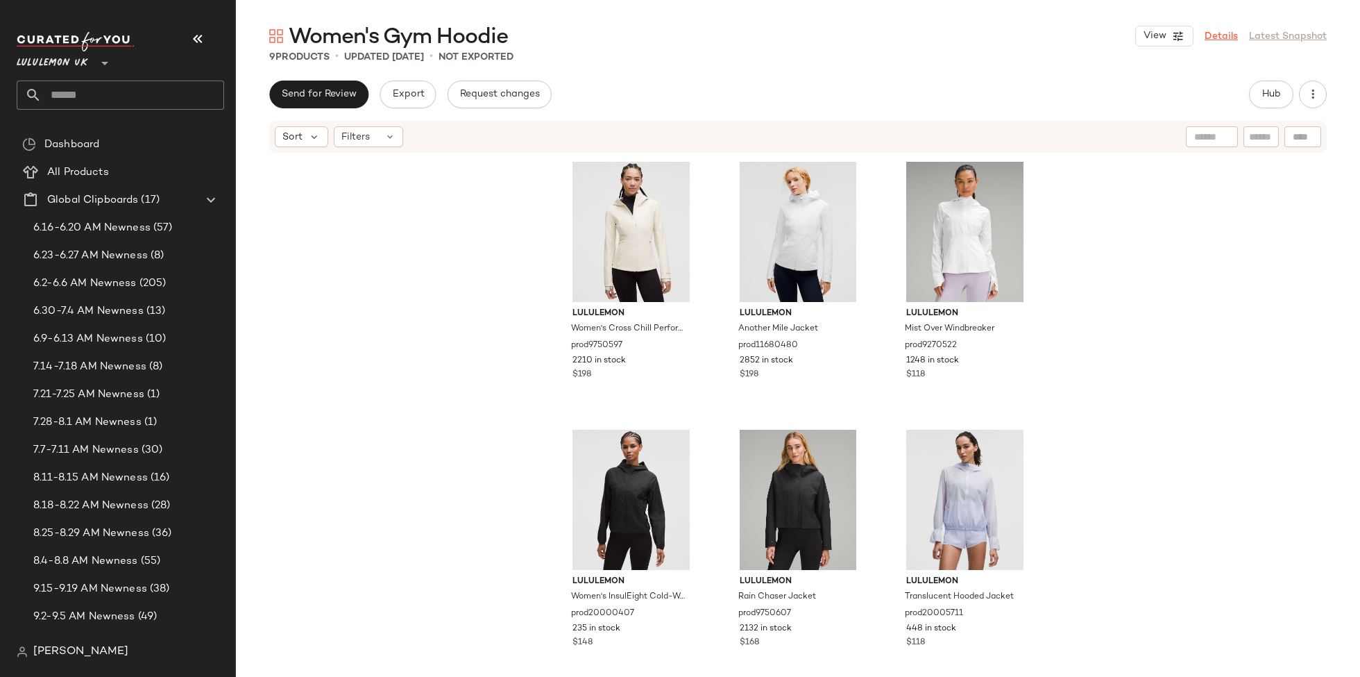
click at [1215, 34] on link "Details" at bounding box center [1221, 36] width 33 height 15
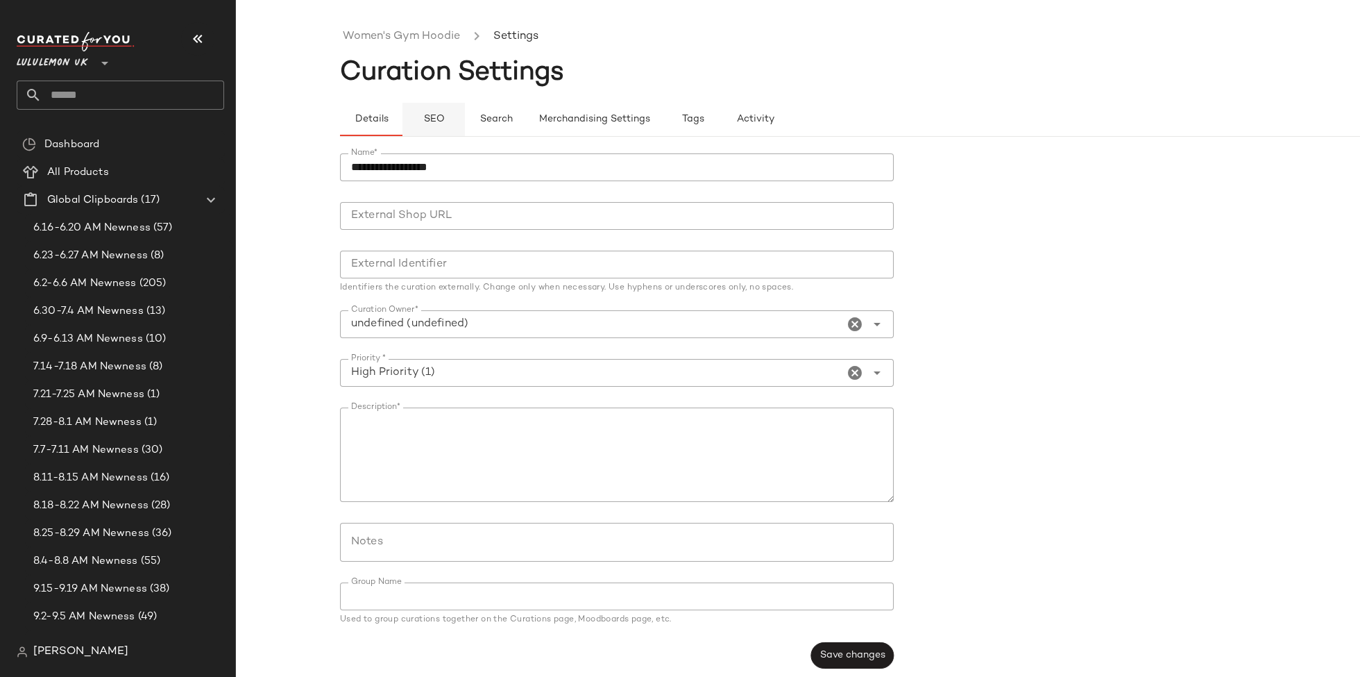
click at [441, 121] on span "SEO" at bounding box center [434, 119] width 22 height 11
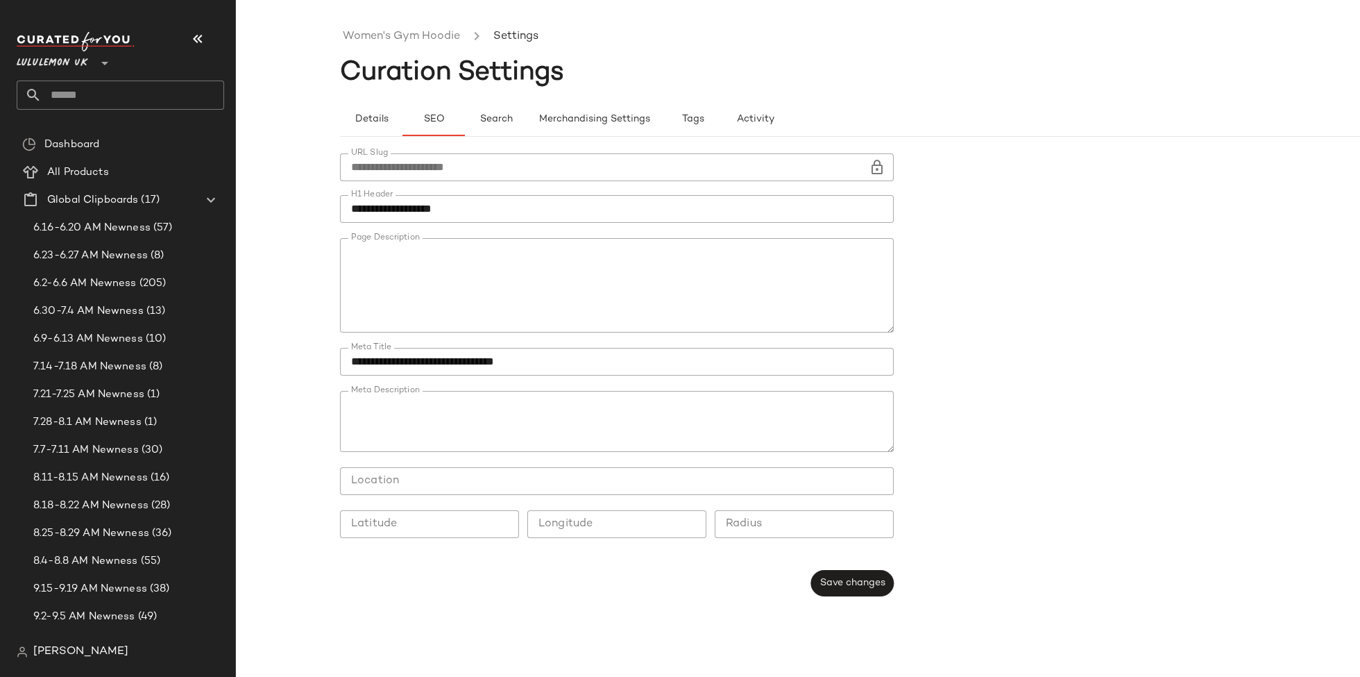
click at [392, 416] on textarea "Meta Description" at bounding box center [617, 421] width 554 height 61
click at [387, 429] on textarea "Meta Description" at bounding box center [617, 421] width 554 height 61
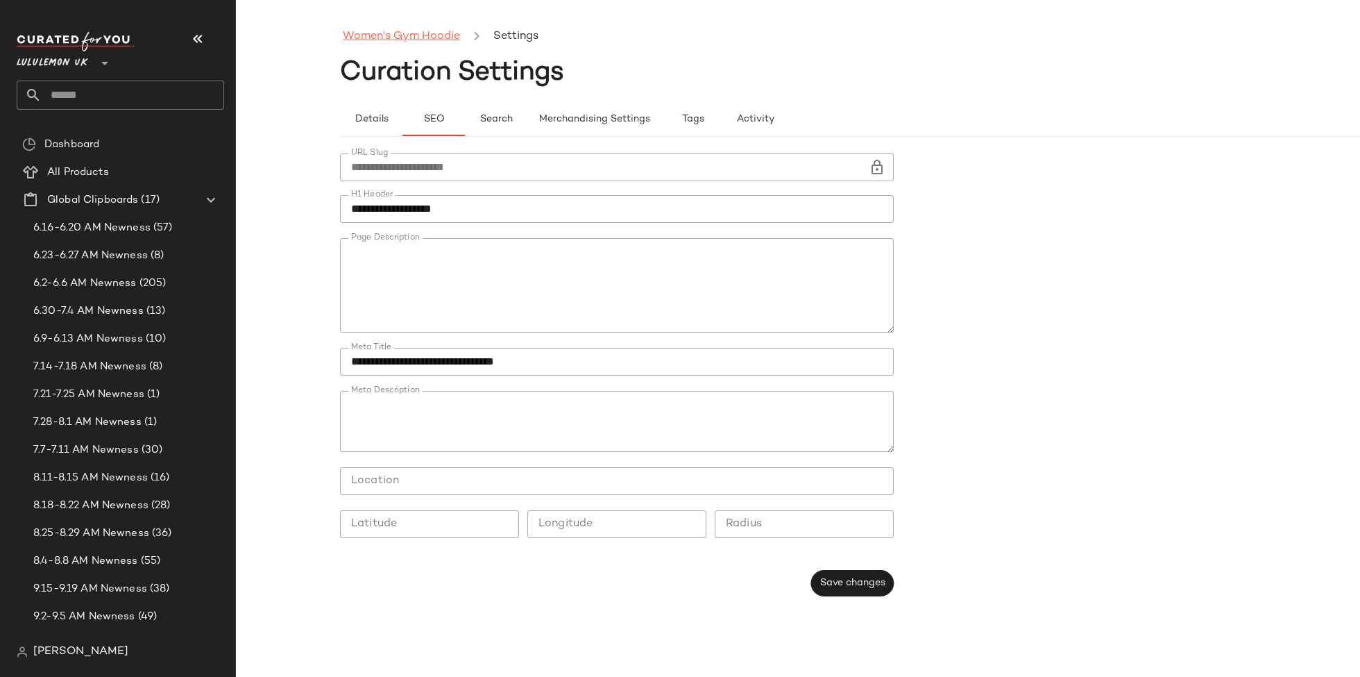
click at [387, 37] on link "Women's Gym Hoodie" at bounding box center [401, 37] width 117 height 18
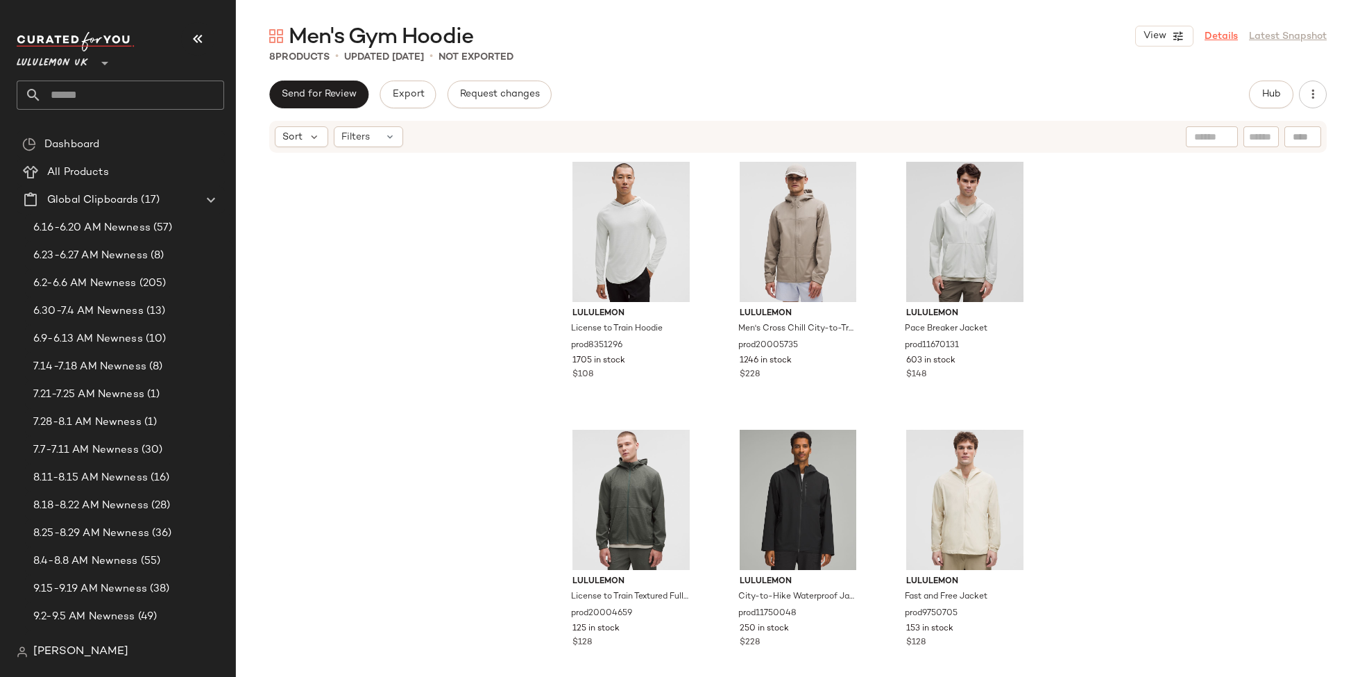
click at [1226, 36] on link "Details" at bounding box center [1221, 36] width 33 height 15
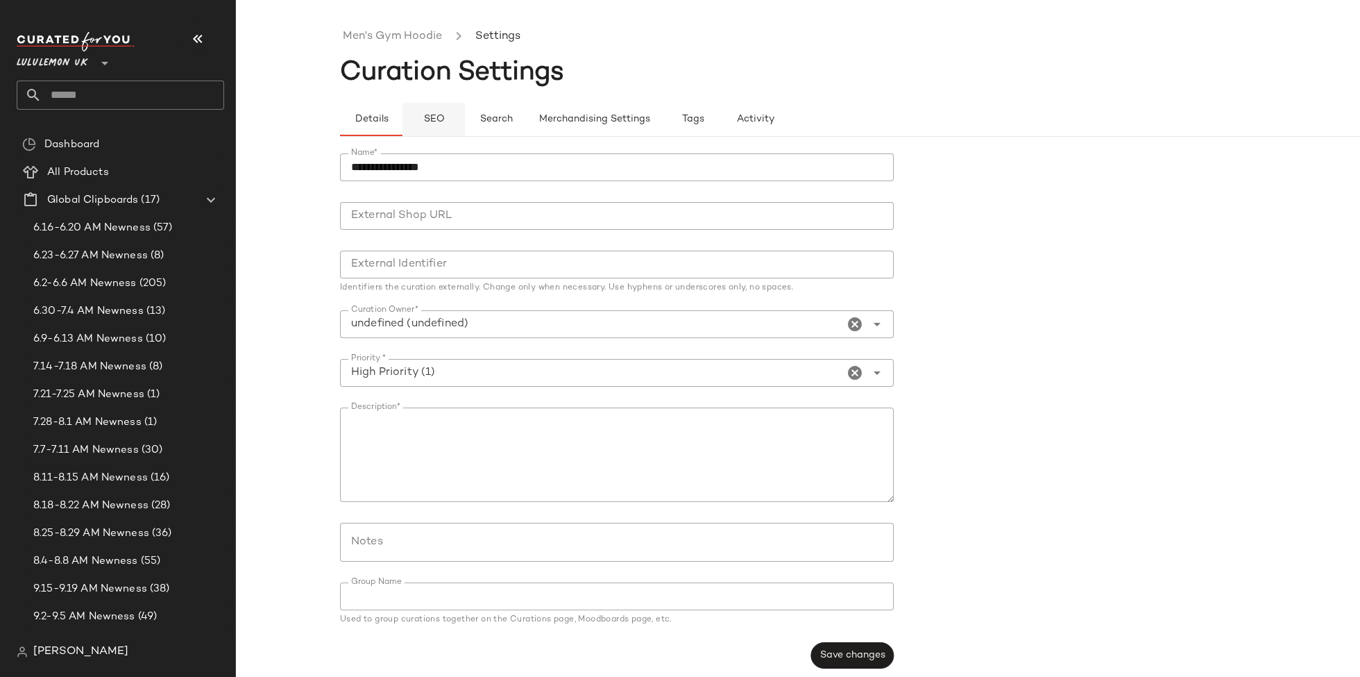
click at [425, 119] on span "SEO" at bounding box center [434, 119] width 22 height 11
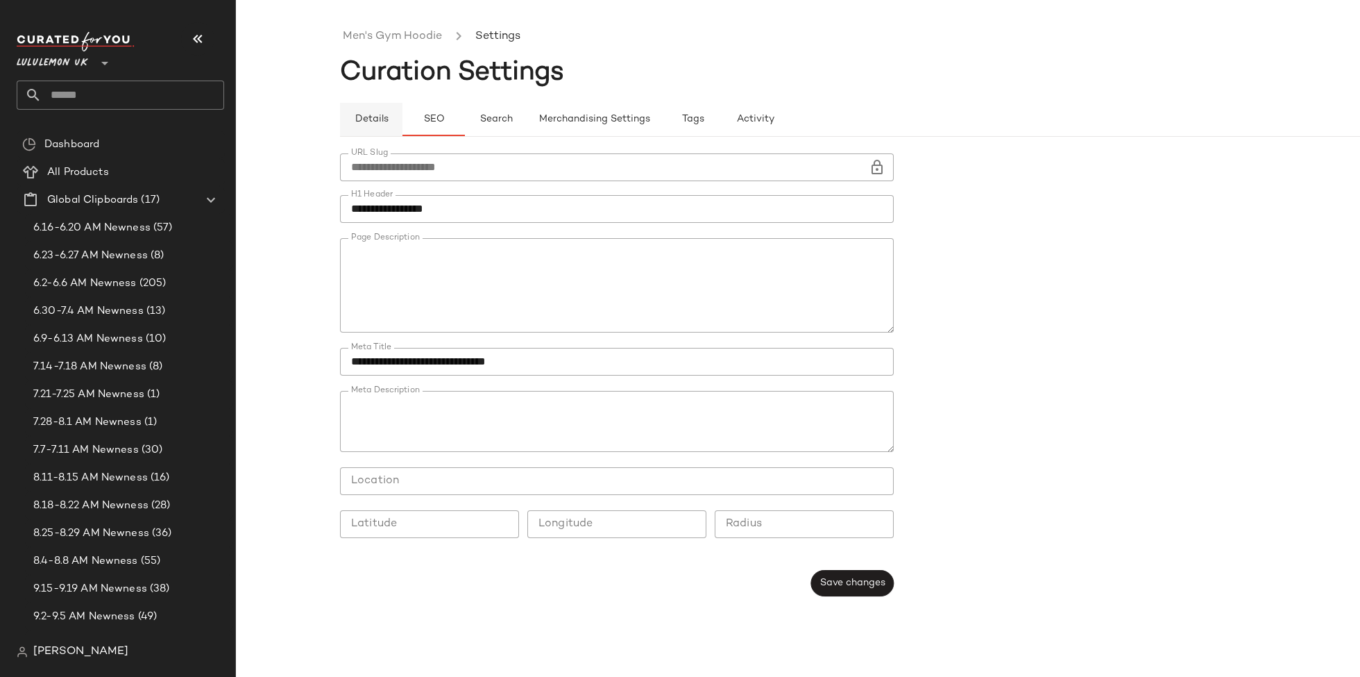
click at [377, 118] on span "Details" at bounding box center [371, 119] width 34 height 11
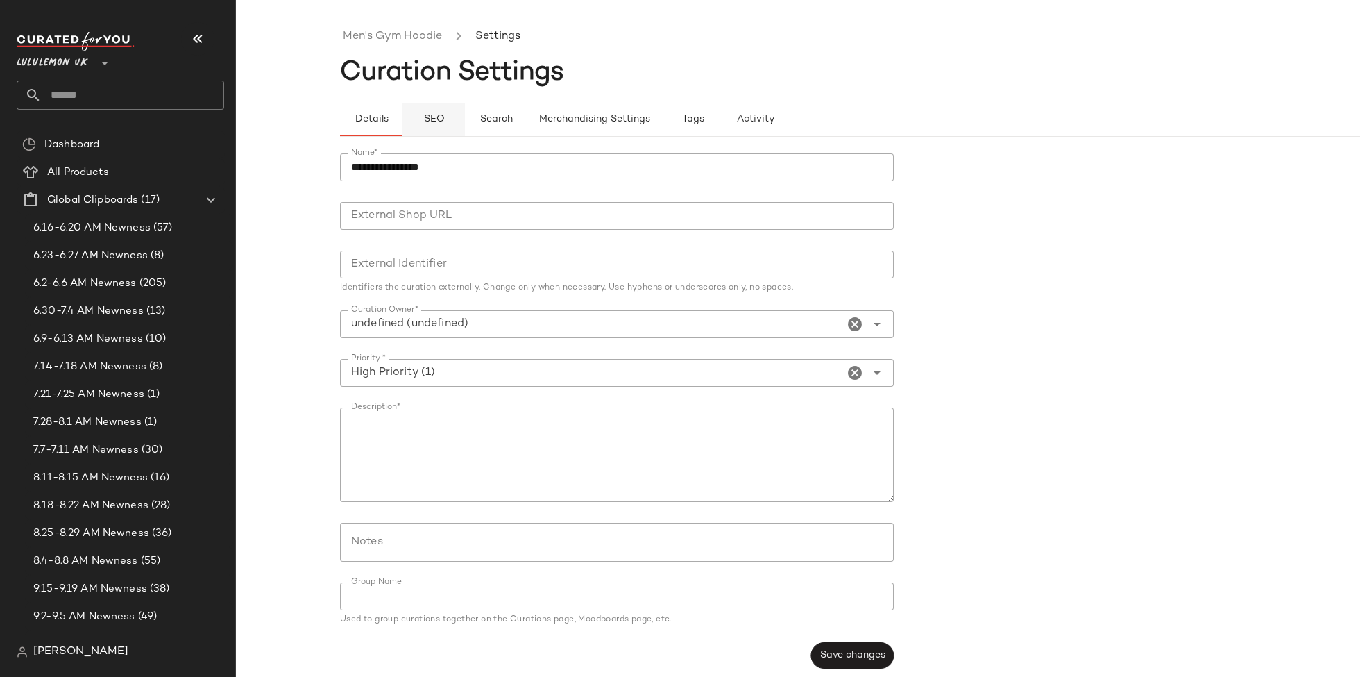
click at [428, 124] on button "SEO" at bounding box center [434, 119] width 62 height 33
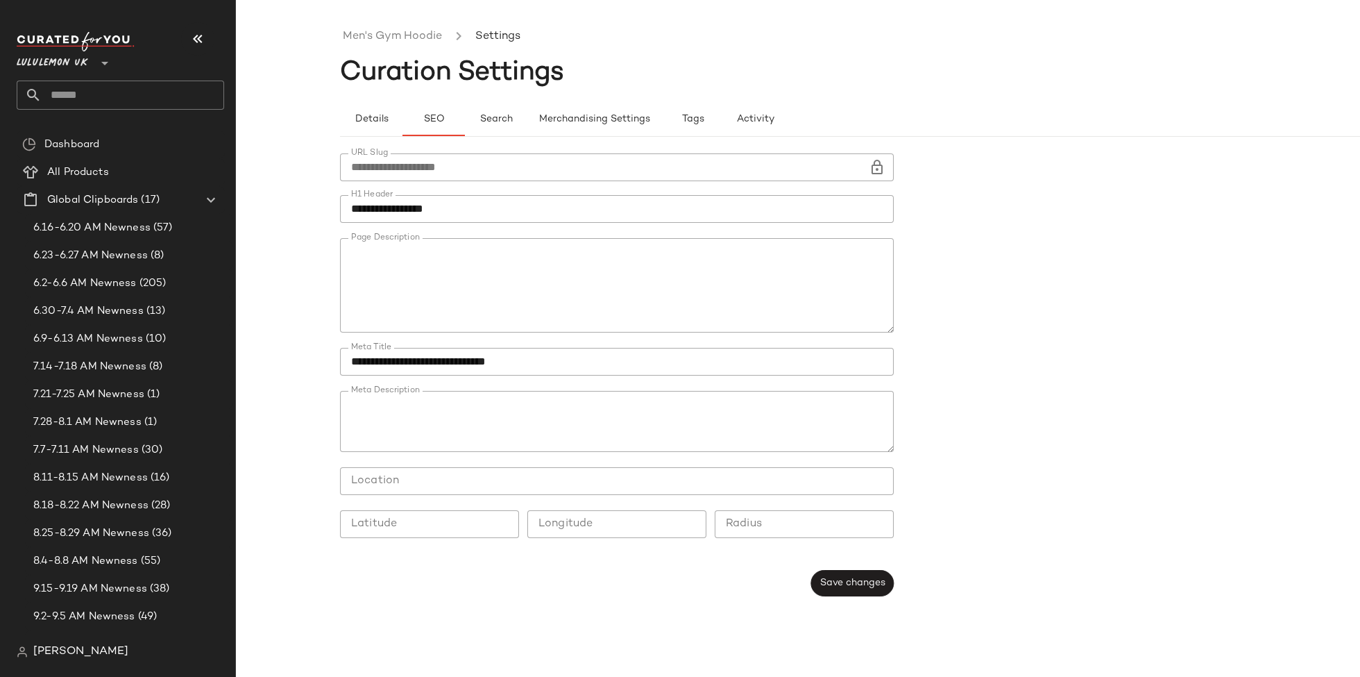
type button "seo"
click at [398, 40] on link "Men's Gym Hoodie" at bounding box center [392, 37] width 99 height 18
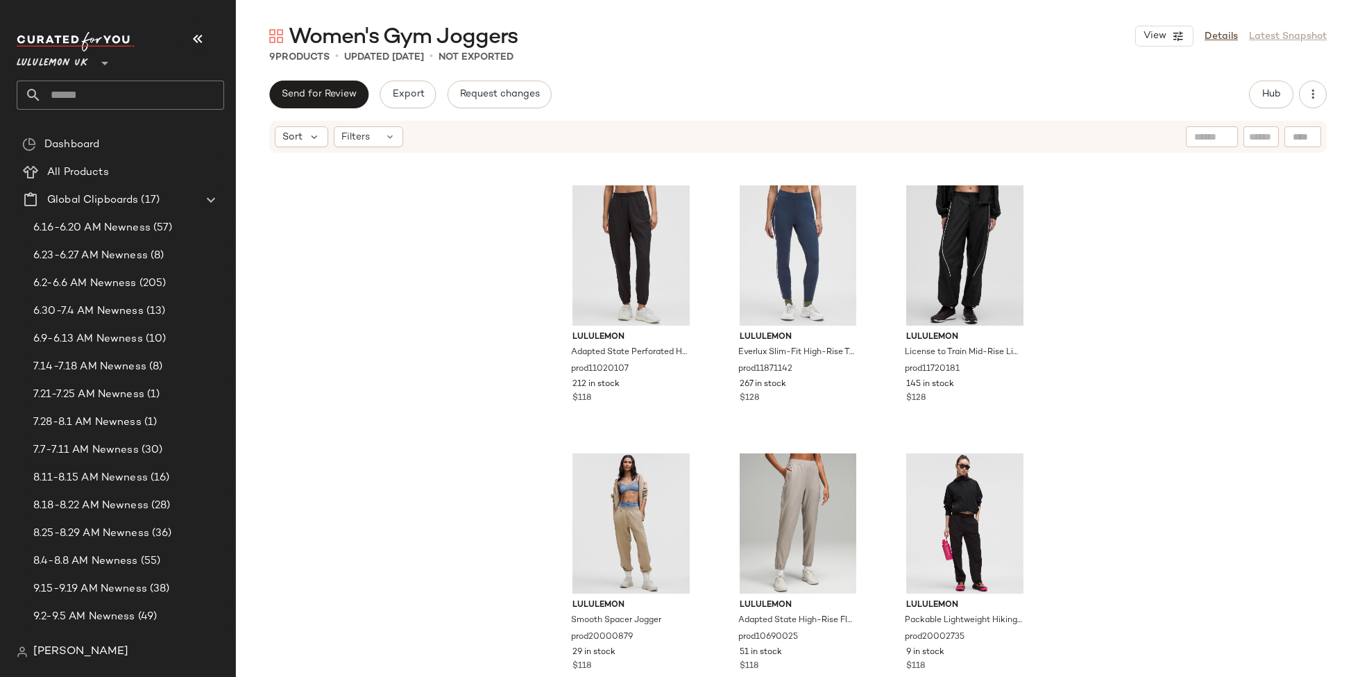
scroll to position [288, 0]
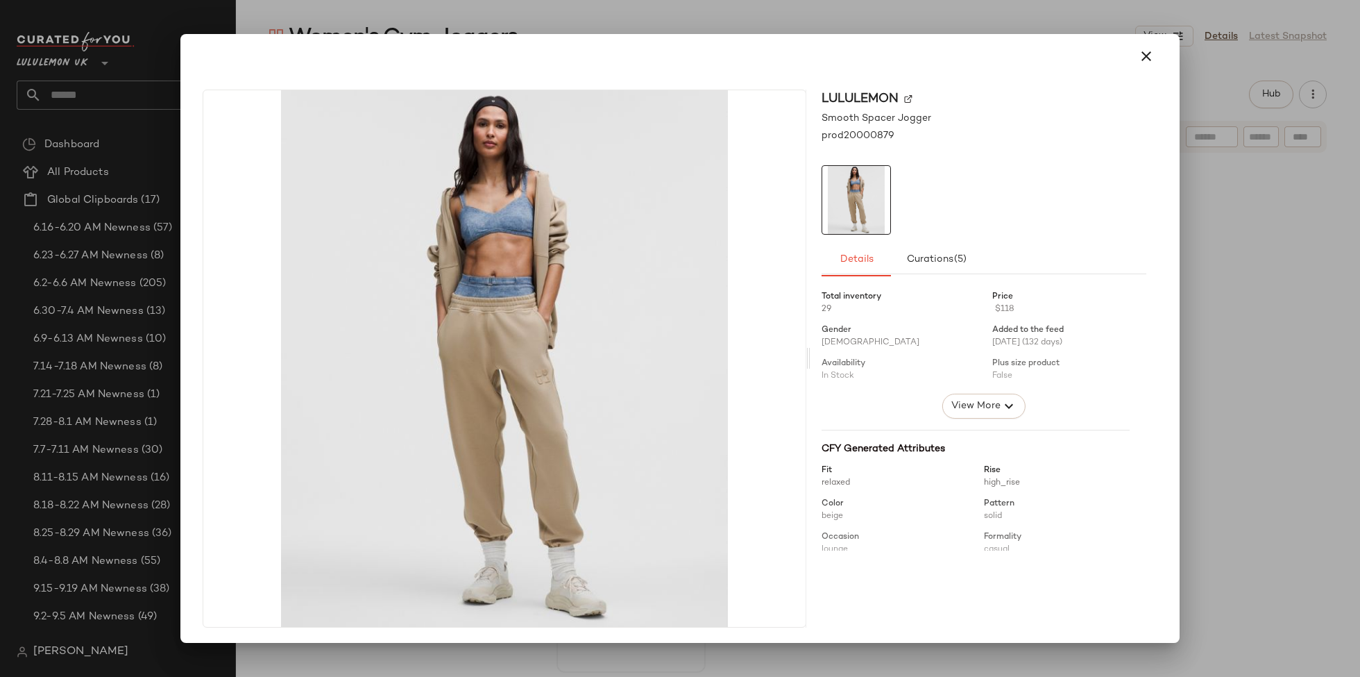
click at [640, 666] on div at bounding box center [680, 338] width 1360 height 677
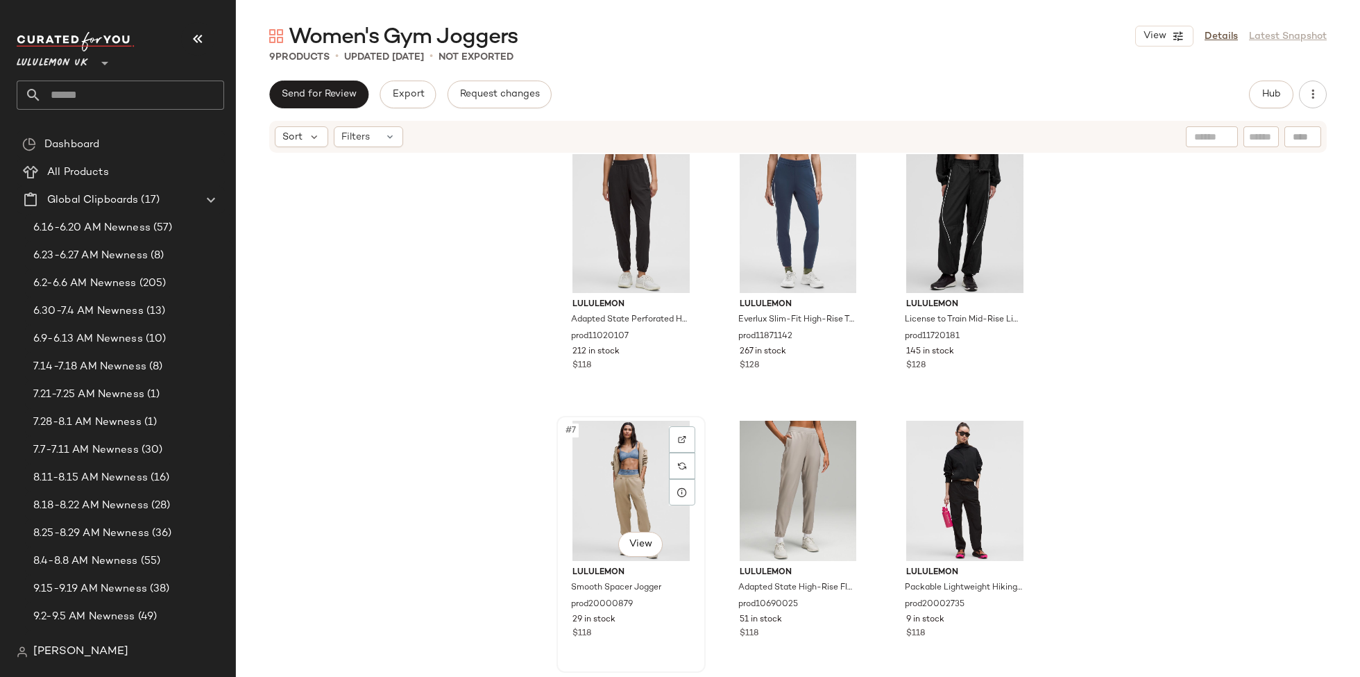
click at [646, 492] on div "#7 View" at bounding box center [632, 491] width 140 height 140
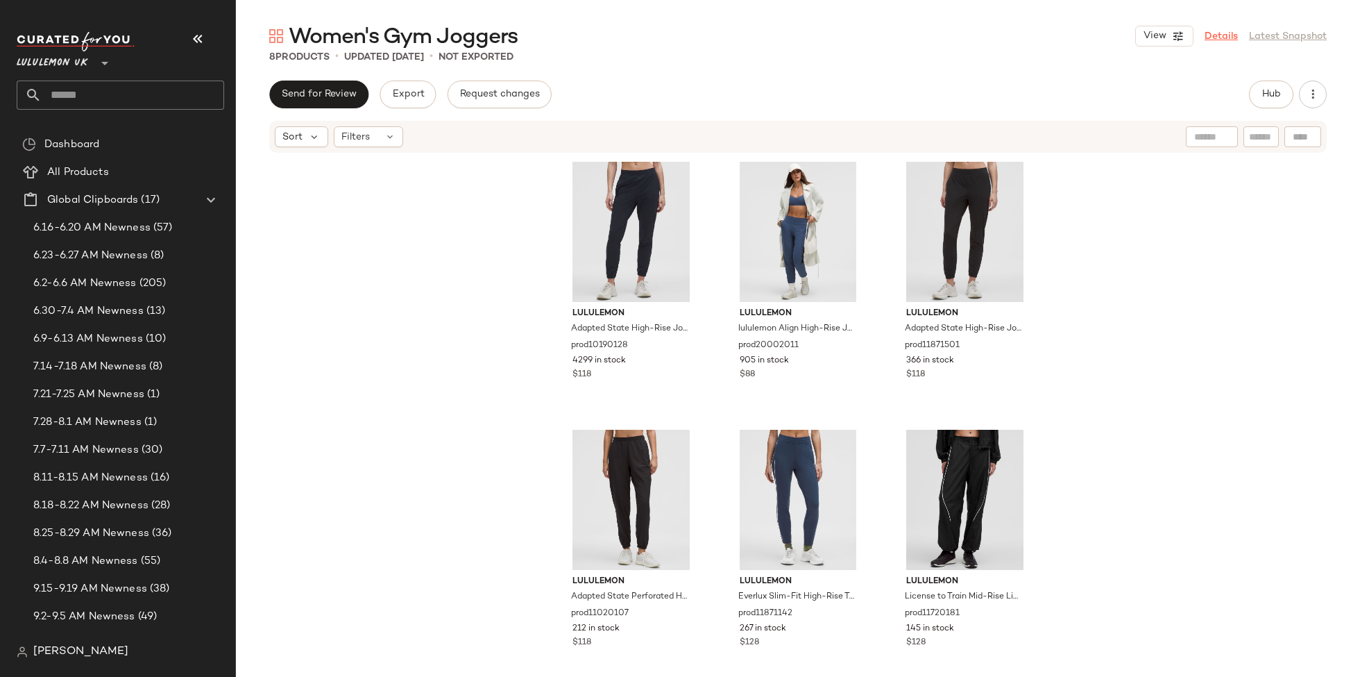
click at [1214, 31] on link "Details" at bounding box center [1221, 36] width 33 height 15
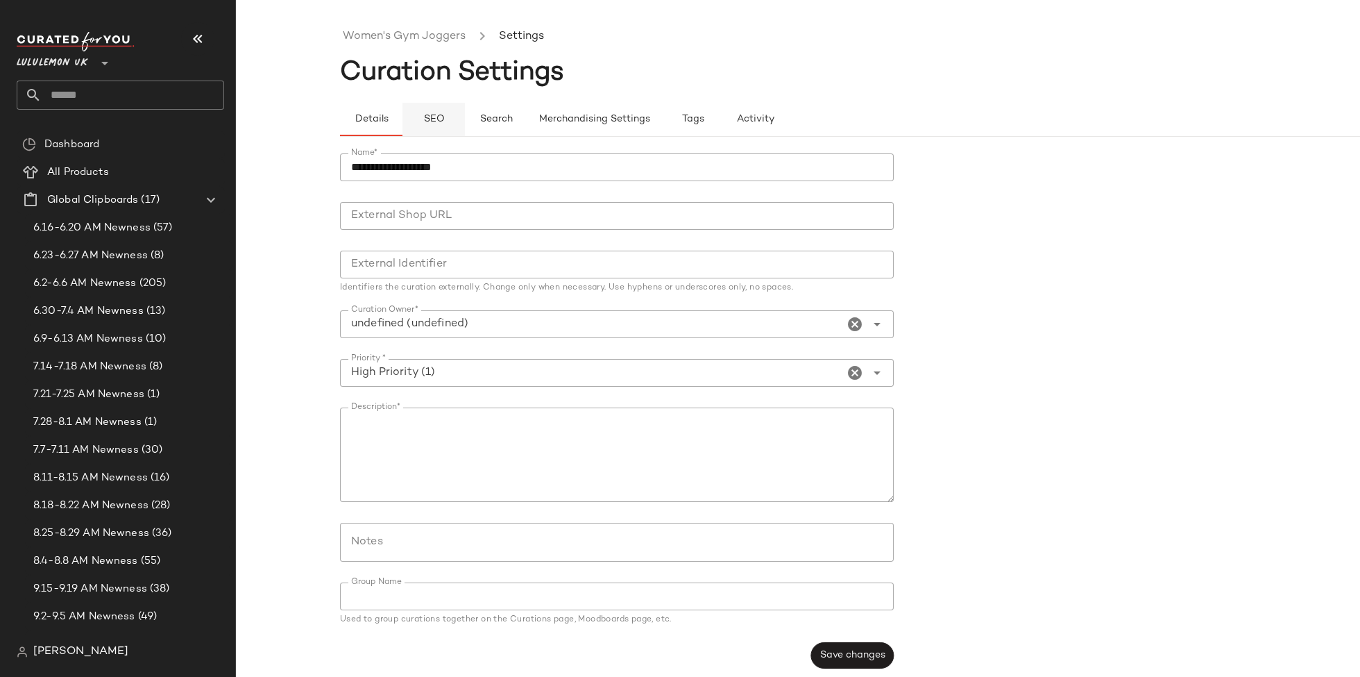
click at [432, 119] on span "SEO" at bounding box center [434, 119] width 22 height 11
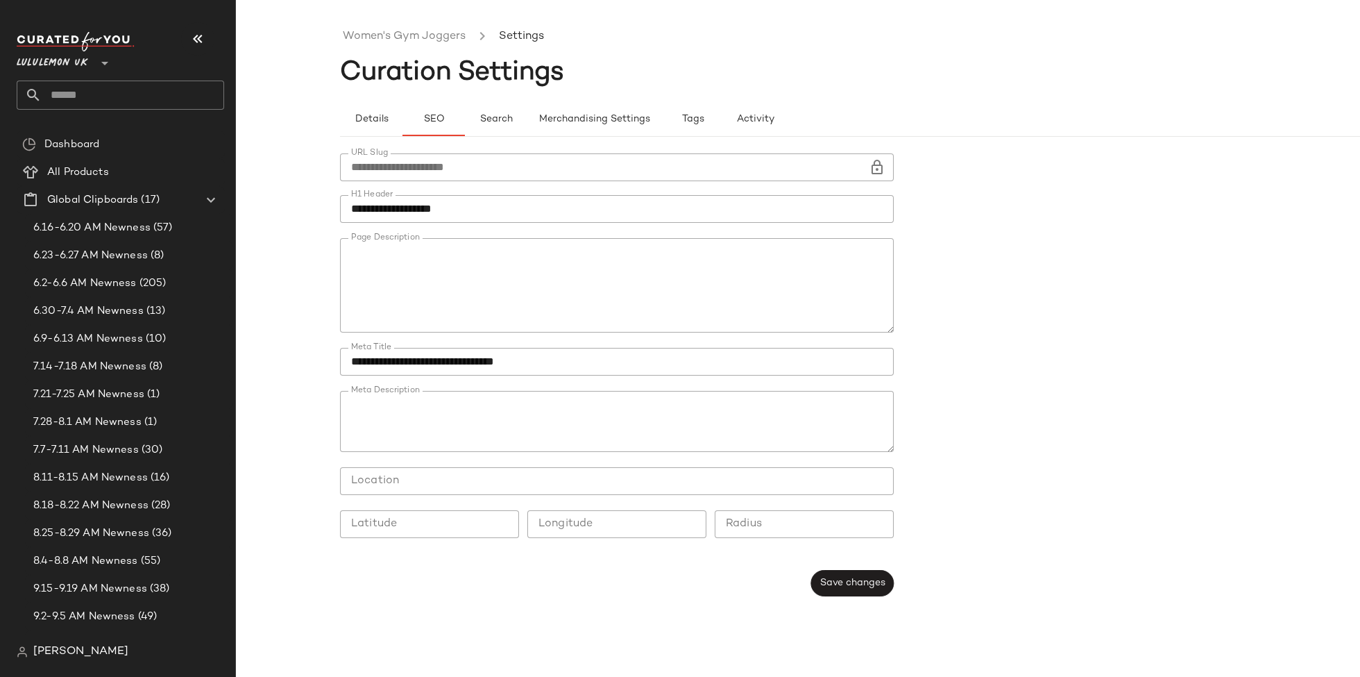
type button "seo"
click at [391, 37] on link "Women's Gym Joggers" at bounding box center [404, 37] width 123 height 18
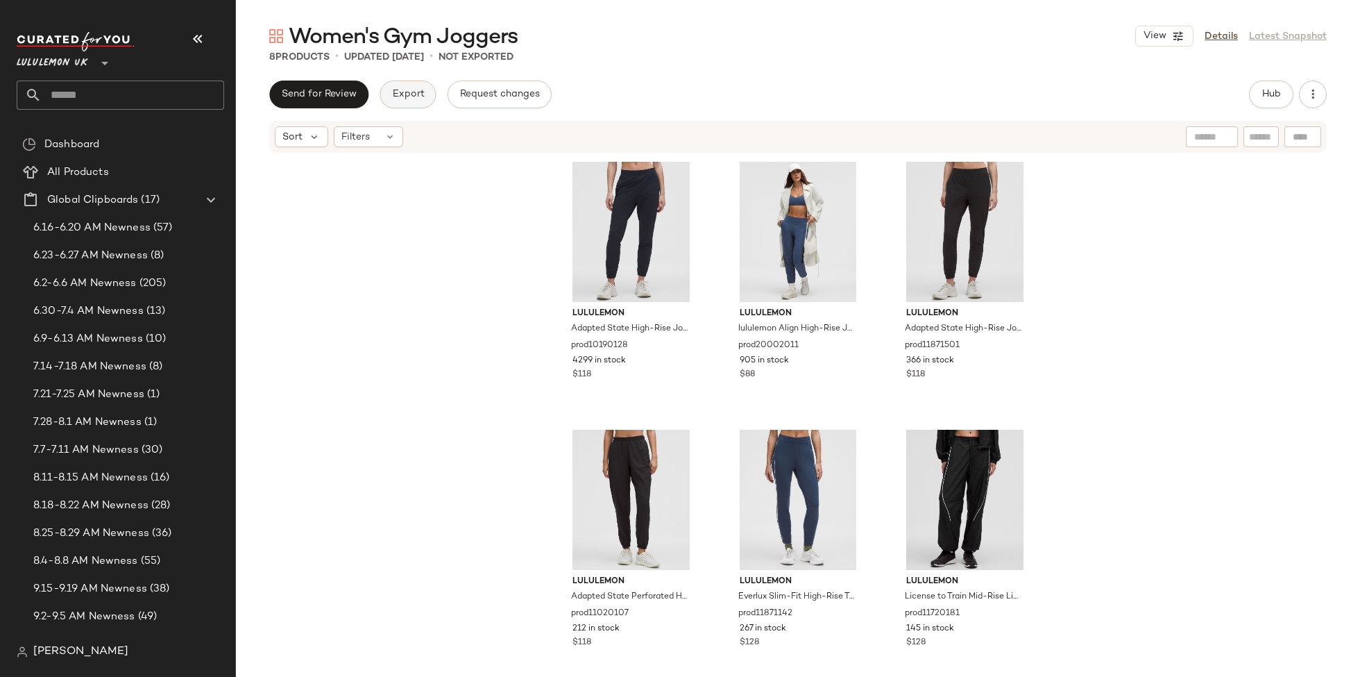
click at [391, 89] on span "Export" at bounding box center [407, 94] width 33 height 11
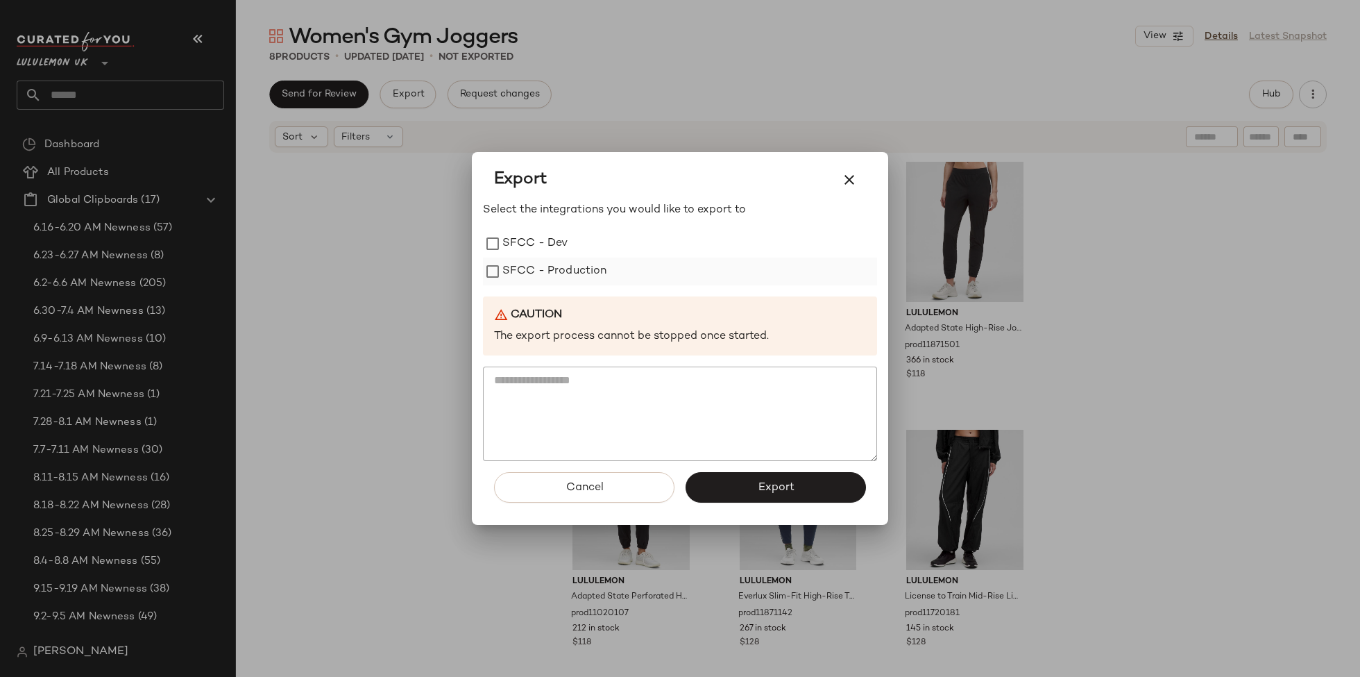
click at [530, 280] on label "SFCC - Production" at bounding box center [555, 272] width 105 height 28
click at [766, 481] on span "Export" at bounding box center [775, 487] width 37 height 13
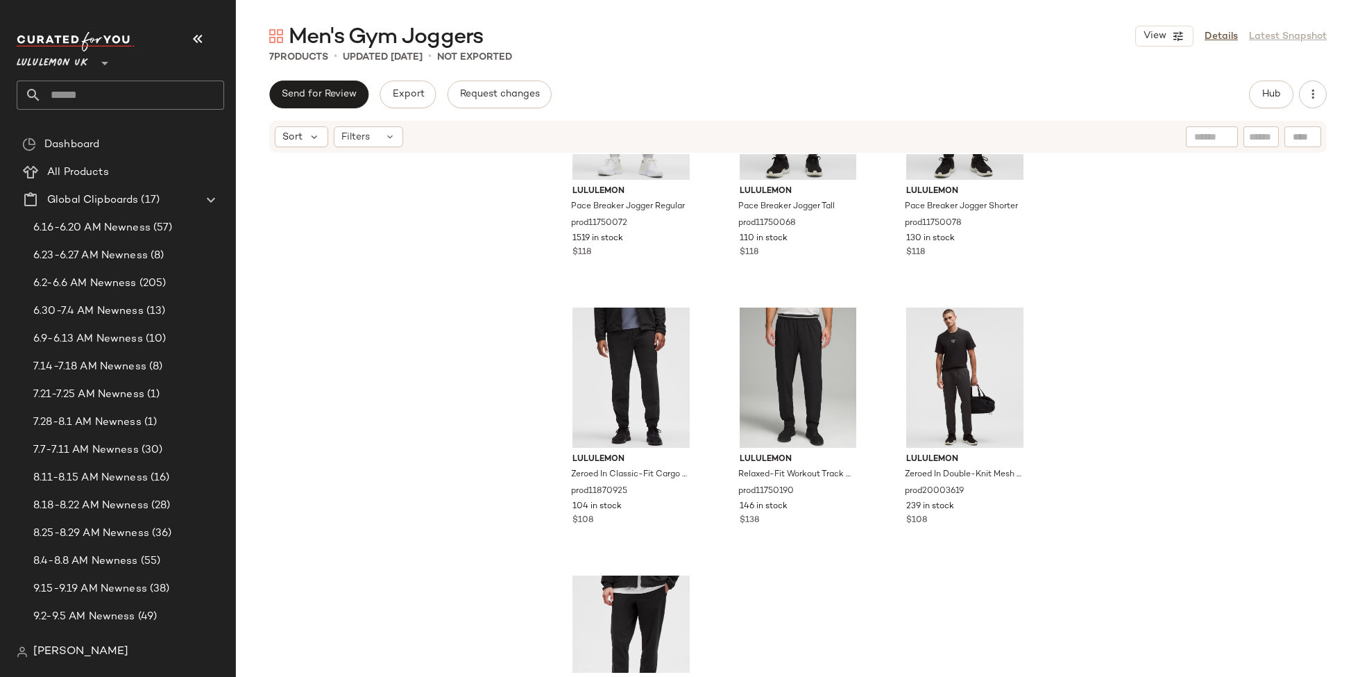
scroll to position [133, 0]
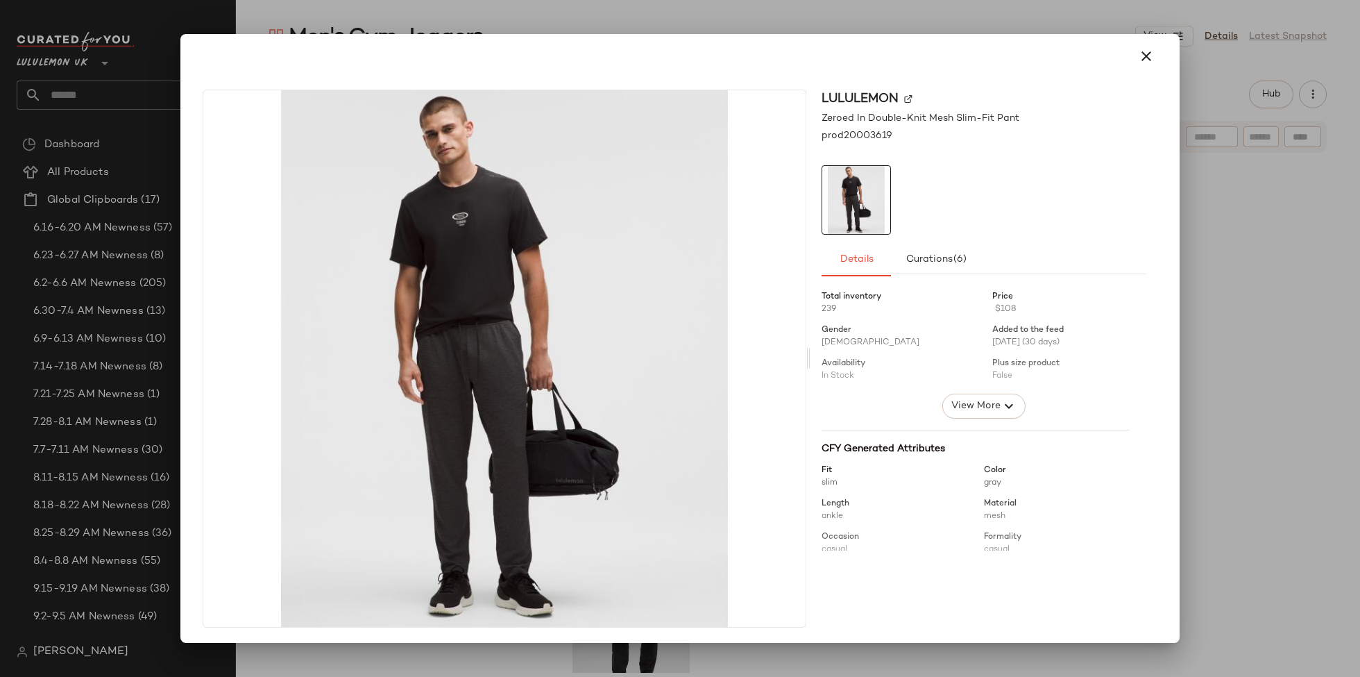
click at [915, 662] on div at bounding box center [680, 338] width 1360 height 677
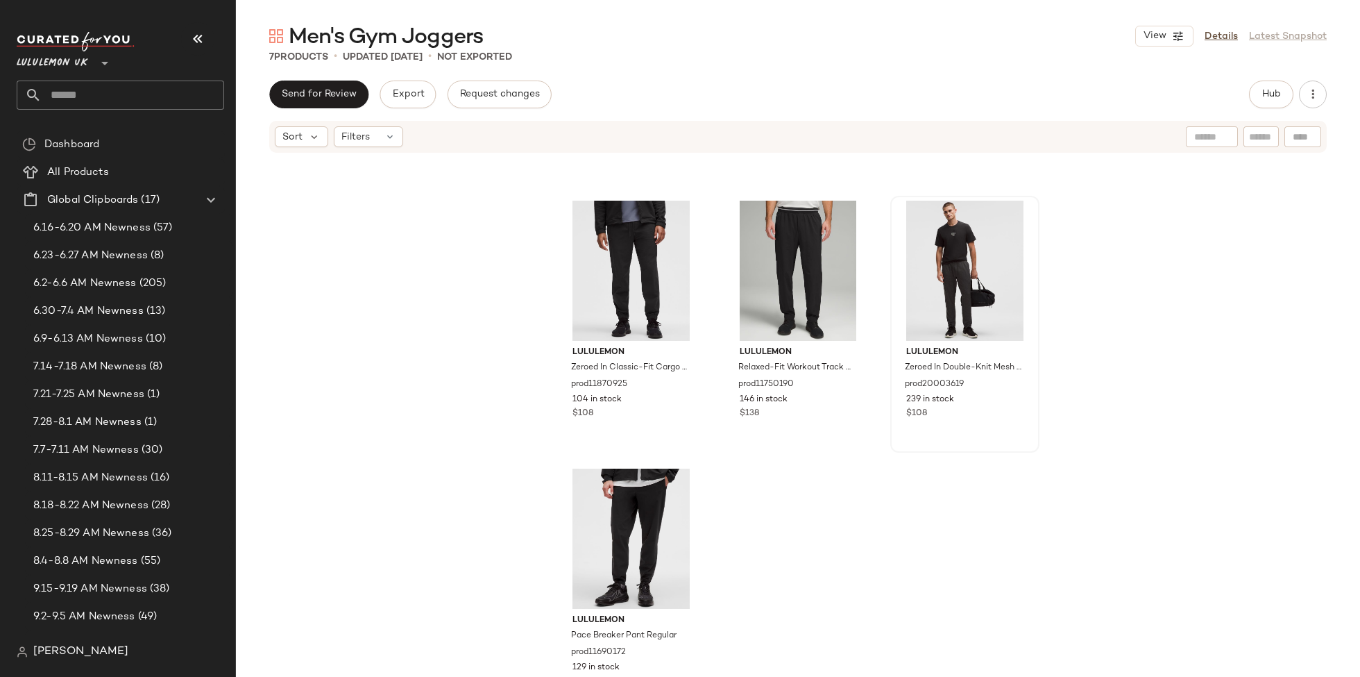
scroll to position [262, 0]
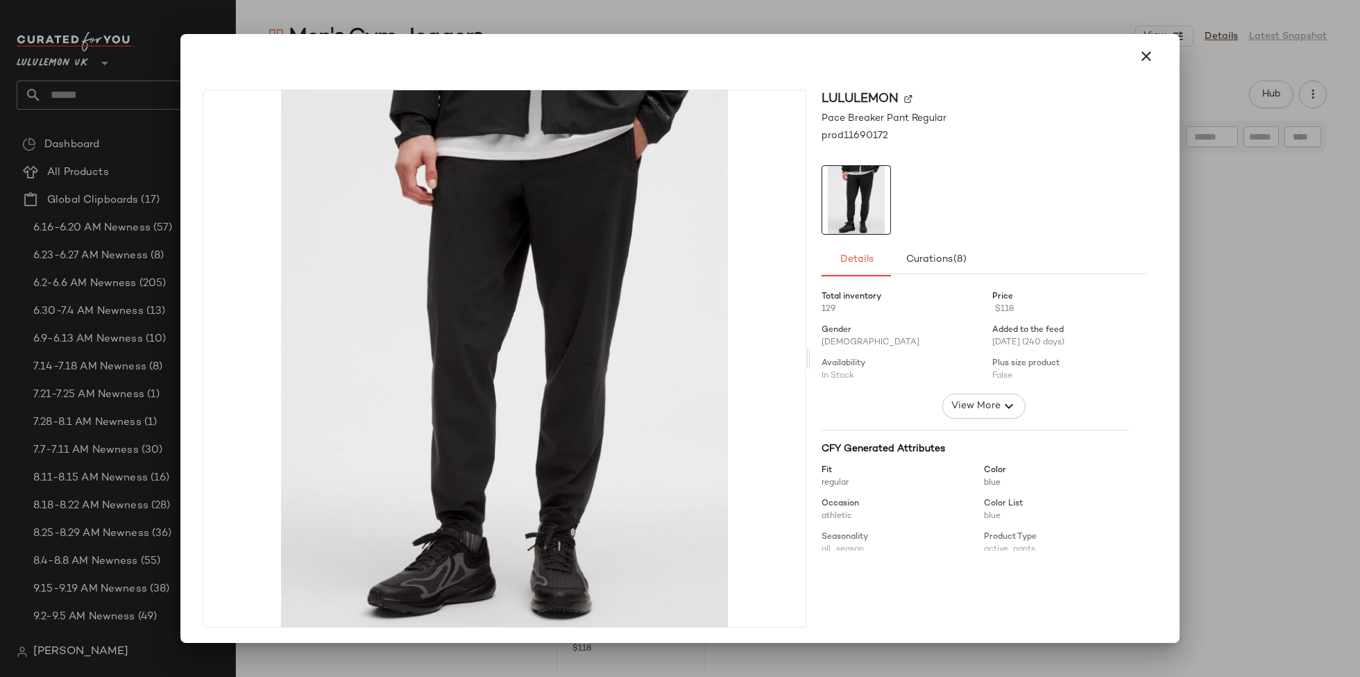
click at [673, 661] on div at bounding box center [680, 338] width 1360 height 677
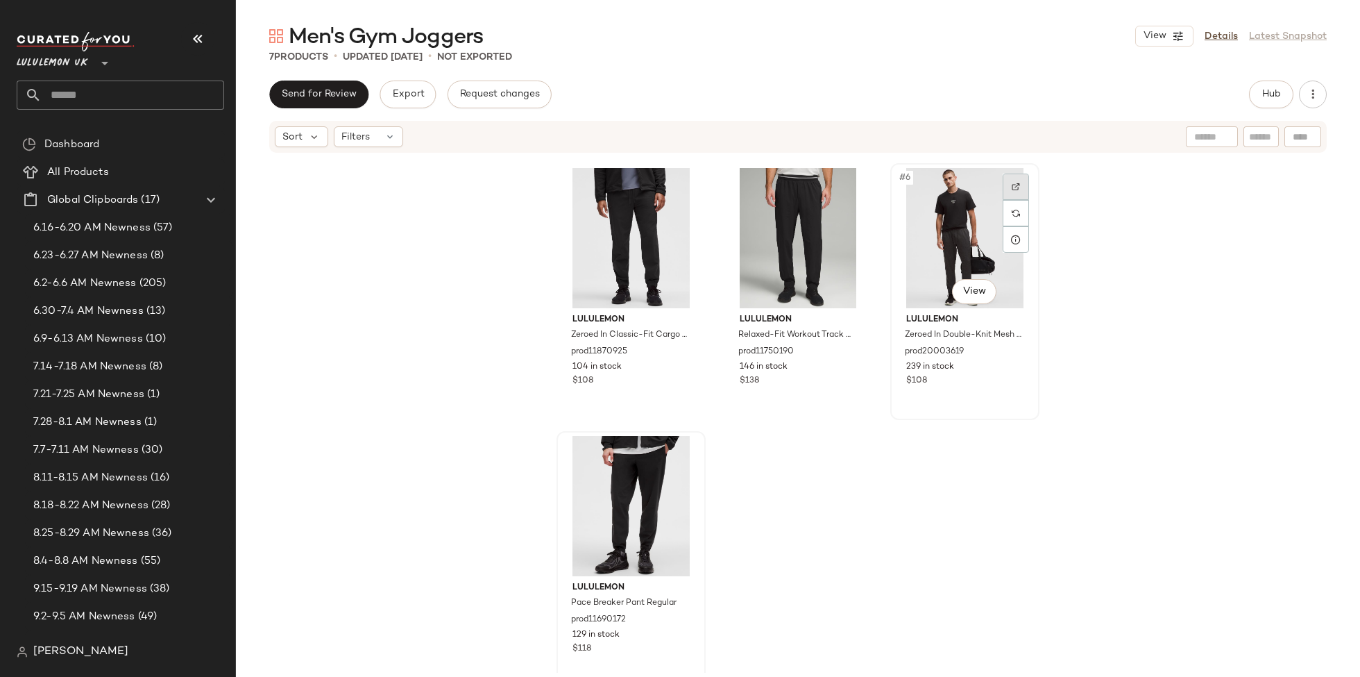
click at [1012, 184] on img at bounding box center [1016, 187] width 8 height 8
click at [1221, 40] on link "Details" at bounding box center [1221, 36] width 33 height 15
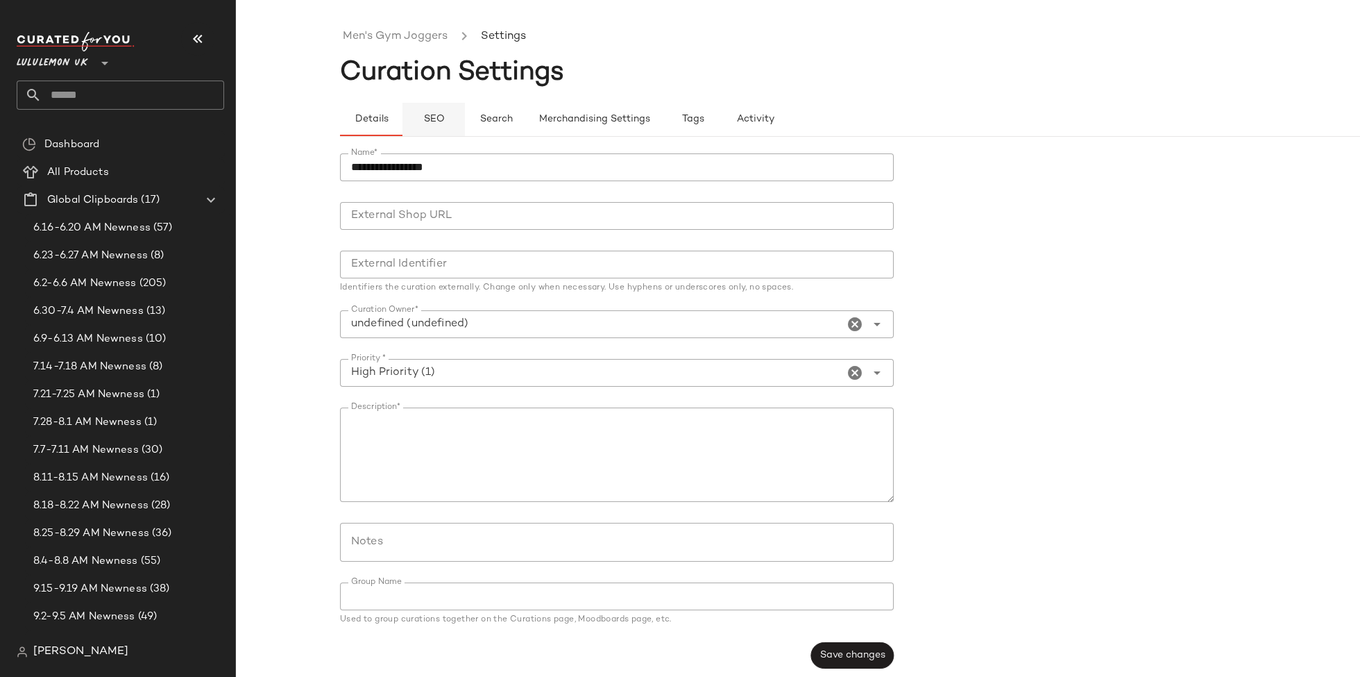
click at [433, 116] on span "SEO" at bounding box center [434, 119] width 22 height 11
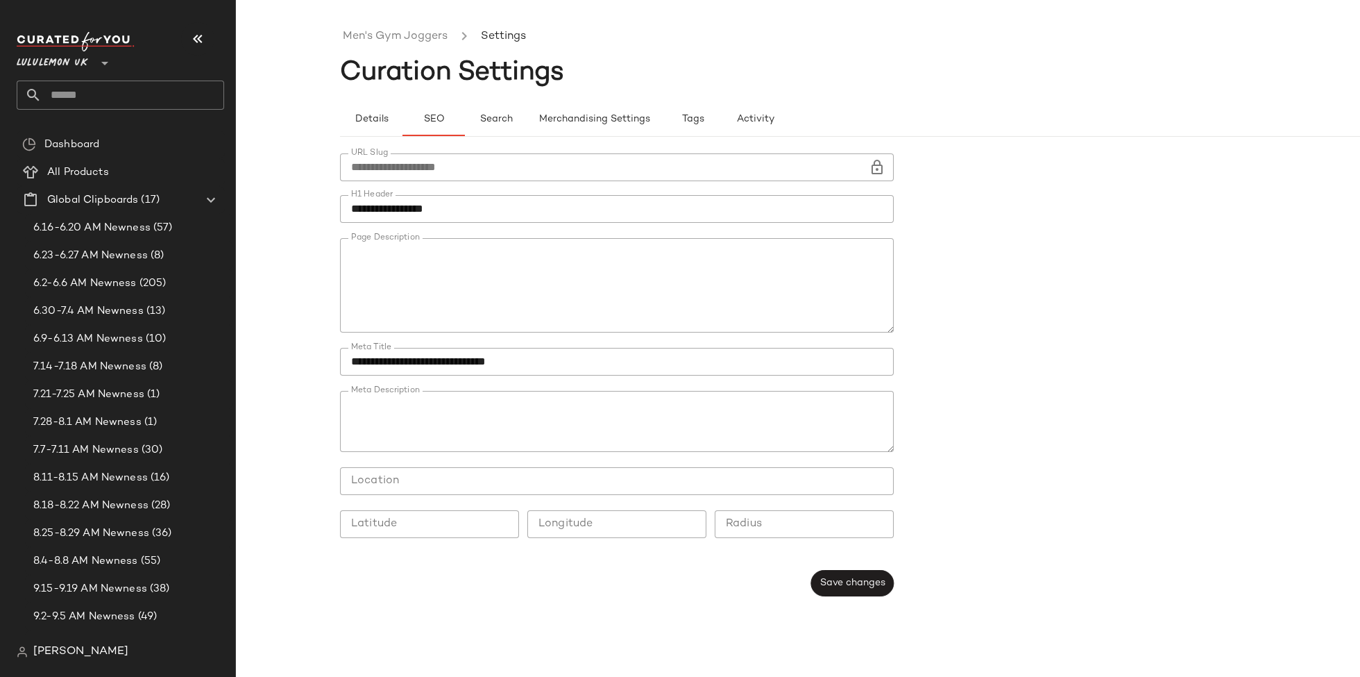
type button "seo"
click at [406, 32] on link "Men's Gym Joggers" at bounding box center [395, 37] width 105 height 18
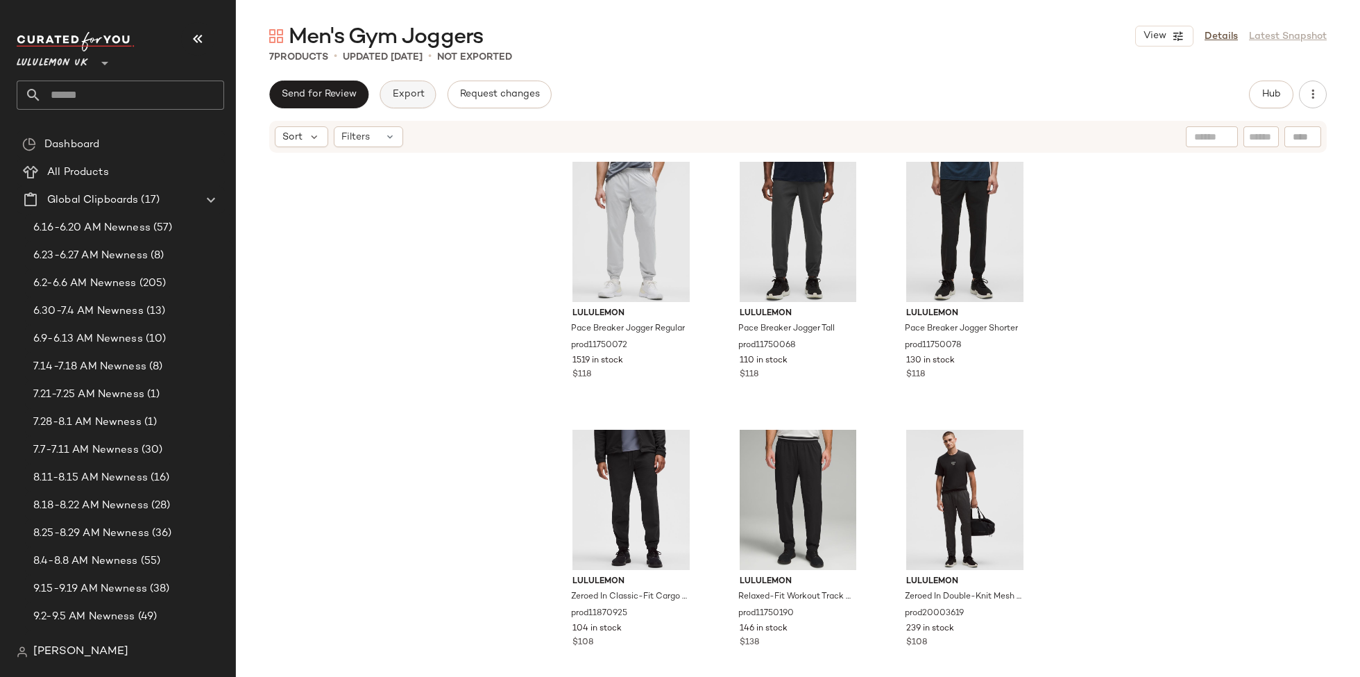
click at [401, 101] on button "Export" at bounding box center [408, 95] width 56 height 28
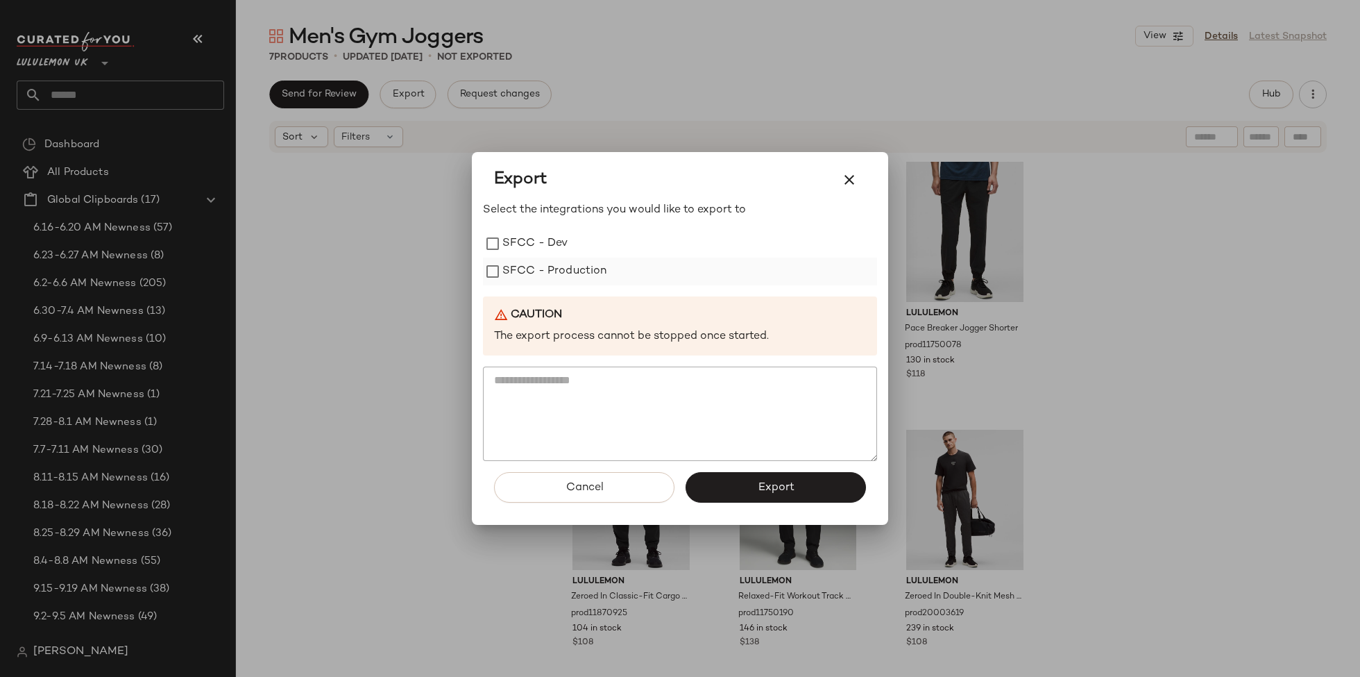
click at [548, 271] on label "SFCC - Production" at bounding box center [555, 272] width 105 height 28
click at [778, 493] on span "Export" at bounding box center [775, 487] width 37 height 13
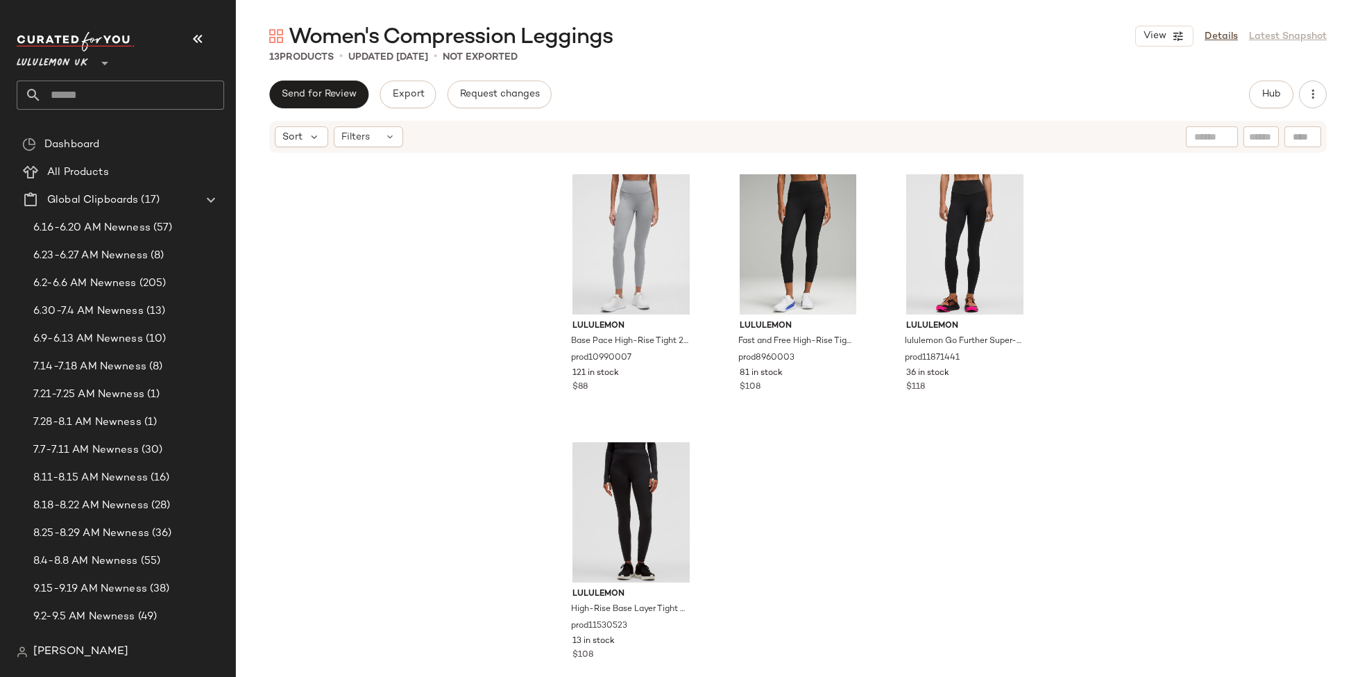
scroll to position [824, 0]
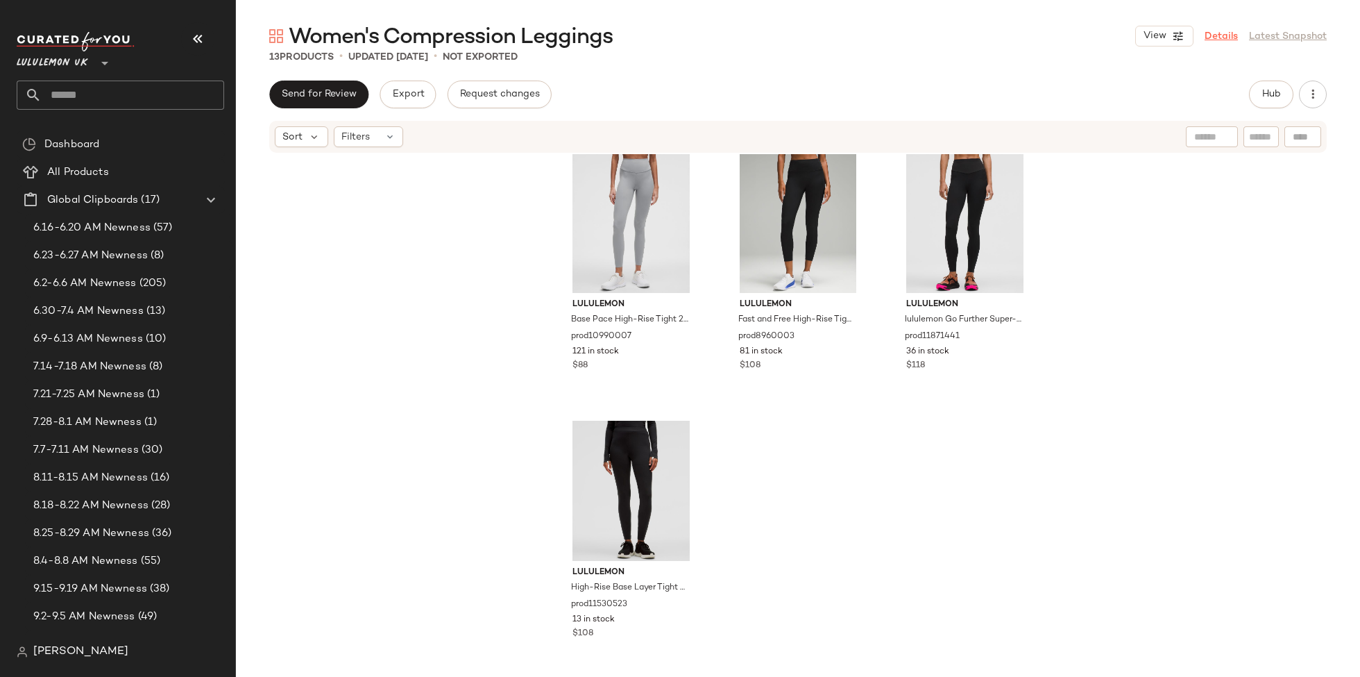
click at [1216, 34] on link "Details" at bounding box center [1221, 36] width 33 height 15
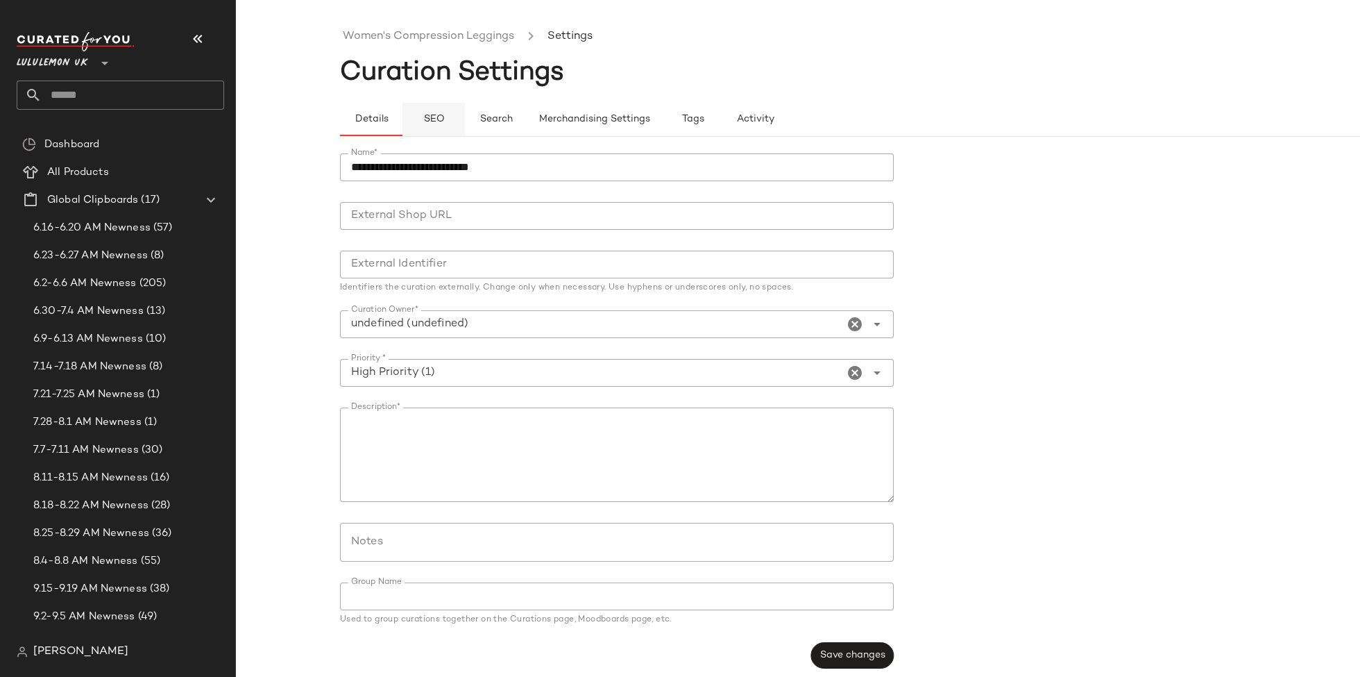
click at [434, 120] on span "SEO" at bounding box center [434, 119] width 22 height 11
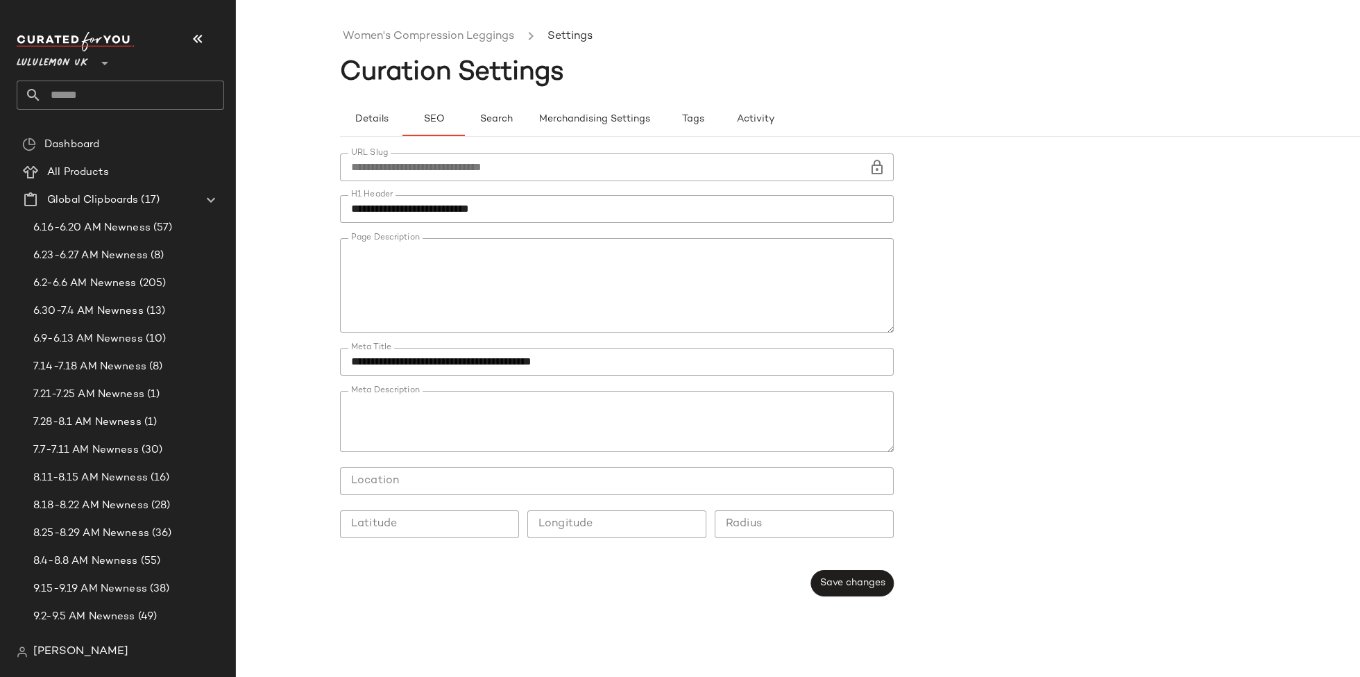
click at [464, 433] on textarea "Meta Description" at bounding box center [617, 421] width 554 height 61
click at [478, 407] on textarea "Meta Description" at bounding box center [617, 421] width 554 height 61
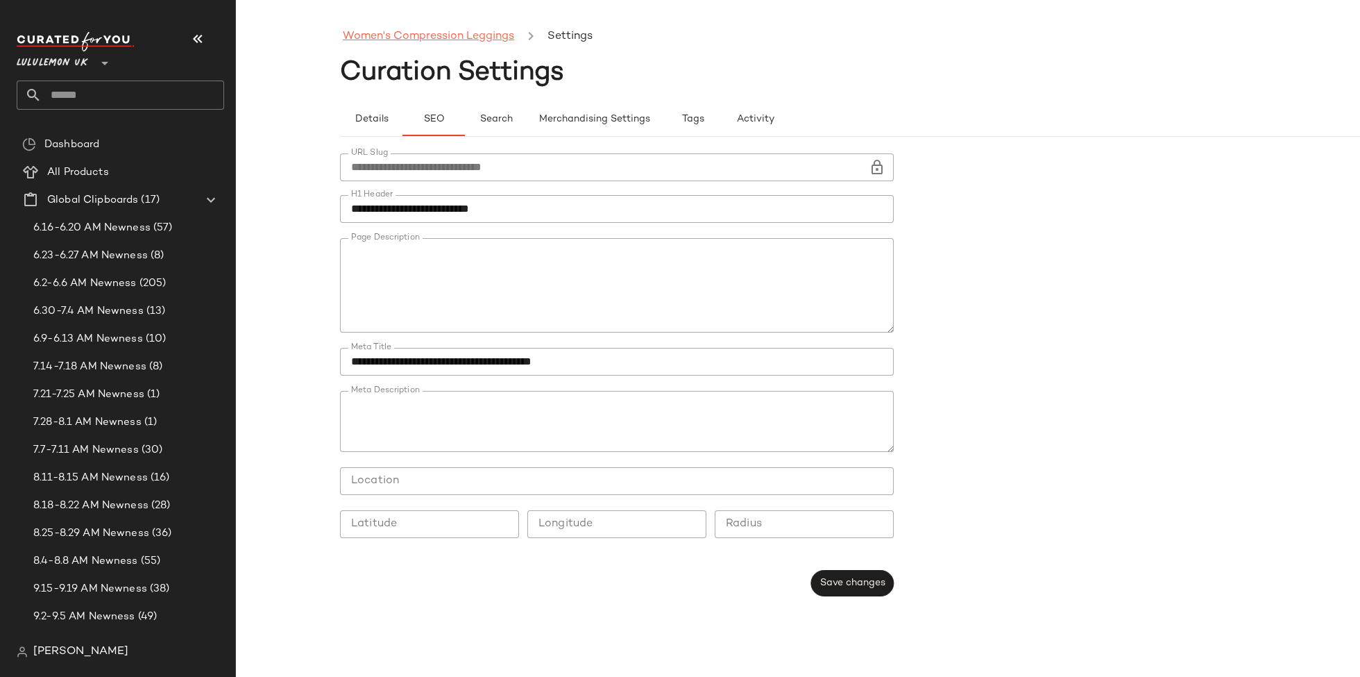
click at [464, 28] on link "Women's Compression Leggings" at bounding box center [428, 37] width 171 height 18
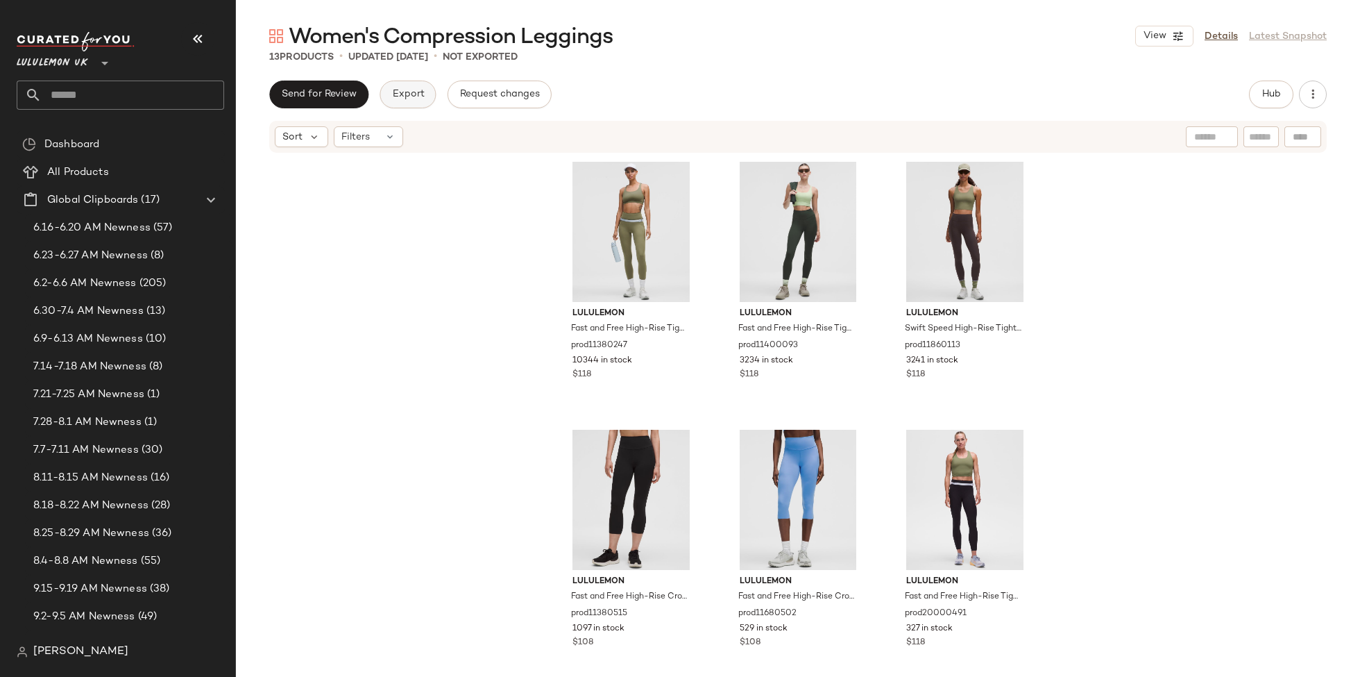
click at [418, 101] on button "Export" at bounding box center [408, 95] width 56 height 28
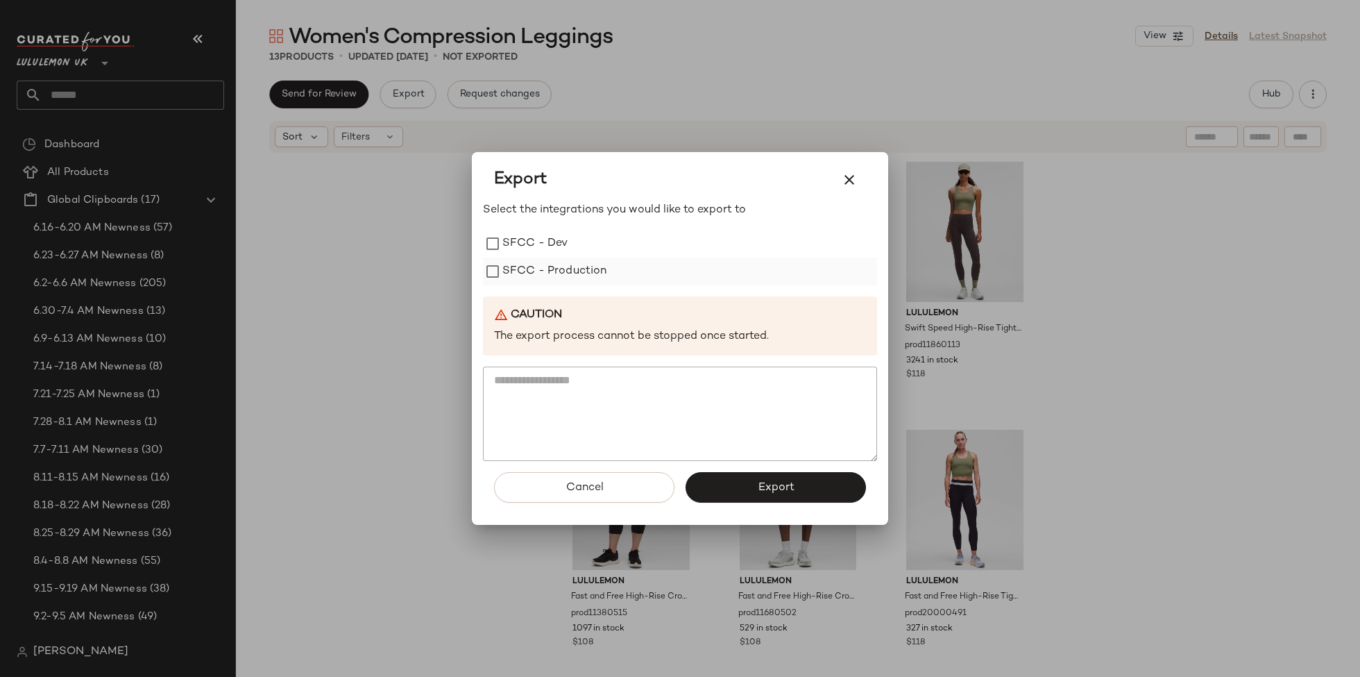
click at [515, 266] on label "SFCC - Production" at bounding box center [555, 272] width 105 height 28
click at [759, 486] on span "Export" at bounding box center [775, 487] width 37 height 13
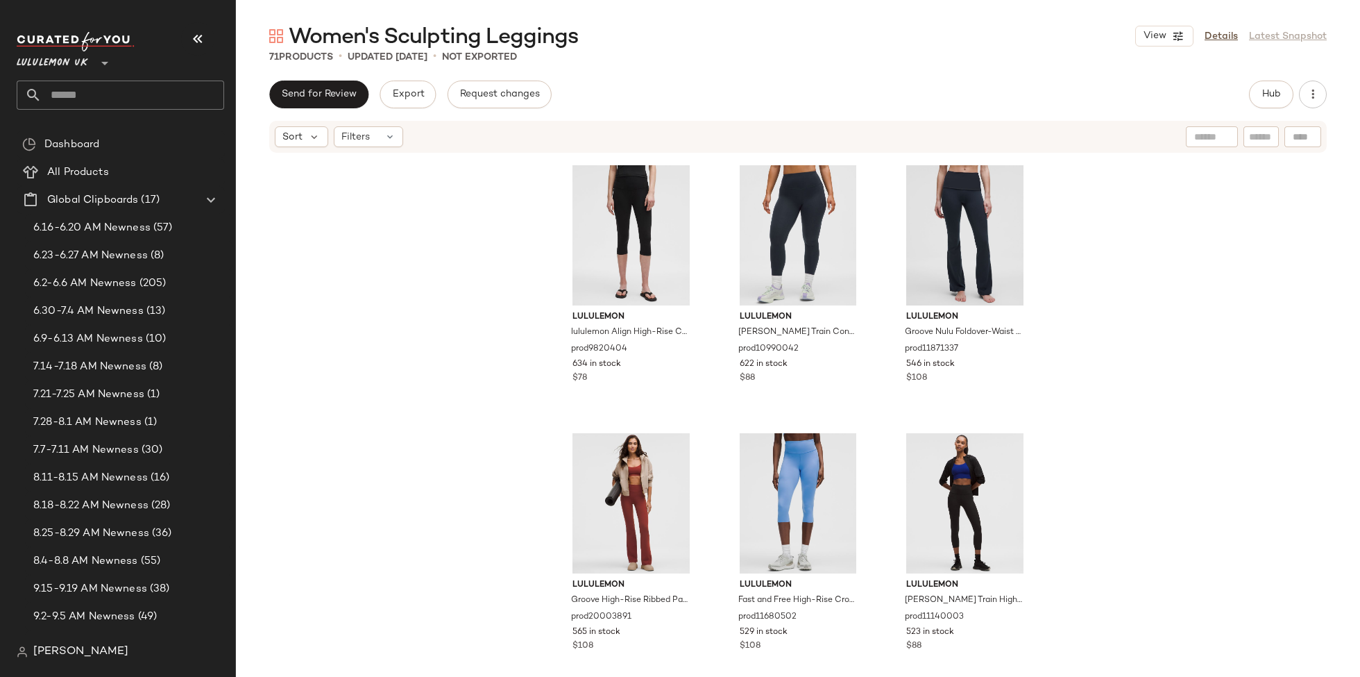
scroll to position [2621, 0]
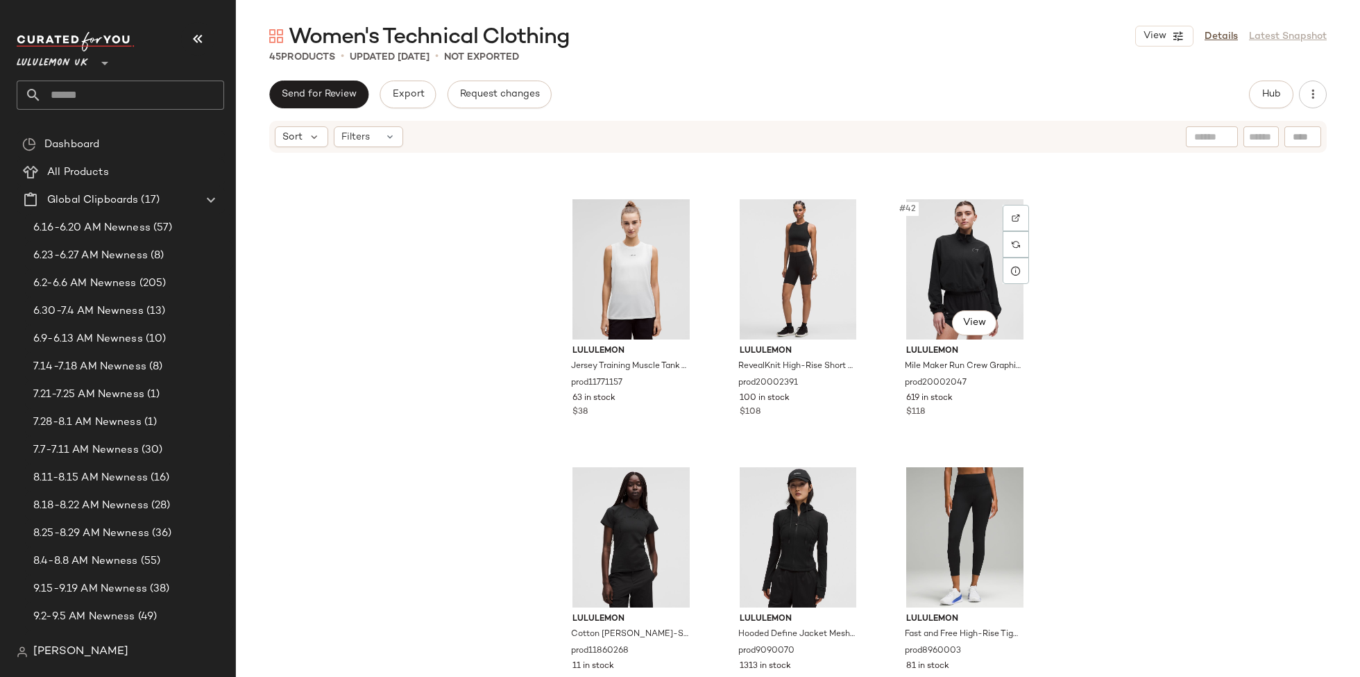
scroll to position [3503, 0]
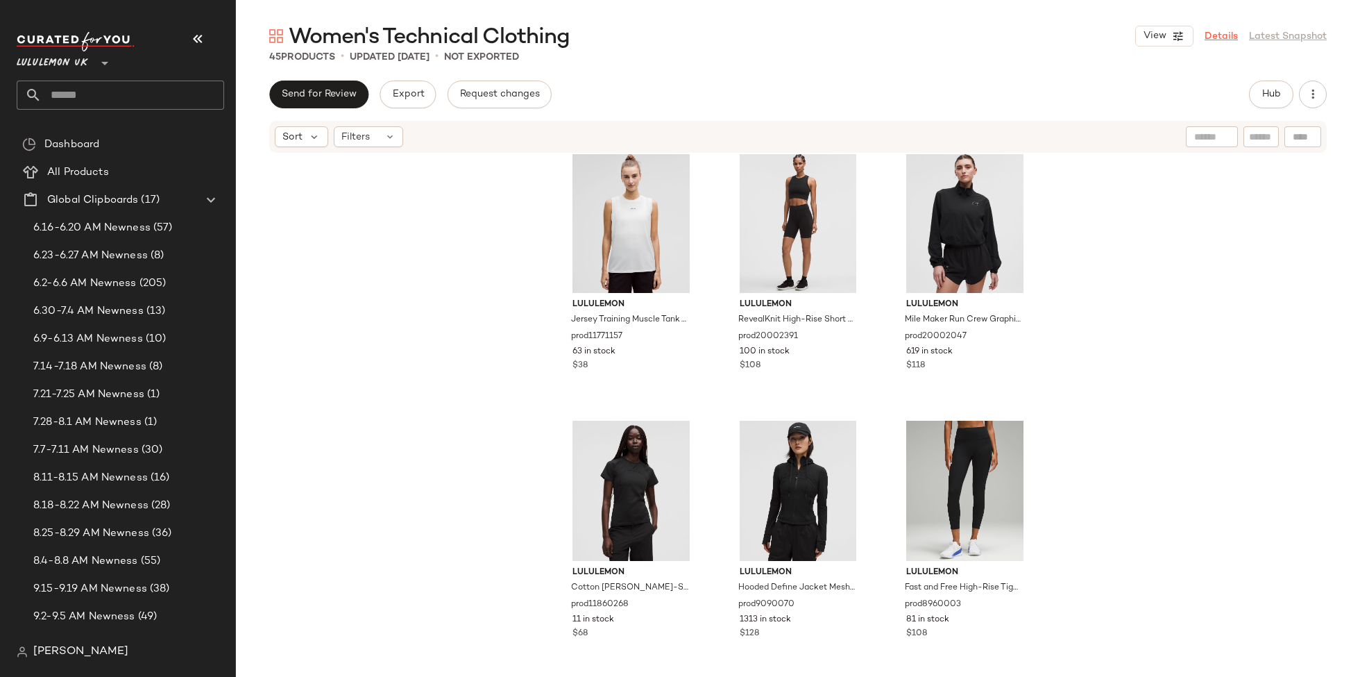
click at [1221, 34] on link "Details" at bounding box center [1221, 36] width 33 height 15
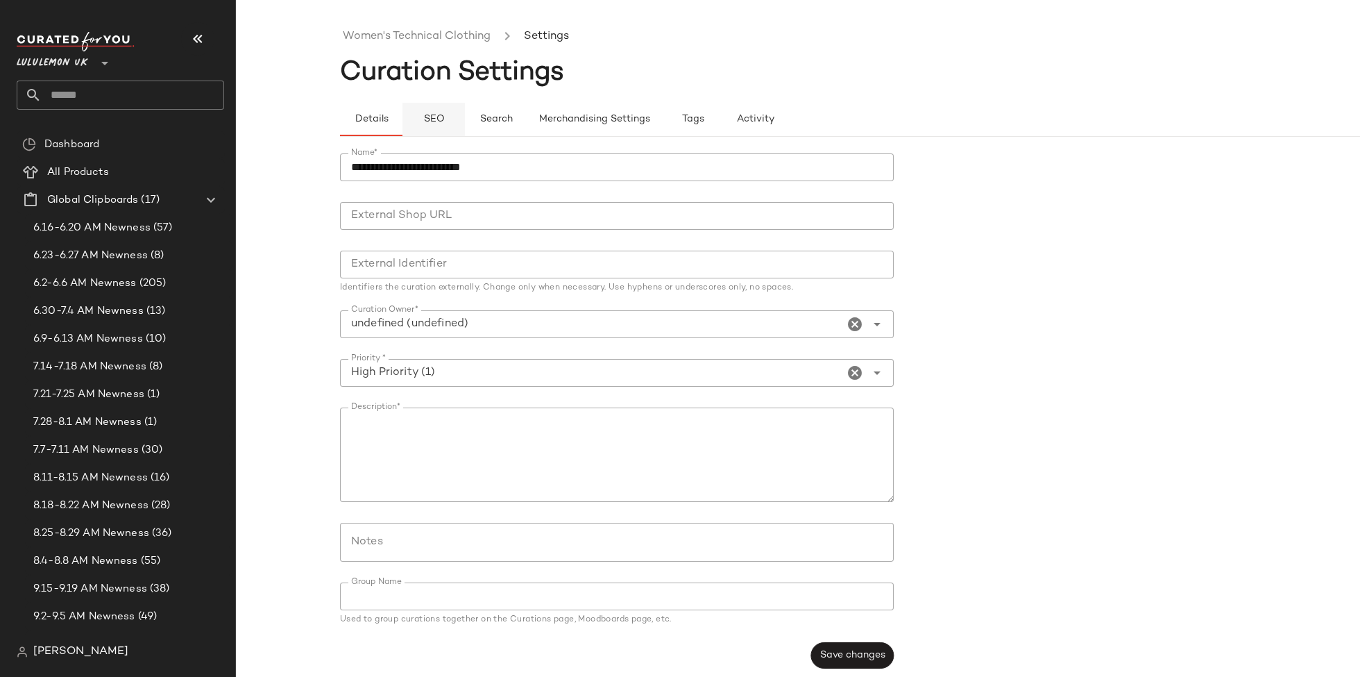
click at [443, 114] on span "SEO" at bounding box center [434, 119] width 22 height 11
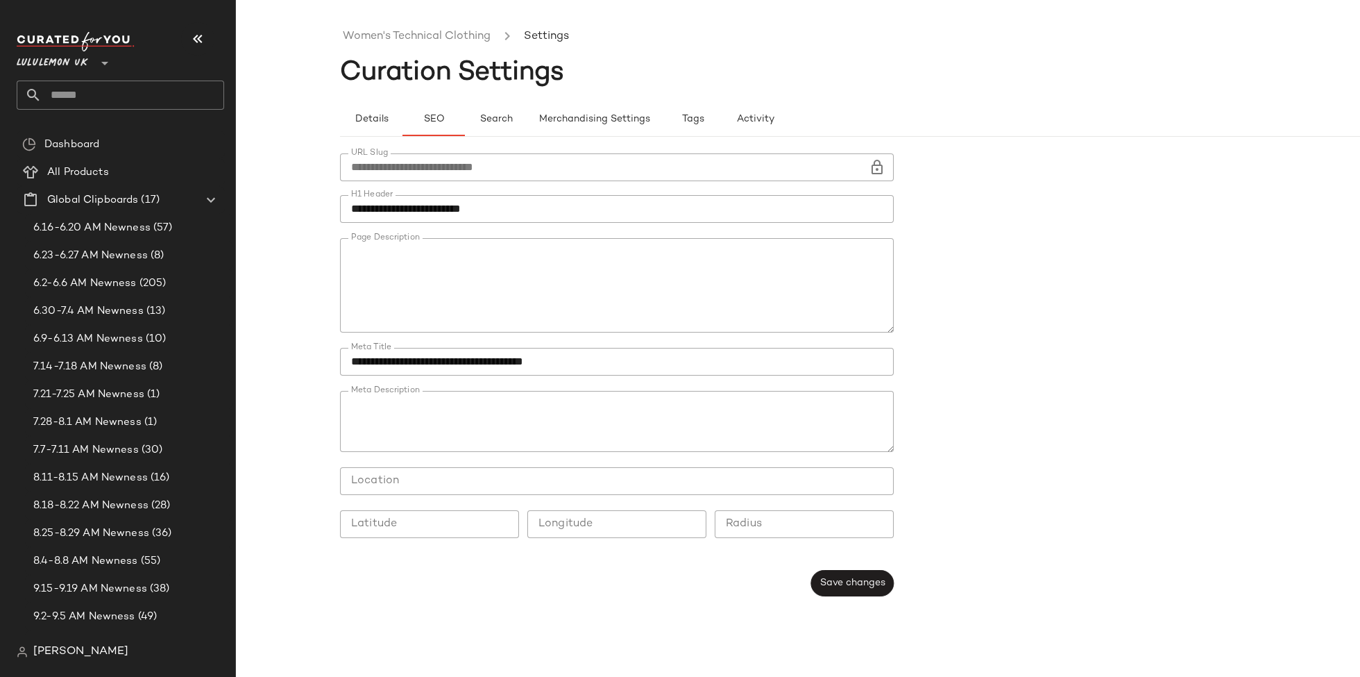
scroll to position [385, 0]
click at [373, 33] on link "Women's Technical Clothing" at bounding box center [417, 37] width 148 height 18
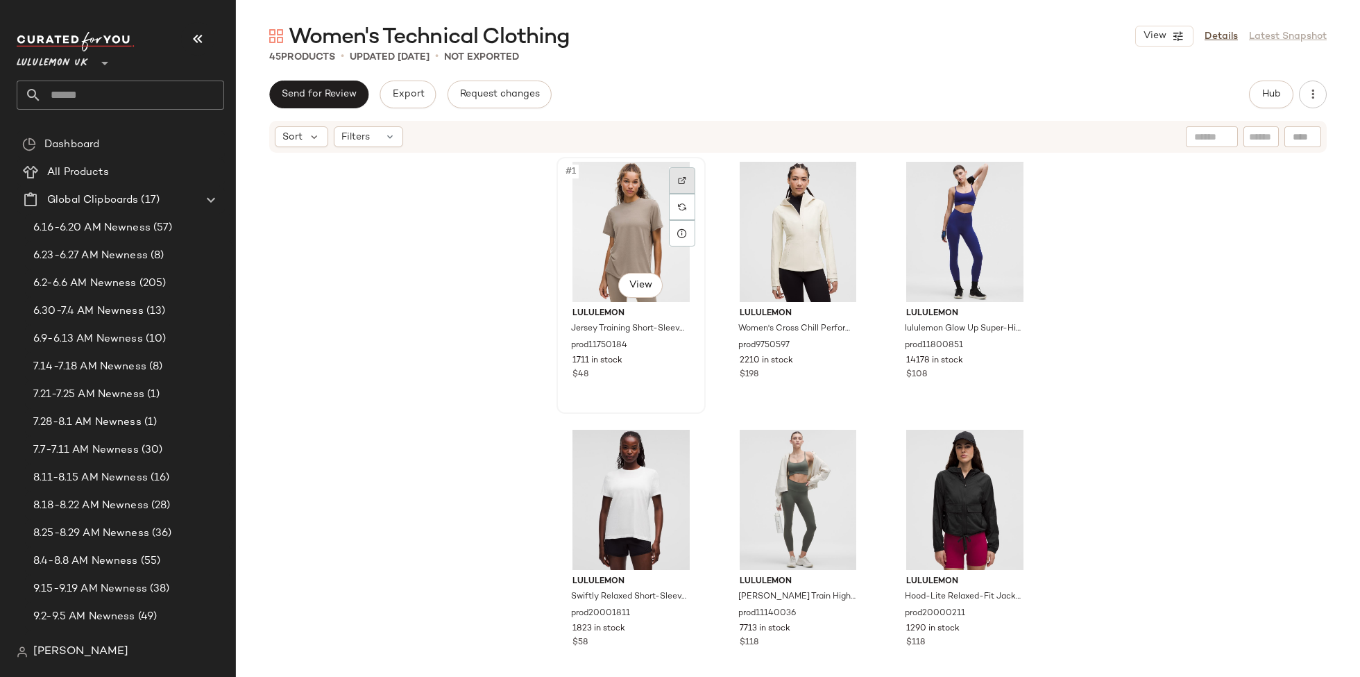
click at [678, 172] on div at bounding box center [682, 180] width 26 height 26
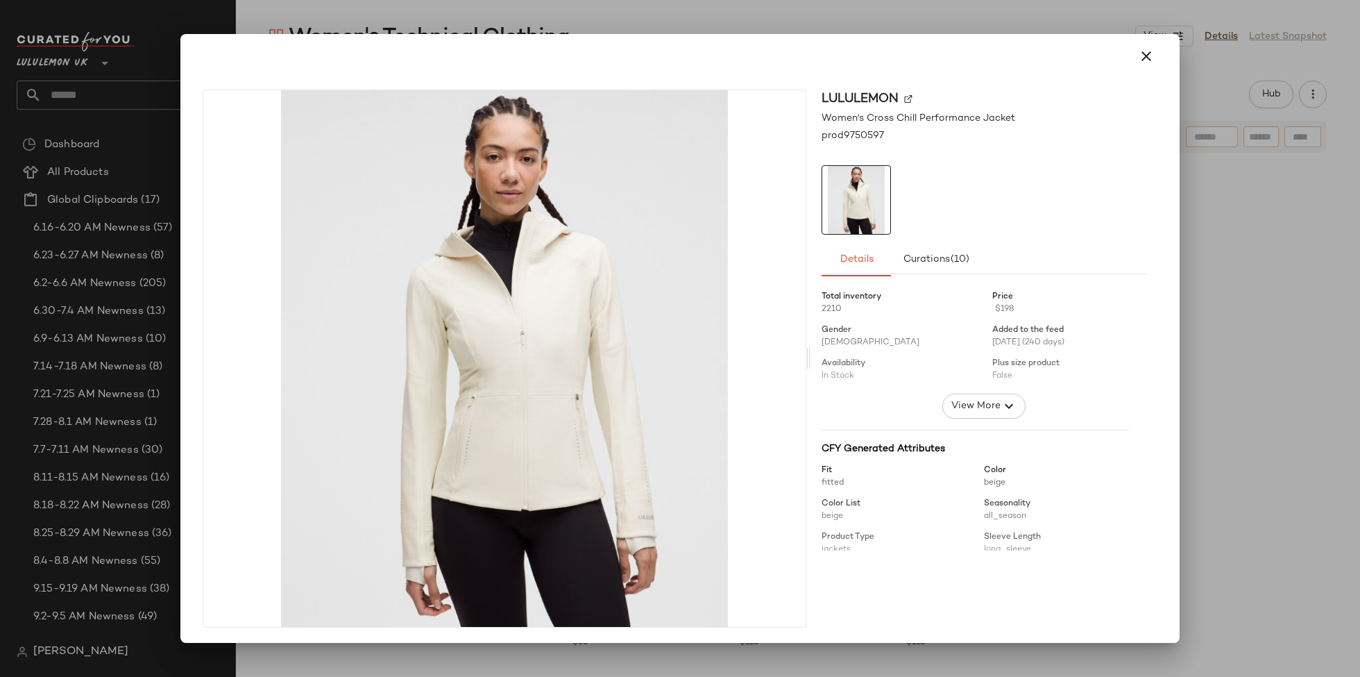
click at [841, 47] on div at bounding box center [680, 56] width 966 height 33
click at [1213, 248] on div at bounding box center [680, 338] width 1360 height 677
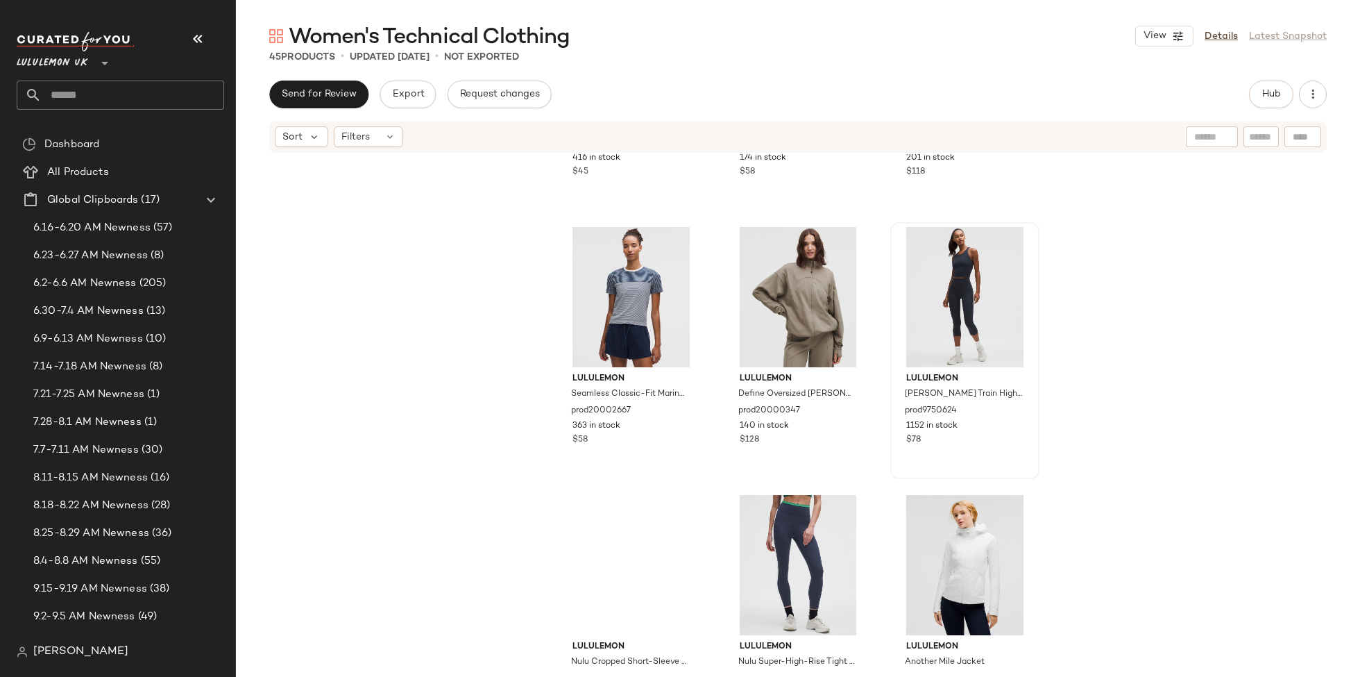
scroll to position [1550, 0]
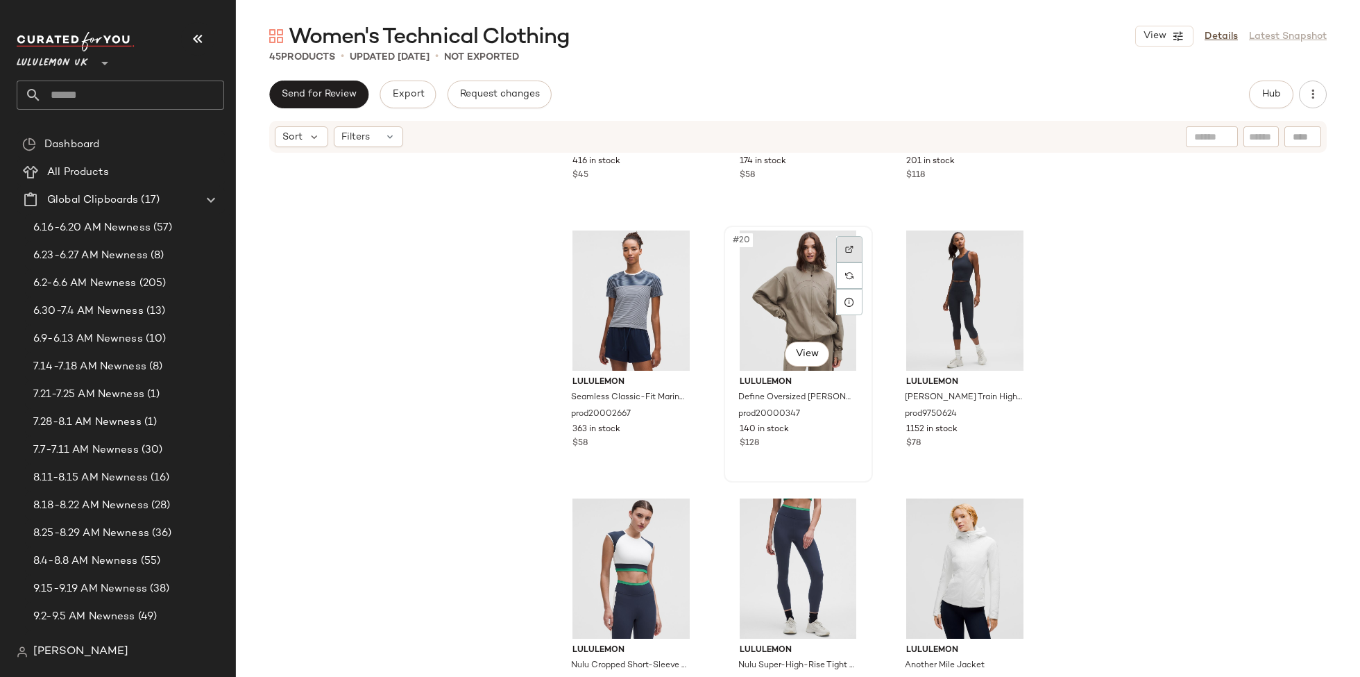
click at [850, 253] on div at bounding box center [849, 249] width 26 height 26
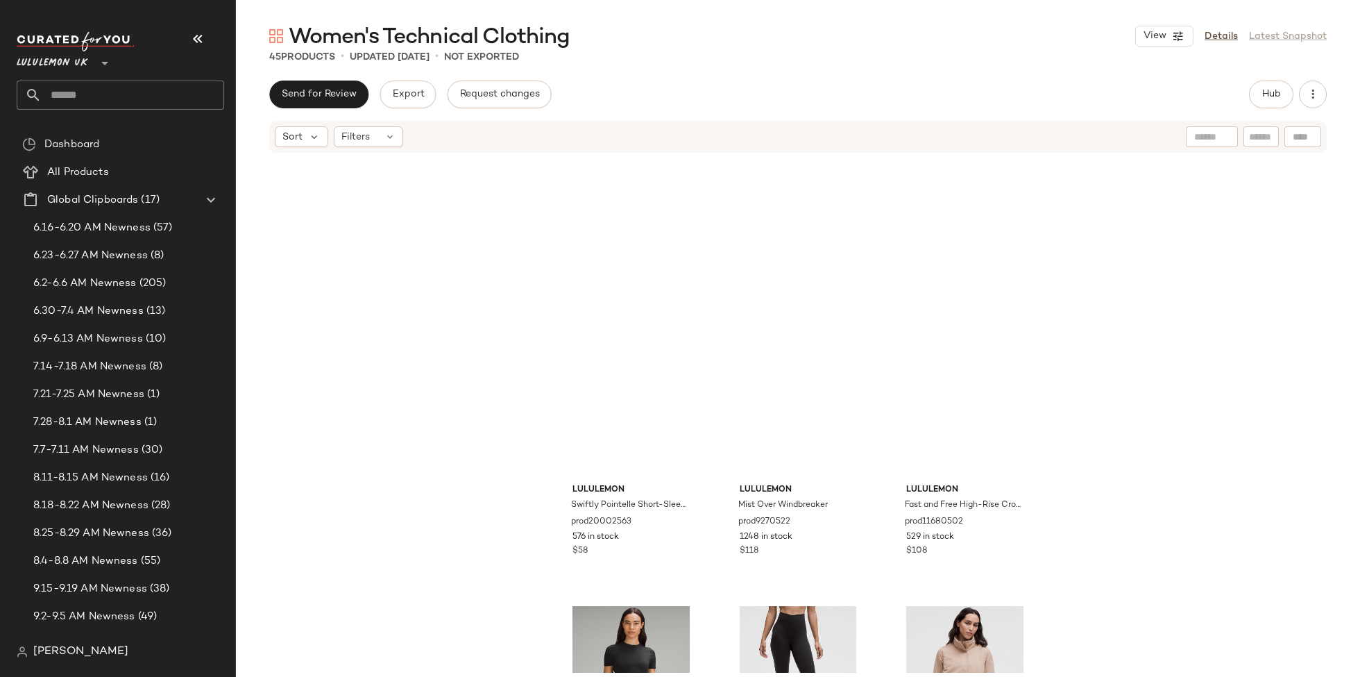
scroll to position [292, 0]
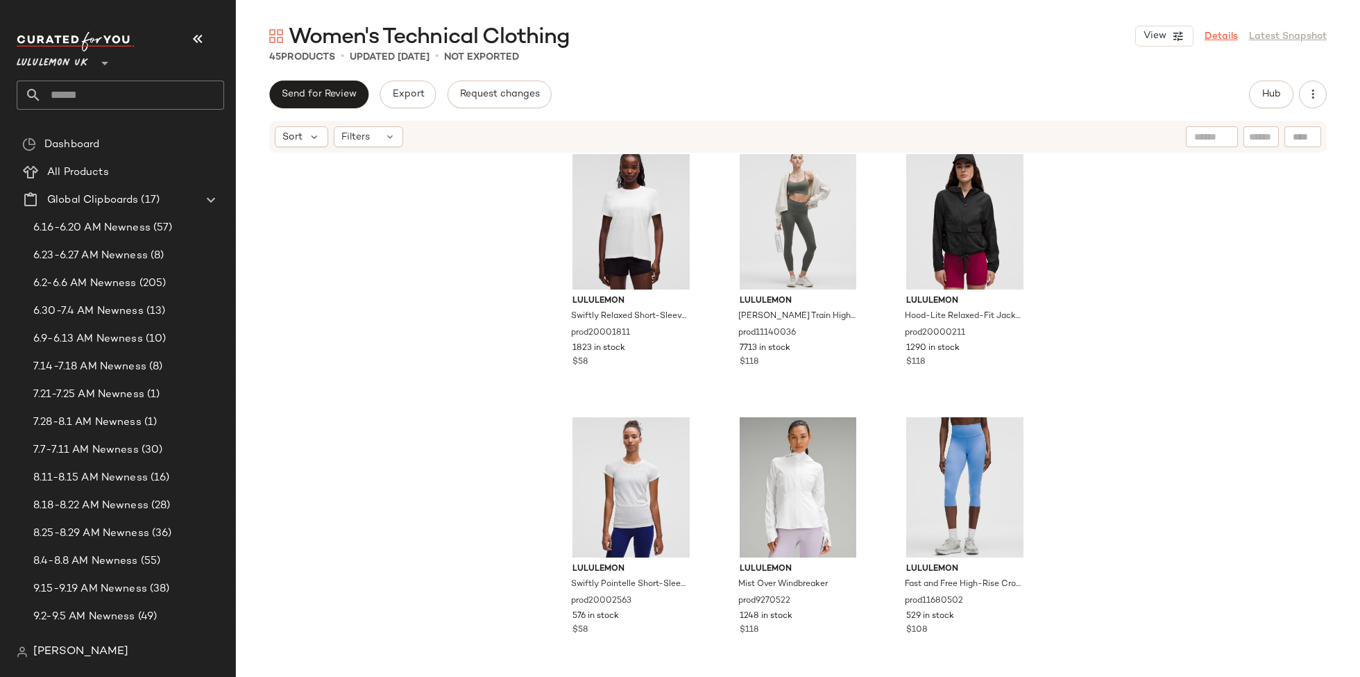
click at [1235, 29] on link "Details" at bounding box center [1221, 36] width 33 height 15
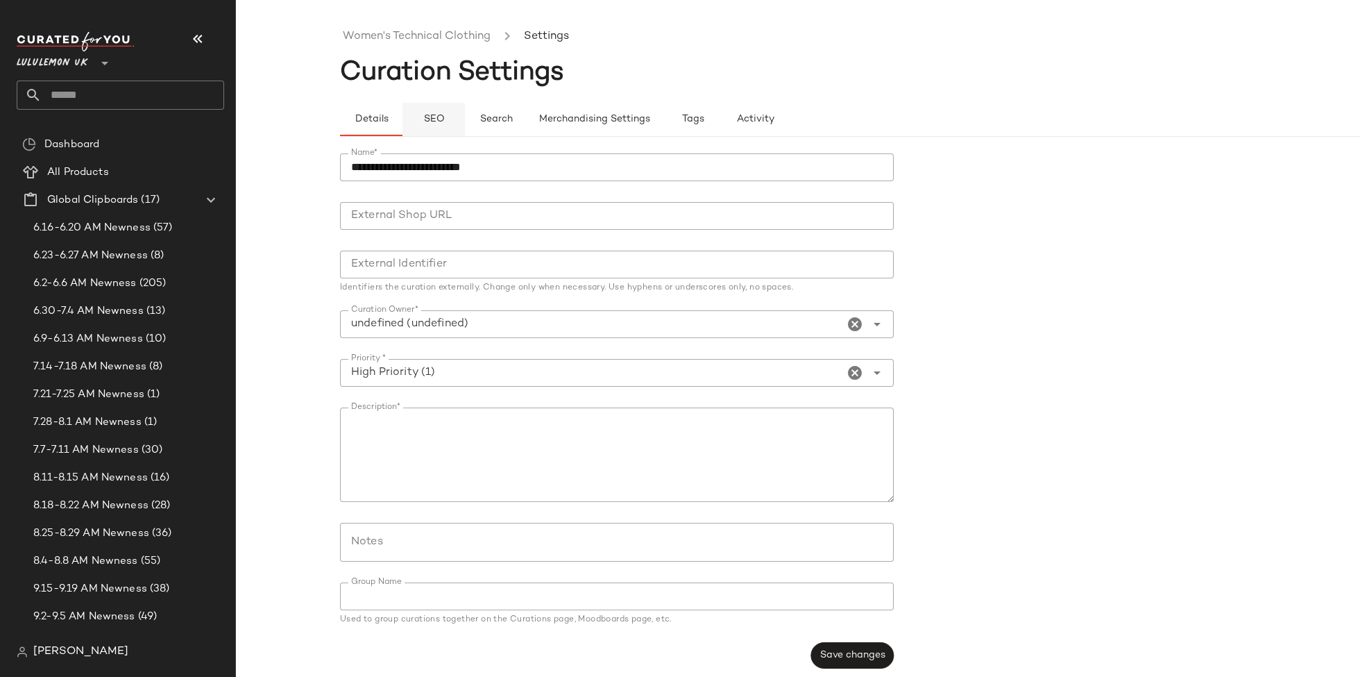
click at [434, 119] on span "SEO" at bounding box center [434, 119] width 22 height 11
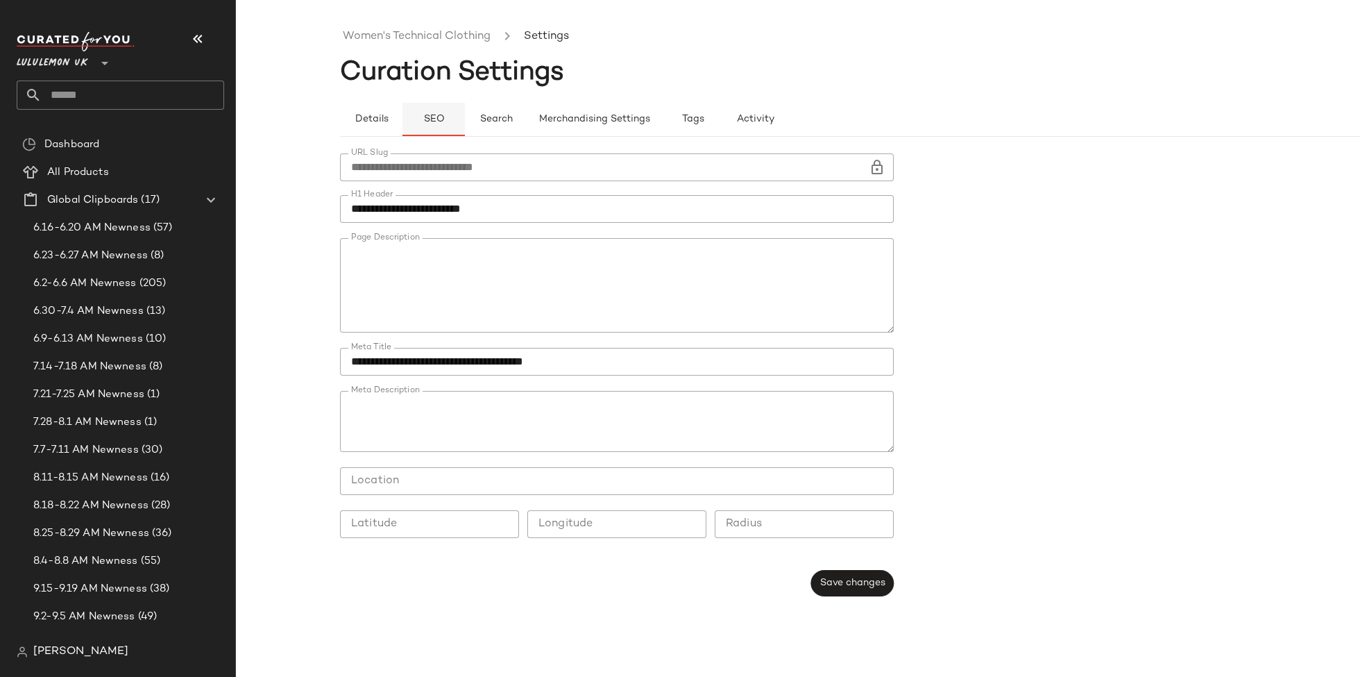
type button "seo"
click at [403, 103] on button "SEO" at bounding box center [434, 119] width 62 height 33
click at [379, 117] on span "Details" at bounding box center [371, 119] width 34 height 11
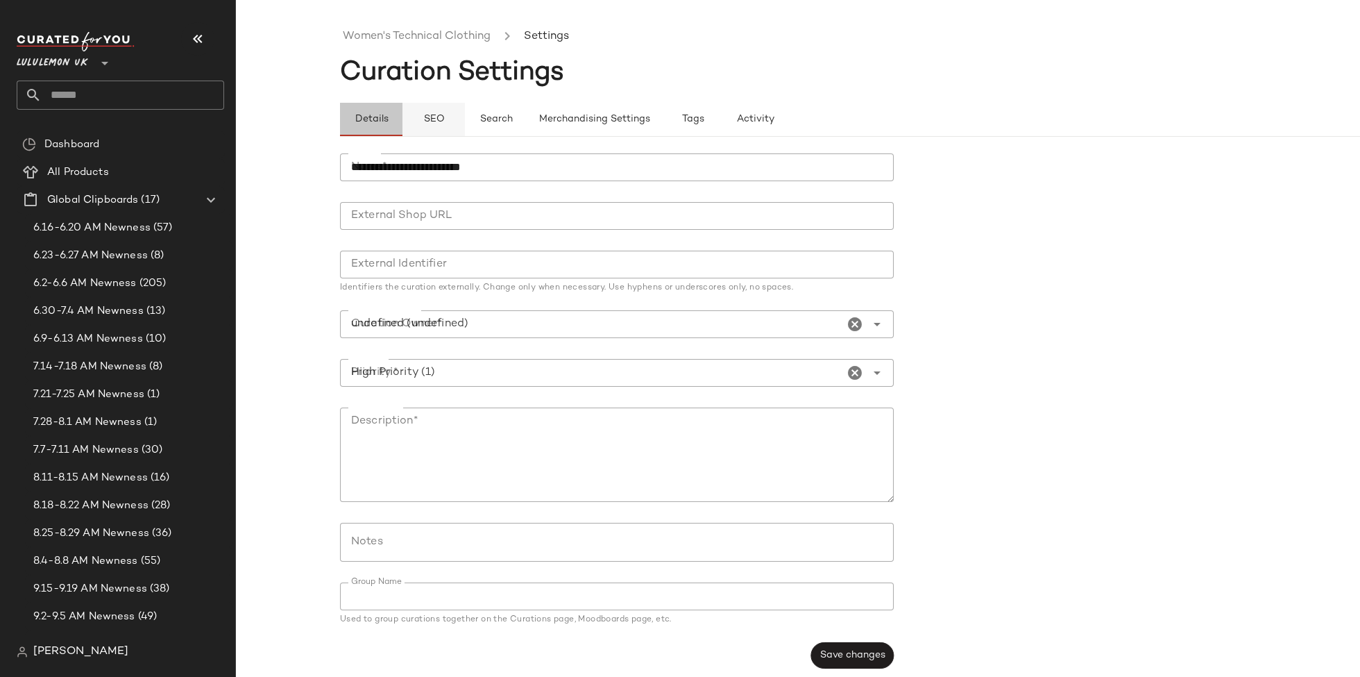
click at [426, 115] on span "SEO" at bounding box center [434, 119] width 22 height 11
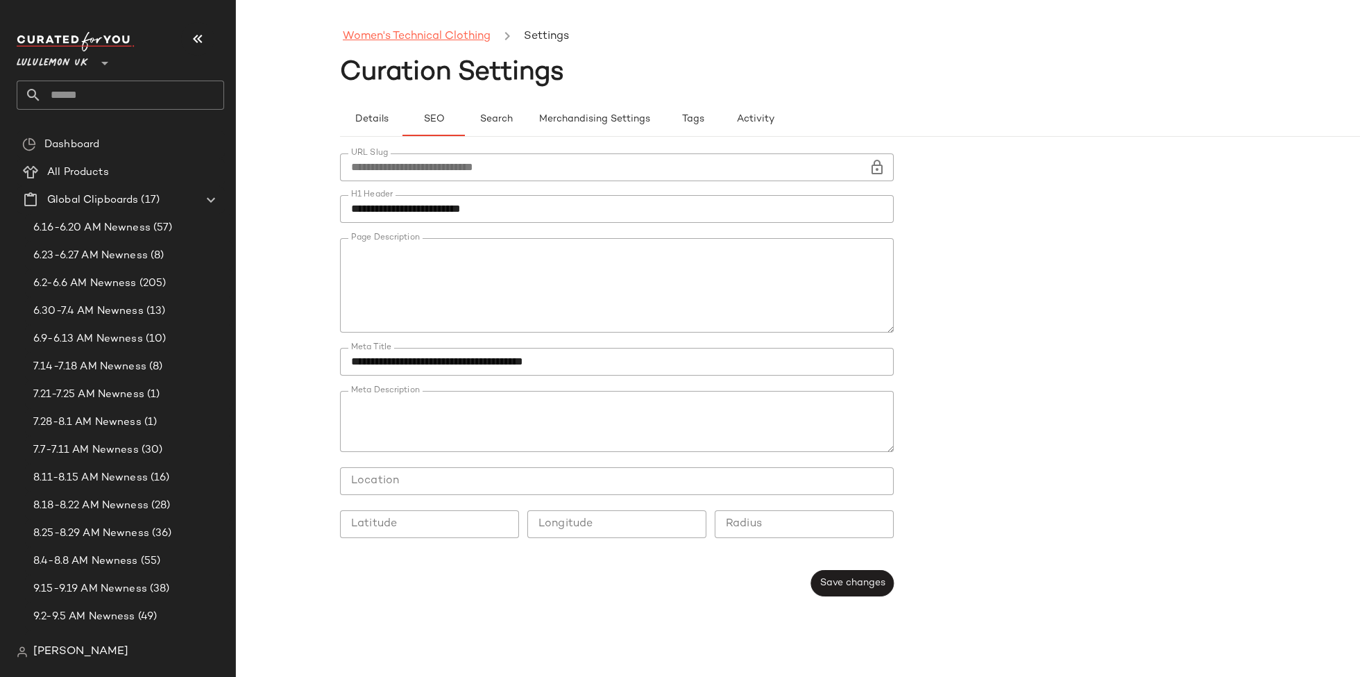
click at [390, 37] on link "Women's Technical Clothing" at bounding box center [417, 37] width 148 height 18
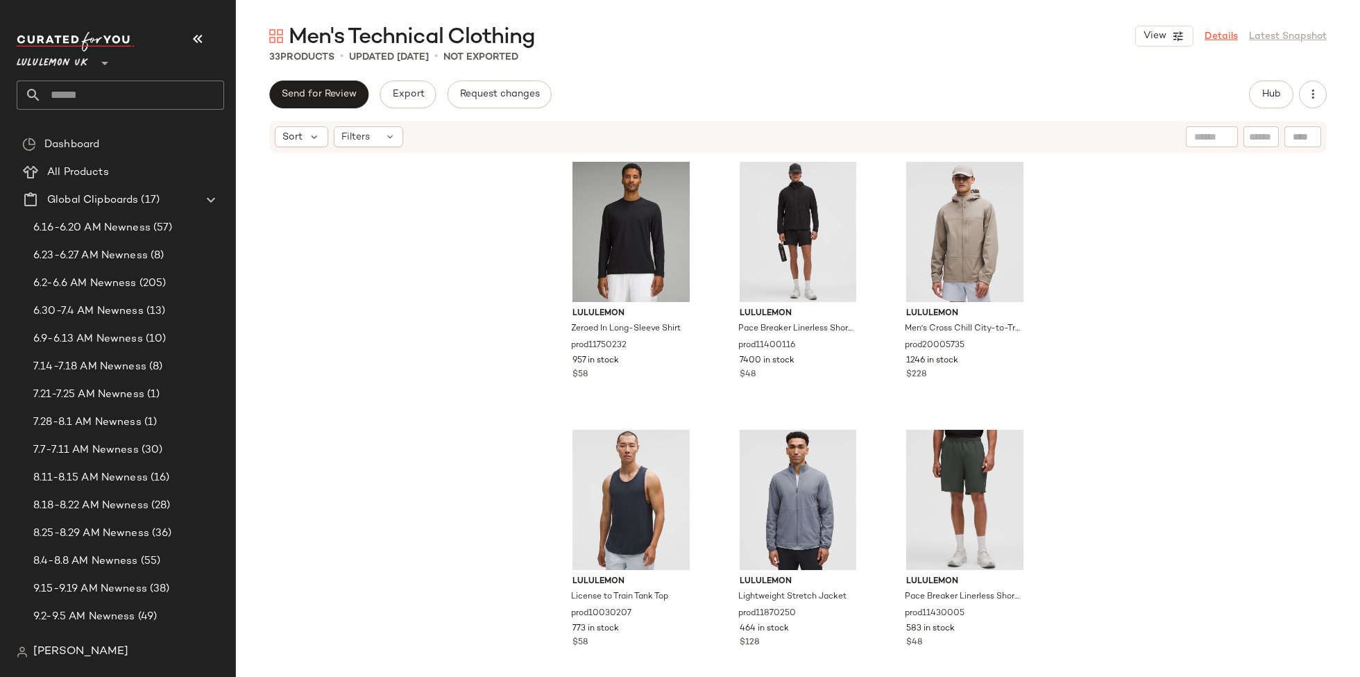
click at [1222, 35] on link "Details" at bounding box center [1221, 36] width 33 height 15
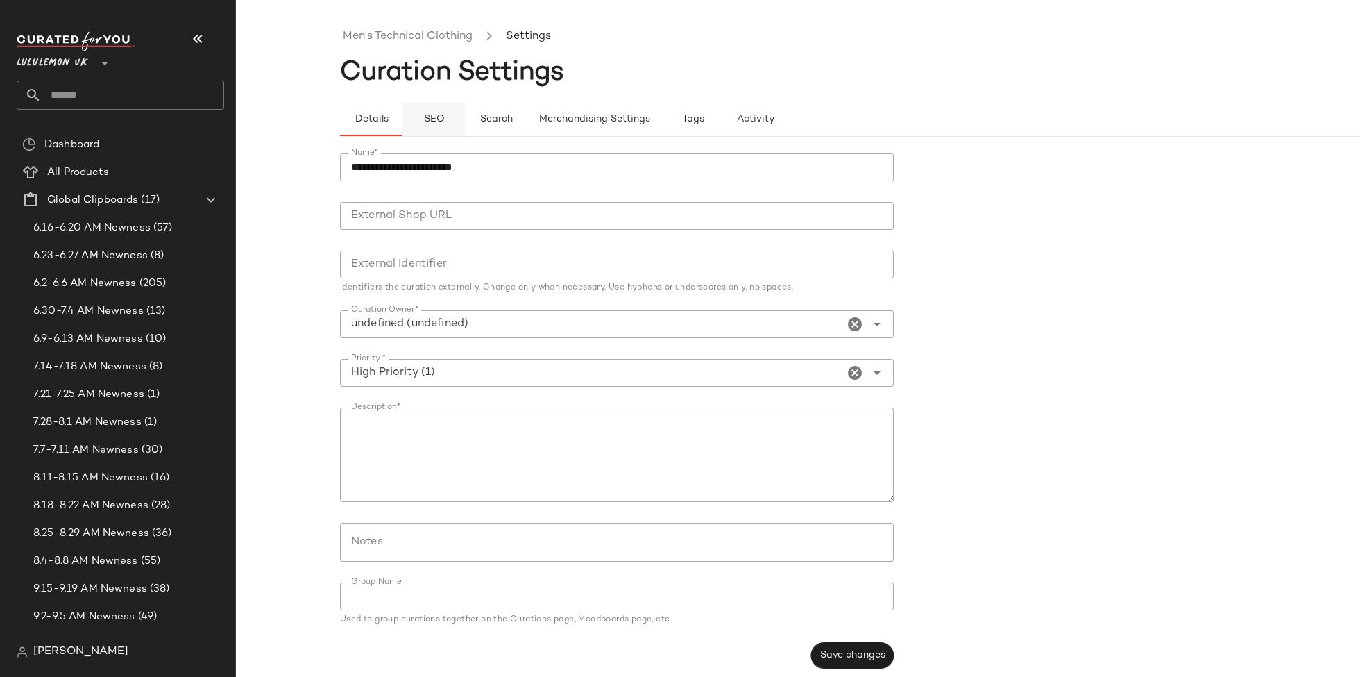
click at [430, 115] on span "SEO" at bounding box center [434, 119] width 22 height 11
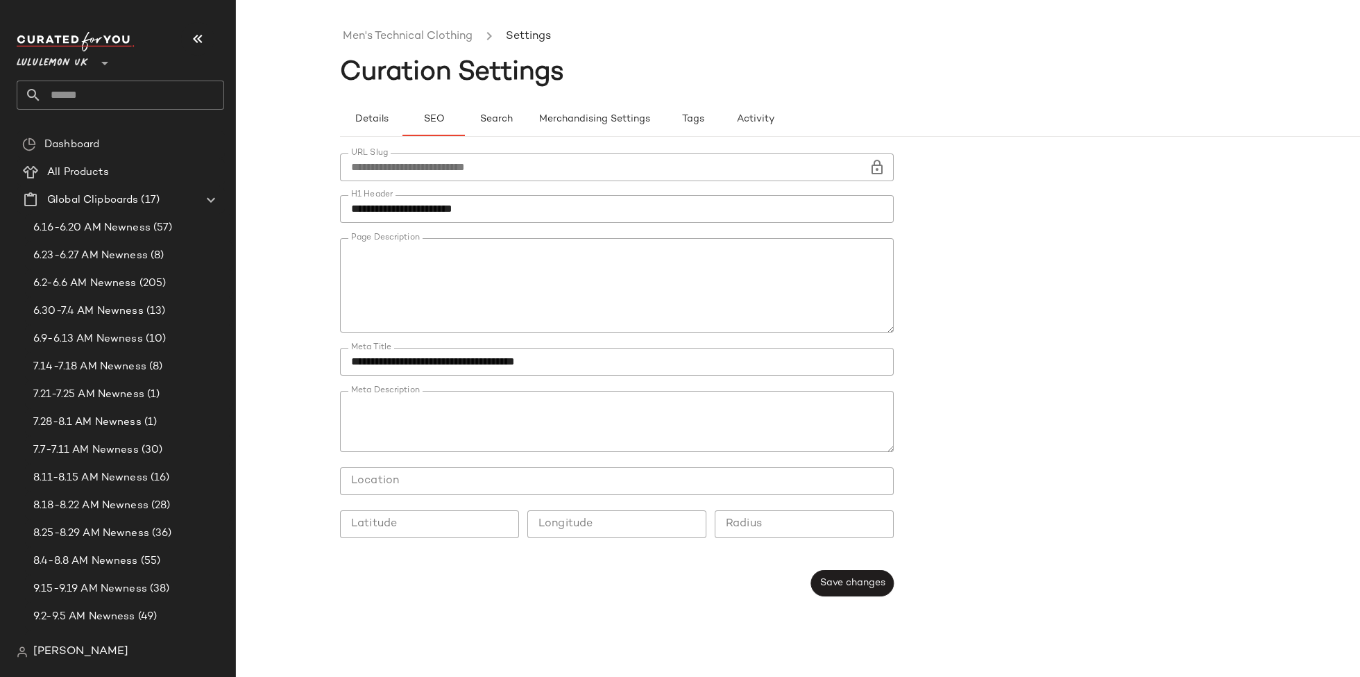
type button "seo"
click at [379, 40] on link "Men's Technical Clothing" at bounding box center [408, 37] width 130 height 18
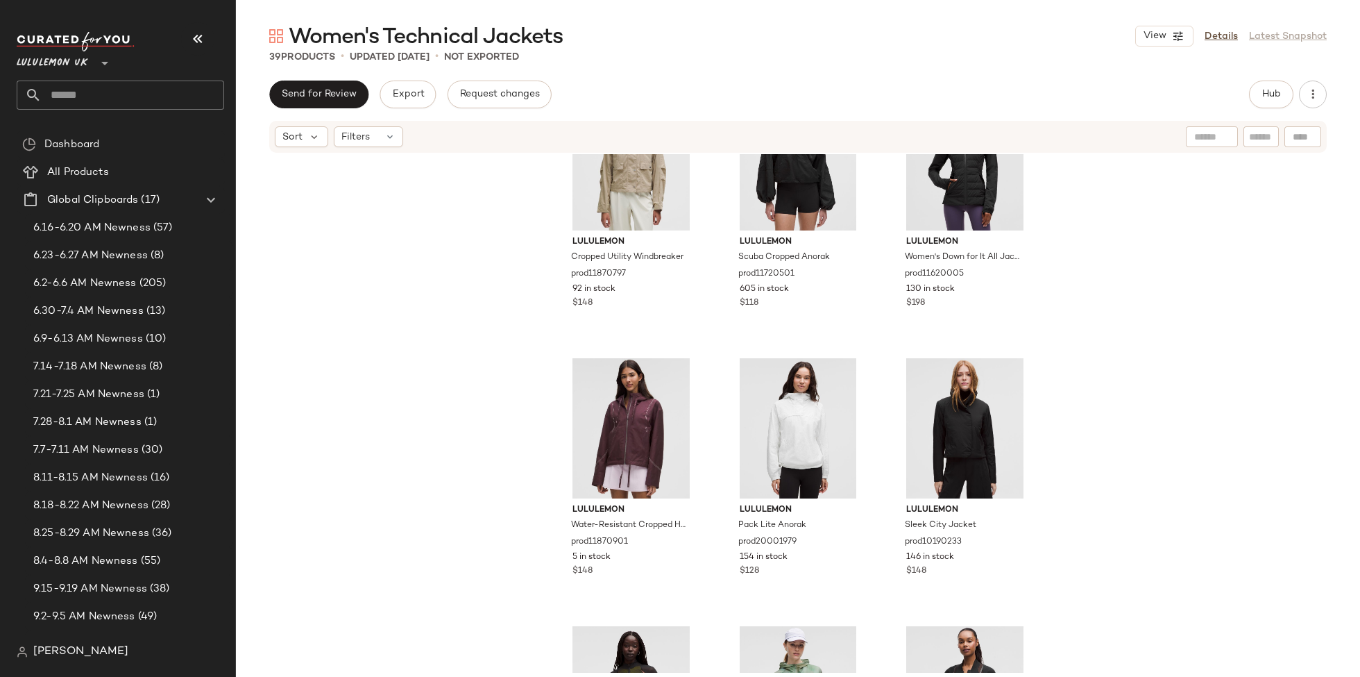
scroll to position [2760, 0]
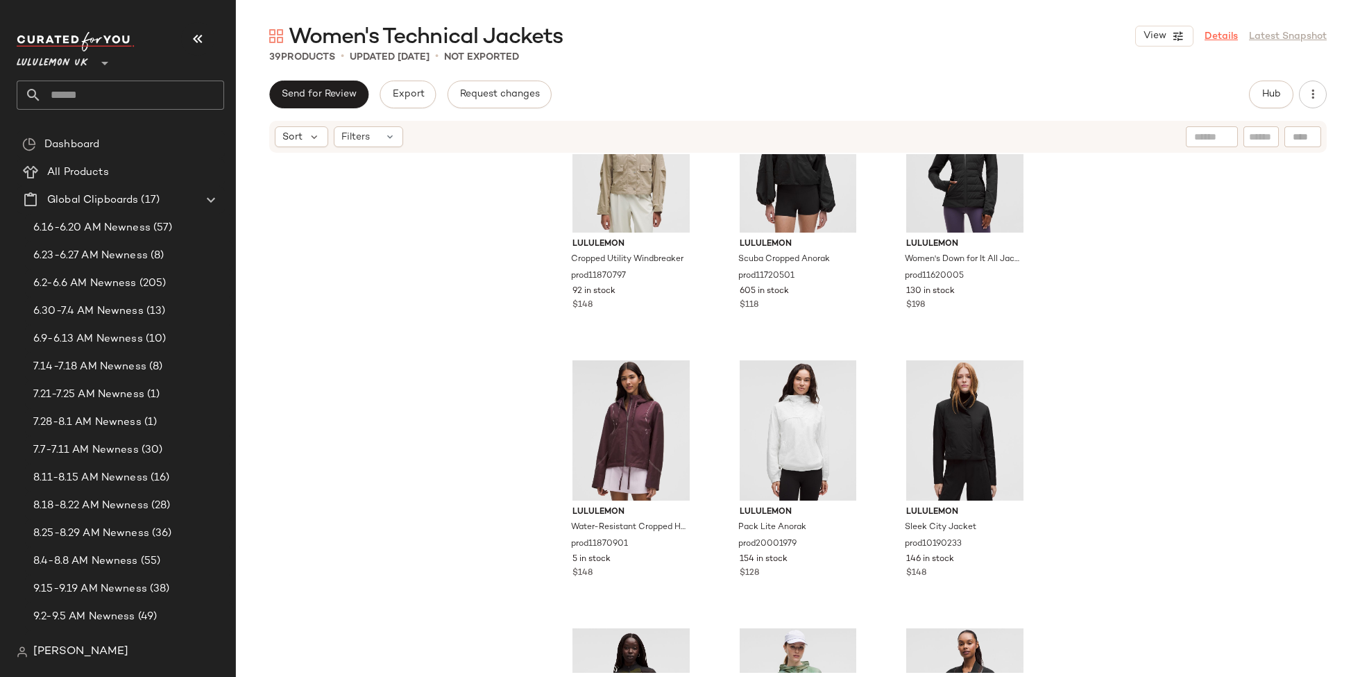
click at [1227, 35] on link "Details" at bounding box center [1221, 36] width 33 height 15
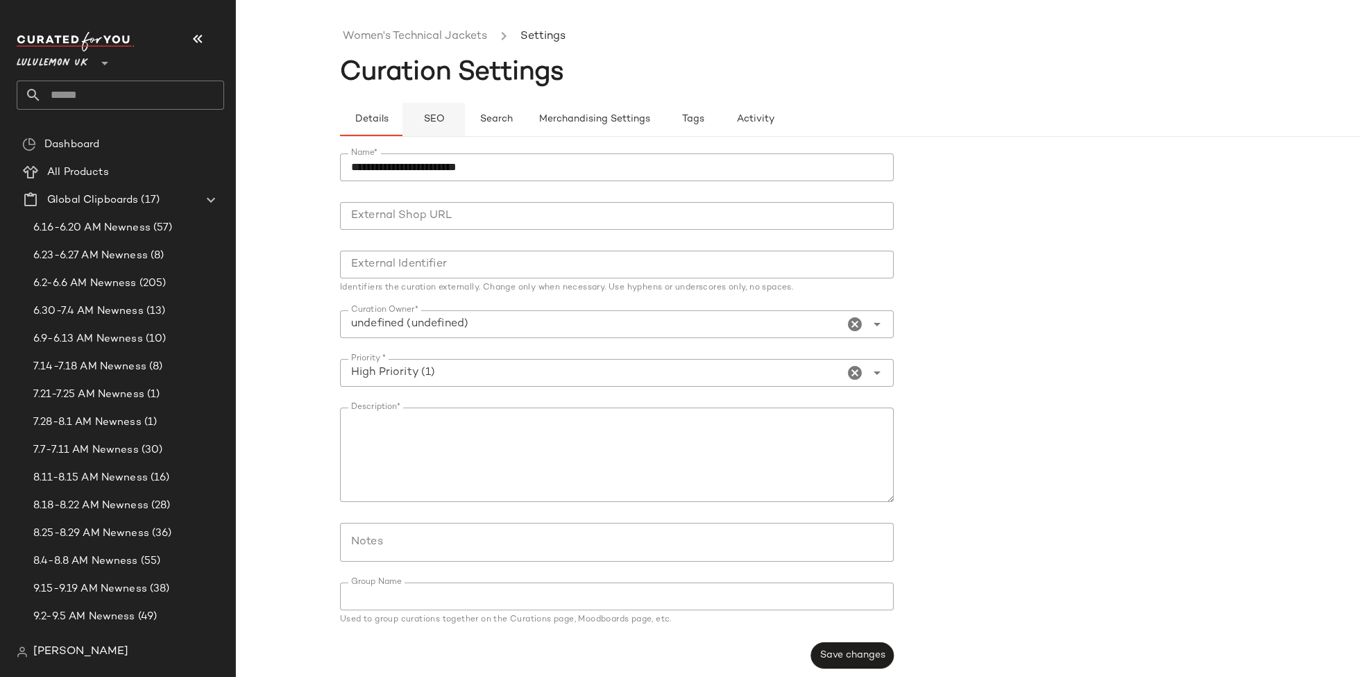
click at [437, 125] on button "SEO" at bounding box center [434, 119] width 62 height 33
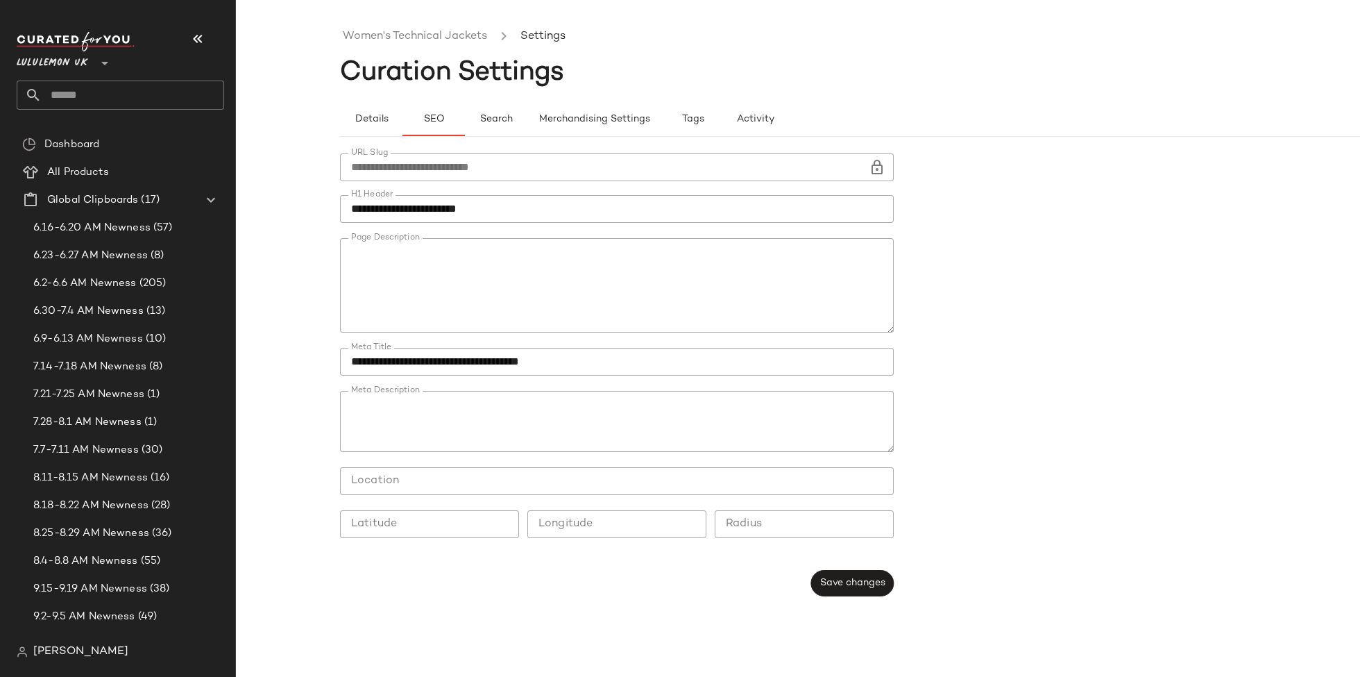
type button "seo"
click at [398, 41] on link "Women's Technical Jackets" at bounding box center [415, 37] width 144 height 18
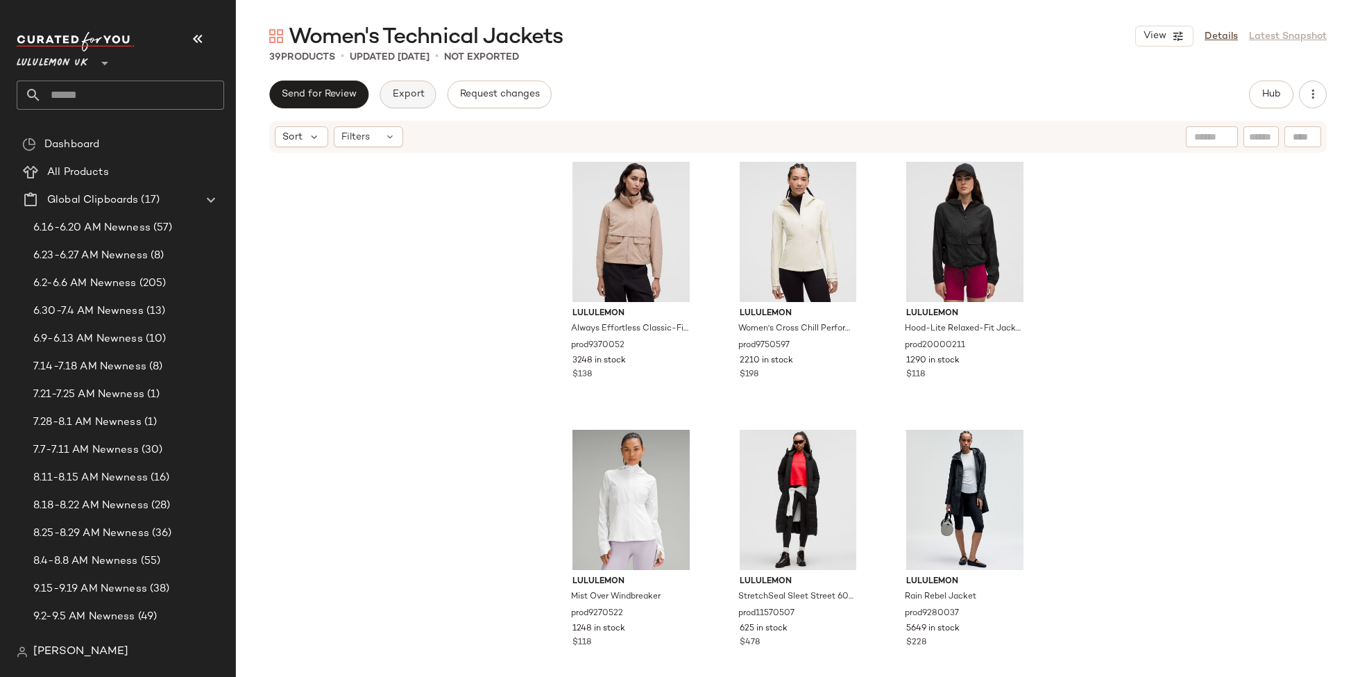
click at [397, 101] on button "Export" at bounding box center [408, 95] width 56 height 28
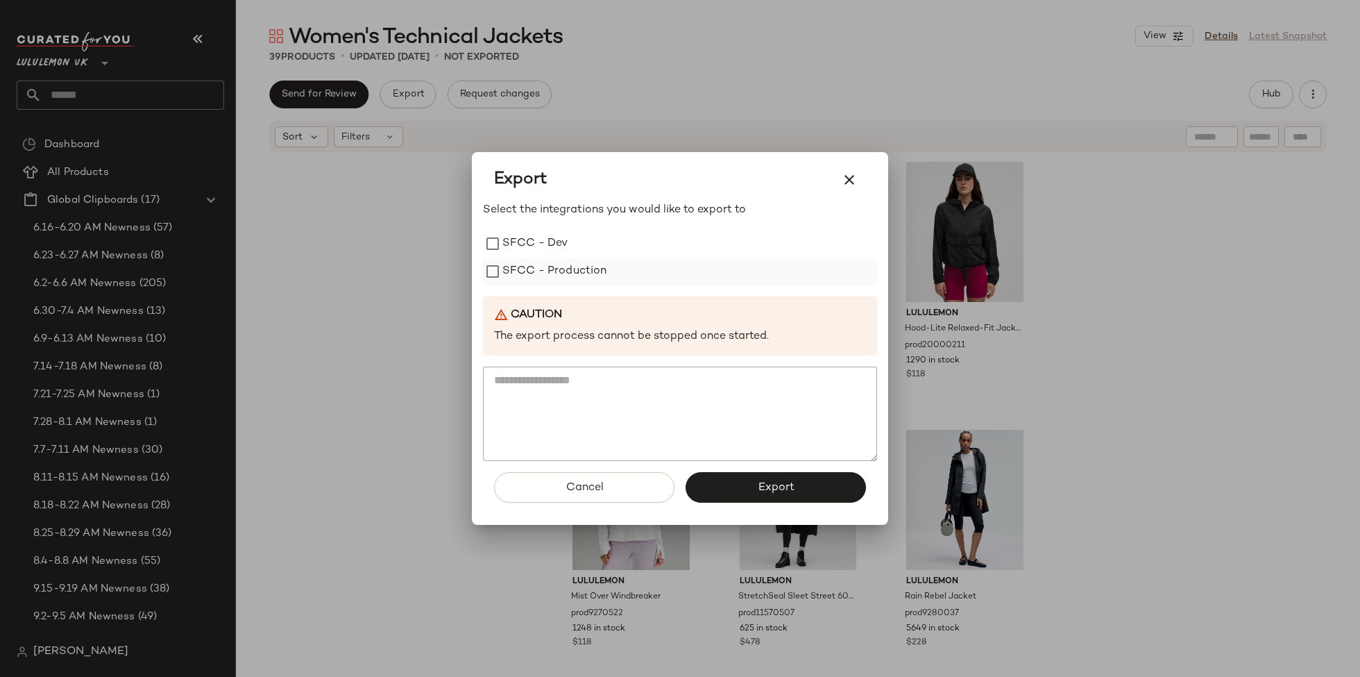
click at [593, 275] on label "SFCC - Production" at bounding box center [555, 272] width 105 height 28
click at [743, 485] on button "Export" at bounding box center [776, 487] width 180 height 31
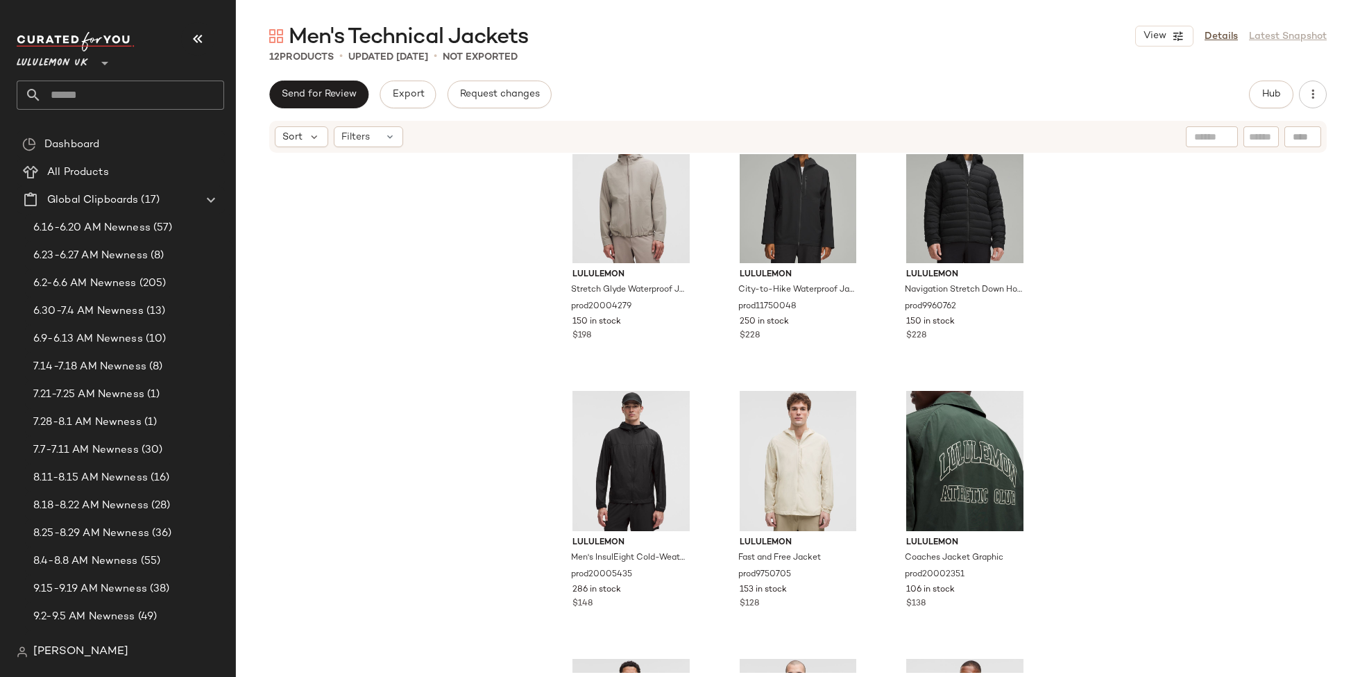
scroll to position [323, 0]
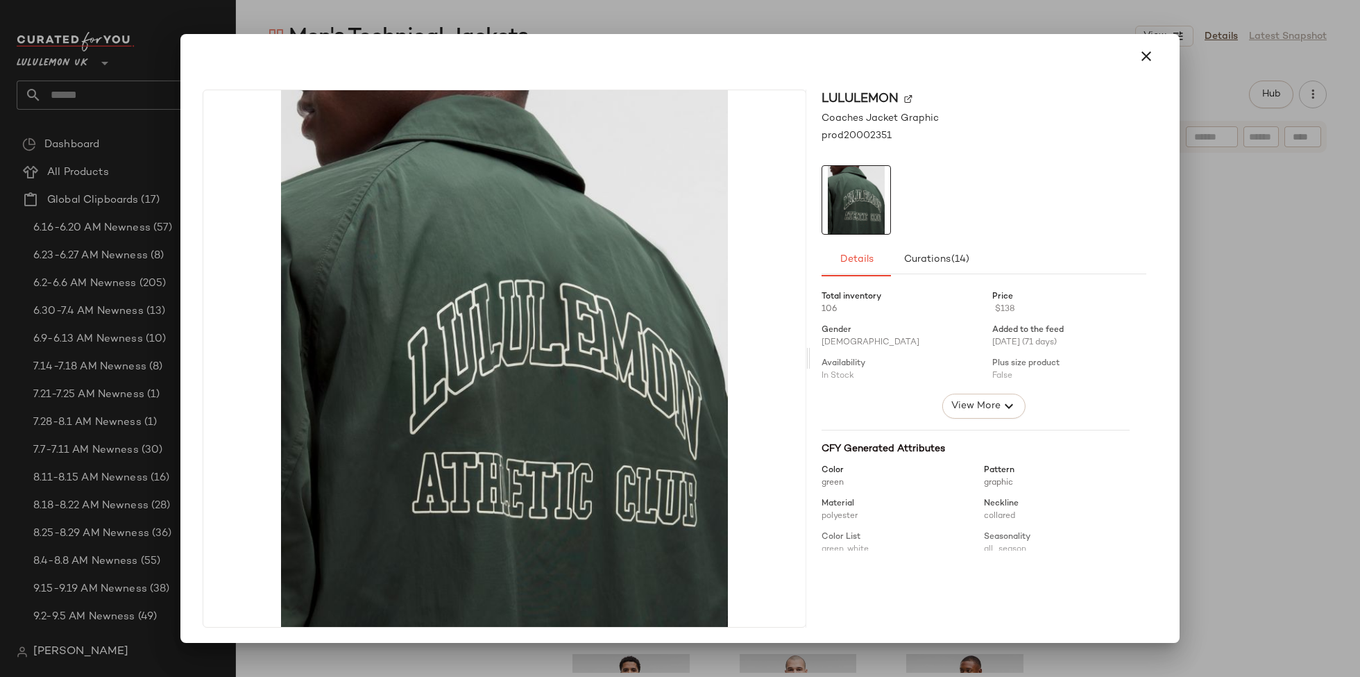
click at [918, 27] on div at bounding box center [680, 338] width 1360 height 677
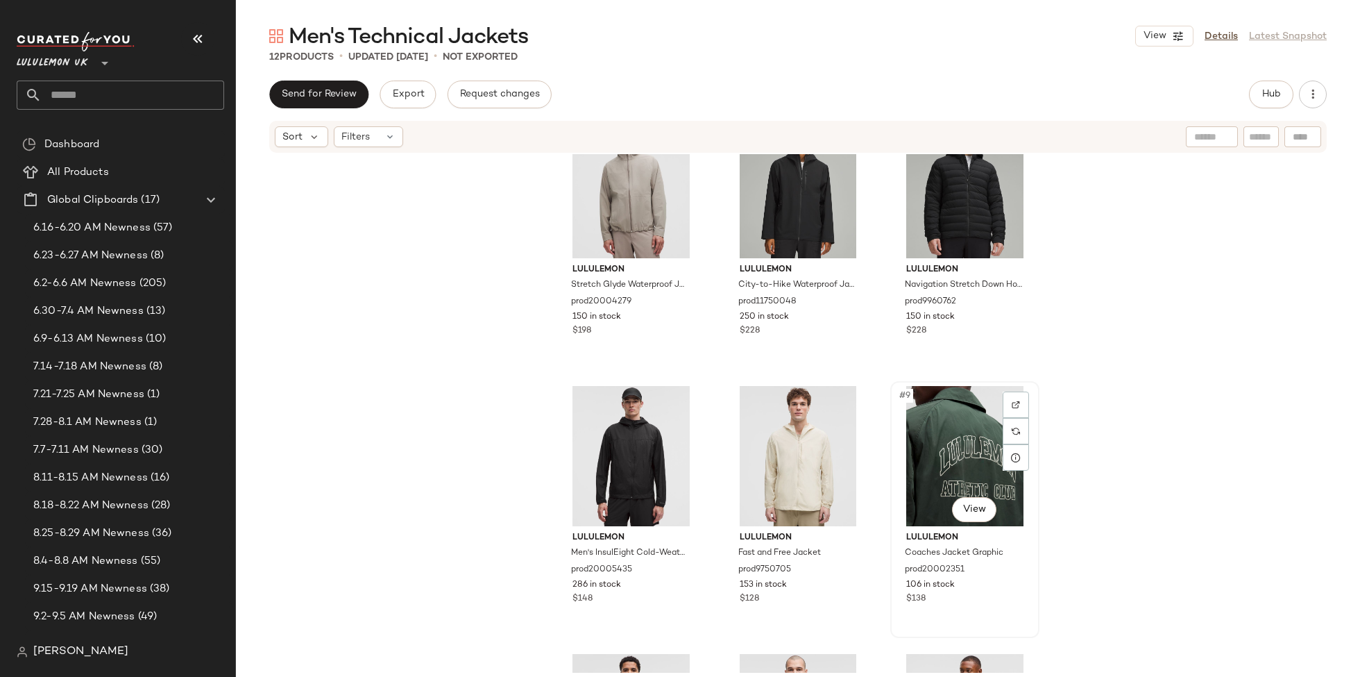
click at [1008, 391] on div at bounding box center [1016, 404] width 26 height 26
click at [922, 410] on div "#9 View" at bounding box center [965, 456] width 140 height 140
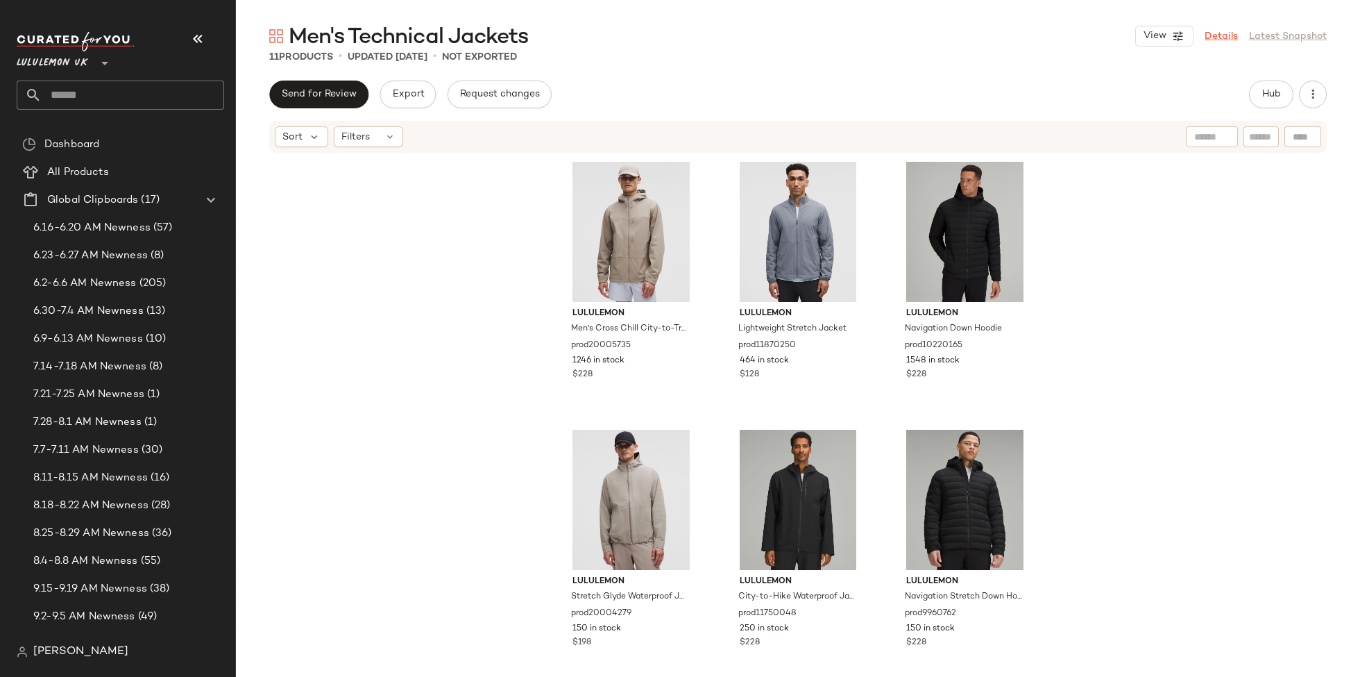
click at [1224, 29] on link "Details" at bounding box center [1221, 36] width 33 height 15
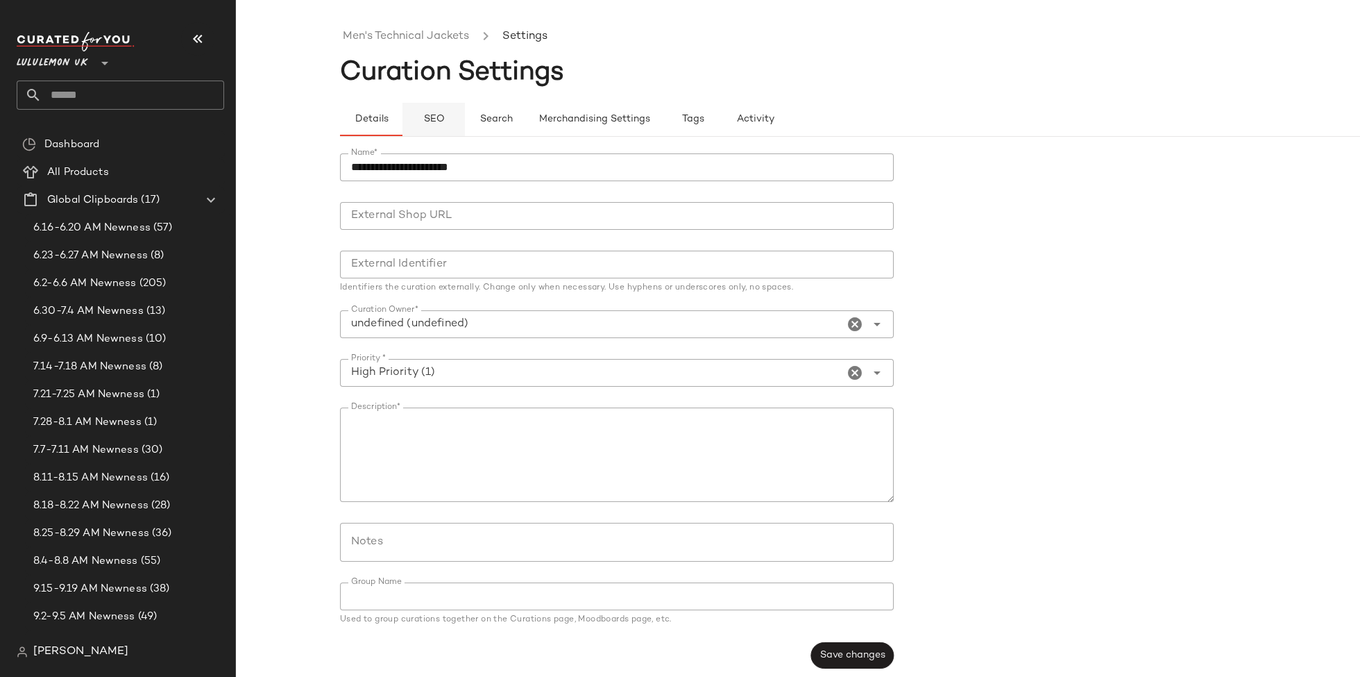
click at [430, 125] on button "SEO" at bounding box center [434, 119] width 62 height 33
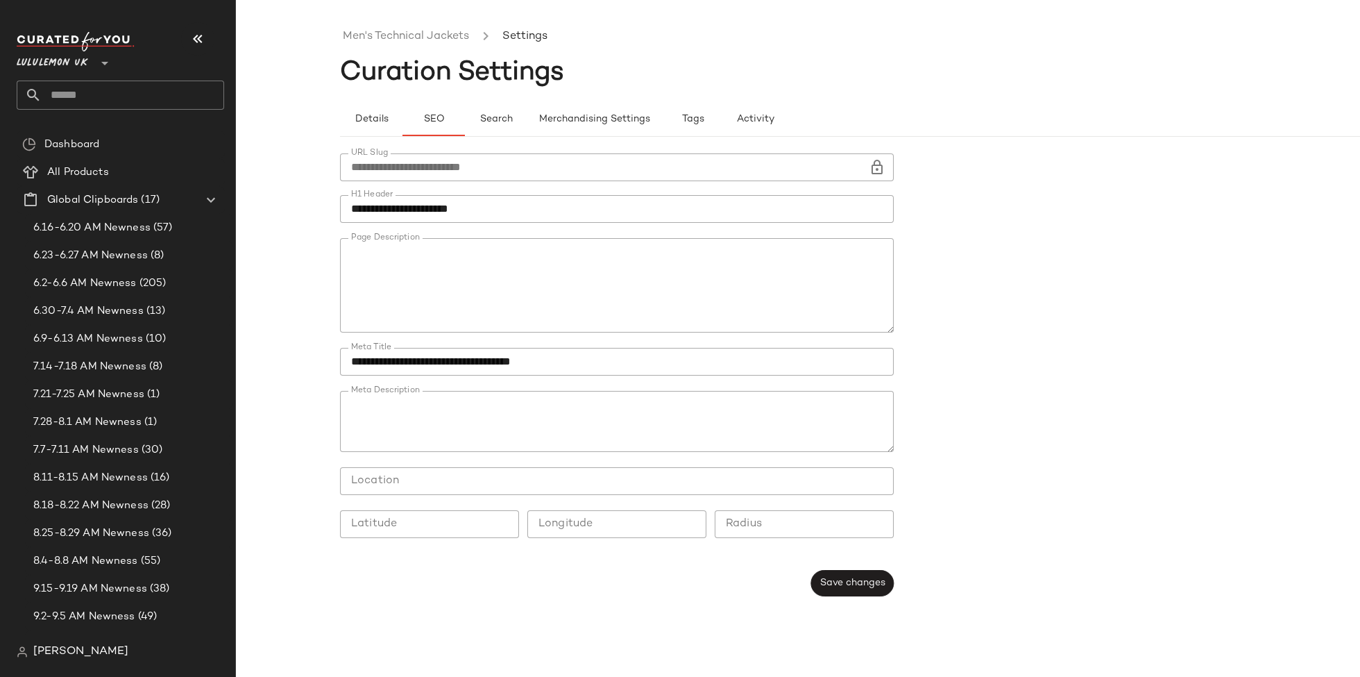
type button "seo"
click at [431, 31] on link "Men's Technical Jackets" at bounding box center [406, 37] width 126 height 18
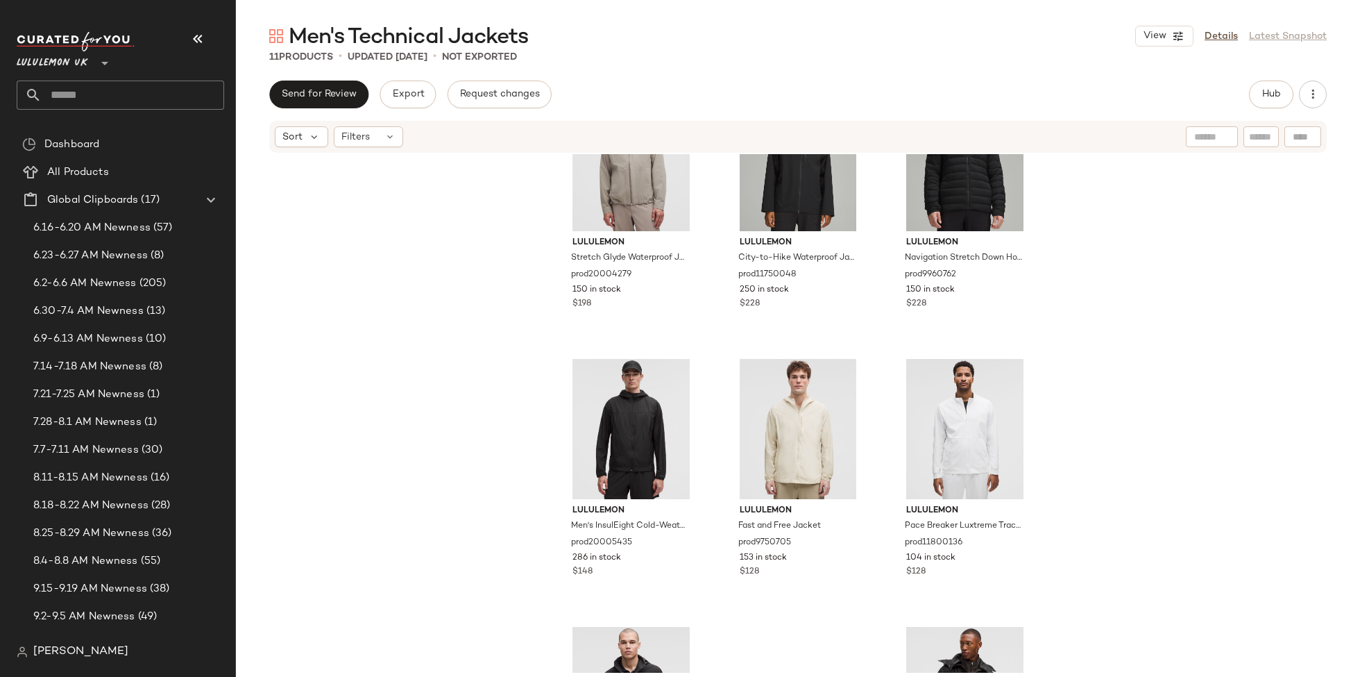
scroll to position [357, 0]
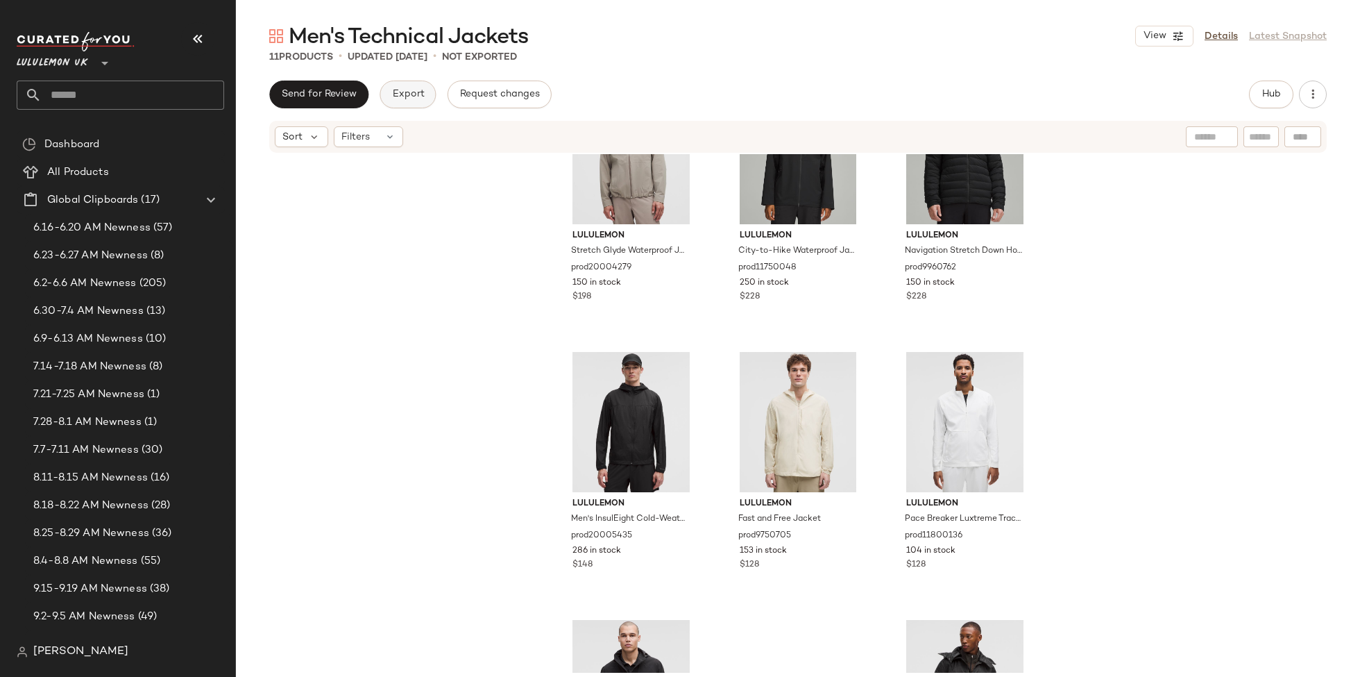
click at [403, 96] on span "Export" at bounding box center [407, 94] width 33 height 11
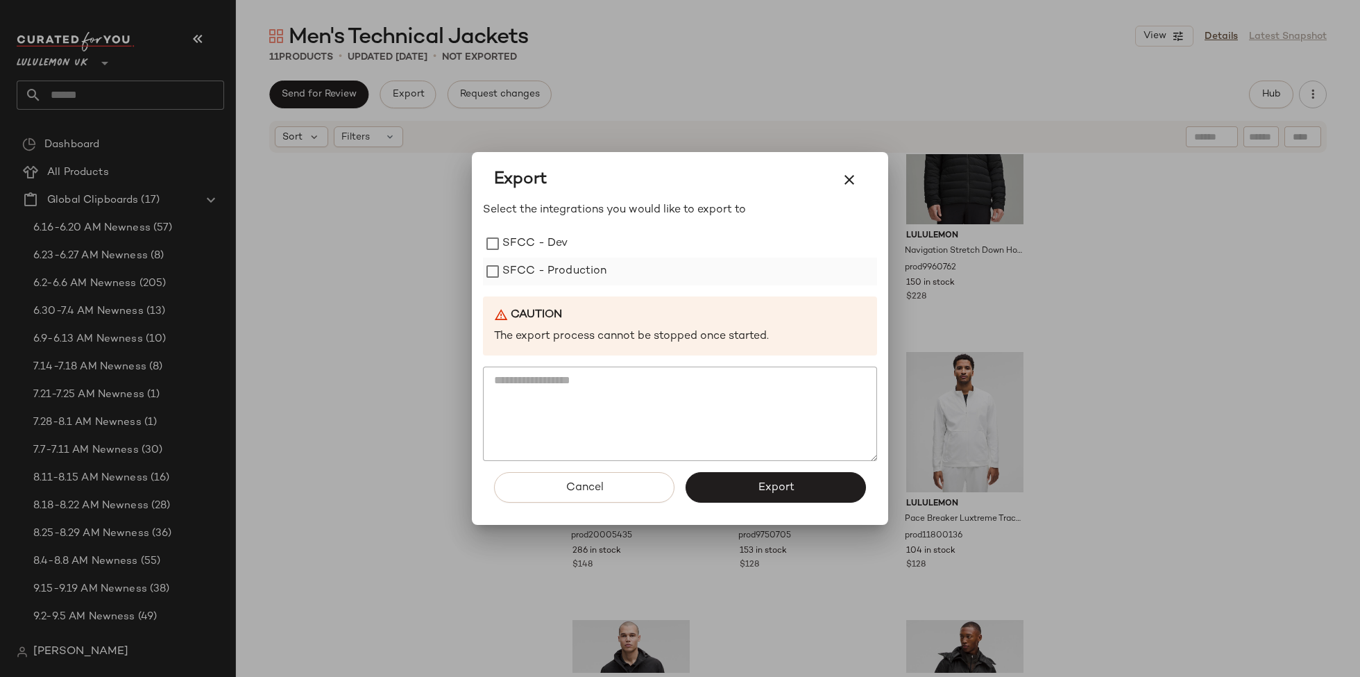
click at [559, 264] on label "SFCC - Production" at bounding box center [555, 272] width 105 height 28
click at [711, 484] on button "Export" at bounding box center [776, 487] width 180 height 31
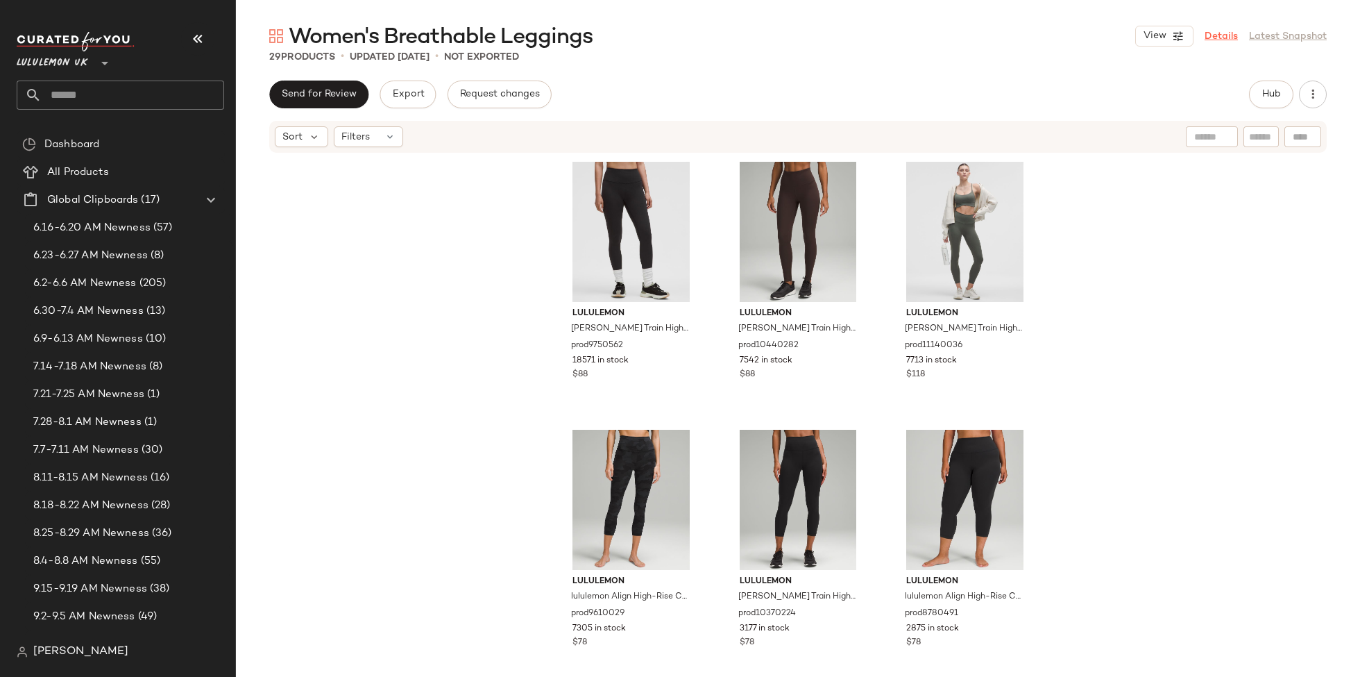
click at [1231, 34] on link "Details" at bounding box center [1221, 36] width 33 height 15
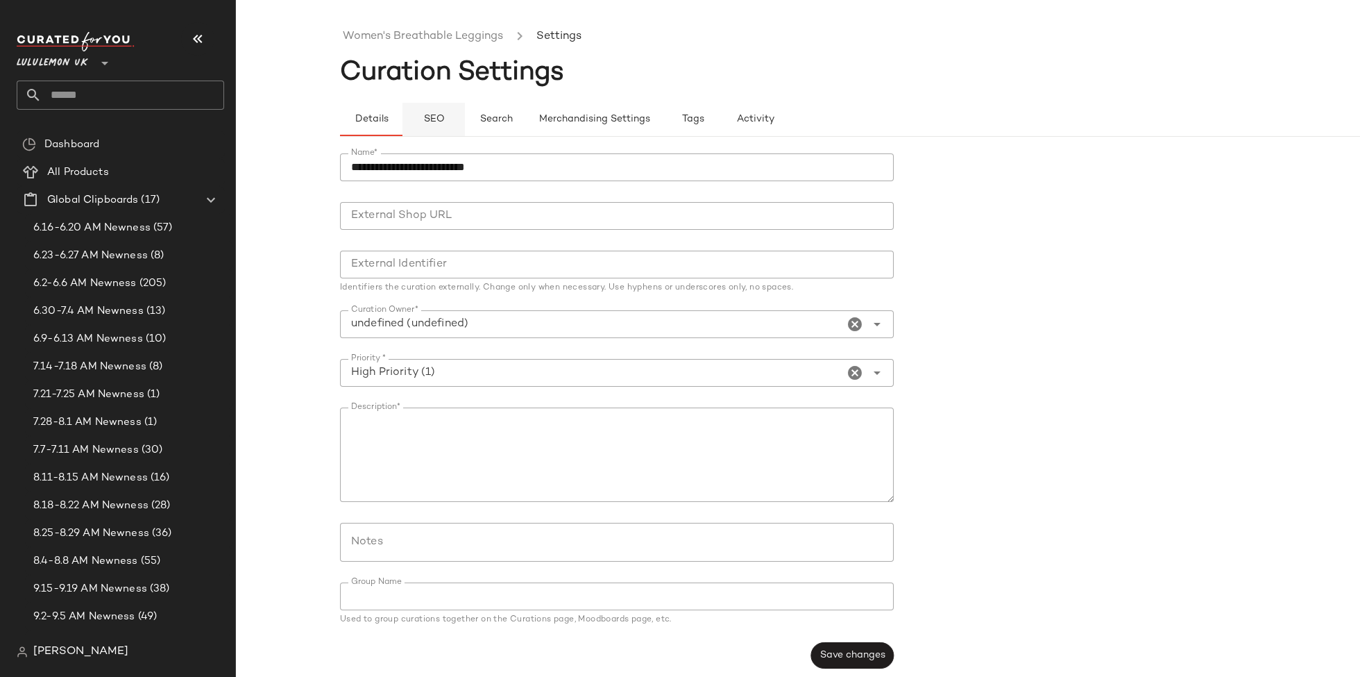
click at [425, 126] on button "SEO" at bounding box center [434, 119] width 62 height 33
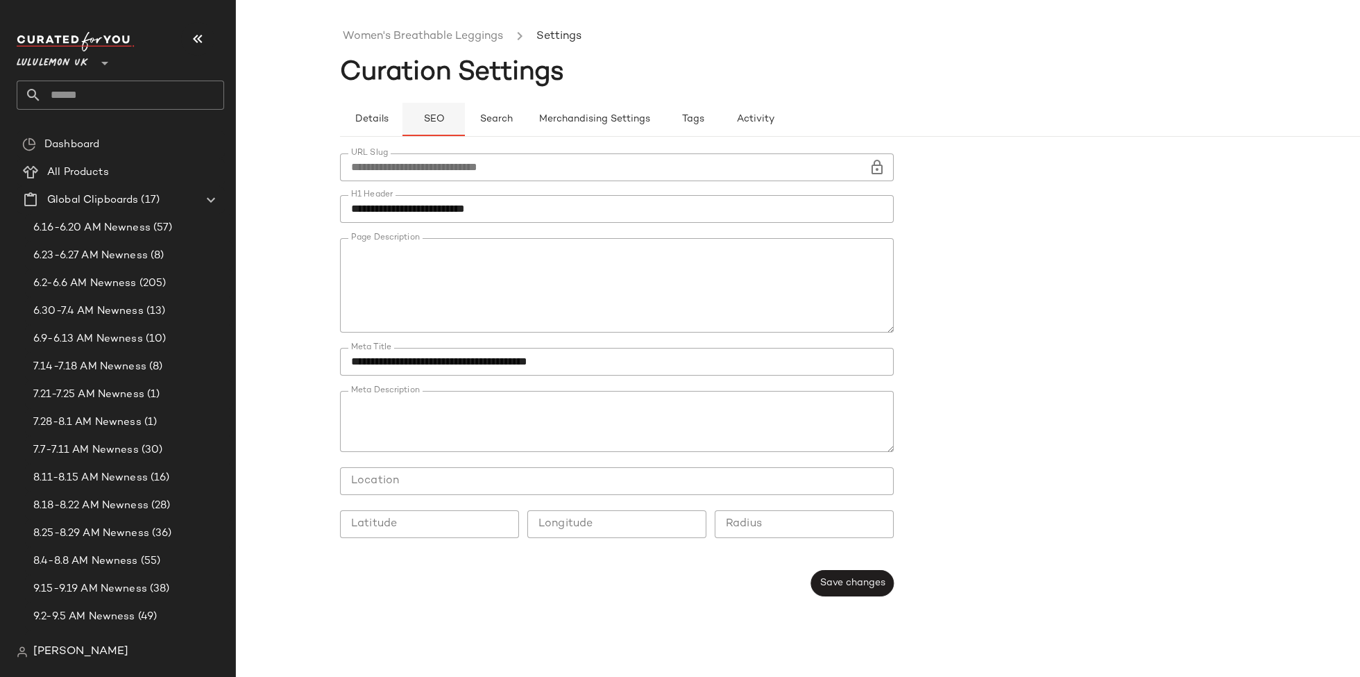
type button "seo"
click at [400, 26] on ul "Women's Breathable Leggings Settings" at bounding box center [902, 37] width 1124 height 32
click at [400, 32] on link "Women's Breathable Leggings" at bounding box center [423, 37] width 160 height 18
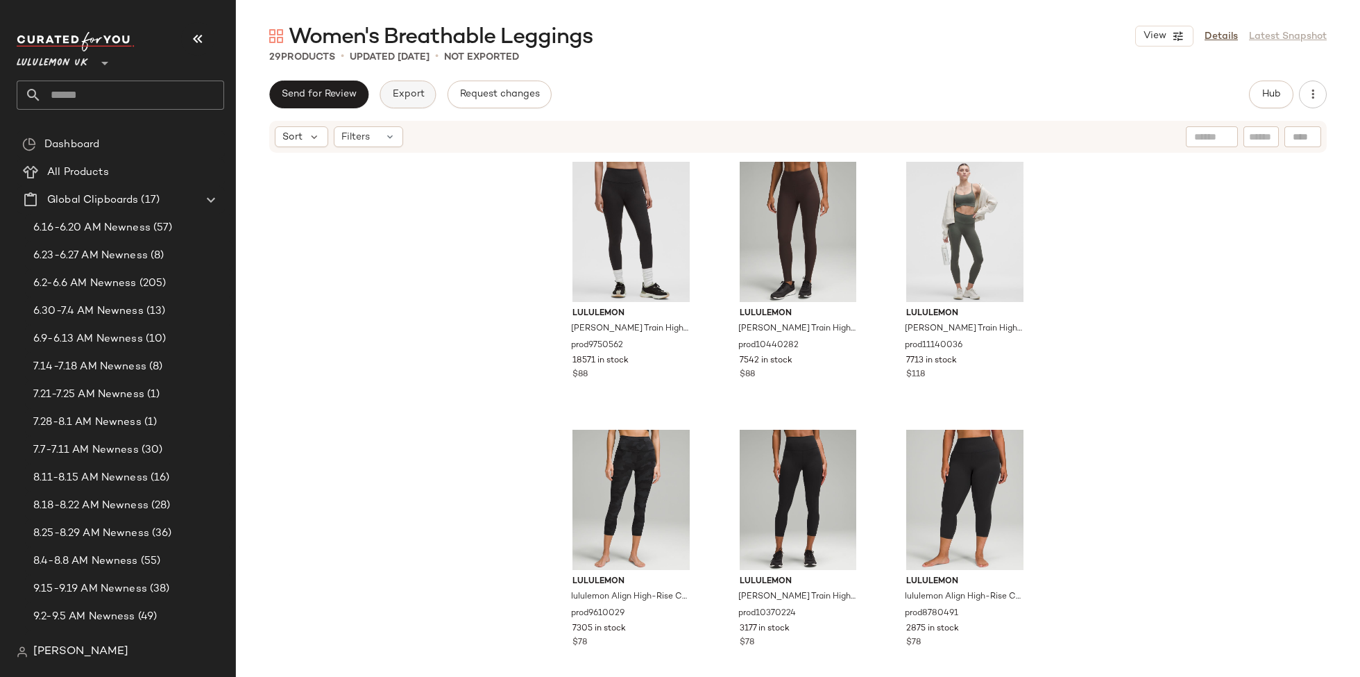
click at [397, 92] on span "Export" at bounding box center [407, 94] width 33 height 11
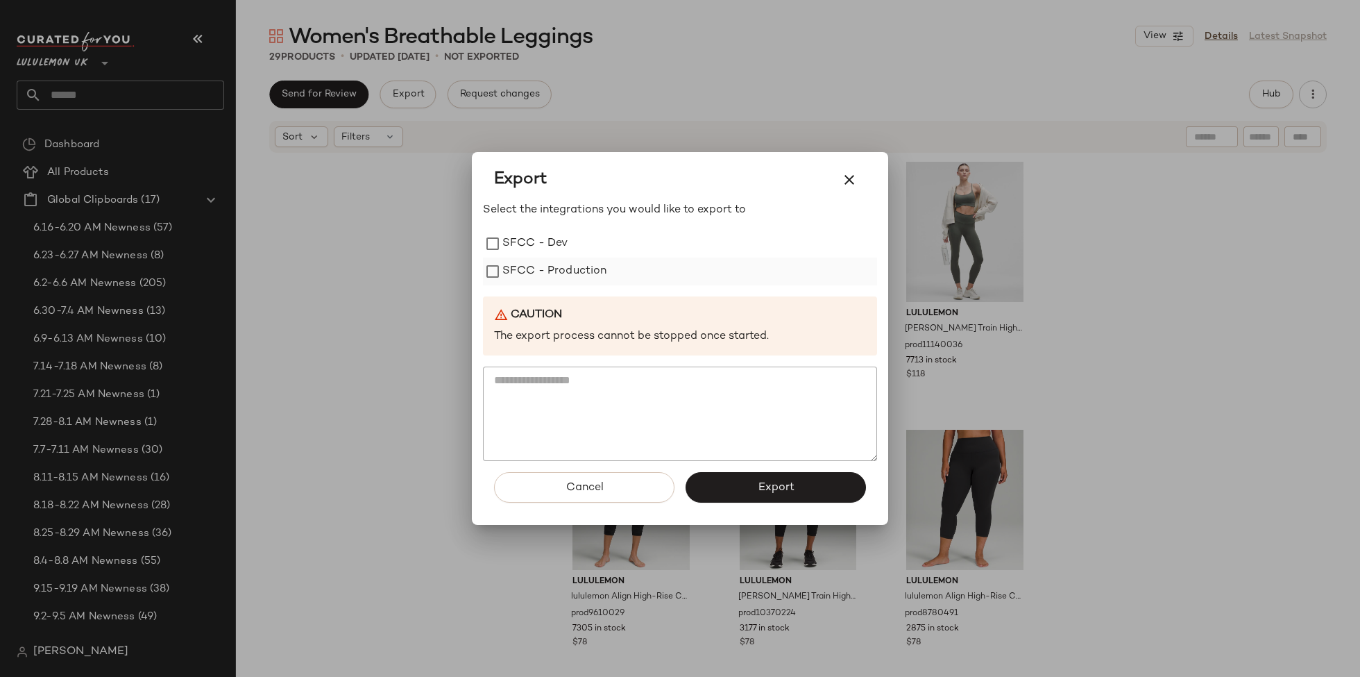
click at [550, 264] on label "SFCC - Production" at bounding box center [555, 272] width 105 height 28
click at [728, 486] on button "Export" at bounding box center [776, 487] width 180 height 31
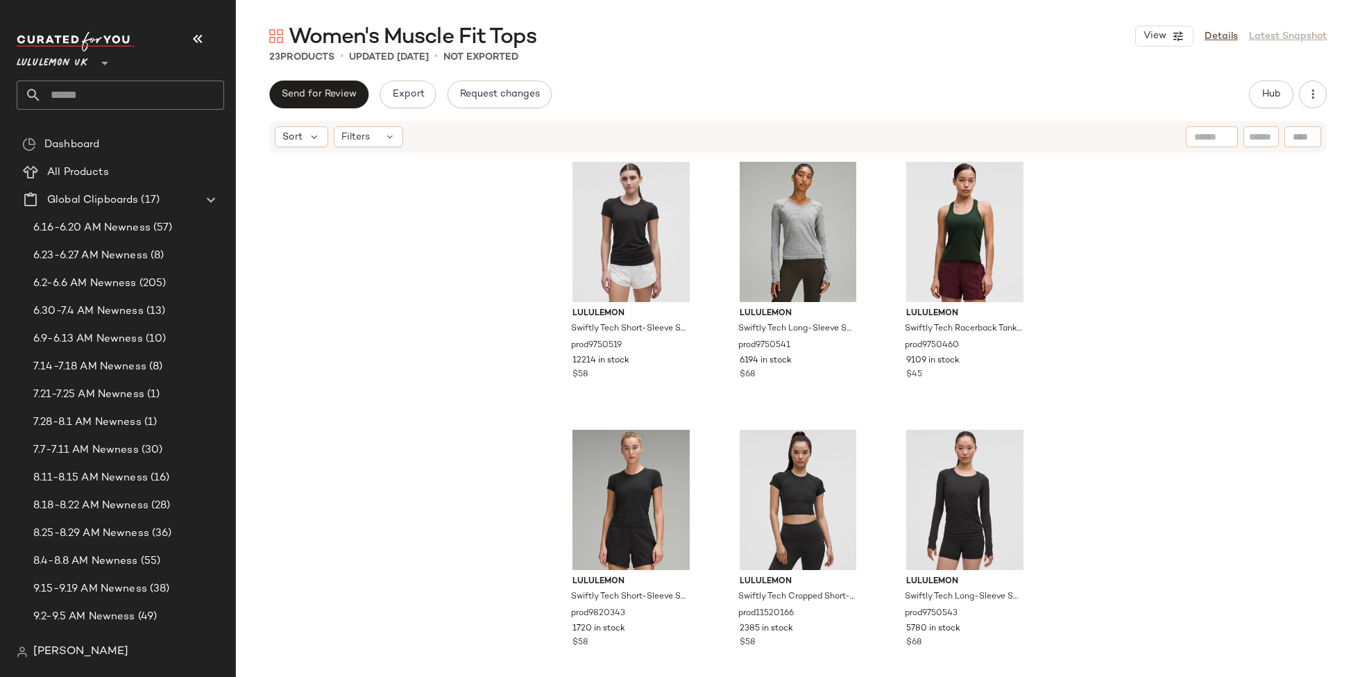
click at [1226, 27] on div "View Details Latest Snapshot" at bounding box center [1232, 36] width 192 height 21
click at [1224, 33] on link "Details" at bounding box center [1221, 36] width 33 height 15
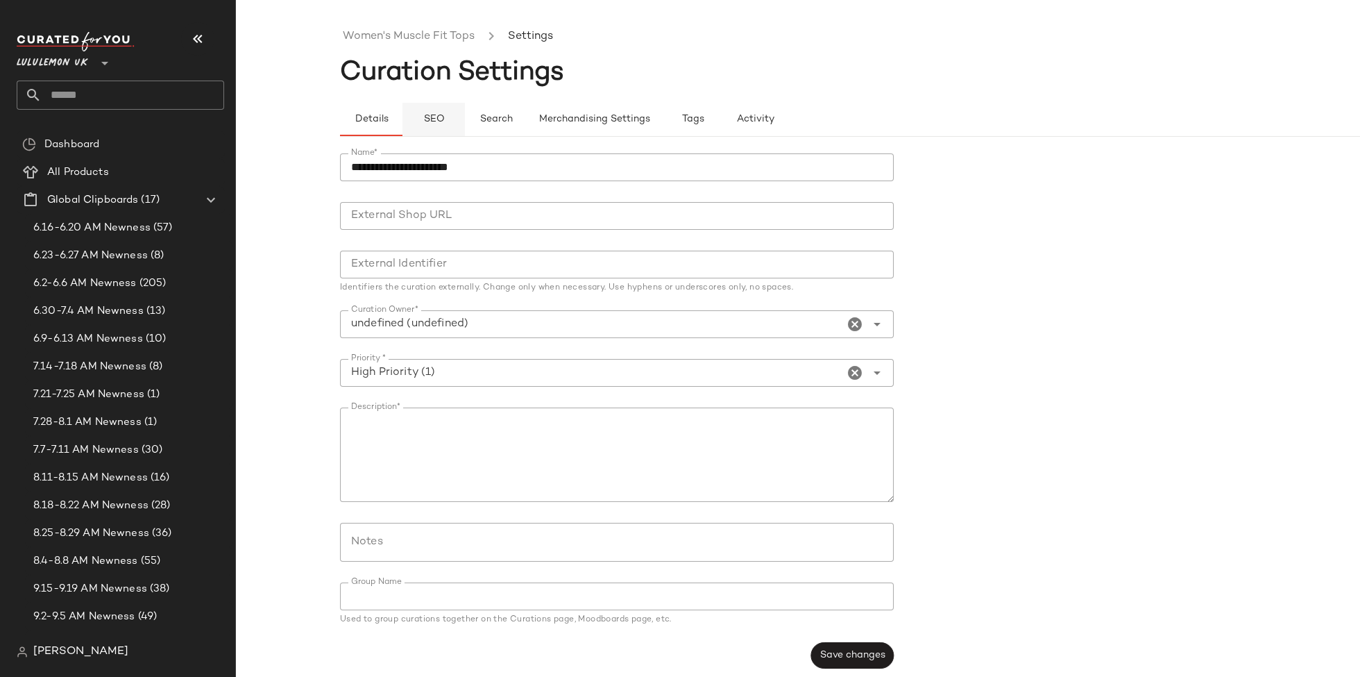
click at [439, 117] on span "SEO" at bounding box center [434, 119] width 22 height 11
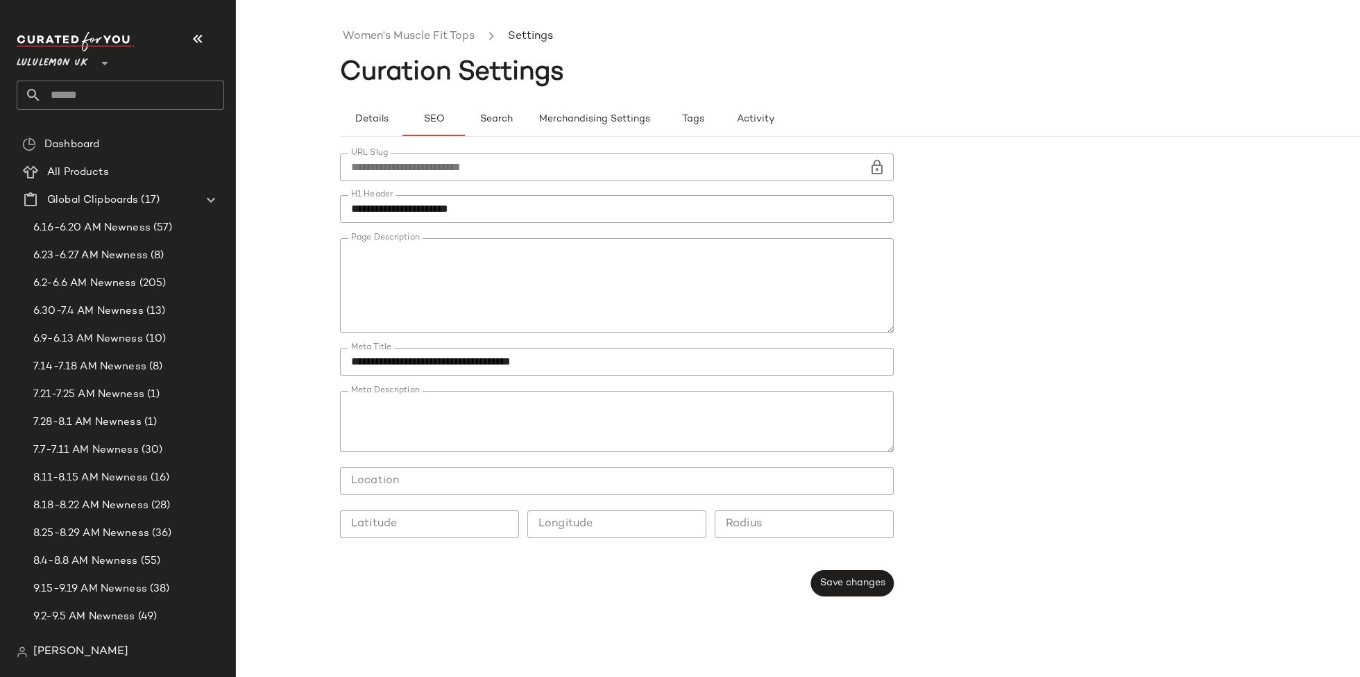
click at [415, 293] on textarea "Page Description" at bounding box center [617, 285] width 554 height 94
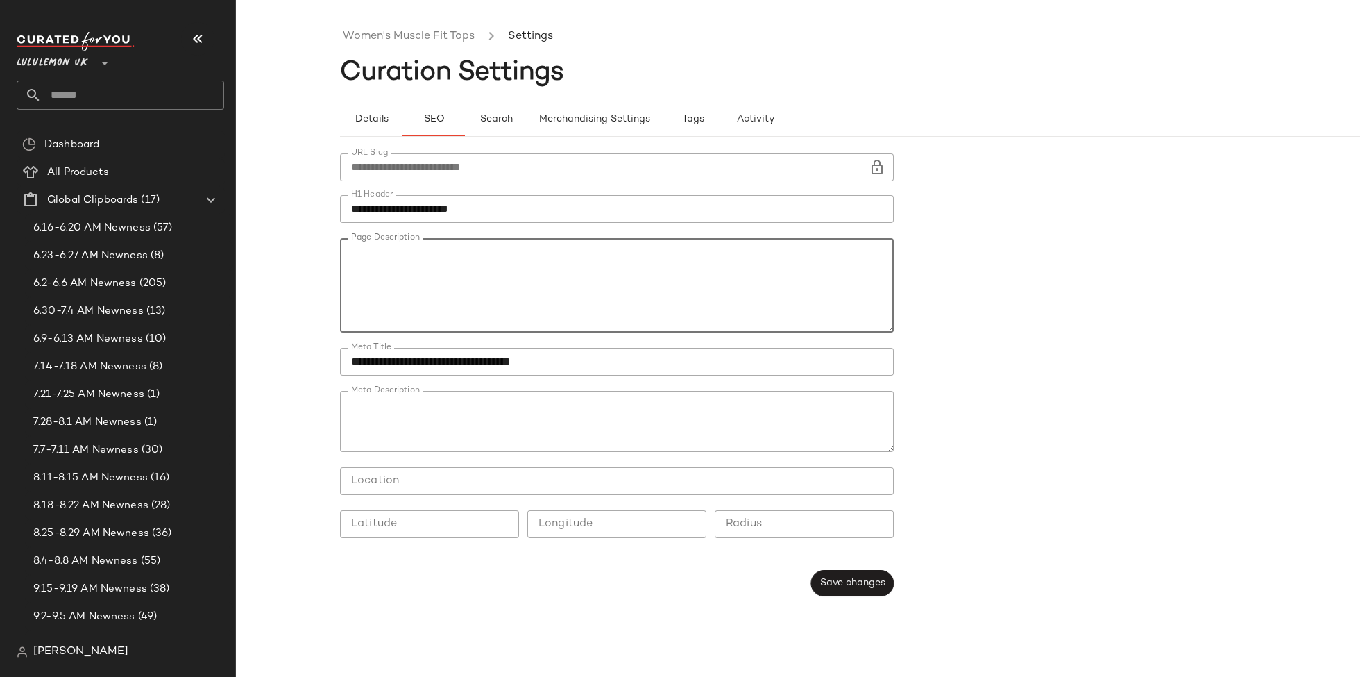
click at [415, 293] on textarea "Page Description" at bounding box center [617, 285] width 554 height 94
click at [379, 40] on link "Women's Muscle Fit Tops" at bounding box center [409, 37] width 132 height 18
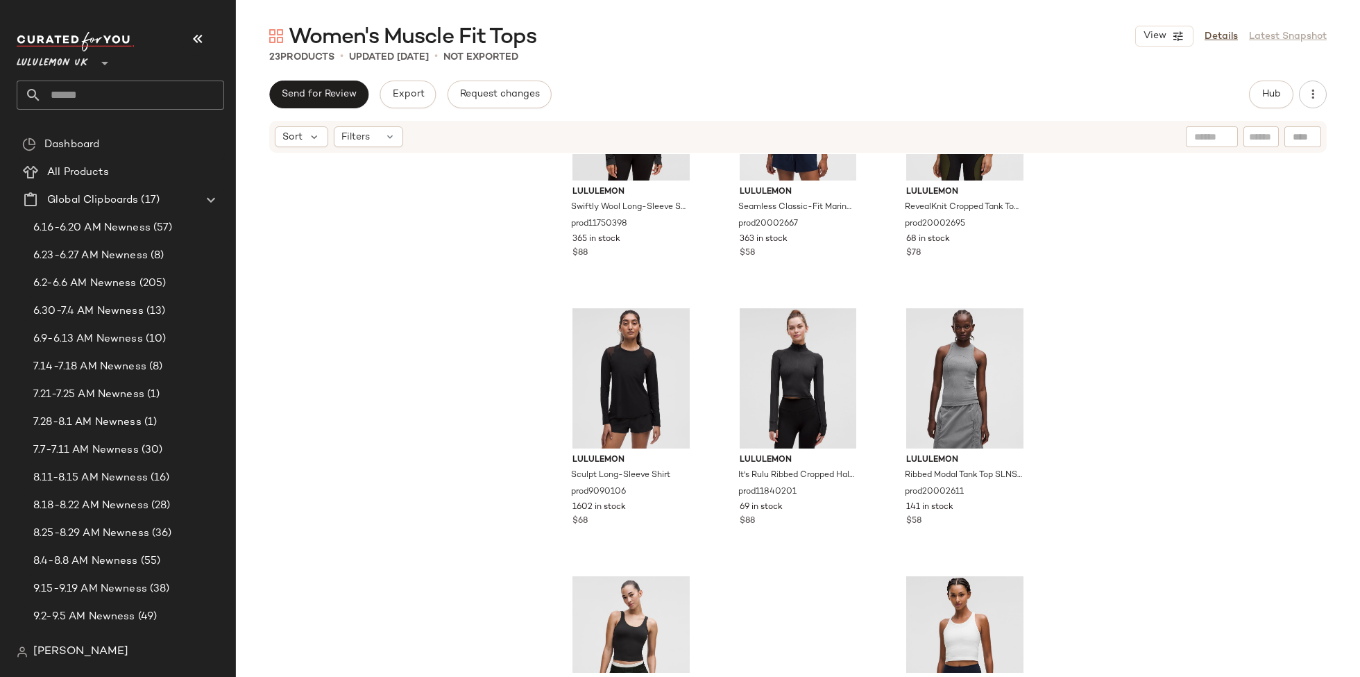
scroll to position [1628, 0]
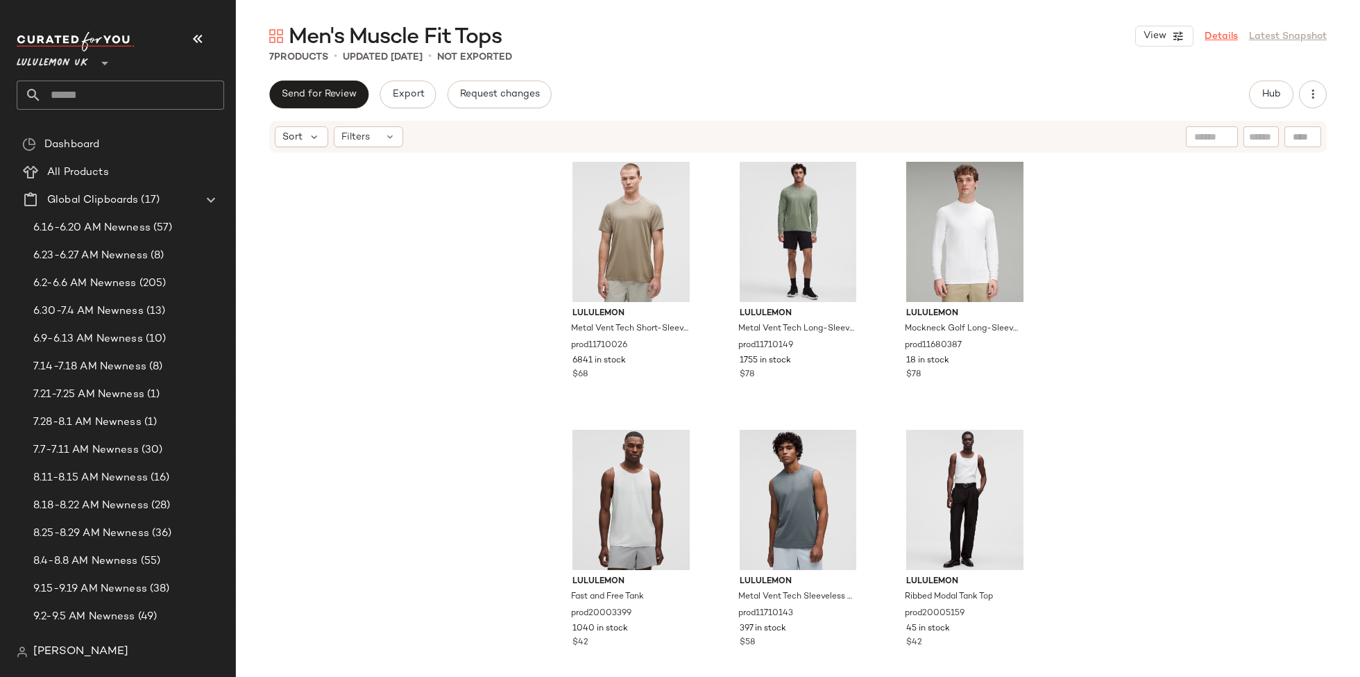
click at [1224, 31] on link "Details" at bounding box center [1221, 36] width 33 height 15
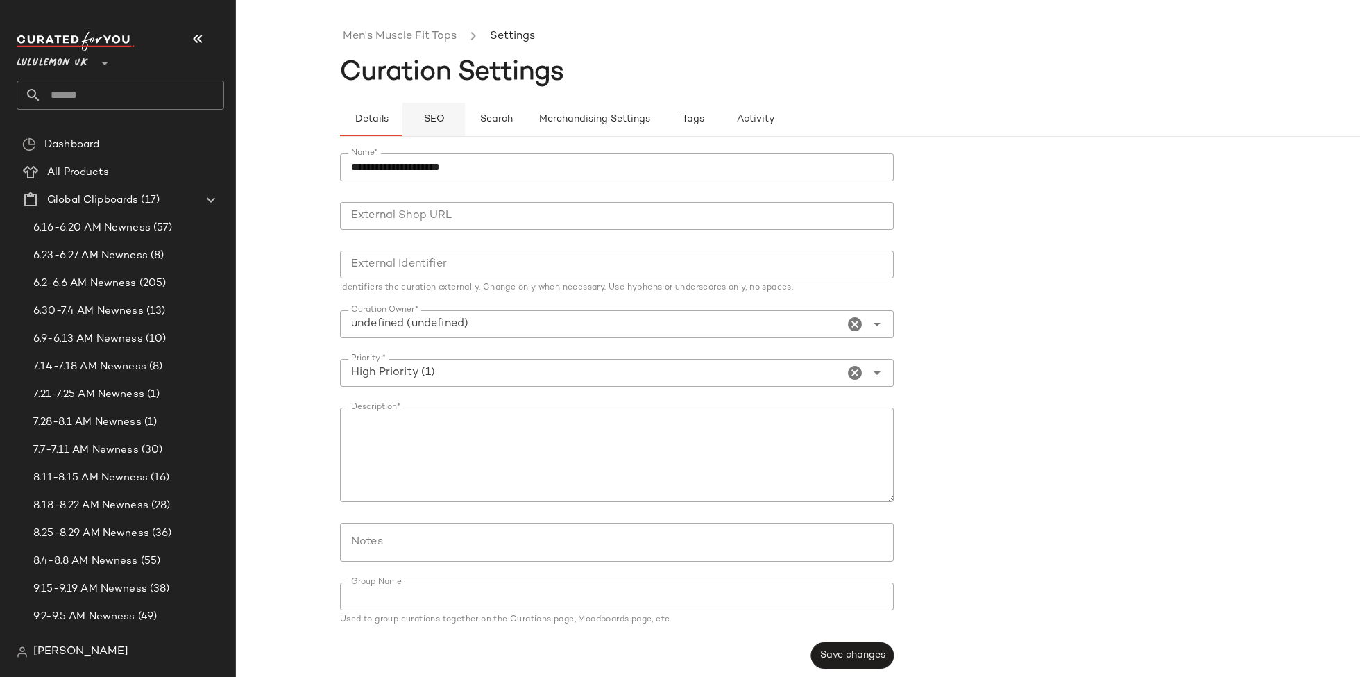
click at [427, 119] on span "SEO" at bounding box center [434, 119] width 22 height 11
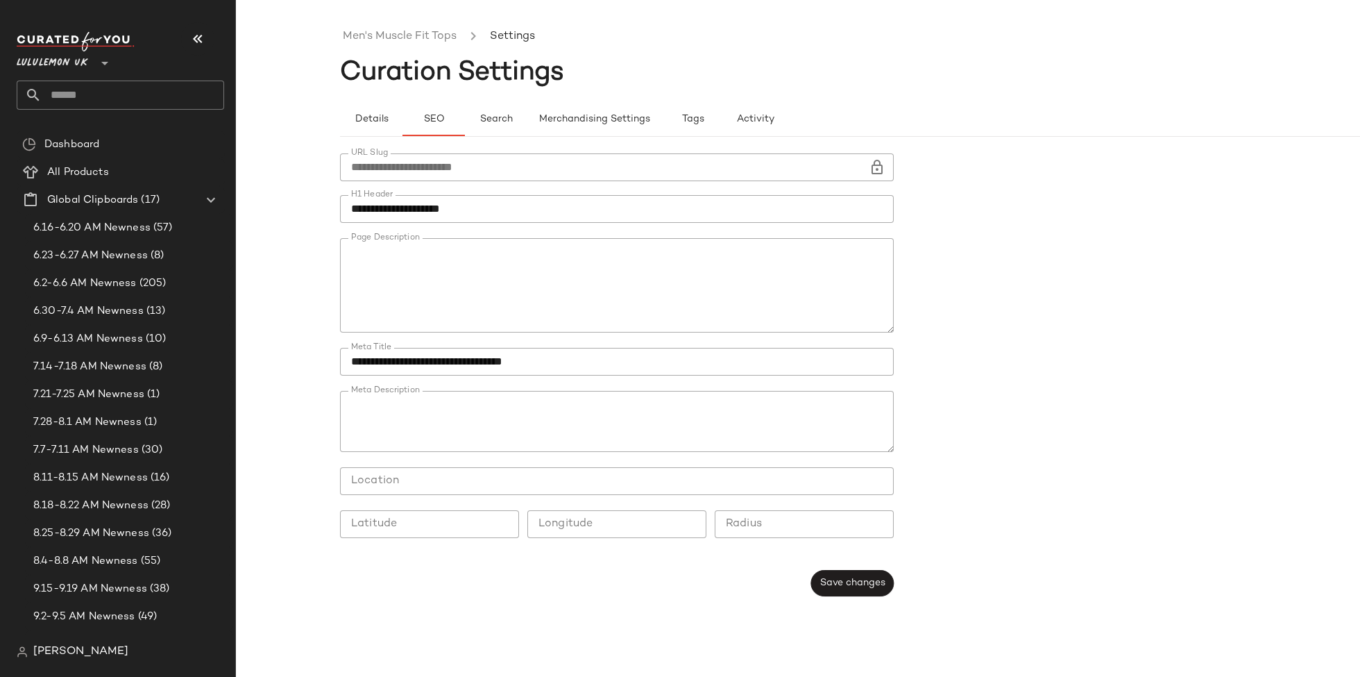
type button "seo"
click at [361, 42] on link "Men's Muscle Fit Tops" at bounding box center [400, 37] width 114 height 18
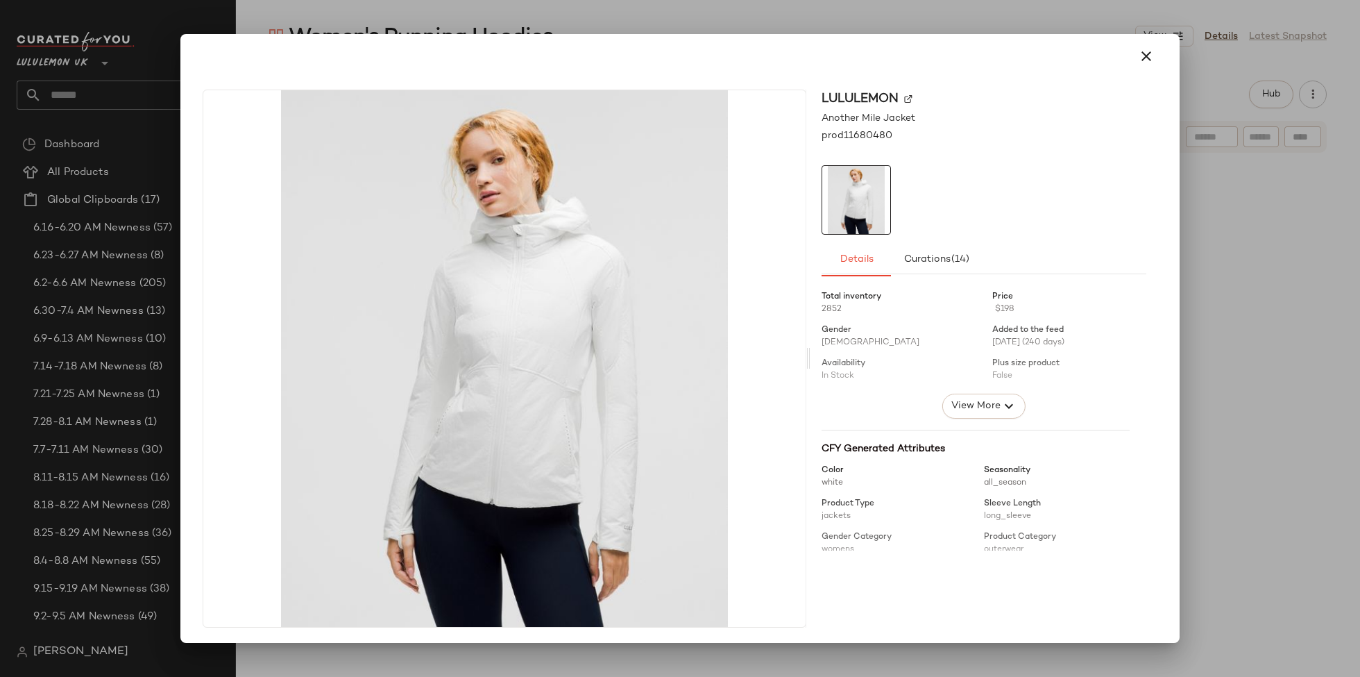
click at [683, 34] on div at bounding box center [680, 56] width 988 height 44
click at [690, 11] on div at bounding box center [680, 338] width 1360 height 677
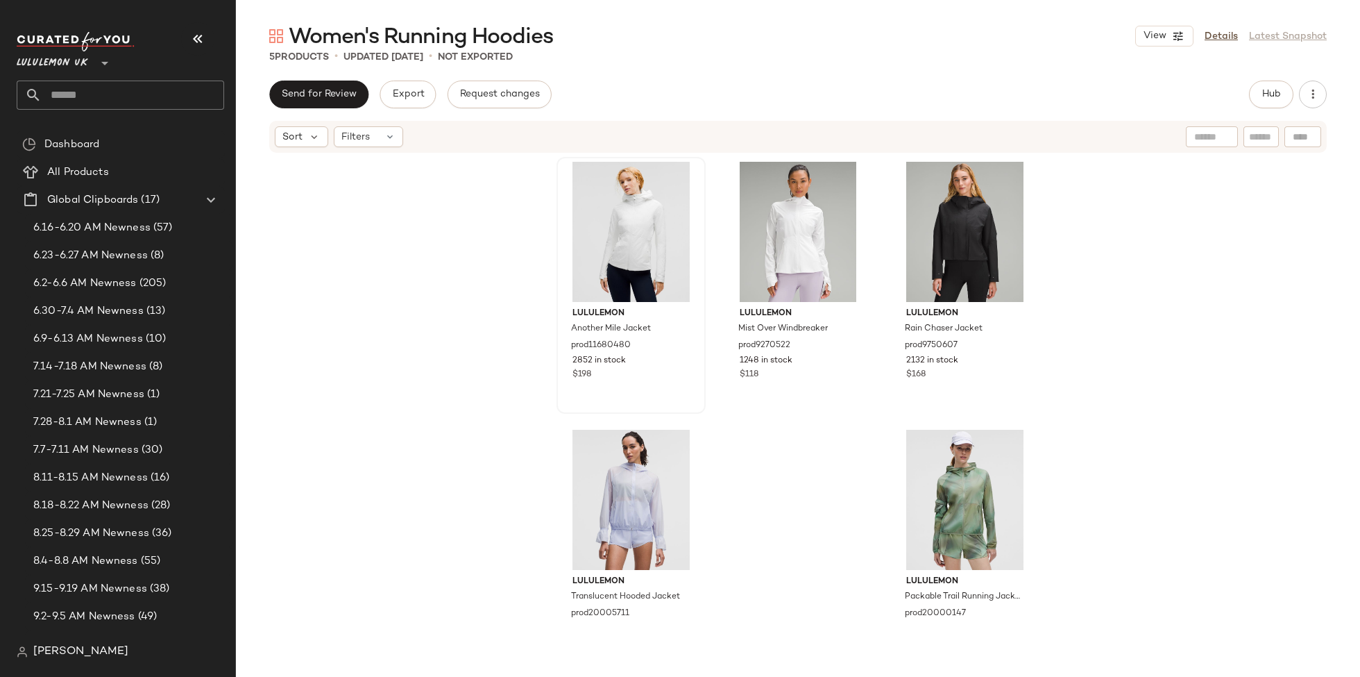
click at [690, 11] on main "Women's Running Hoodies View Details Latest Snapshot 5 Products • updated Sep 1…" at bounding box center [680, 338] width 1360 height 677
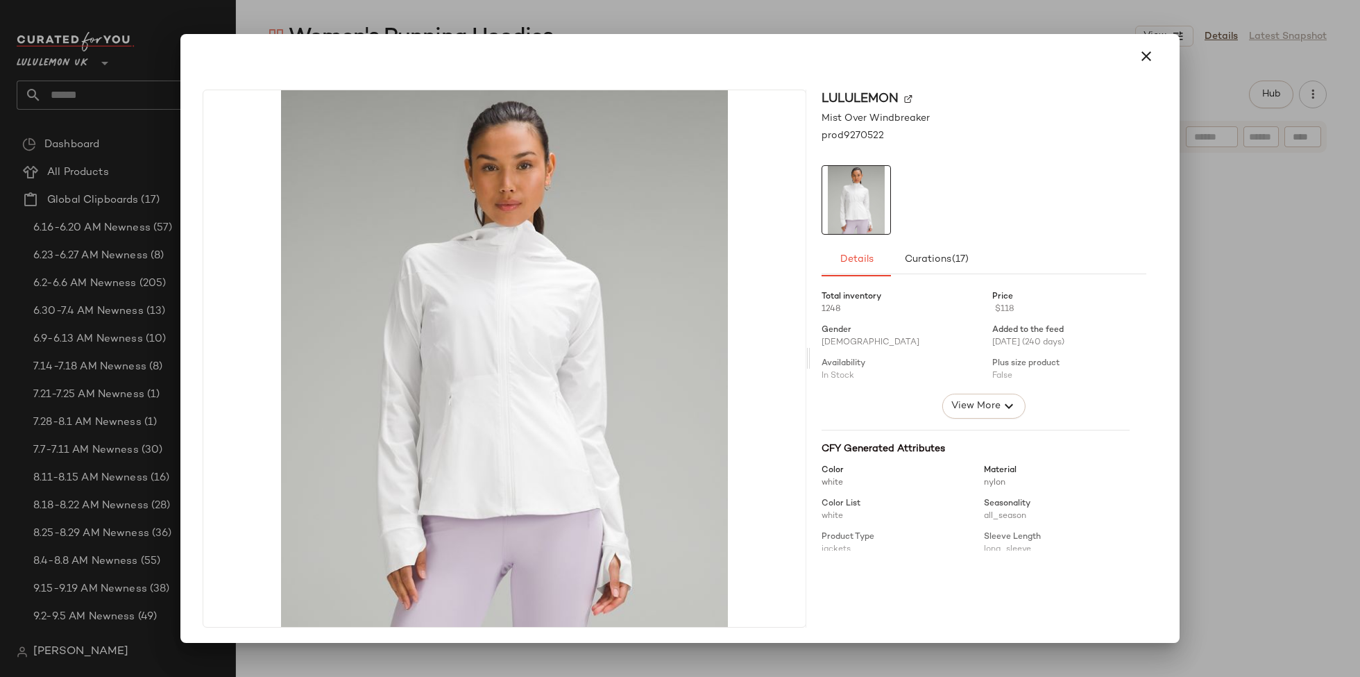
click at [807, 15] on div at bounding box center [680, 338] width 1360 height 677
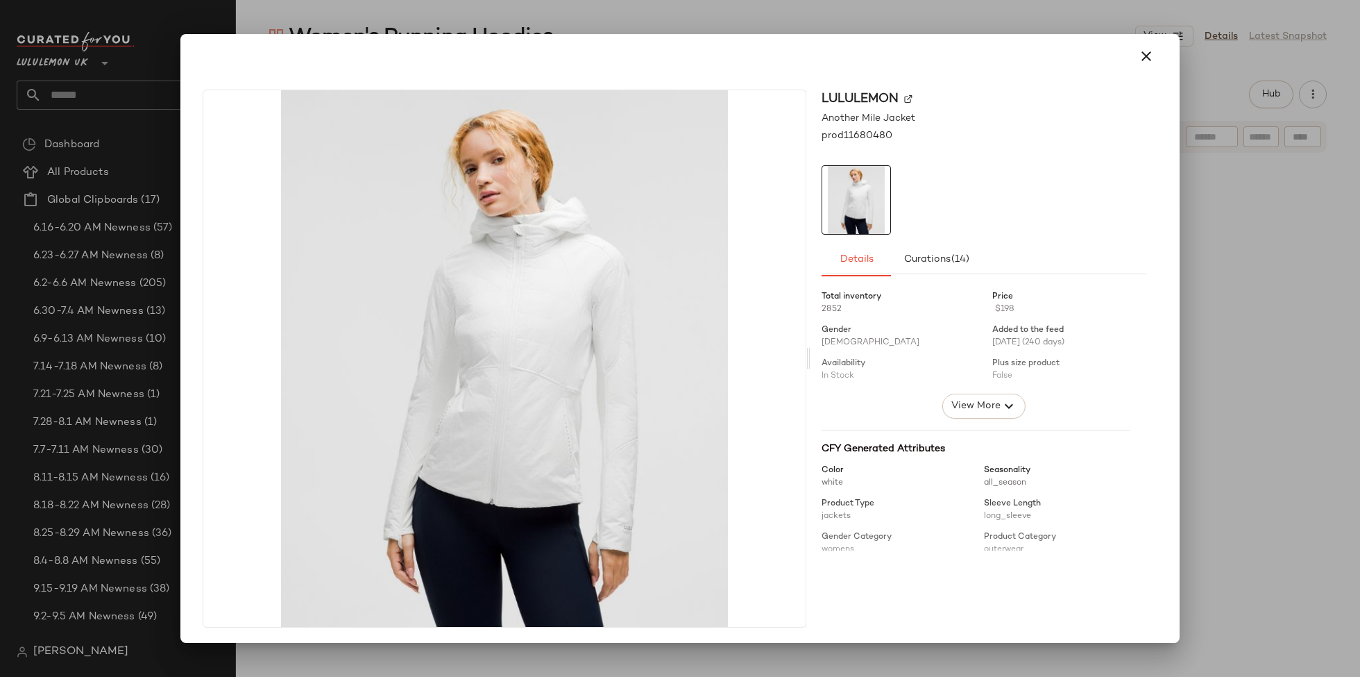
click at [693, 35] on div at bounding box center [680, 56] width 988 height 44
click at [702, 19] on div at bounding box center [680, 338] width 1360 height 677
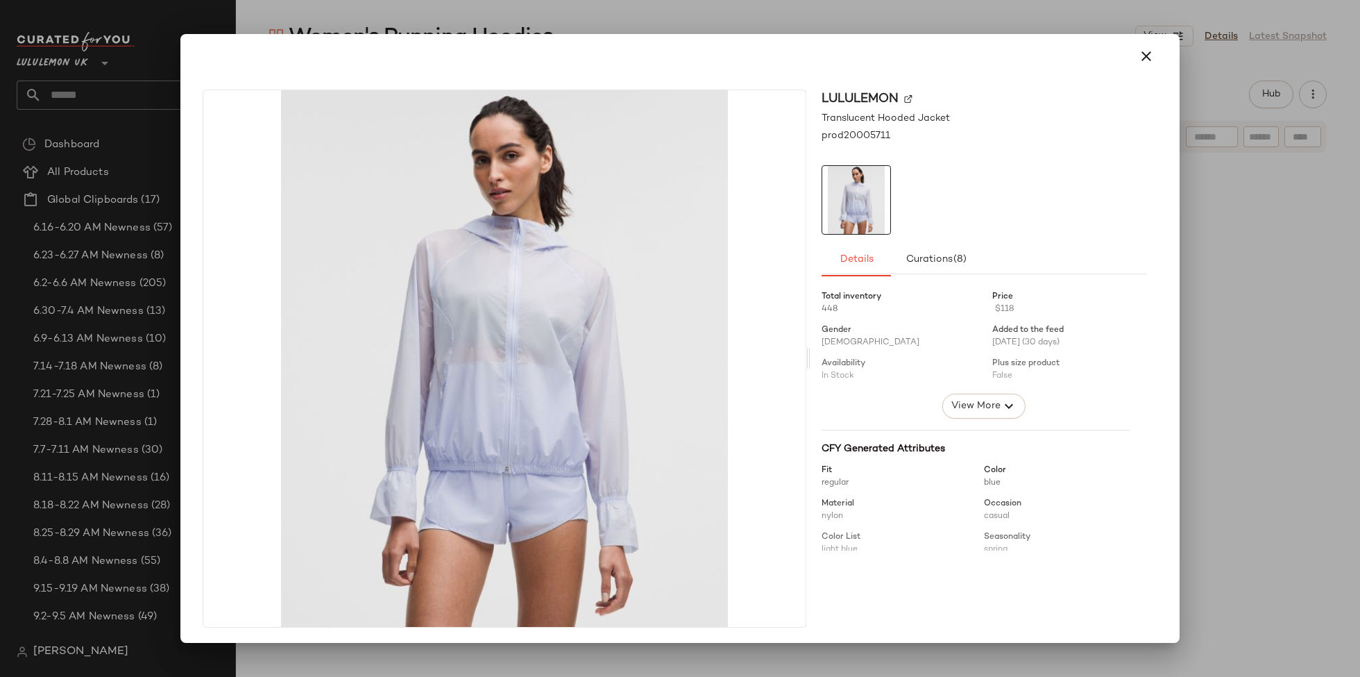
click at [640, 655] on div at bounding box center [680, 338] width 1360 height 677
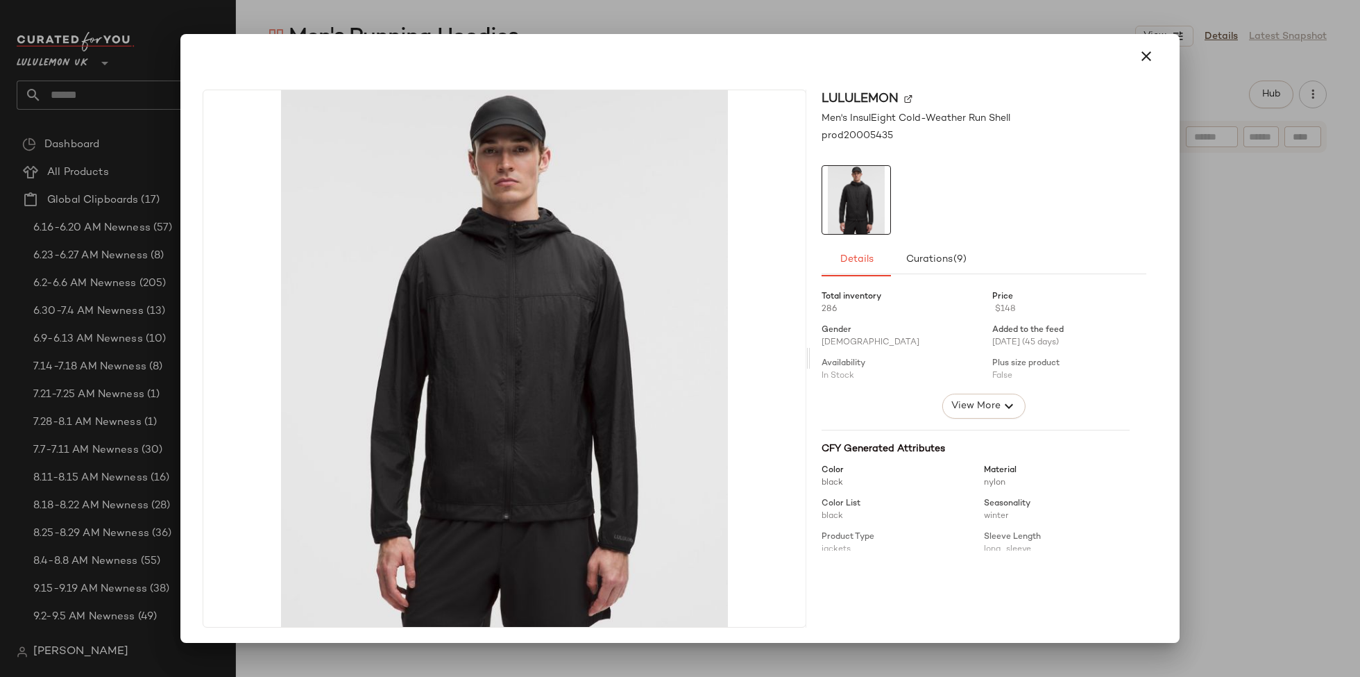
click at [630, 650] on div at bounding box center [680, 338] width 1360 height 677
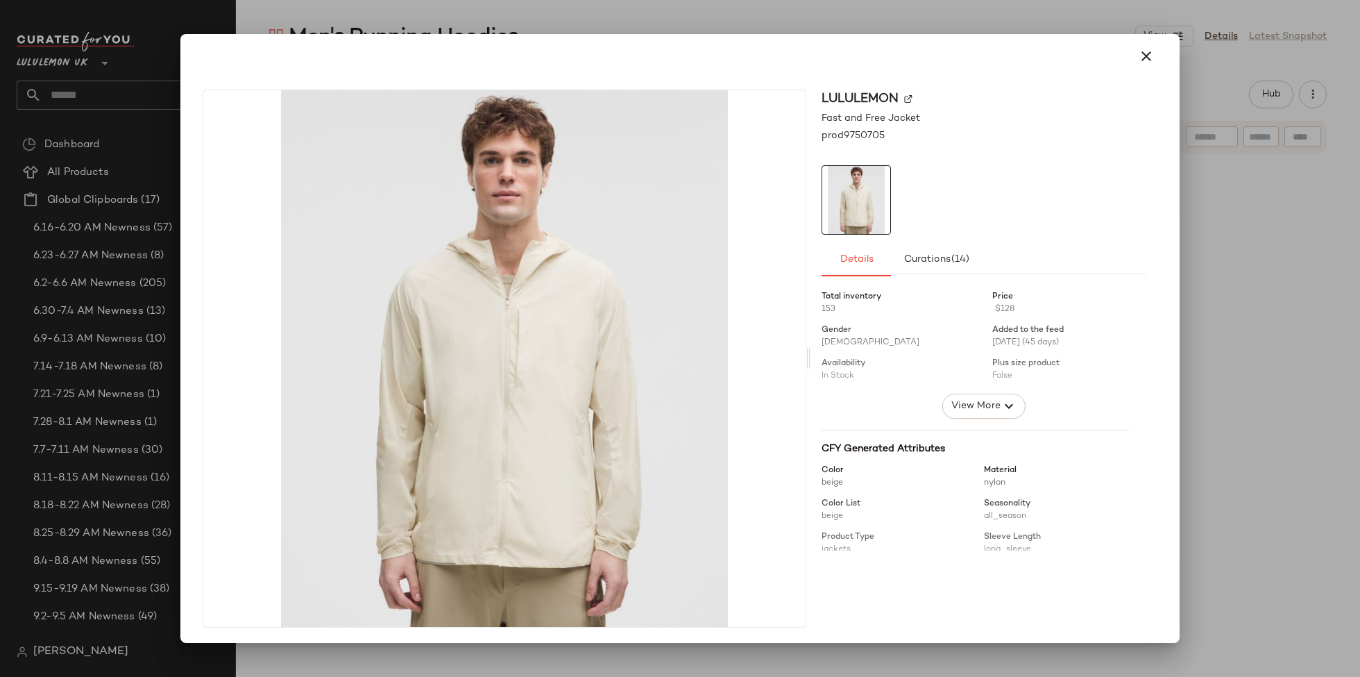
click at [813, 32] on div at bounding box center [680, 338] width 1360 height 677
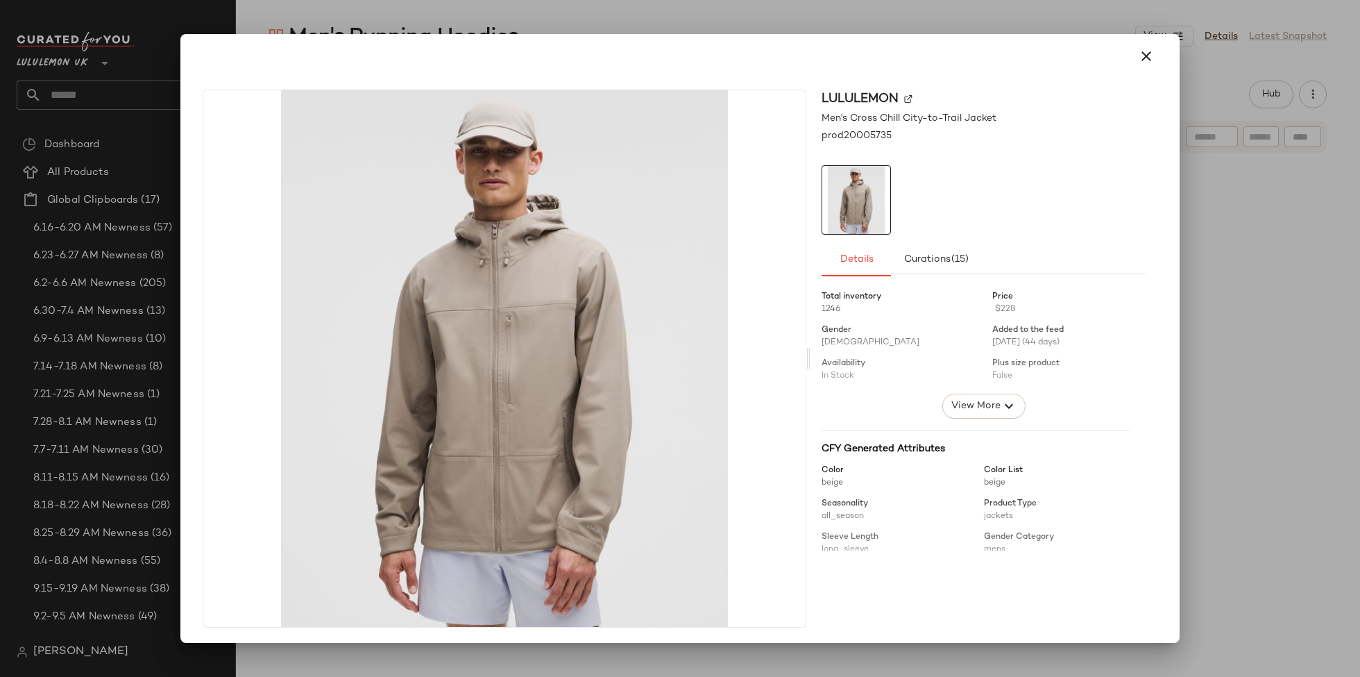
click at [760, 45] on div at bounding box center [680, 56] width 966 height 33
click at [727, 26] on div at bounding box center [680, 338] width 1360 height 677
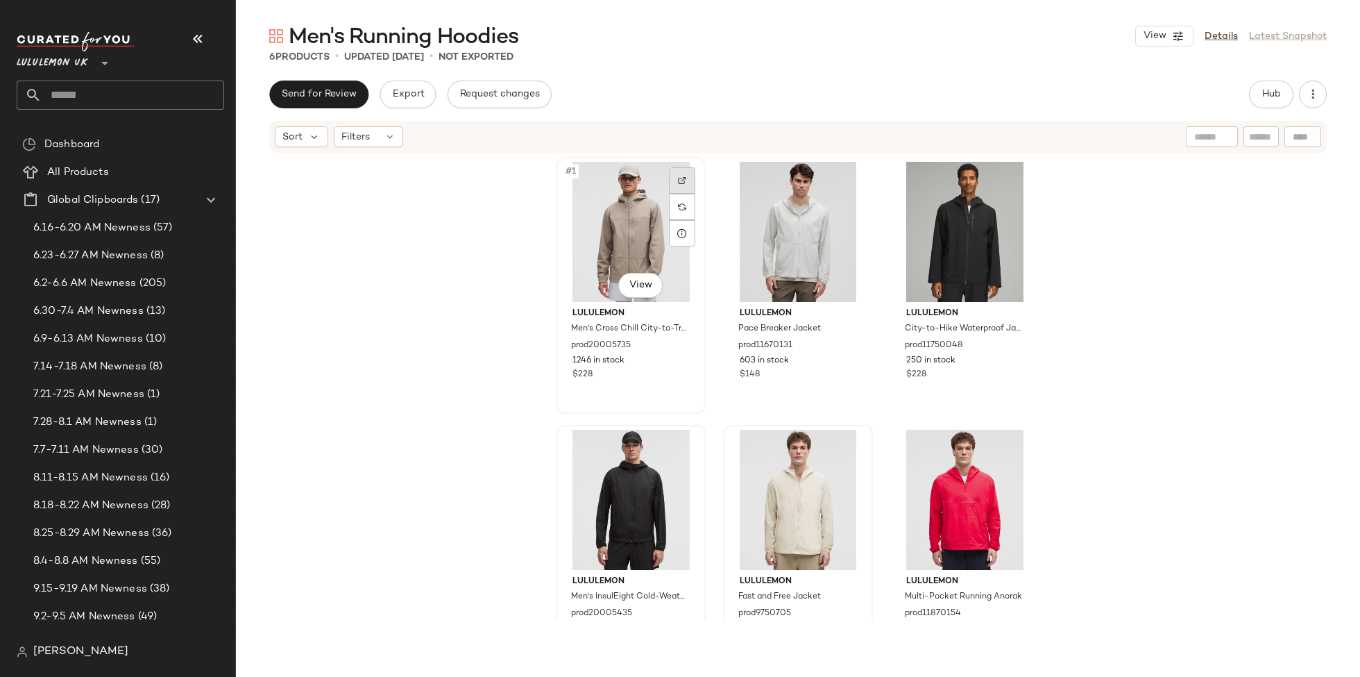
click at [680, 177] on img at bounding box center [682, 180] width 8 height 8
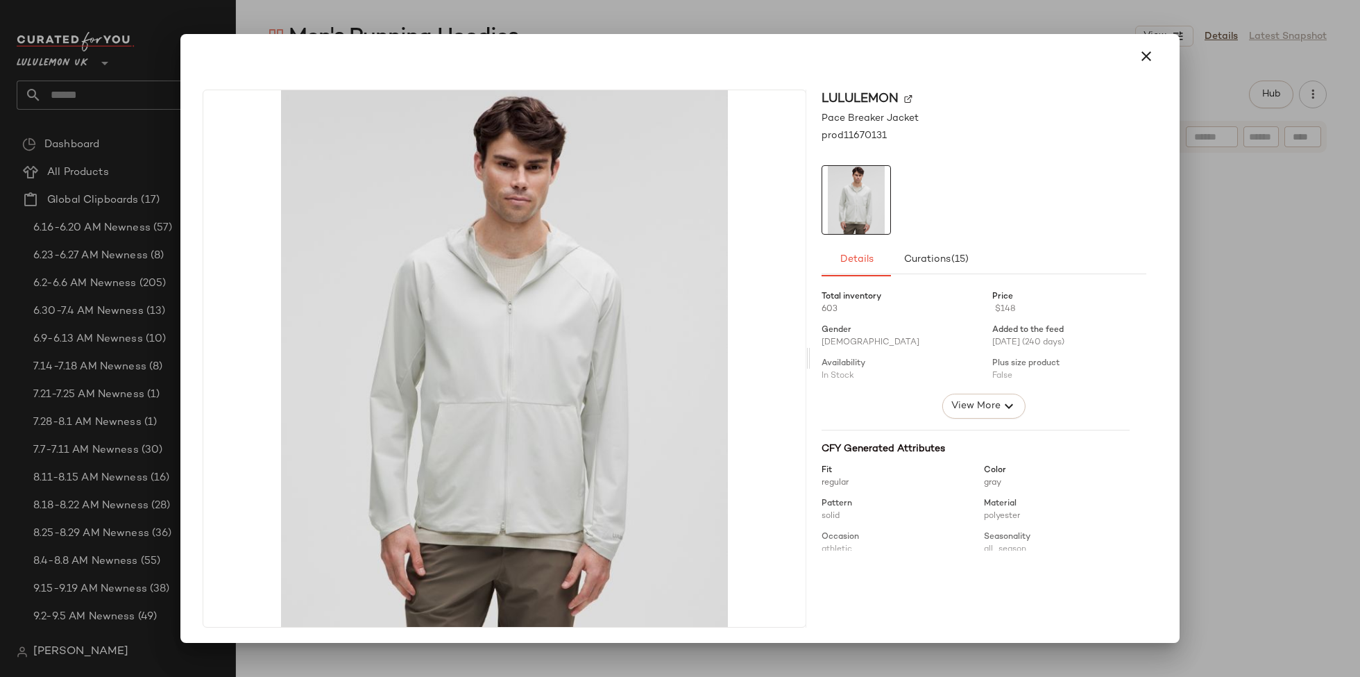
click at [845, 17] on div at bounding box center [680, 338] width 1360 height 677
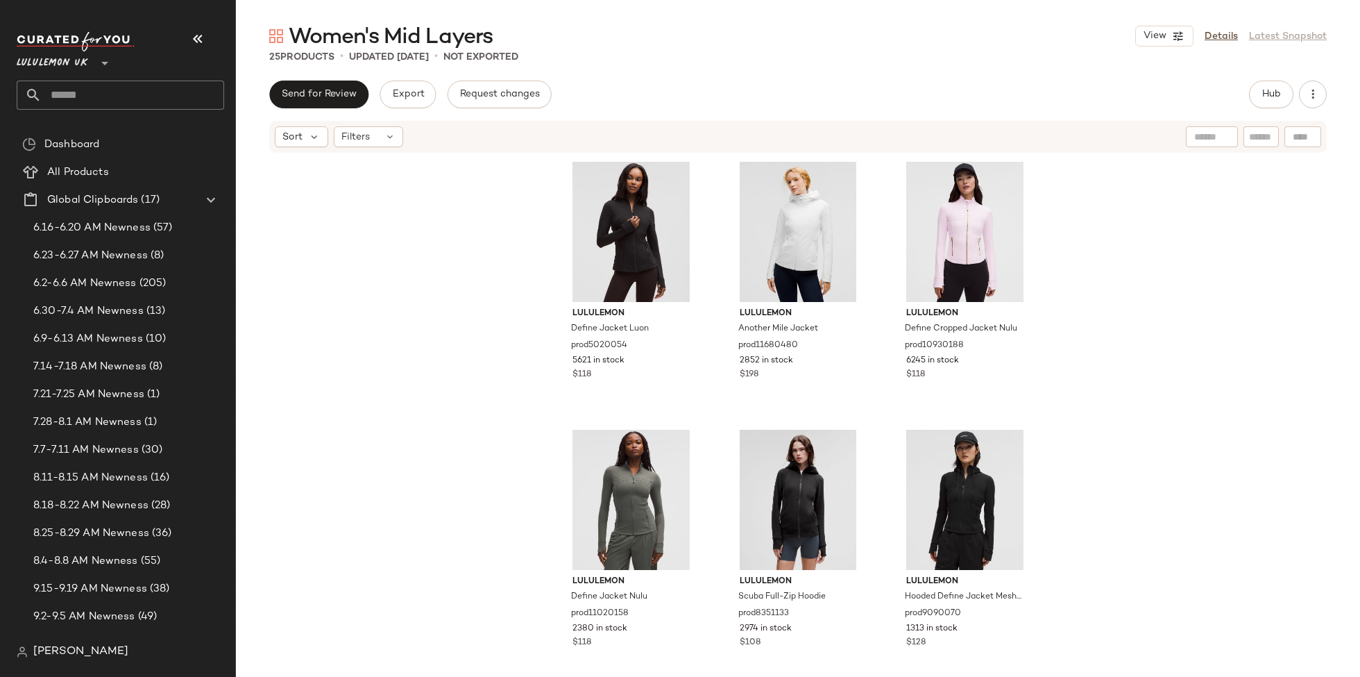
click at [319, 282] on div "lululemon Define Jacket Luon prod5020054 5621 in stock $118 lululemon Another M…" at bounding box center [798, 413] width 1124 height 518
